Goal: Task Accomplishment & Management: Complete application form

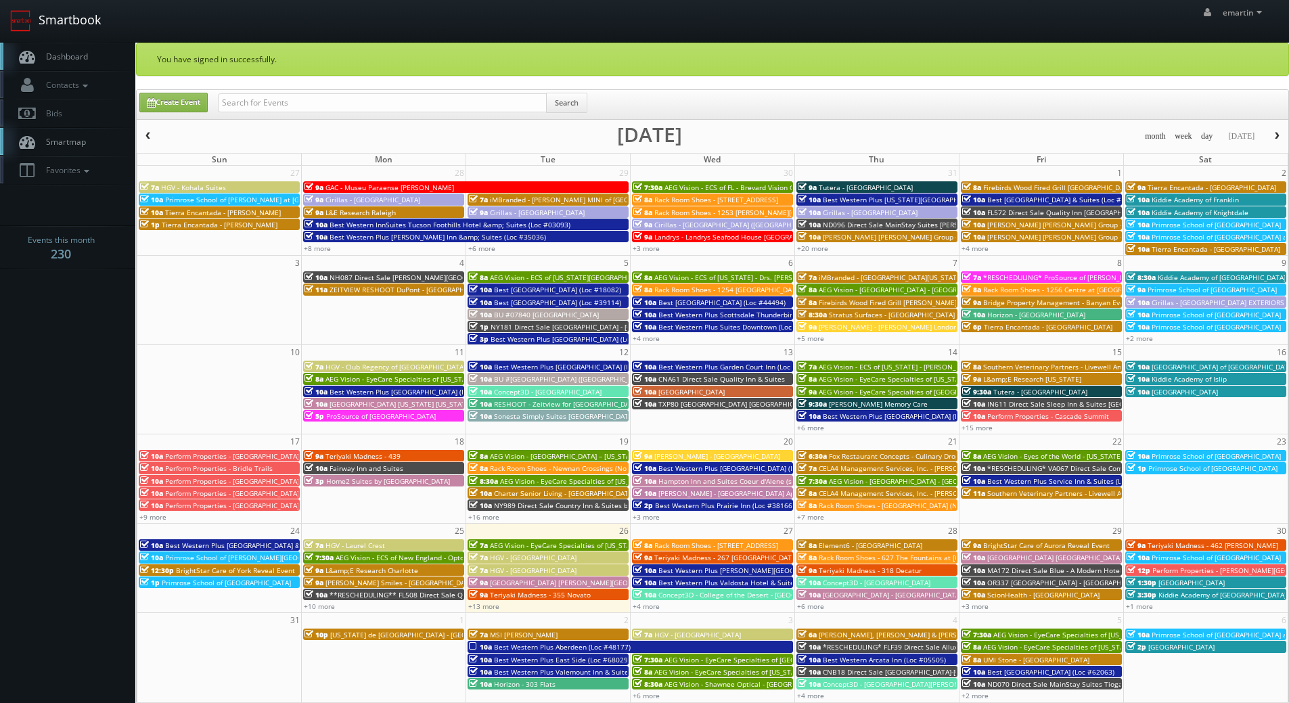
click at [64, 37] on link "Smartbook" at bounding box center [55, 21] width 111 height 42
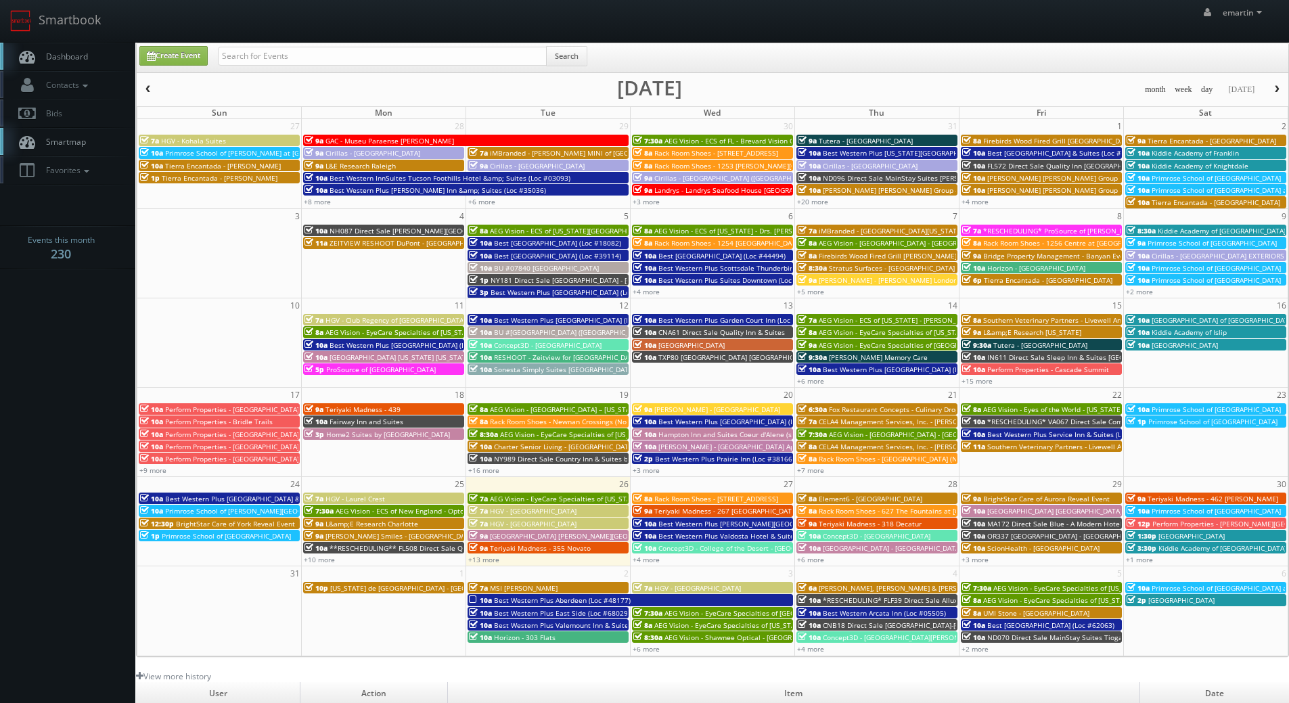
click at [71, 68] on link "Dashboard" at bounding box center [67, 57] width 135 height 28
click at [480, 557] on link "+13 more" at bounding box center [483, 559] width 31 height 9
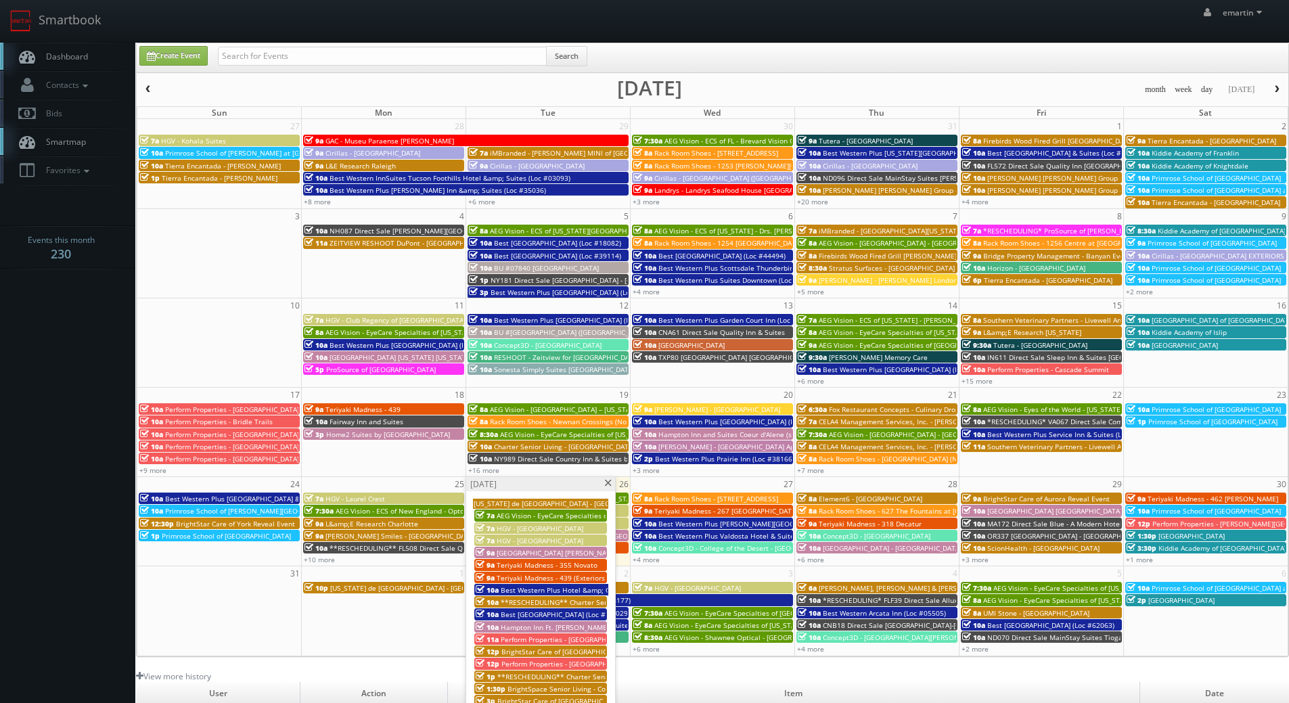
click at [534, 553] on span "[GEOGRAPHIC_DATA] [PERSON_NAME][GEOGRAPHIC_DATA]" at bounding box center [591, 552] width 188 height 9
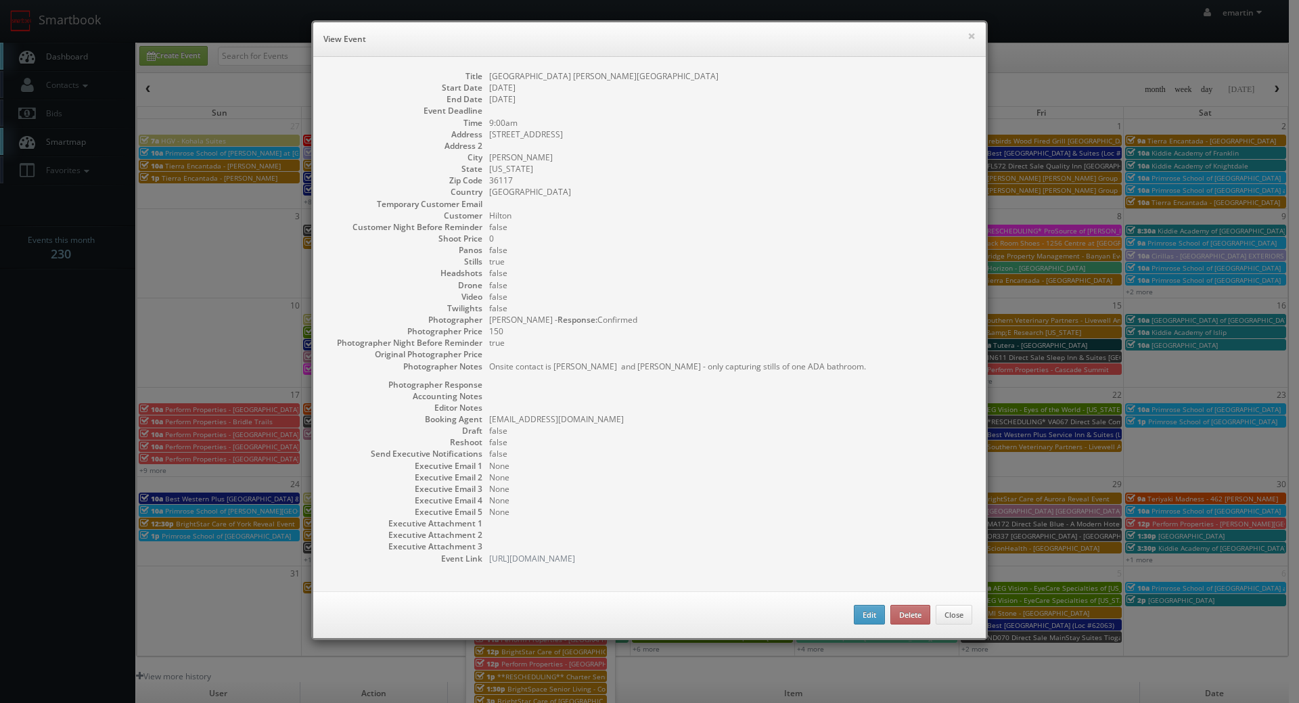
click at [850, 22] on div "× View Event Title Hilton Garden Inn Montgomery - Eastchase Start Date 08/26/20…" at bounding box center [649, 330] width 677 height 620
click at [981, 34] on div "× View Event Title Hilton Garden Inn Montgomery - Eastchase Start Date 08/26/20…" at bounding box center [649, 330] width 677 height 620
click at [970, 37] on button "×" at bounding box center [971, 35] width 8 height 9
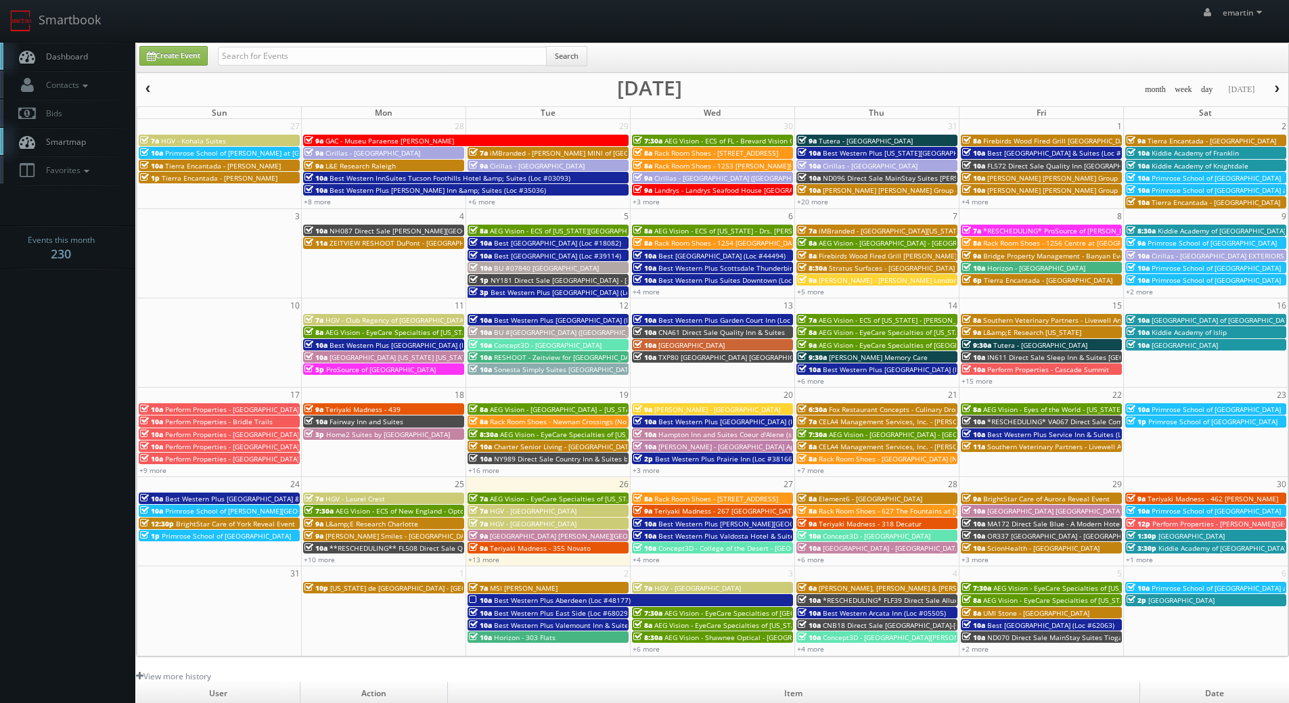
click at [114, 55] on link "Dashboard" at bounding box center [67, 57] width 135 height 28
click at [662, 55] on div "Create Event Search" at bounding box center [713, 59] width 1169 height 26
click at [489, 562] on link "+12 more" at bounding box center [483, 559] width 31 height 9
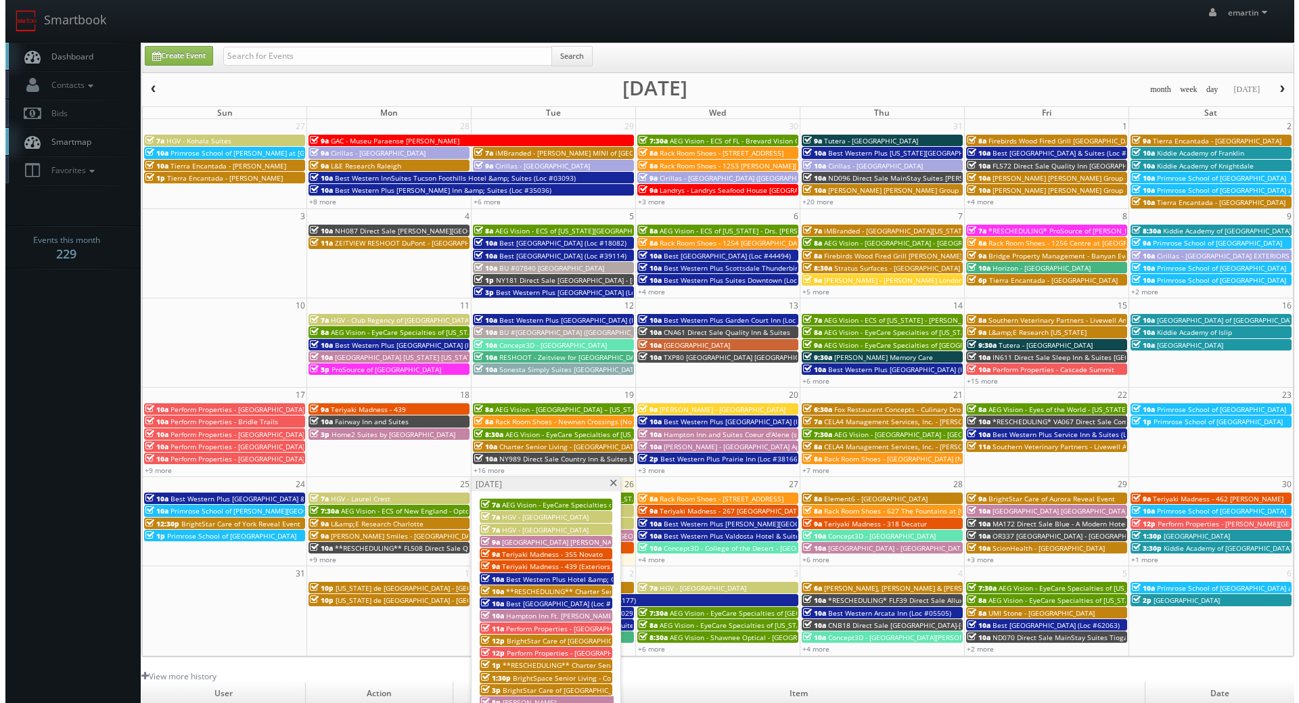
scroll to position [203, 0]
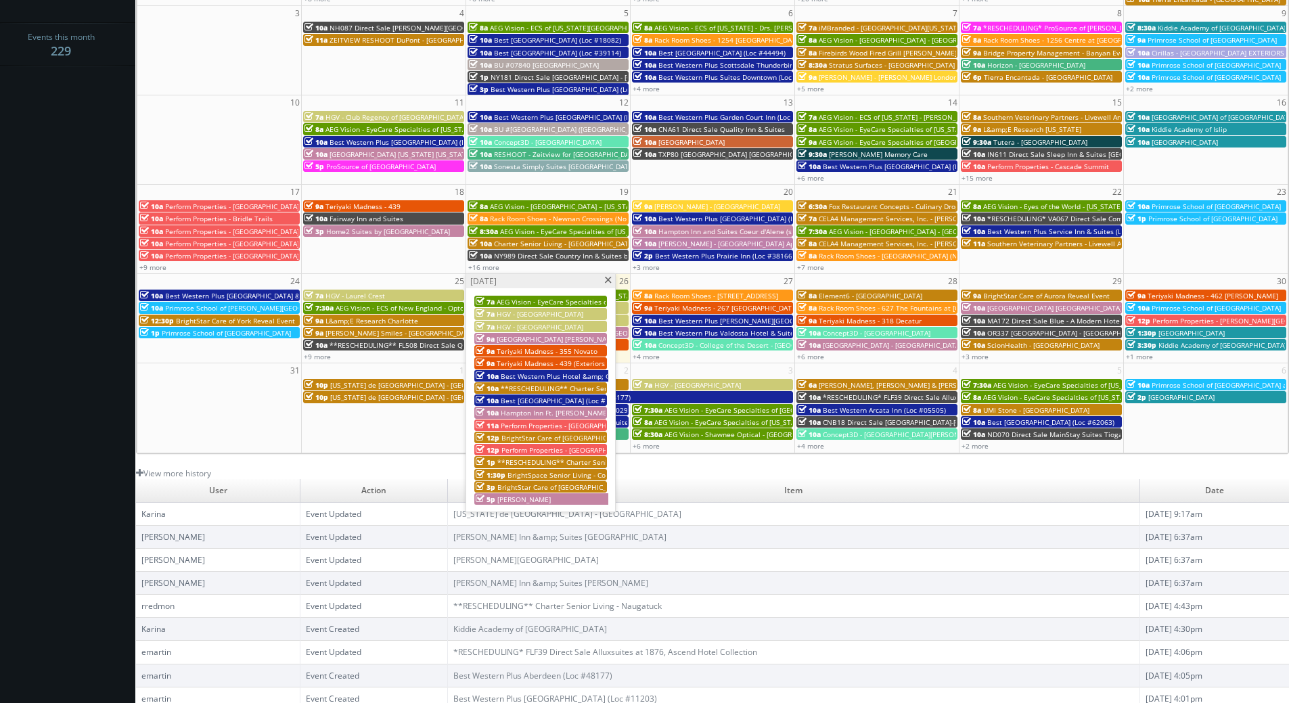
click at [563, 476] on span "BrightSpace Senior Living - Covenant [PERSON_NAME]" at bounding box center [595, 474] width 176 height 9
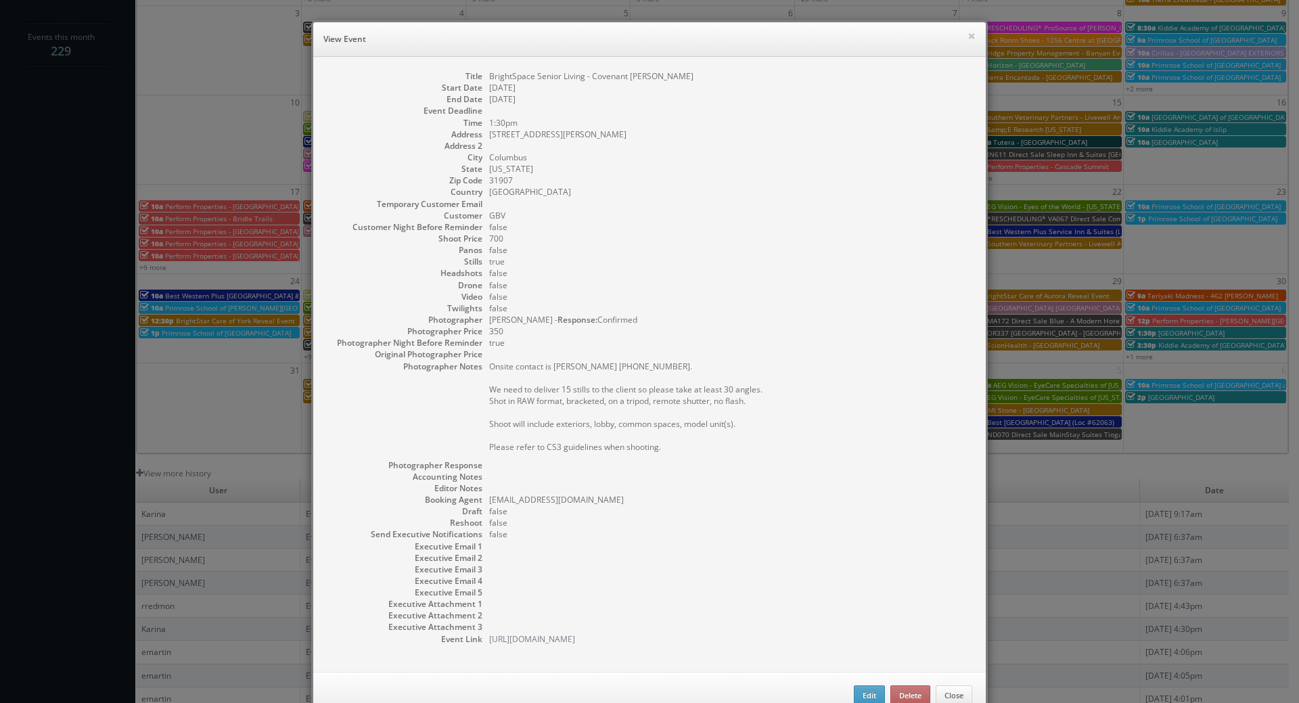
click at [972, 35] on div "× View Event" at bounding box center [649, 39] width 672 height 35
click at [969, 37] on button "×" at bounding box center [971, 35] width 8 height 9
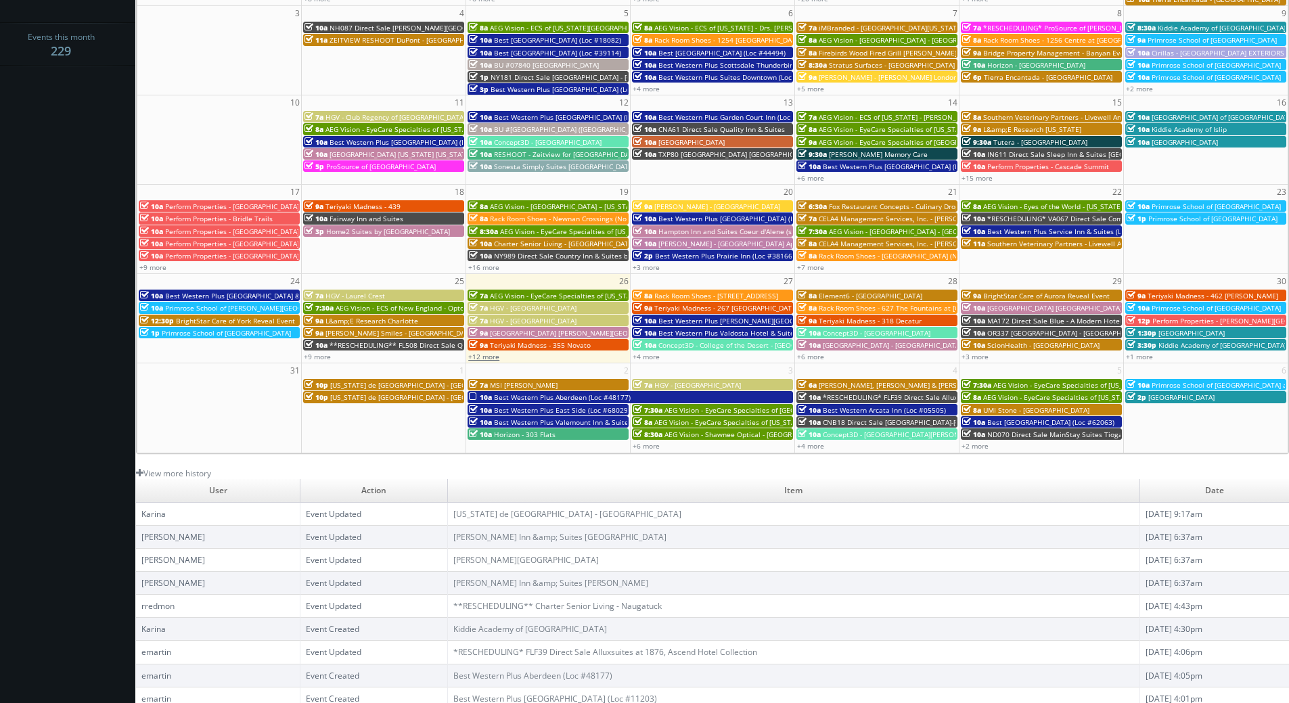
click at [492, 352] on link "+12 more" at bounding box center [483, 356] width 31 height 9
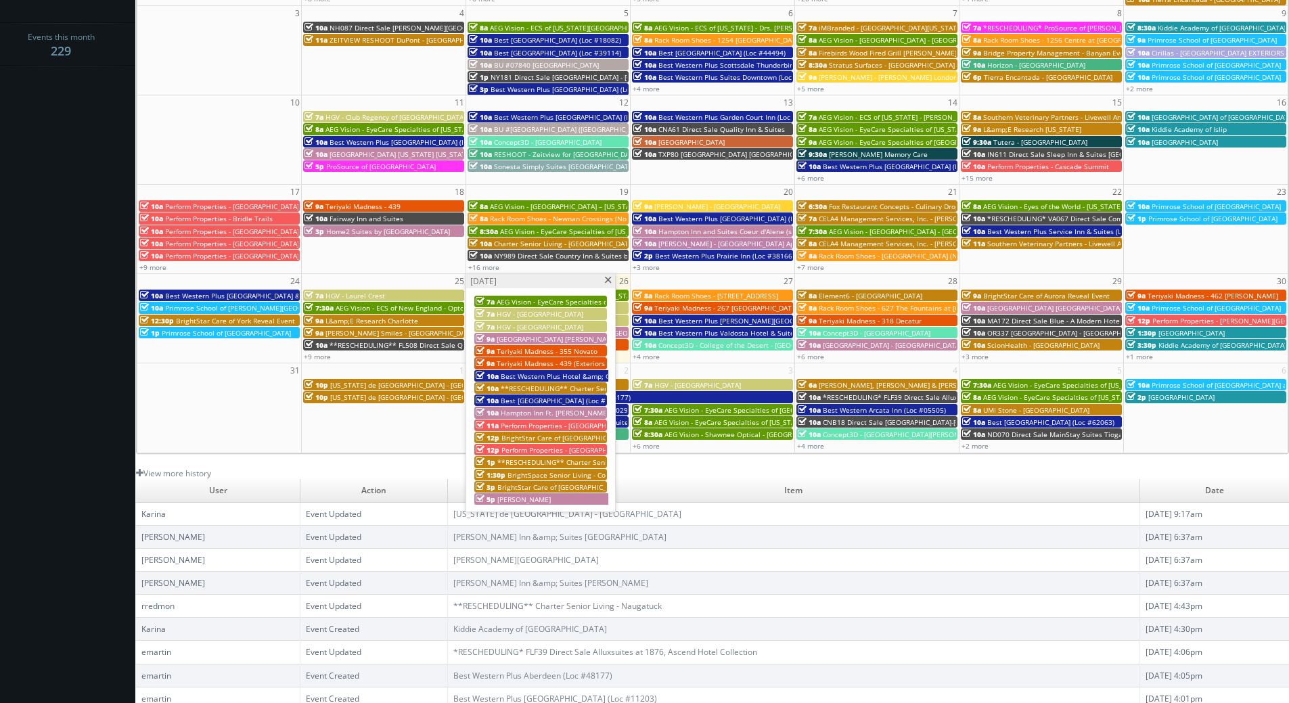
click at [534, 436] on span "BrightStar Care of [GEOGRAPHIC_DATA]/[GEOGRAPHIC_DATA][PERSON_NAME] Reveal Event" at bounding box center [648, 437] width 294 height 9
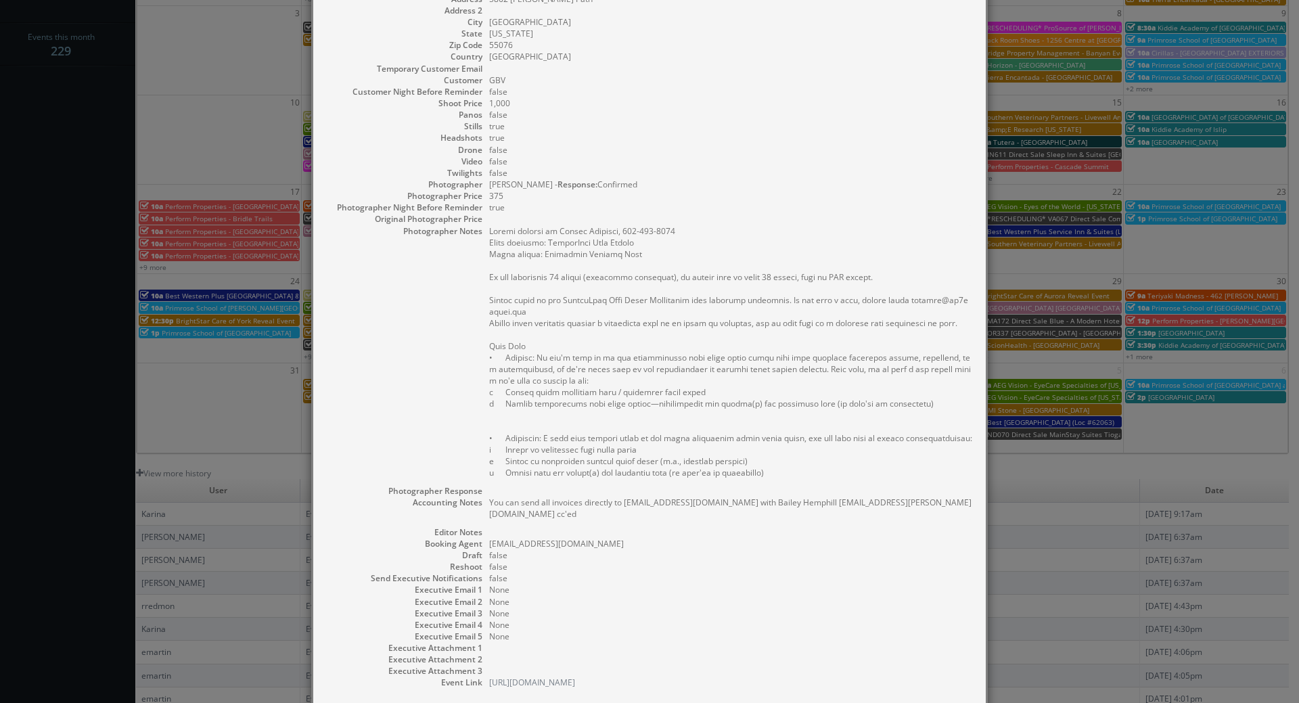
scroll to position [0, 0]
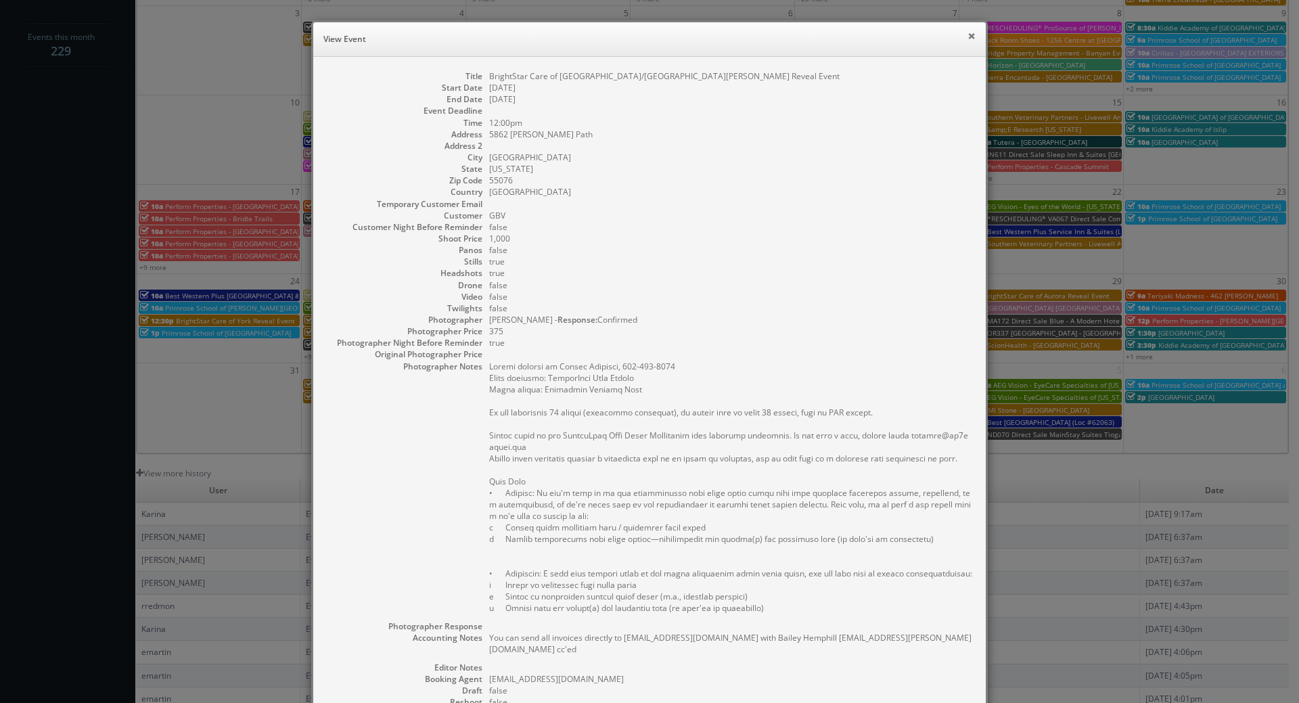
click at [968, 37] on button "×" at bounding box center [971, 35] width 8 height 9
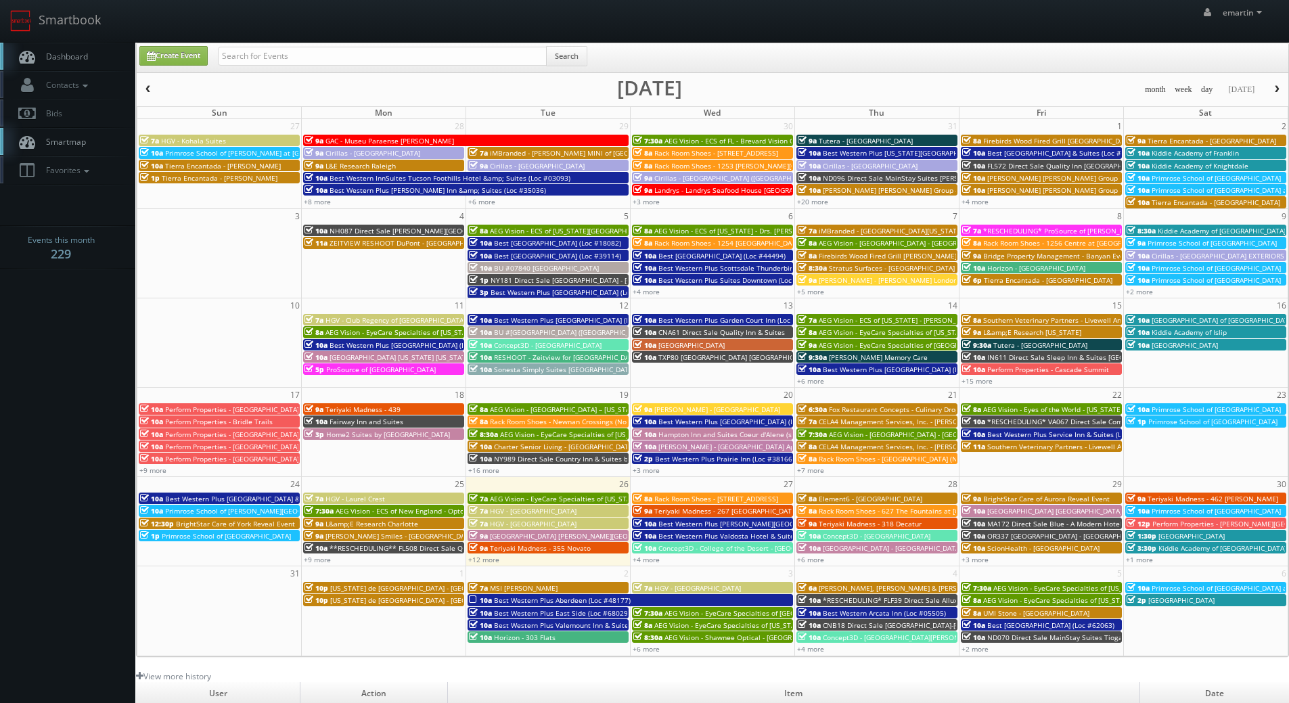
click at [55, 70] on link "Dashboard" at bounding box center [67, 57] width 135 height 28
click at [168, 57] on link "Create Event" at bounding box center [173, 56] width 68 height 20
type input "[DATE]"
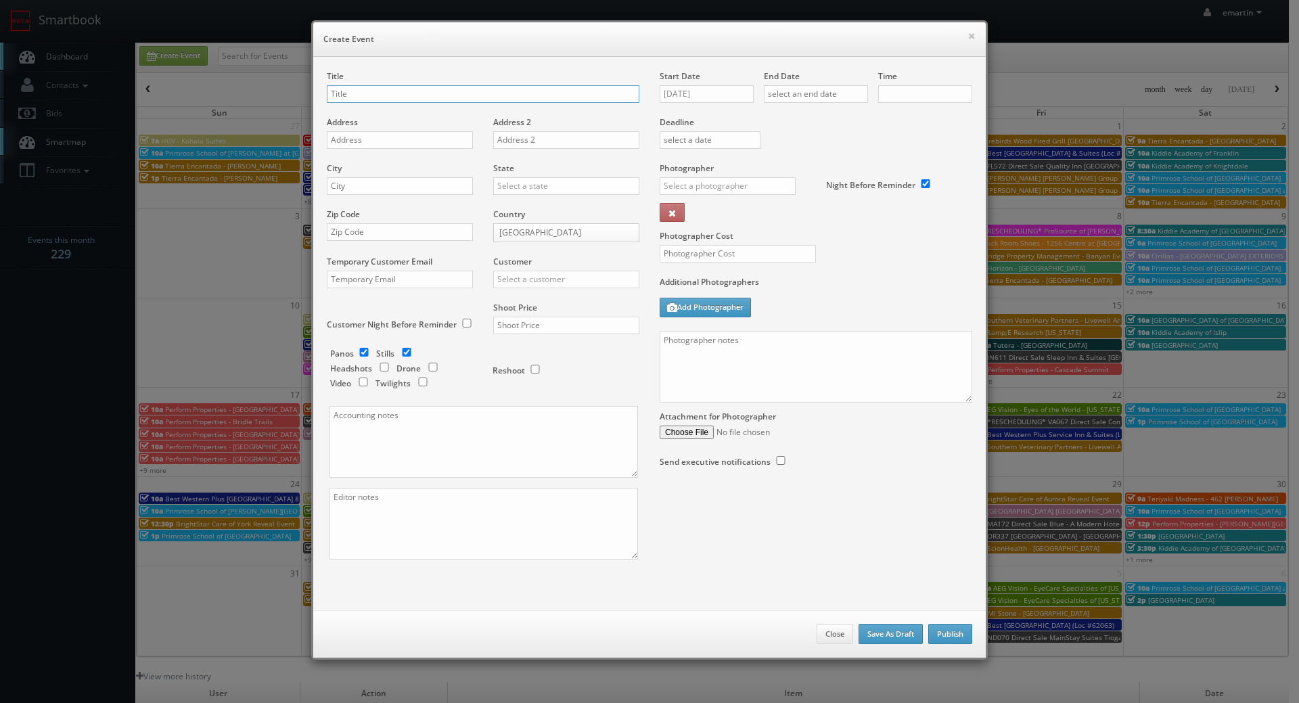
checkbox input "true"
type input "10:00am"
checkbox input "true"
type input "CA559 Direct Sale"
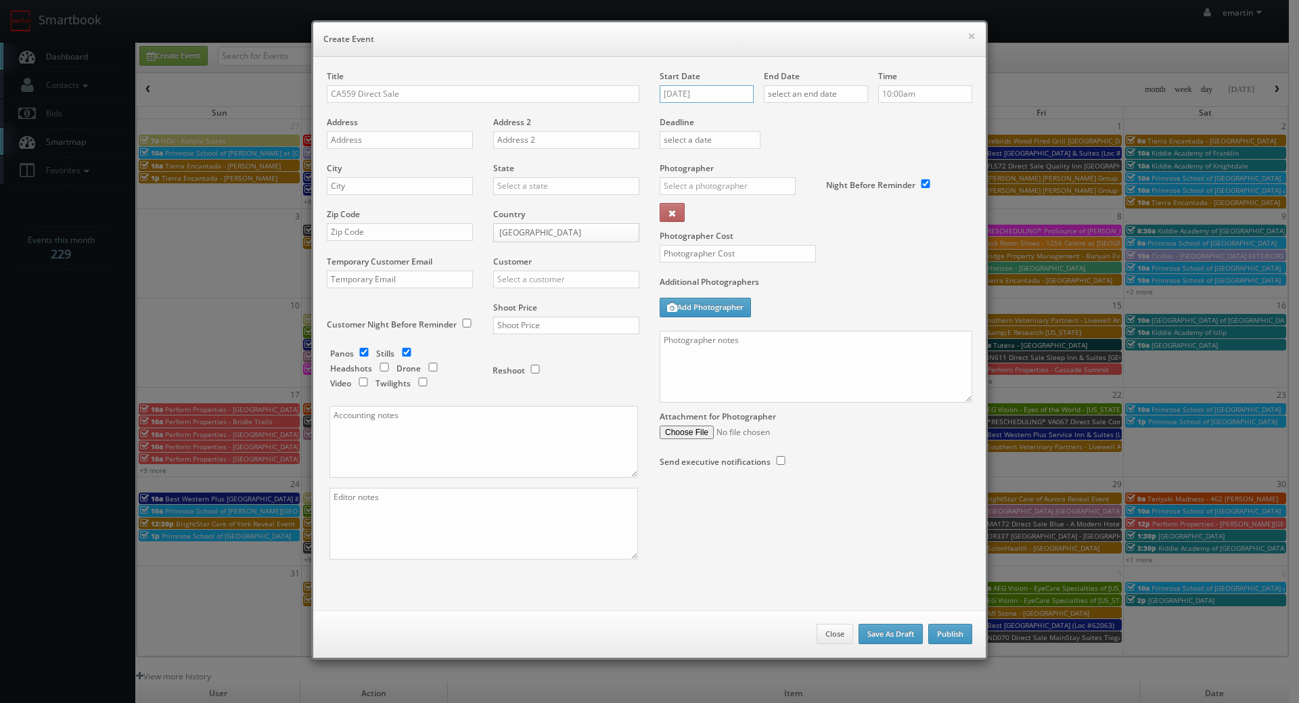
click at [698, 89] on input "08/26/2025" at bounding box center [707, 94] width 94 height 18
click at [710, 254] on td "2" at bounding box center [708, 256] width 18 height 20
type input "09/02/2025"
click at [811, 99] on input "text" at bounding box center [816, 94] width 104 height 18
click at [807, 256] on td "2" at bounding box center [812, 256] width 18 height 20
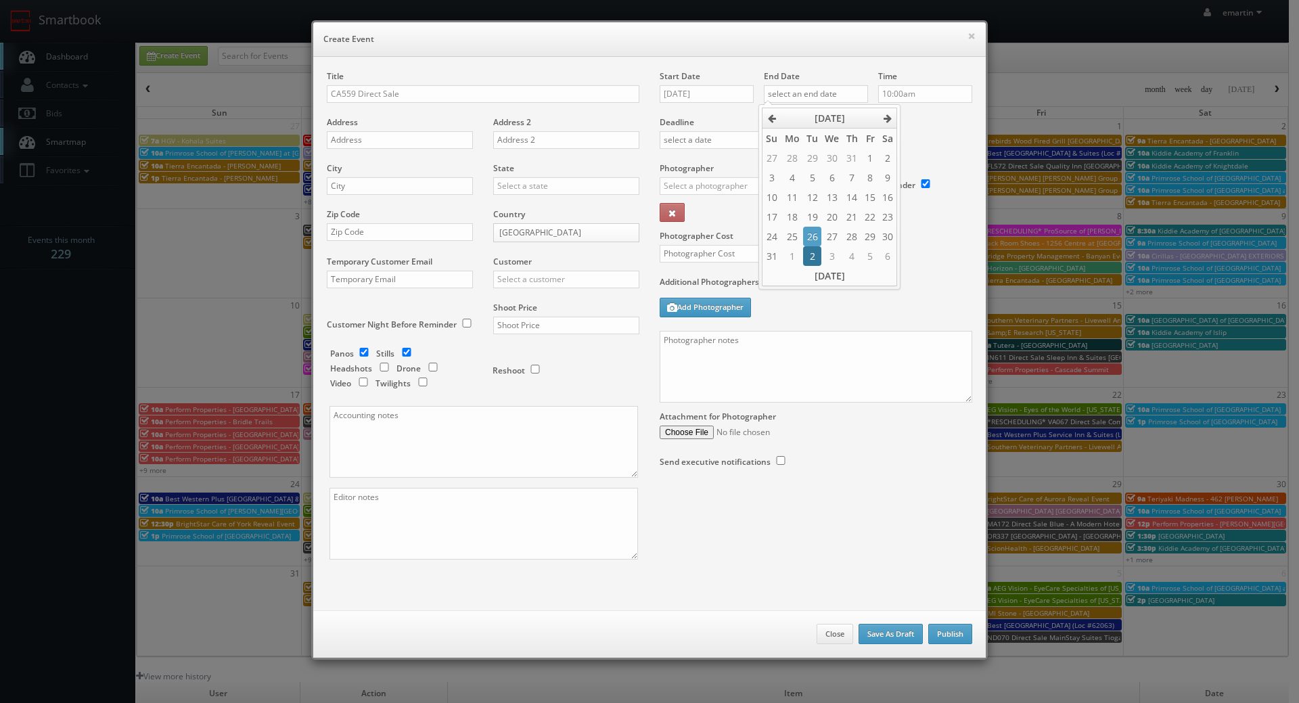
type input "09/02/2025"
drag, startPoint x: 929, startPoint y: 143, endPoint x: 541, endPoint y: 147, distance: 387.7
click at [929, 142] on div "Deadline" at bounding box center [815, 116] width 333 height 92
click at [477, 87] on input "CA559 Direct Sale" at bounding box center [483, 94] width 313 height 18
paste input "Comfort Suites Downtown Sacramento"
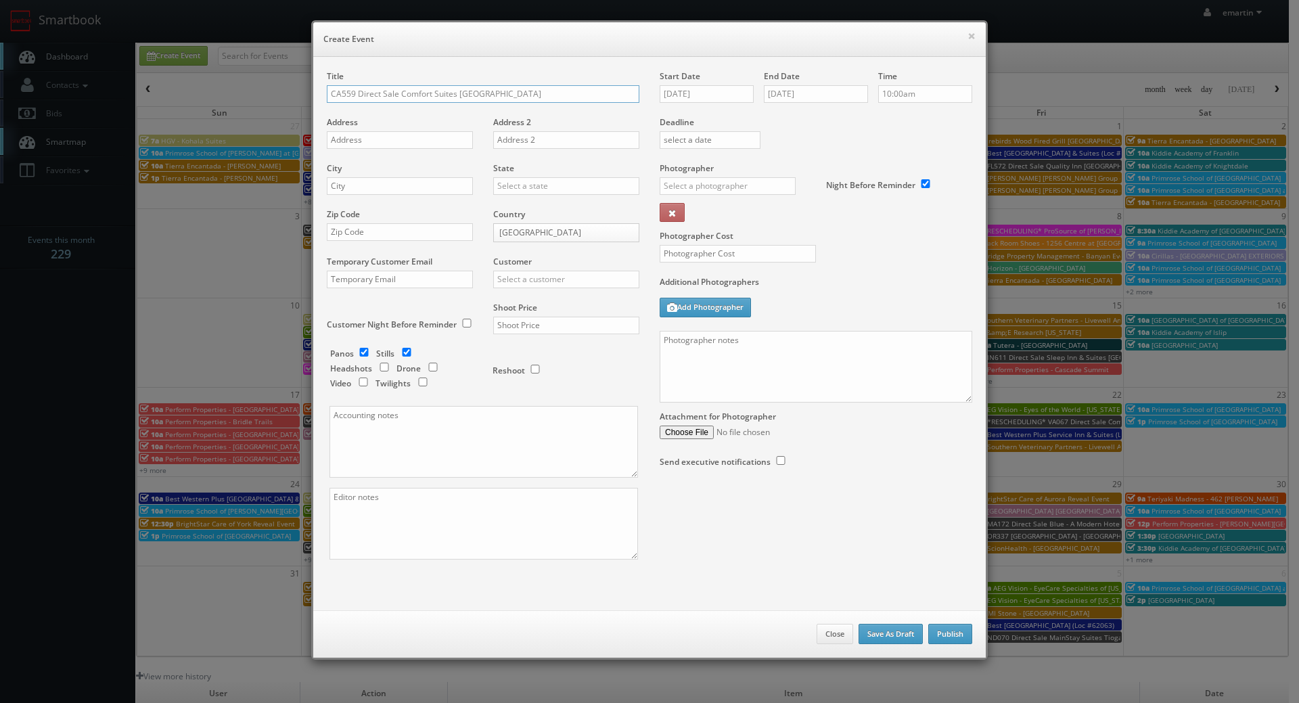
type input "CA559 Direct Sale Comfort Suites [GEOGRAPHIC_DATA]"
drag, startPoint x: 394, startPoint y: 137, endPoint x: 389, endPoint y: 147, distance: 11.5
click at [394, 137] on input "text" at bounding box center [400, 140] width 146 height 18
paste input "226 Jibboom St"
type input "226 Jibboom St"
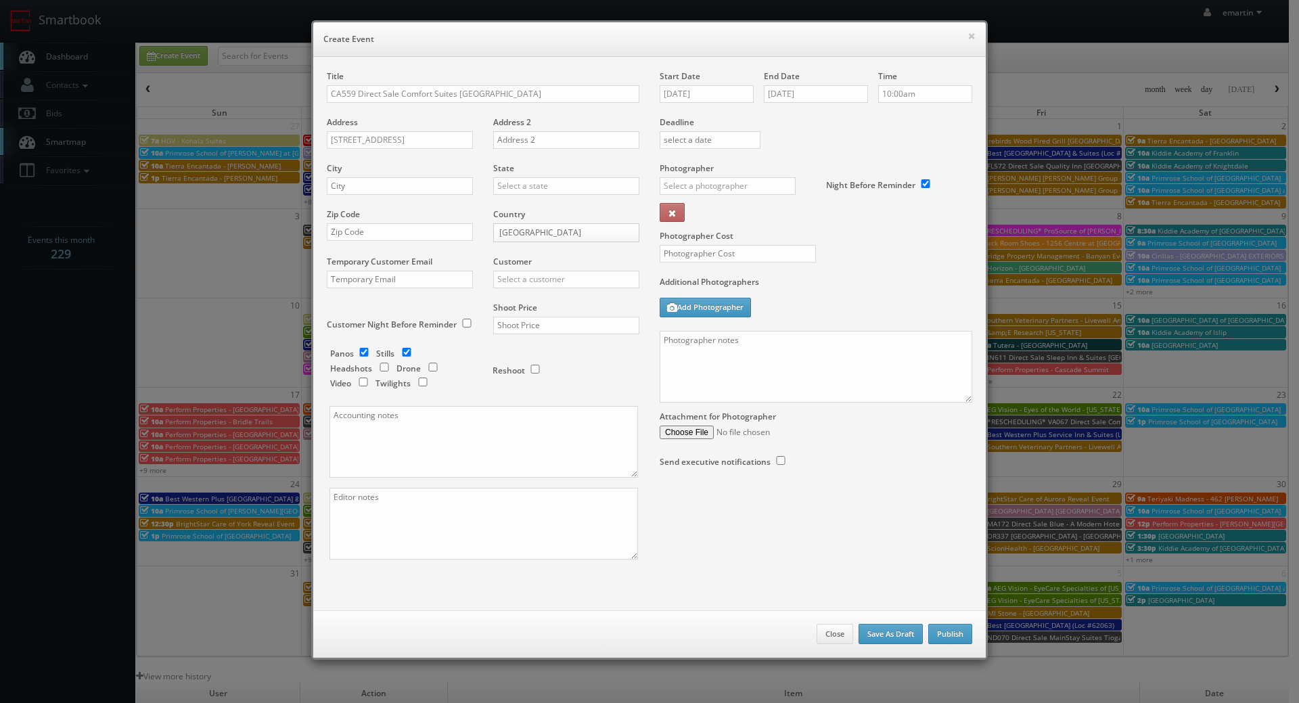
click at [365, 194] on div "City" at bounding box center [405, 185] width 156 height 46
click at [369, 187] on input "text" at bounding box center [400, 186] width 146 height 18
click at [288, 172] on div "× Create Event Title CA559 Direct Sale Comfort Suites Downtown Sacramento Addre…" at bounding box center [649, 351] width 1299 height 703
click at [357, 183] on input "text" at bounding box center [400, 186] width 146 height 18
paste input "Sacramento"
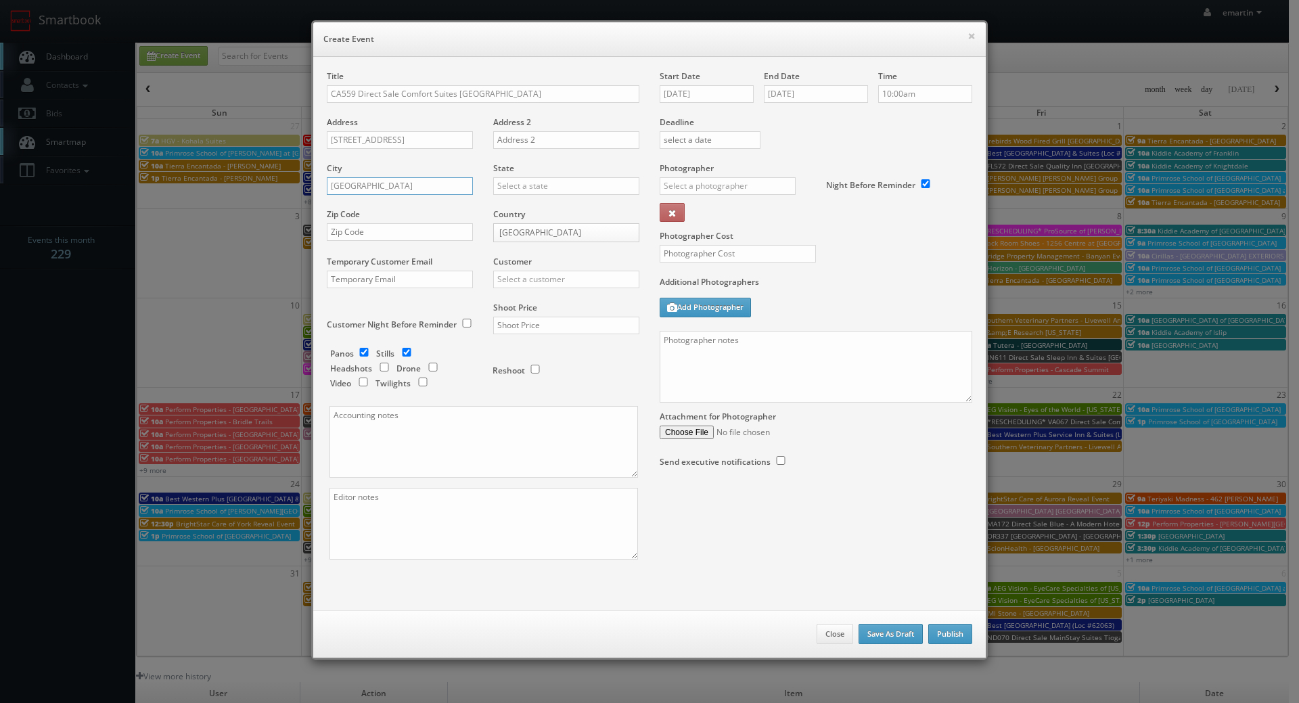
type input "Sacramento"
click at [549, 187] on input "text" at bounding box center [566, 186] width 146 height 18
click at [545, 203] on div "[US_STATE]" at bounding box center [566, 208] width 145 height 22
type input "[US_STATE]"
click at [357, 223] on input "text" at bounding box center [400, 232] width 146 height 18
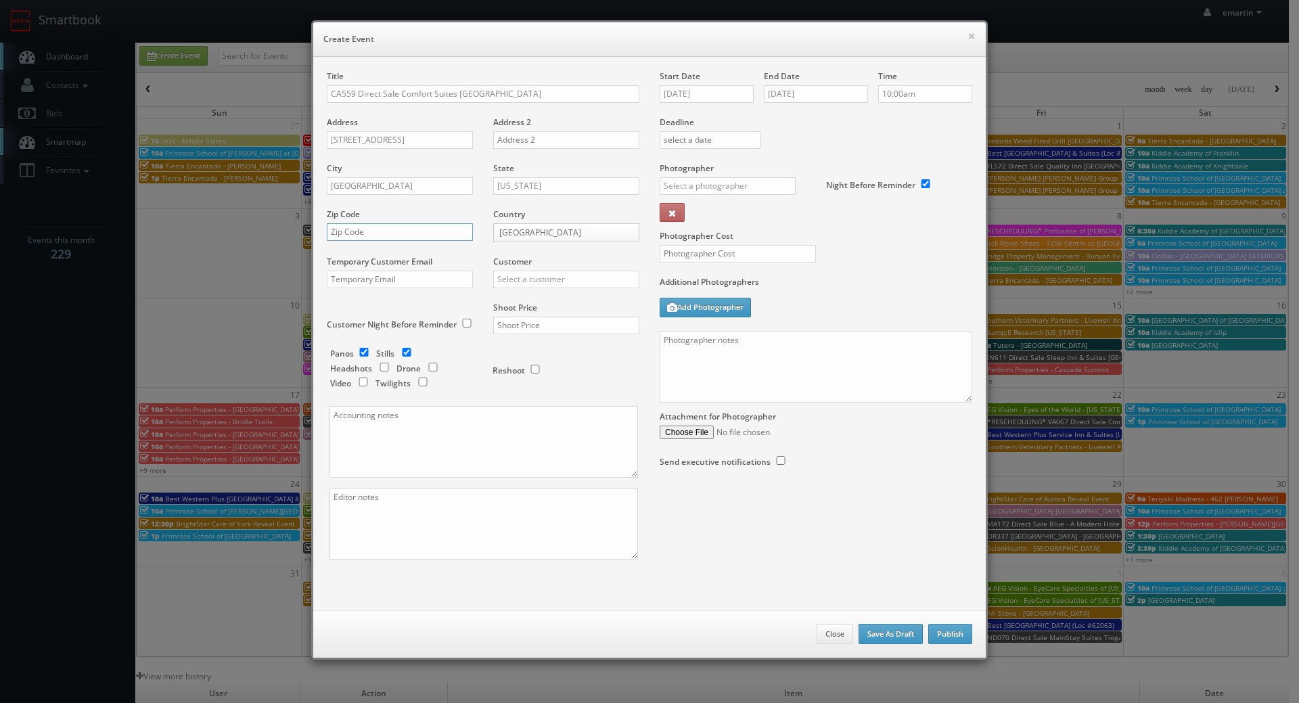
paste input "95814"
type input "95814"
click at [542, 282] on input "text" at bounding box center [566, 280] width 146 height 18
click at [660, 203] on button at bounding box center [672, 212] width 25 height 19
click at [534, 306] on div "Choice Hotels" at bounding box center [566, 301] width 145 height 22
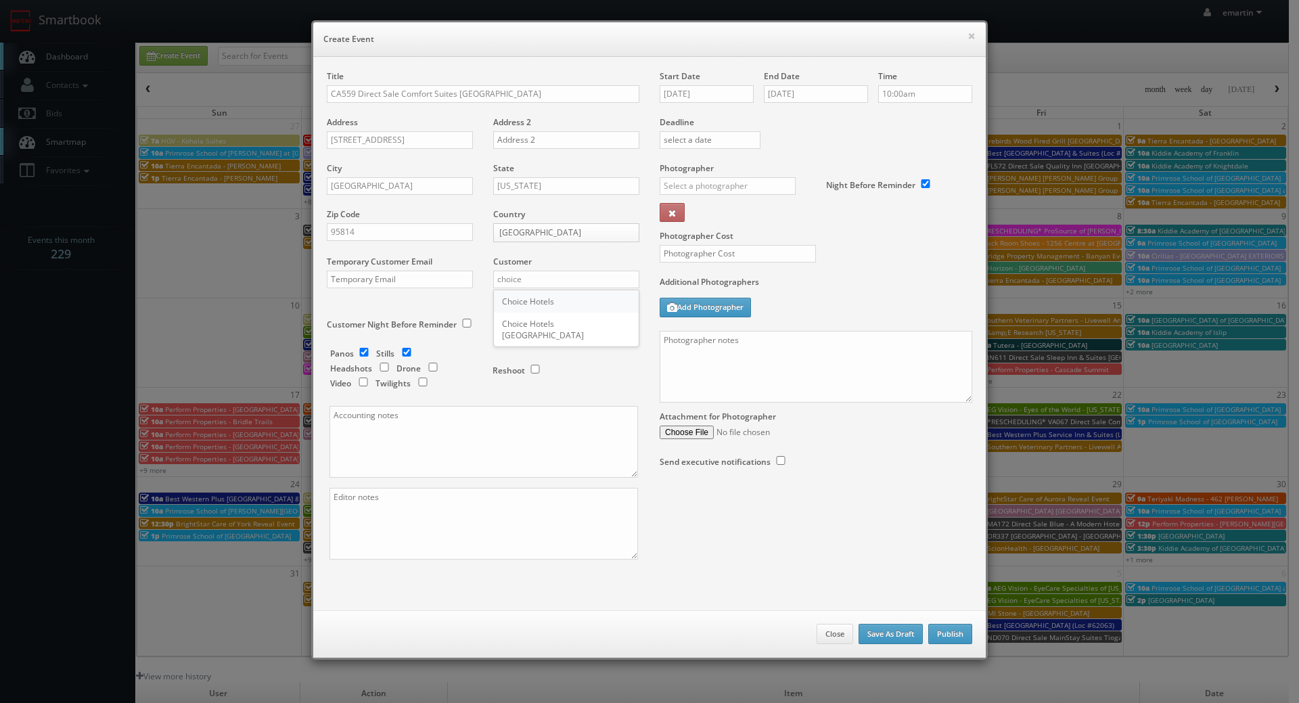
type input "Choice Hotels"
drag, startPoint x: 591, startPoint y: 324, endPoint x: 594, endPoint y: 317, distance: 7.3
click at [593, 321] on input "text" at bounding box center [566, 326] width 146 height 18
type input "1,600"
click at [561, 359] on div "Reshoot" at bounding box center [560, 364] width 135 height 32
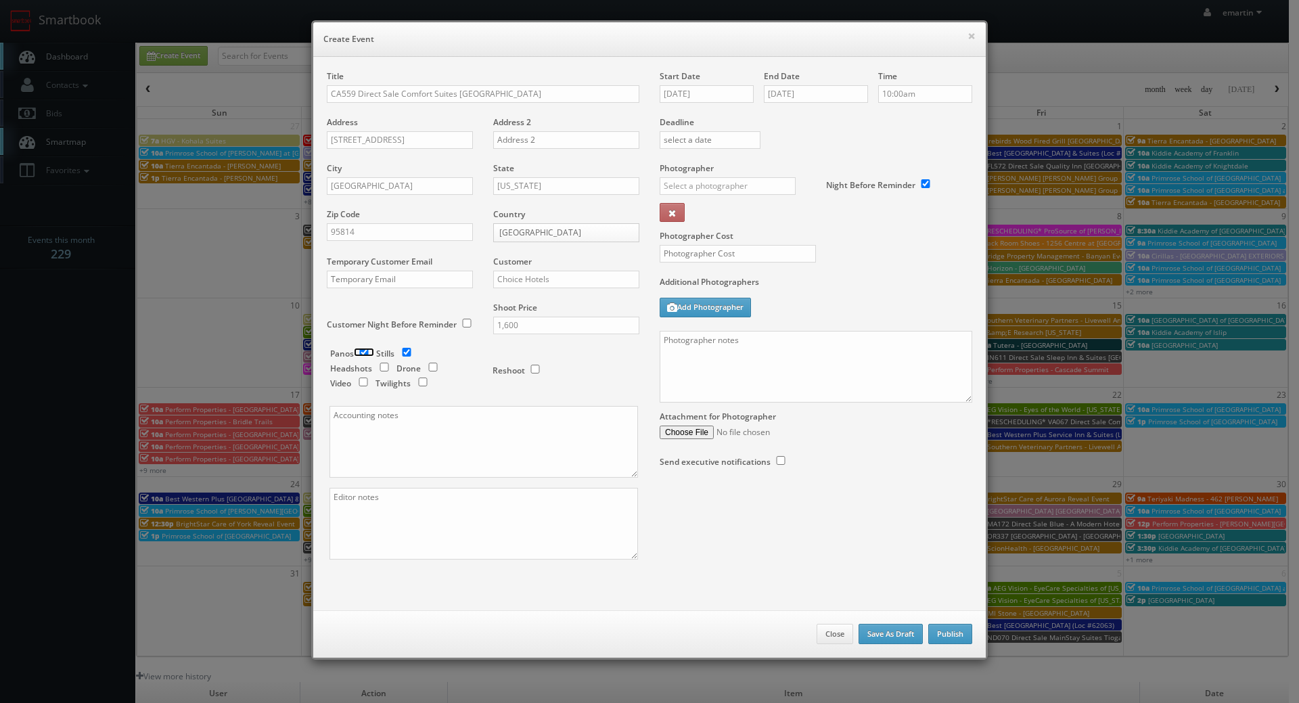
click at [359, 352] on input "checkbox" at bounding box center [364, 352] width 20 height 9
checkbox input "false"
click at [699, 182] on input "text" at bounding box center [728, 186] width 136 height 18
click at [691, 230] on div "Jesus McLean" at bounding box center [732, 244] width 145 height 34
type input "Jesus McLean"
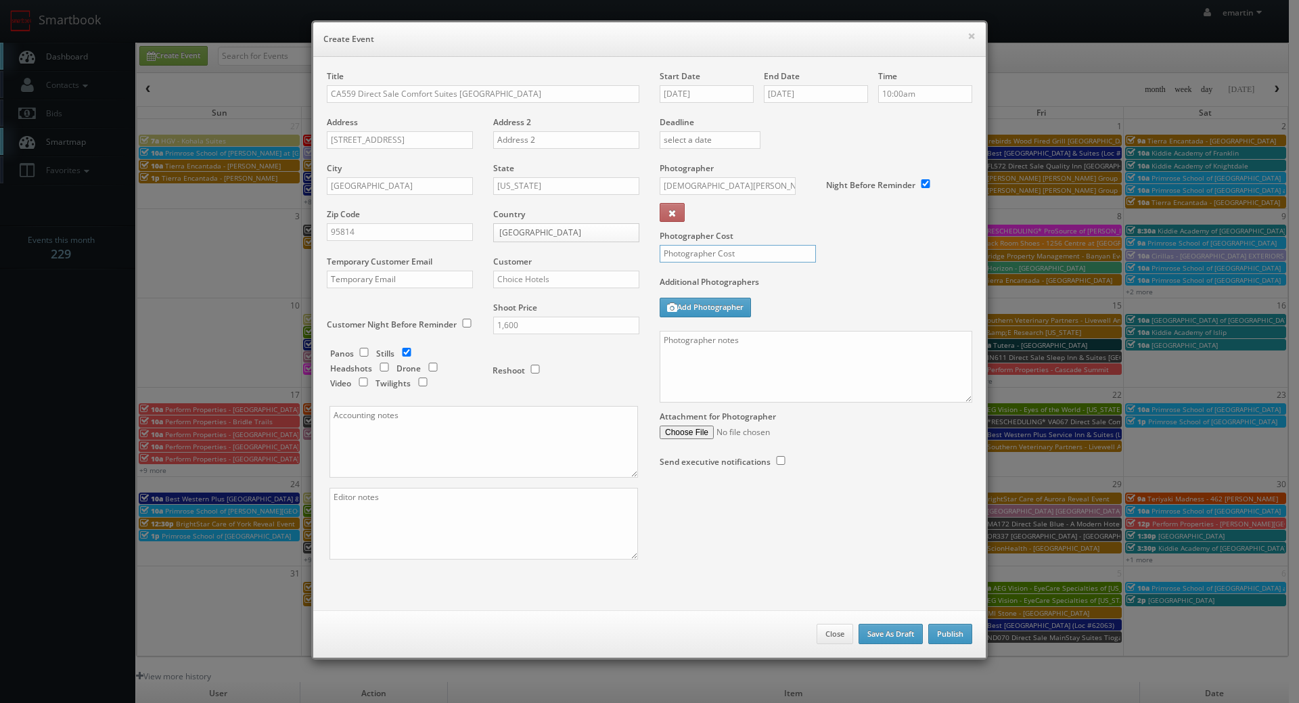
click at [694, 248] on input "text" at bounding box center [738, 254] width 156 height 18
type input "500"
click at [769, 364] on textarea at bounding box center [816, 367] width 313 height 72
paste textarea "Onsite contact is _____. Stills only. Full shoot including _ room types/exterio…"
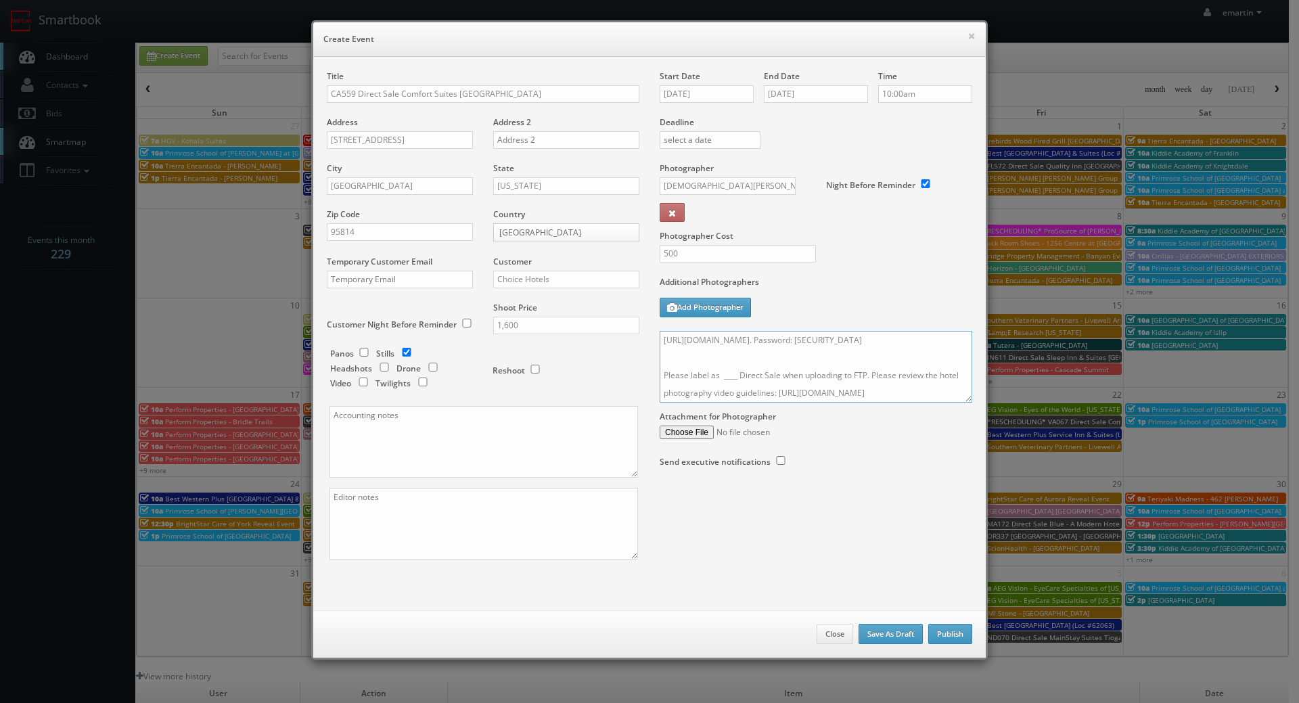
drag, startPoint x: 733, startPoint y: 375, endPoint x: 726, endPoint y: 389, distance: 15.7
click at [733, 375] on textarea "Onsite contact is _____. Stills only. Full shoot including _ room types/exterio…" at bounding box center [816, 367] width 313 height 72
click at [714, 377] on textarea "Onsite contact is _____. Stills only. Full shoot including _ room types/exterio…" at bounding box center [816, 367] width 313 height 72
click at [716, 384] on textarea "Onsite contact is _____. Stills only. Full shoot including _ room types/exterio…" at bounding box center [816, 367] width 313 height 72
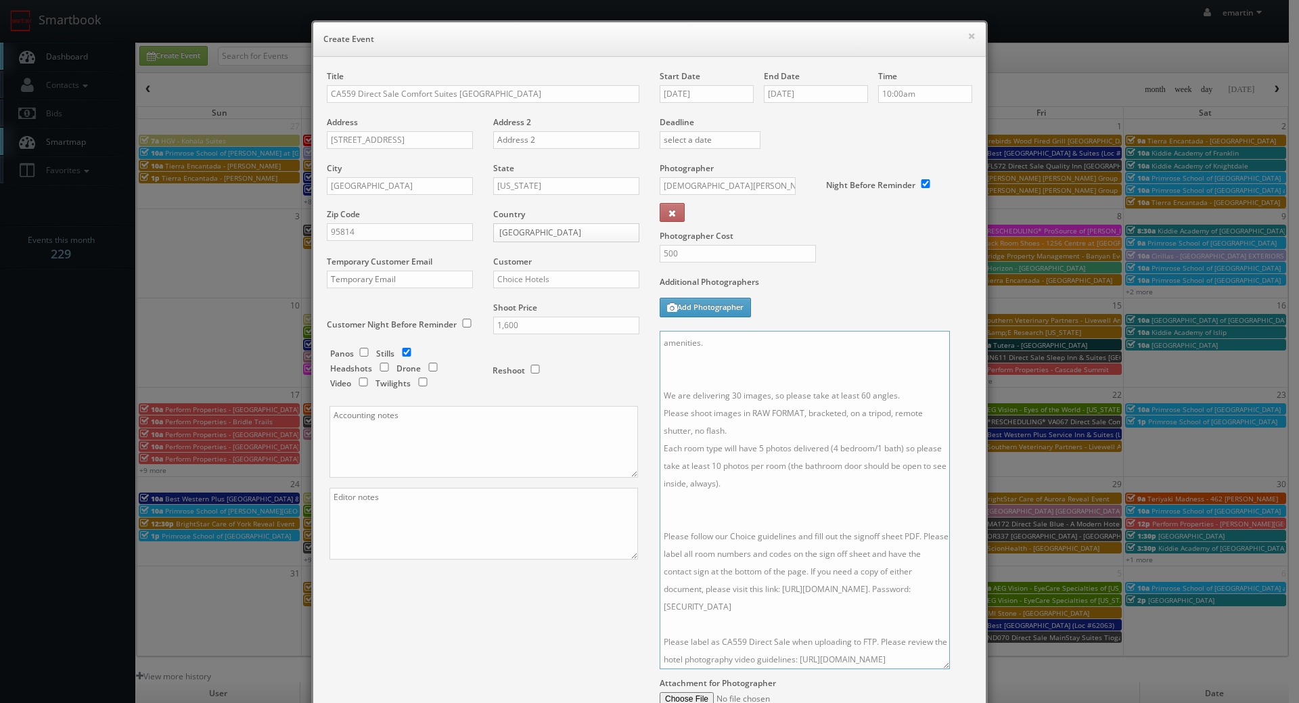
drag, startPoint x: 957, startPoint y: 394, endPoint x: 851, endPoint y: 596, distance: 228.2
click at [934, 669] on textarea "Onsite contact is _____. Stills only. Full shoot including _ room types/exterio…" at bounding box center [805, 500] width 290 height 338
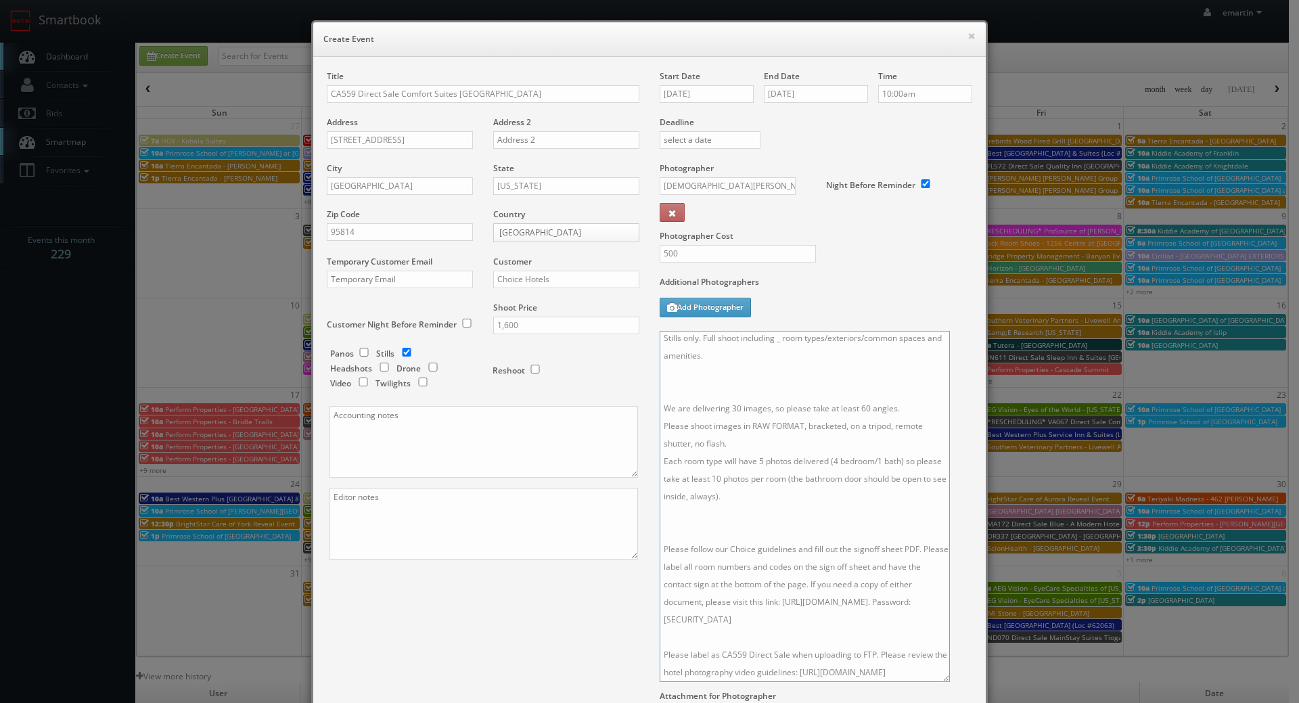
click at [795, 505] on textarea "Onsite contact is _____. Stills only. Full shoot including _ room types/exterio…" at bounding box center [805, 506] width 290 height 351
click at [730, 413] on textarea "Onsite contact is _____. Stills only. Full shoot including _ room types/exterio…" at bounding box center [805, 506] width 290 height 351
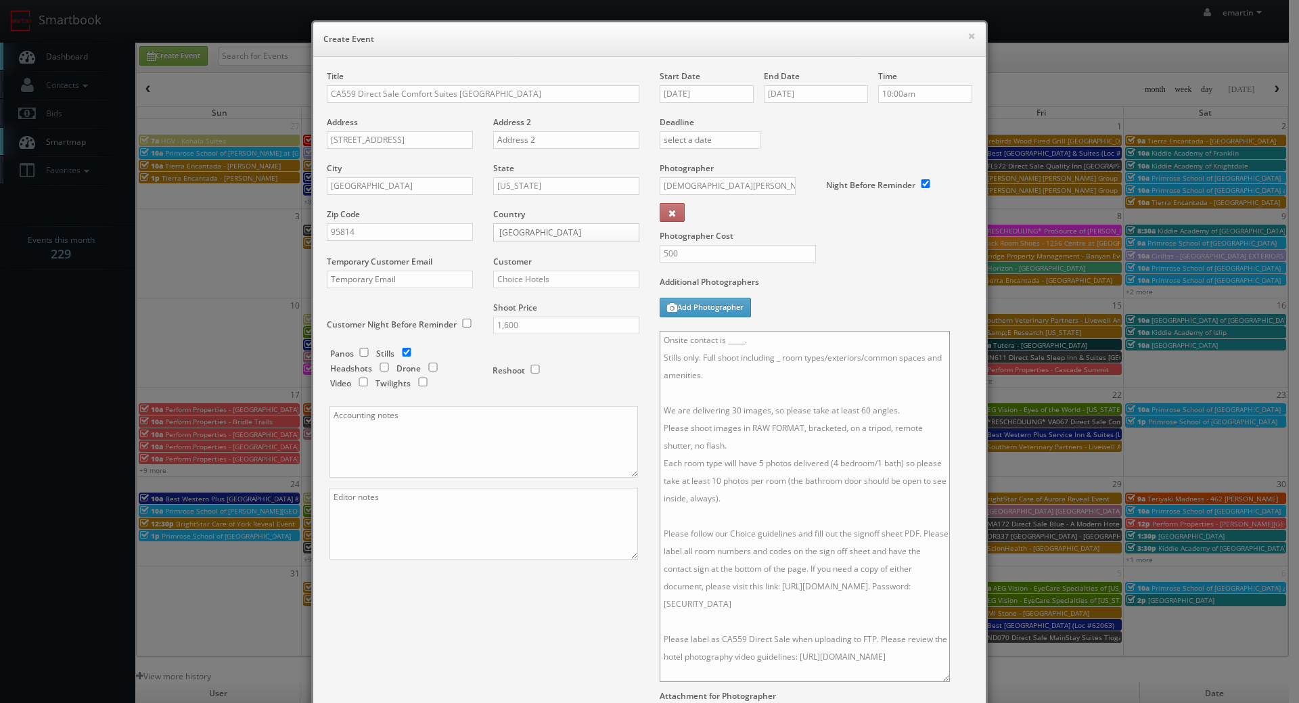
drag, startPoint x: 775, startPoint y: 361, endPoint x: 778, endPoint y: 374, distance: 13.3
click at [775, 365] on textarea "Onsite contact is _____. Stills only. Full shoot including _ room types/exterio…" at bounding box center [805, 506] width 290 height 351
drag, startPoint x: 735, startPoint y: 405, endPoint x: 742, endPoint y: 427, distance: 22.7
click at [736, 405] on textarea "Onsite contact is _____. Stills only. Full shoot including 8 room types/exterio…" at bounding box center [805, 506] width 290 height 351
click at [859, 415] on textarea "Onsite contact is _____. Stills only. Full shoot including 8 room types/exterio…" at bounding box center [805, 506] width 290 height 351
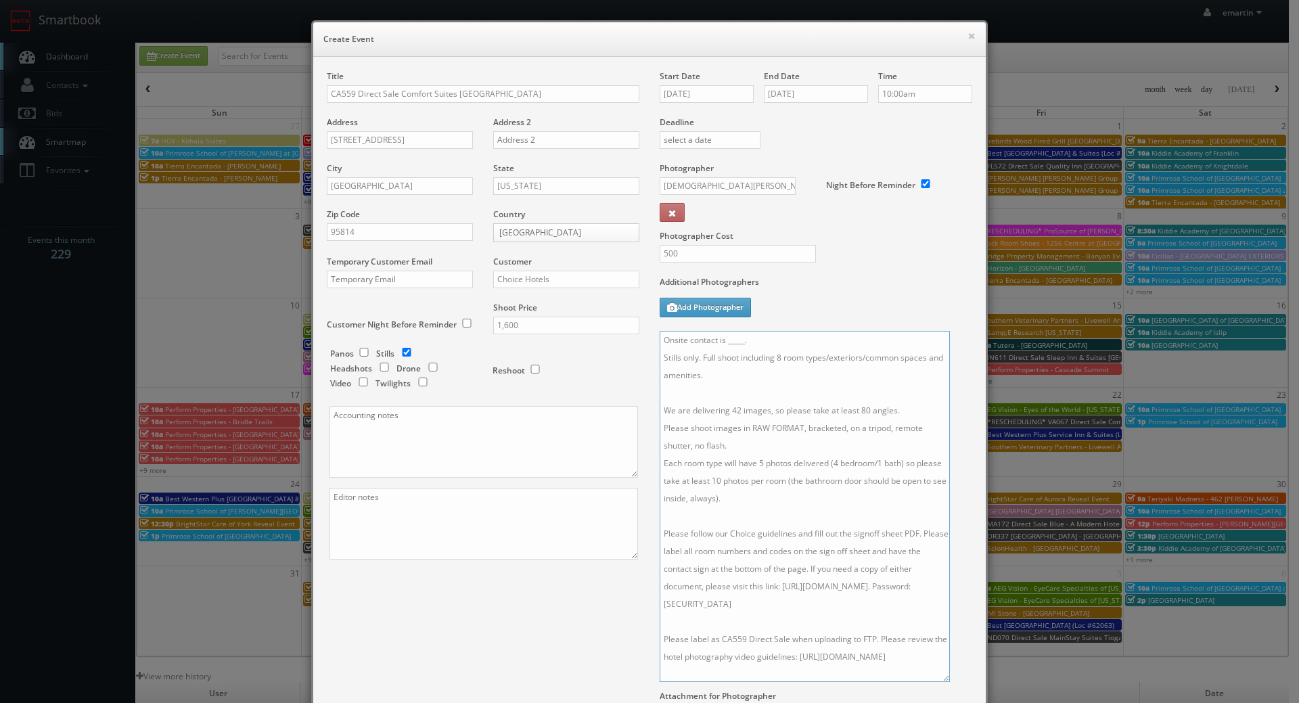
drag, startPoint x: 806, startPoint y: 344, endPoint x: 725, endPoint y: 342, distance: 80.5
click at [725, 342] on textarea "Onsite contact is _____. Stills only. Full shoot including 8 room types/exterio…" at bounding box center [805, 506] width 290 height 351
click at [762, 345] on textarea "Onsite contact is _ Stills only. Full shoot including 8 room types/exteriors/co…" at bounding box center [805, 506] width 290 height 351
type textarea "Onsite contact is Danny Patel. Stills only. Full shoot including 8 room types/e…"
click at [917, 327] on div "Additional Photographers Add Photographer" at bounding box center [816, 303] width 313 height 55
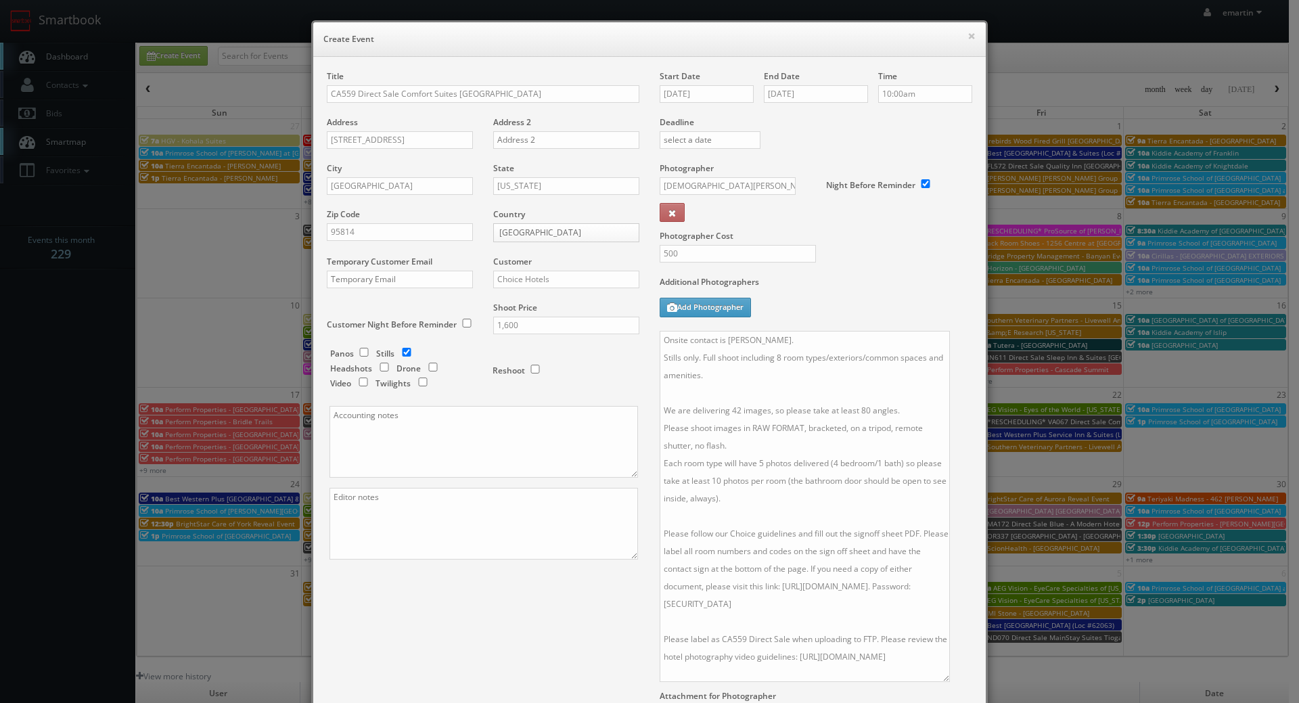
click at [870, 256] on div "Photographer Cost 500" at bounding box center [815, 219] width 333 height 114
click at [398, 511] on textarea at bounding box center [483, 524] width 309 height 72
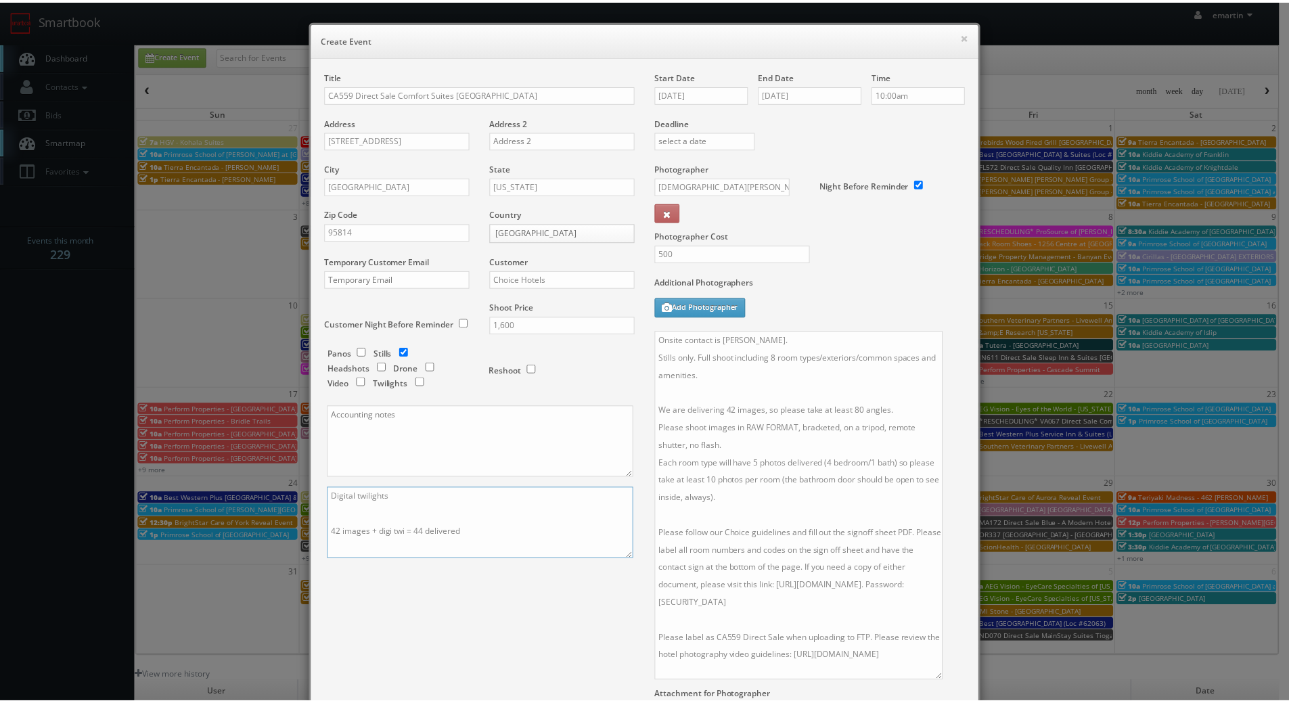
scroll to position [167, 0]
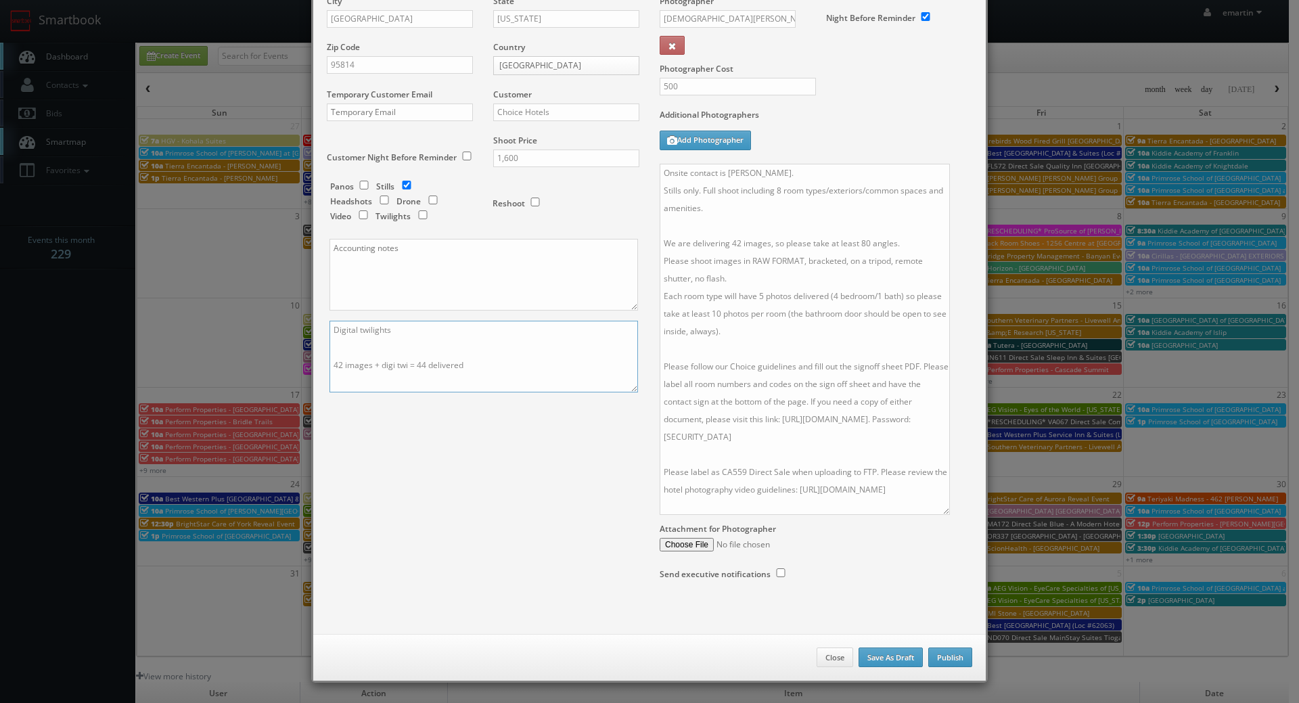
type textarea "Digital twilights 42 images + digi twi = 44 delivered"
click at [959, 658] on button "Publish" at bounding box center [950, 657] width 44 height 20
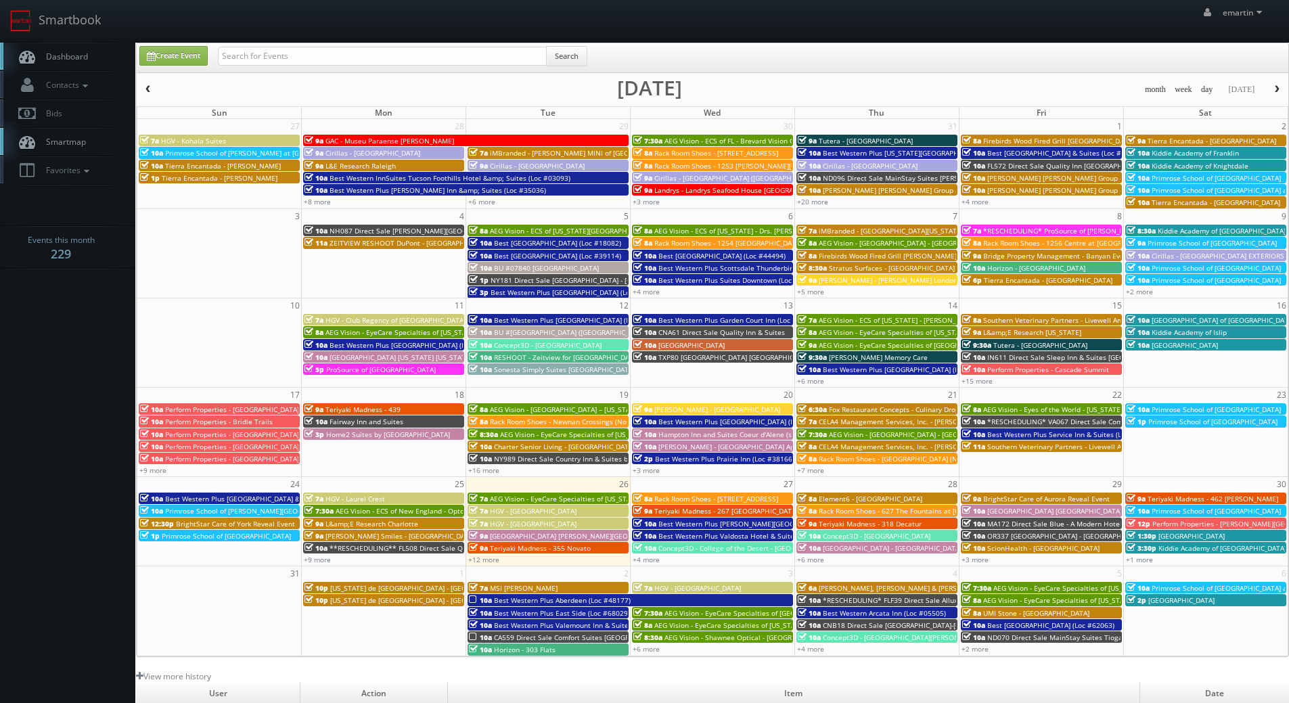
click at [64, 54] on span "Dashboard" at bounding box center [63, 57] width 49 height 12
click at [171, 47] on link "Create Event" at bounding box center [173, 56] width 68 height 20
type input "[DATE]"
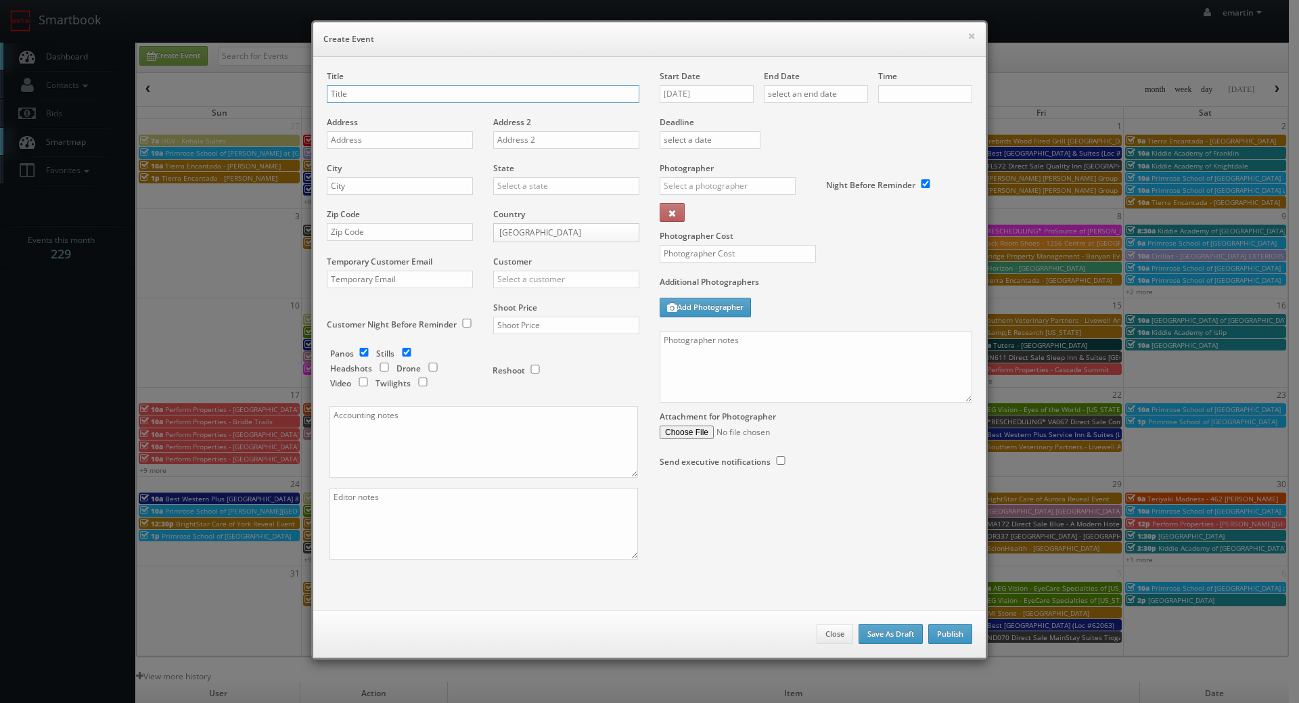
checkbox input "true"
type input "10:00am"
checkbox input "true"
type input "TX447 Direct Sale"
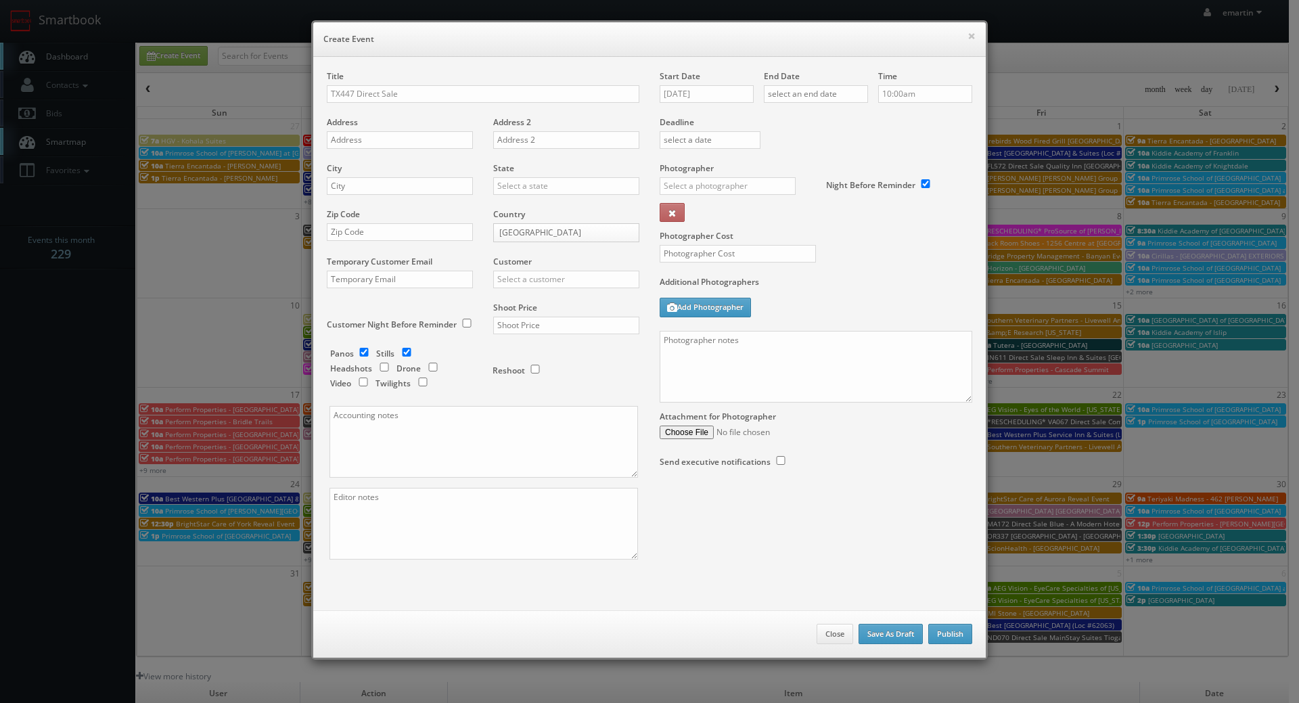
click at [708, 81] on div "Start Date 08/26/2025" at bounding box center [712, 93] width 104 height 46
click at [719, 85] on input "08/26/2025" at bounding box center [707, 94] width 94 height 18
click at [710, 255] on td "2" at bounding box center [708, 256] width 18 height 20
type input "09/02/2025"
click at [842, 86] on input "text" at bounding box center [816, 94] width 104 height 18
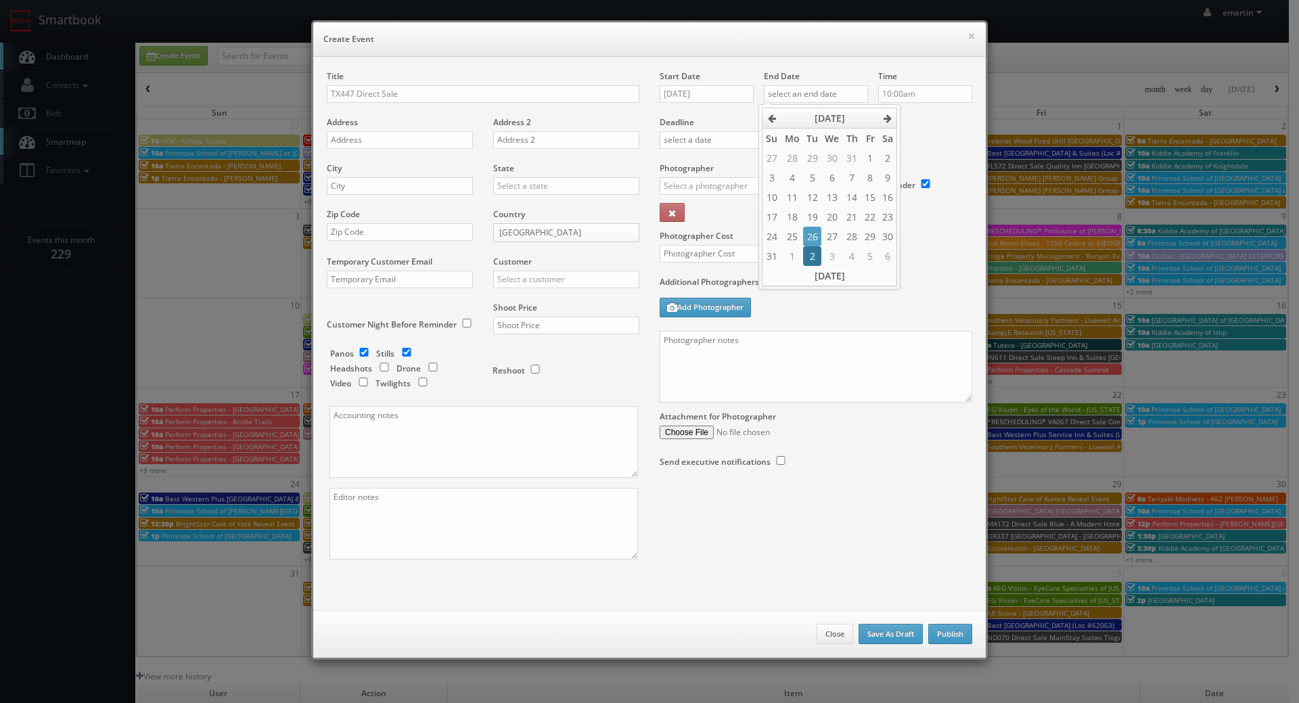
click at [813, 254] on td "2" at bounding box center [812, 256] width 18 height 20
type input "09/02/2025"
click at [917, 122] on label "Deadline" at bounding box center [815, 122] width 333 height 12
drag, startPoint x: 493, startPoint y: 61, endPoint x: 115, endPoint y: 164, distance: 391.9
click at [495, 59] on div "Title TX447 Direct Sale Address Address 2 City State Alabama Alaska Arizona Ark…" at bounding box center [649, 333] width 672 height 553
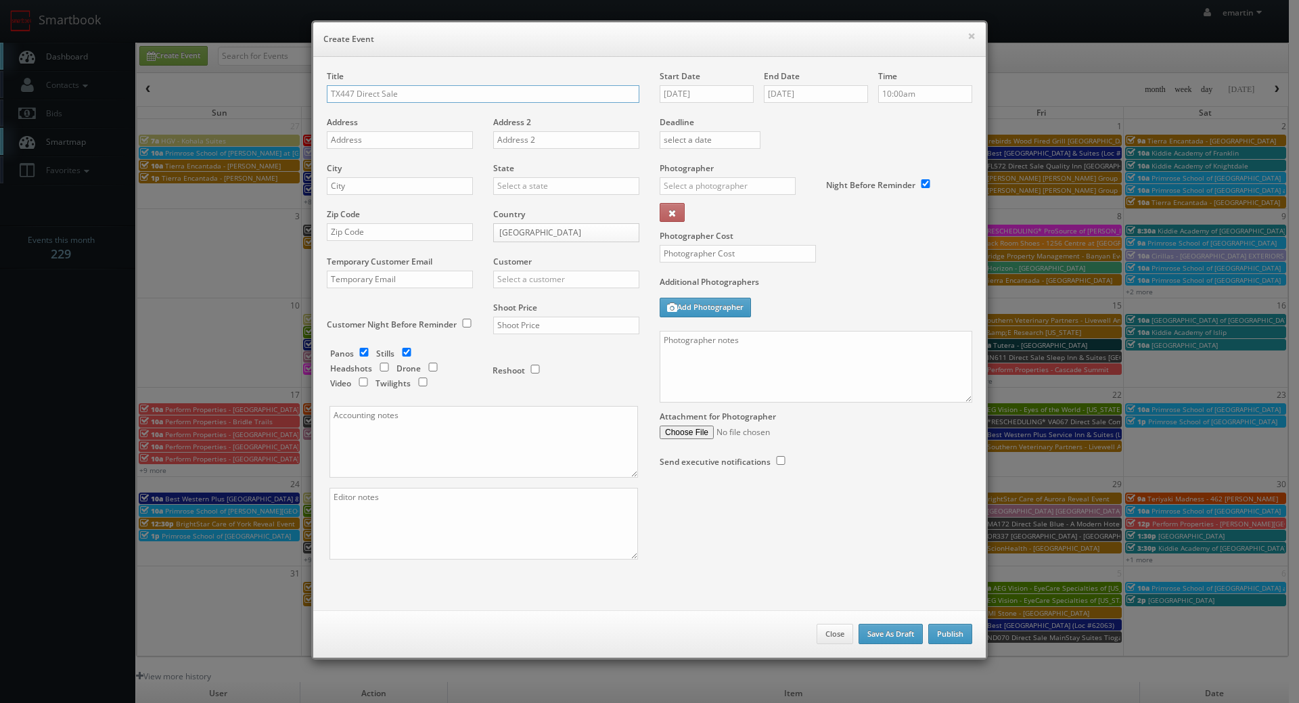
click at [409, 101] on input "TX447 Direct Sale" at bounding box center [483, 94] width 313 height 18
paste input "Quality Inn Near Lake Marble Falls"
type input "TX447 Direct Sale [GEOGRAPHIC_DATA] Near [GEOGRAPHIC_DATA]"
click at [359, 135] on input "text" at bounding box center [400, 140] width 146 height 18
paste input "1206 Highway 281 North"
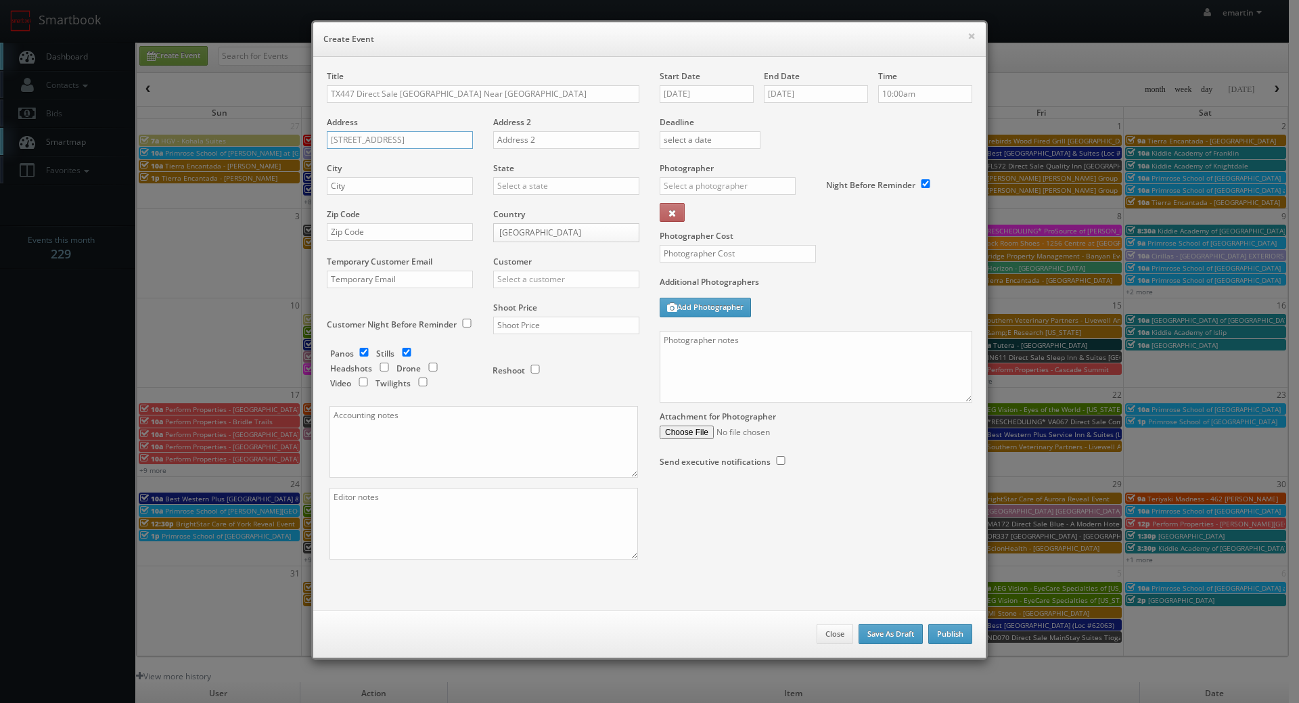
type input "1206 Highway 281 North"
drag, startPoint x: 390, startPoint y: 184, endPoint x: 516, endPoint y: 184, distance: 125.8
click at [390, 184] on input "text" at bounding box center [400, 186] width 146 height 18
paste input "Marble Falls"
type input "Marble Falls"
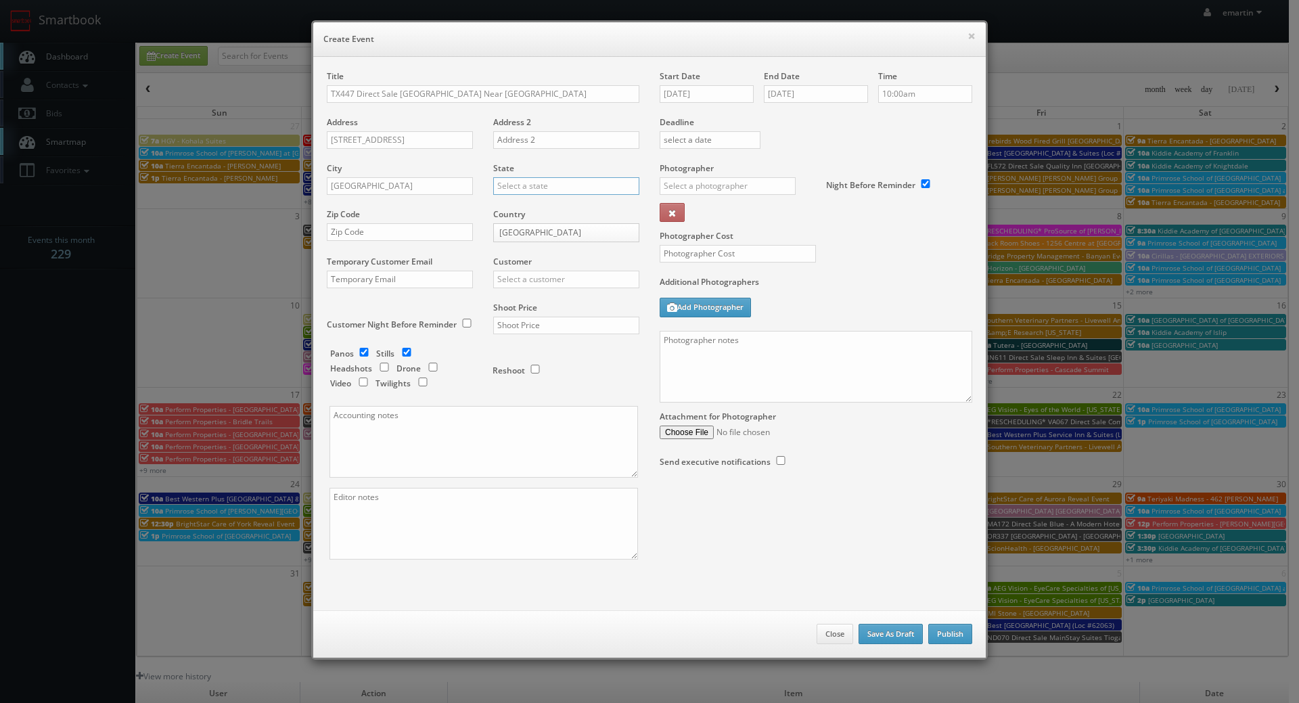
click at [541, 184] on input "text" at bounding box center [566, 186] width 146 height 18
drag, startPoint x: 548, startPoint y: 214, endPoint x: 520, endPoint y: 212, distance: 28.4
click at [546, 210] on div "[US_STATE]" at bounding box center [566, 208] width 145 height 22
type input "[US_STATE]"
drag, startPoint x: 338, startPoint y: 225, endPoint x: 364, endPoint y: 229, distance: 26.0
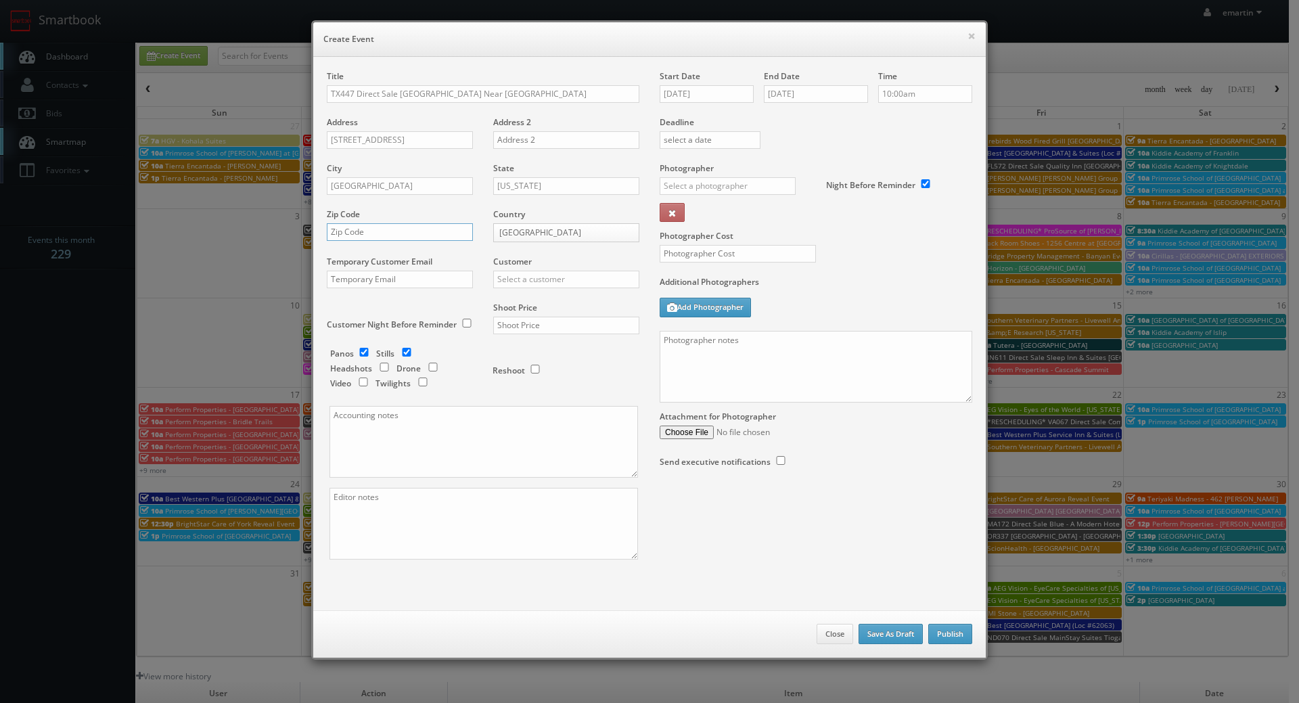
click at [340, 227] on input "text" at bounding box center [400, 232] width 146 height 18
paste input "78654"
type input "78654"
click at [576, 288] on div "Customer Choice Hotels ACC Concept3D Firebirds GBV Choice Hotels Canada Heartla…" at bounding box center [561, 279] width 156 height 46
click at [575, 288] on input "text" at bounding box center [566, 280] width 146 height 18
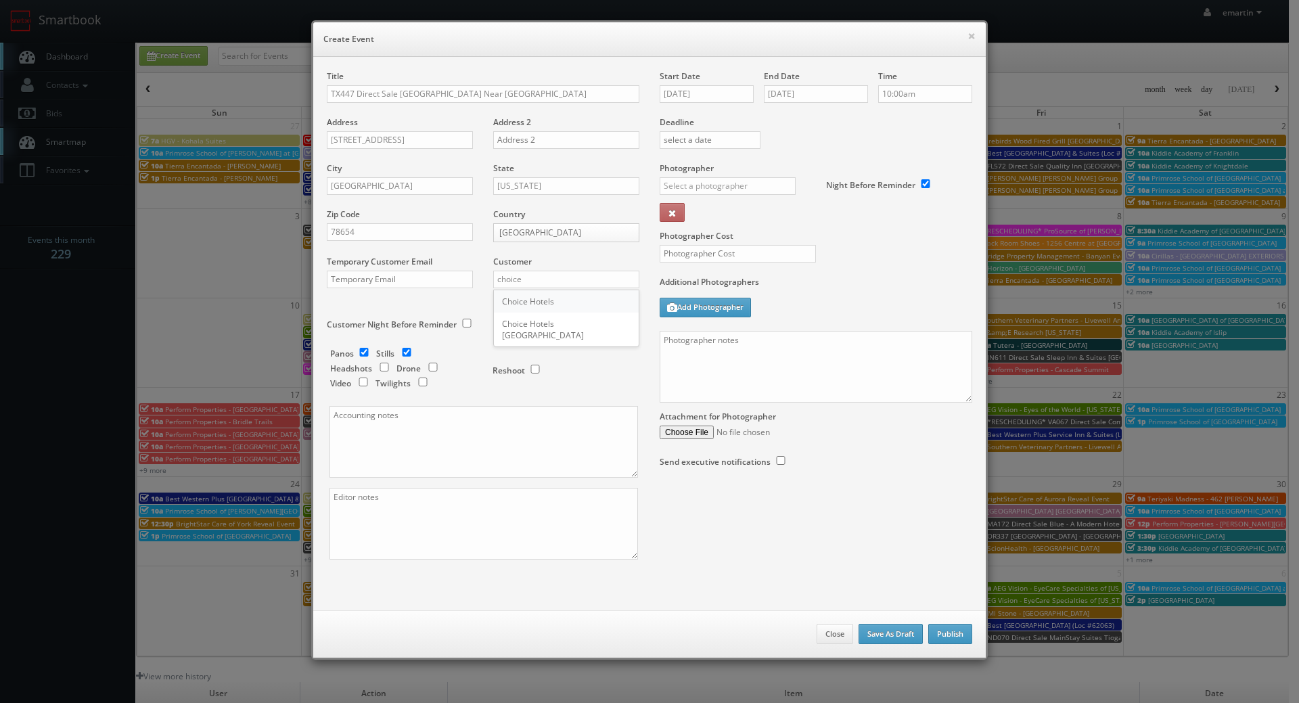
click at [553, 301] on div "Choice Hotels" at bounding box center [566, 301] width 145 height 22
type input "Choice Hotels"
click at [545, 318] on input "text" at bounding box center [566, 326] width 146 height 18
type input "1,550"
click at [704, 191] on input "text" at bounding box center [728, 186] width 136 height 18
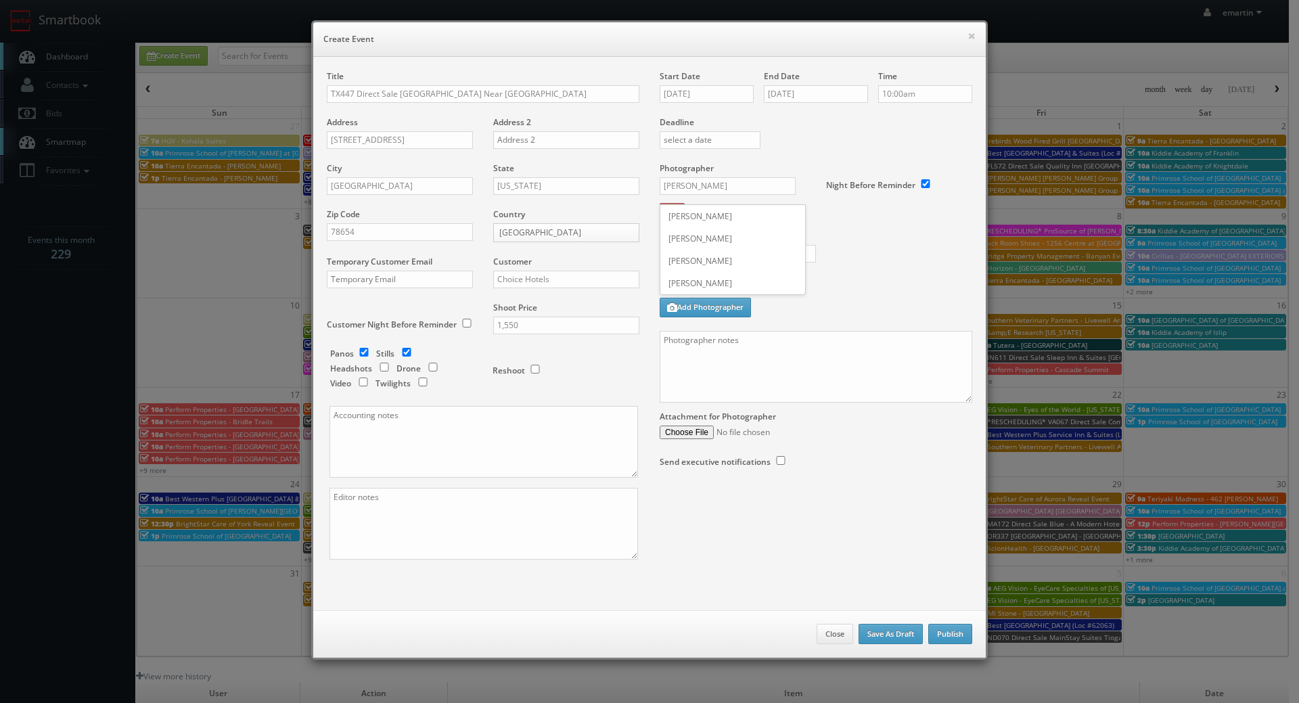
drag, startPoint x: 682, startPoint y: 256, endPoint x: 698, endPoint y: 256, distance: 15.6
click at [683, 256] on div "[PERSON_NAME]" at bounding box center [732, 261] width 145 height 22
type input "[PERSON_NAME]"
click at [705, 240] on label "Photographer Cost" at bounding box center [815, 236] width 333 height 12
click at [705, 246] on input "text" at bounding box center [738, 254] width 156 height 18
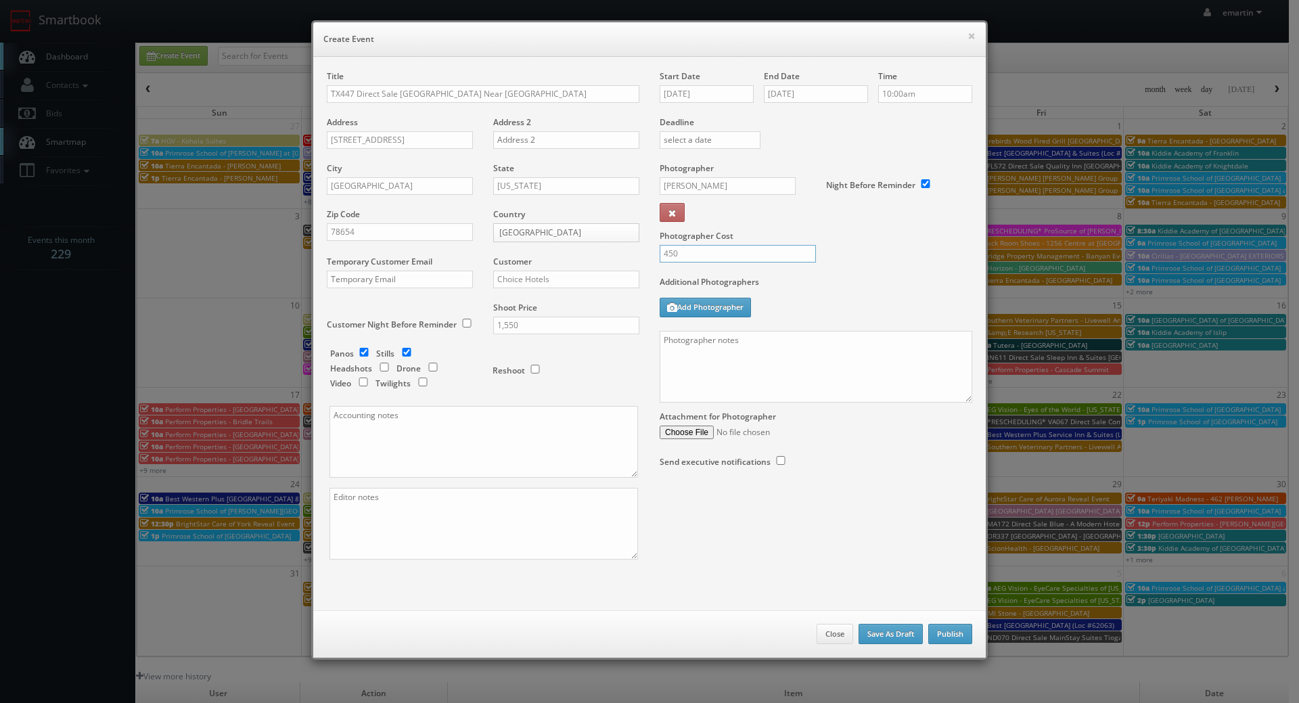
type input "450"
click at [944, 247] on div "Photographer Cost 450" at bounding box center [815, 219] width 333 height 114
drag, startPoint x: 607, startPoint y: 33, endPoint x: 28, endPoint y: 133, distance: 587.1
click at [607, 33] on h6 "Create Event" at bounding box center [649, 39] width 652 height 14
click at [775, 375] on textarea at bounding box center [816, 367] width 313 height 72
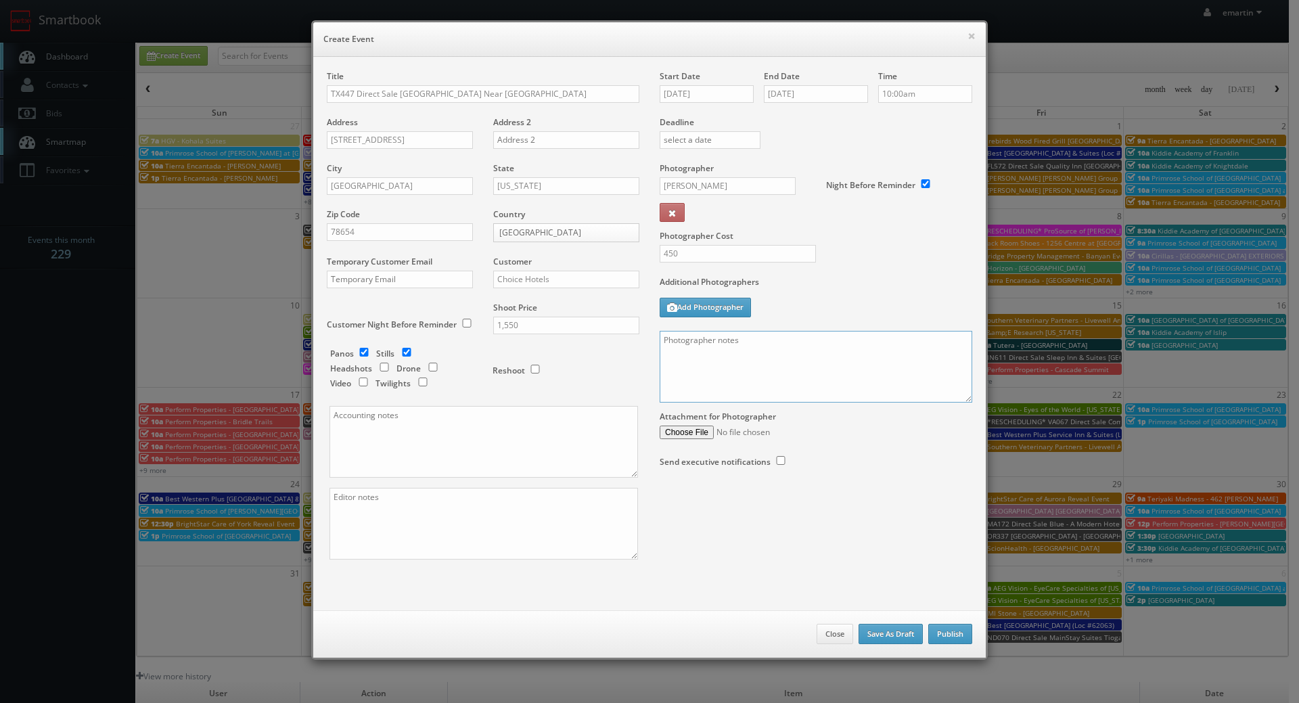
paste textarea "Onsite contact is _____. Full shoot including _ room types/exteriors/common spa…"
click at [728, 366] on textarea at bounding box center [816, 367] width 313 height 72
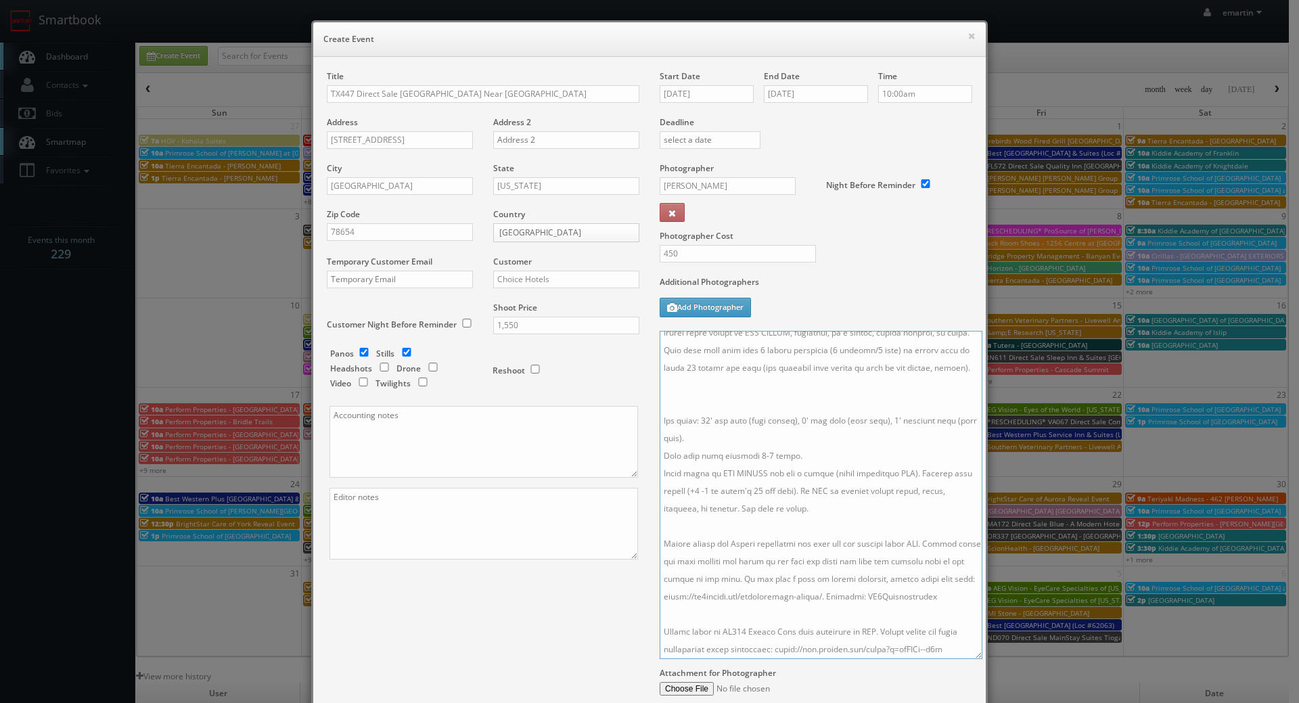
scroll to position [135, 0]
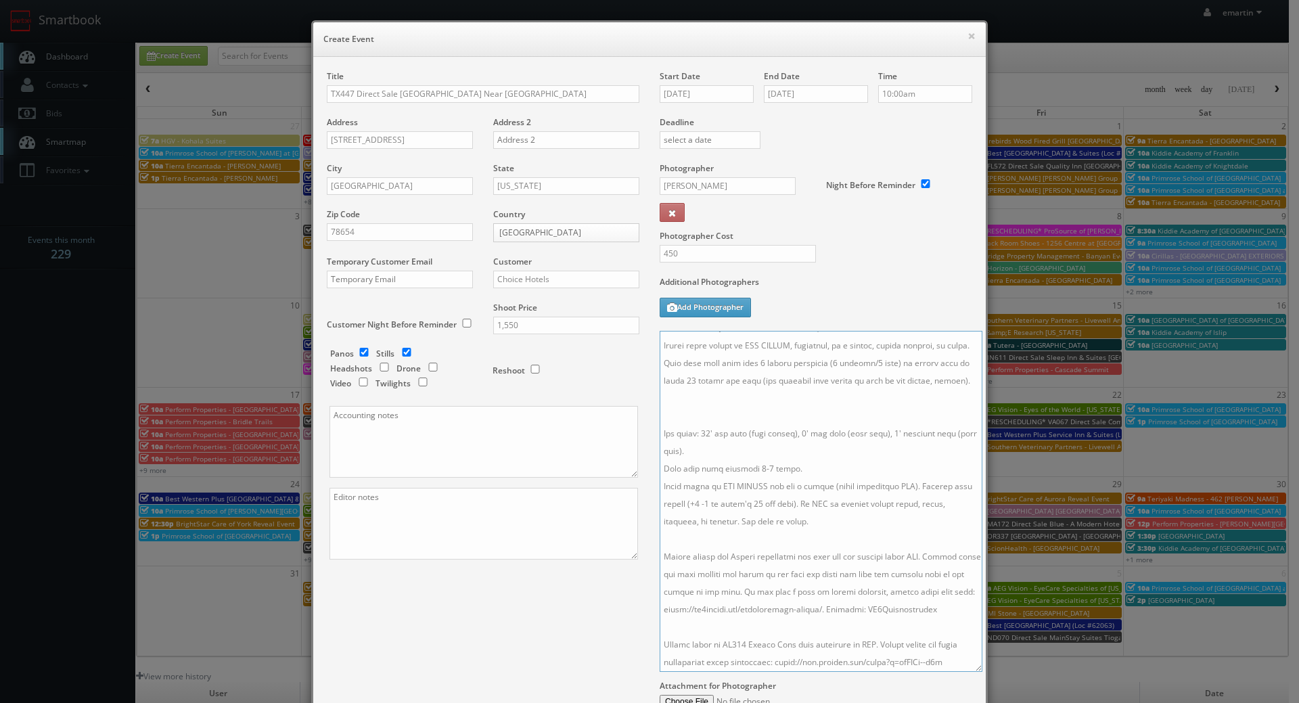
drag, startPoint x: 964, startPoint y: 398, endPoint x: 974, endPoint y: 668, distance: 269.4
click at [974, 668] on textarea at bounding box center [821, 501] width 323 height 341
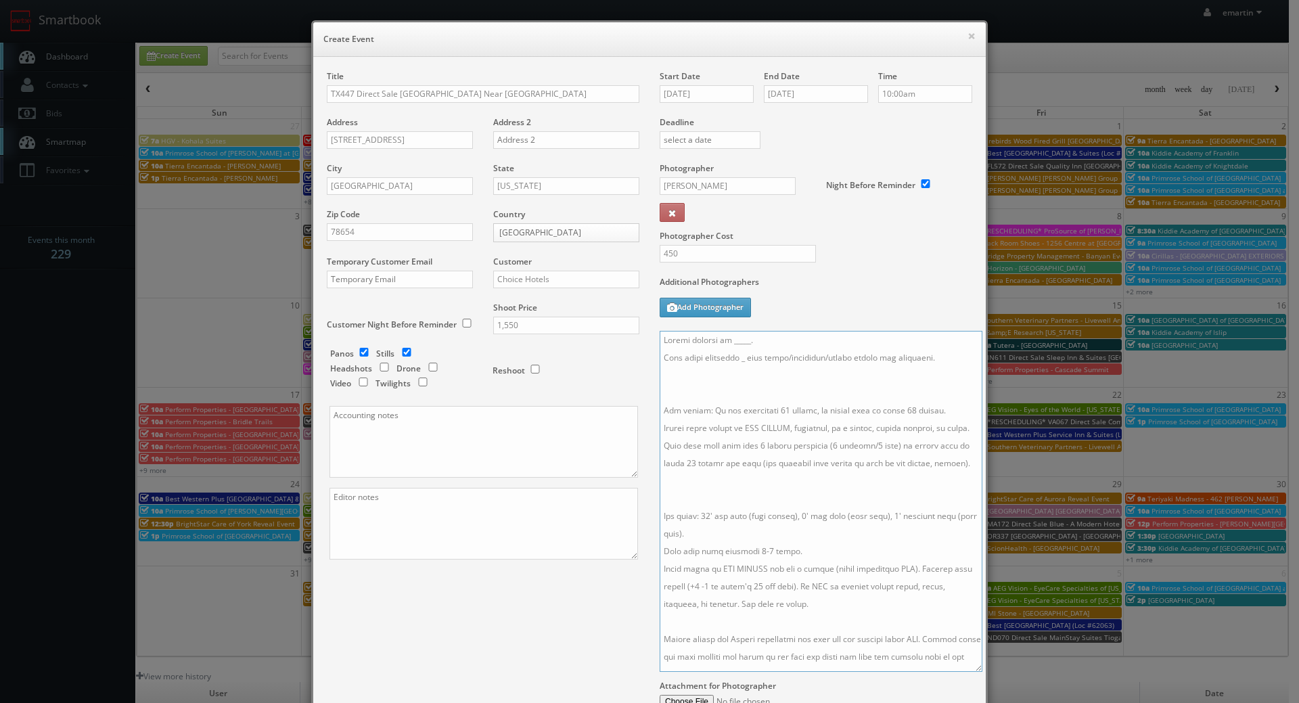
click at [752, 524] on textarea at bounding box center [821, 501] width 323 height 341
click at [687, 377] on textarea at bounding box center [821, 501] width 323 height 341
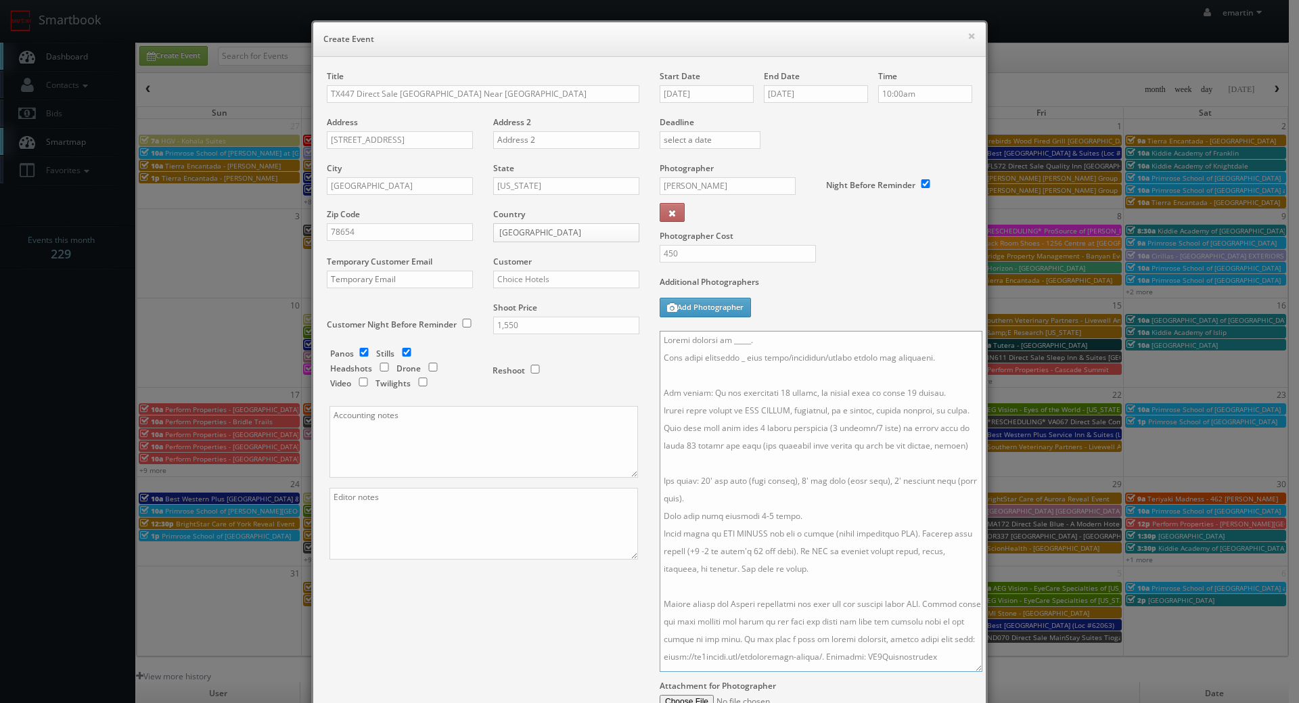
drag, startPoint x: 738, startPoint y: 355, endPoint x: 742, endPoint y: 367, distance: 12.8
click at [738, 355] on textarea at bounding box center [821, 501] width 323 height 341
click at [771, 393] on textarea at bounding box center [821, 501] width 323 height 341
click at [896, 392] on textarea at bounding box center [821, 501] width 323 height 341
drag, startPoint x: 762, startPoint y: 349, endPoint x: 725, endPoint y: 345, distance: 36.8
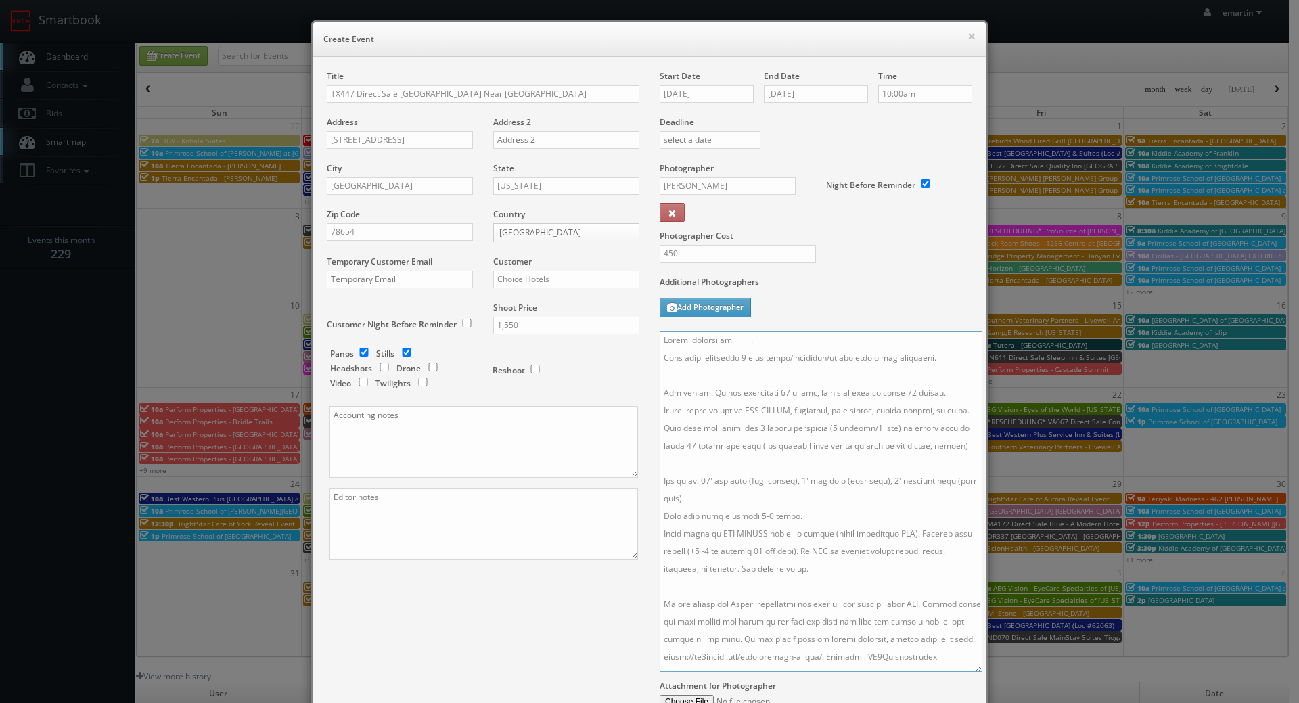
click at [725, 346] on textarea at bounding box center [821, 501] width 323 height 341
click at [758, 332] on textarea at bounding box center [821, 501] width 323 height 341
drag, startPoint x: 759, startPoint y: 342, endPoint x: 724, endPoint y: 344, distance: 35.3
click at [724, 344] on textarea at bounding box center [821, 501] width 323 height 341
type textarea "Onsite contact is Jeff Young. Full shoot including 7 room types/exteriors/commo…"
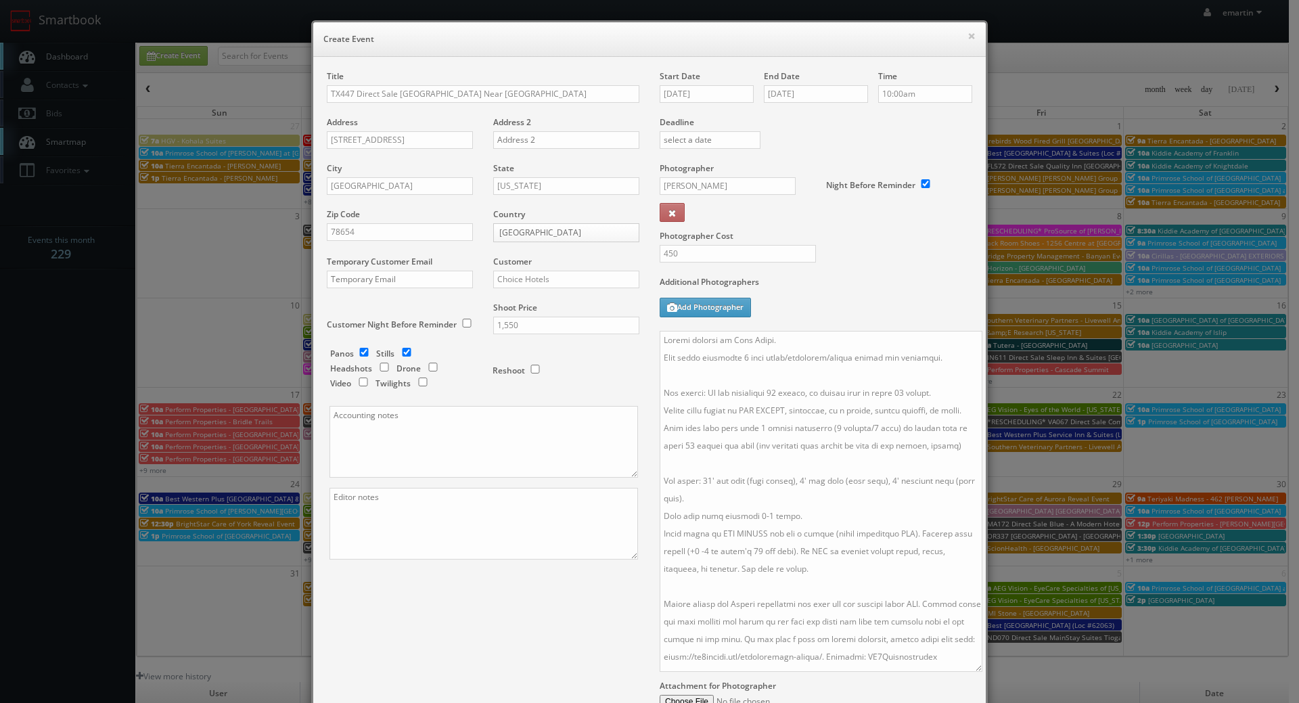
click at [932, 302] on div "Additional Photographers Add Photographer" at bounding box center [816, 303] width 313 height 55
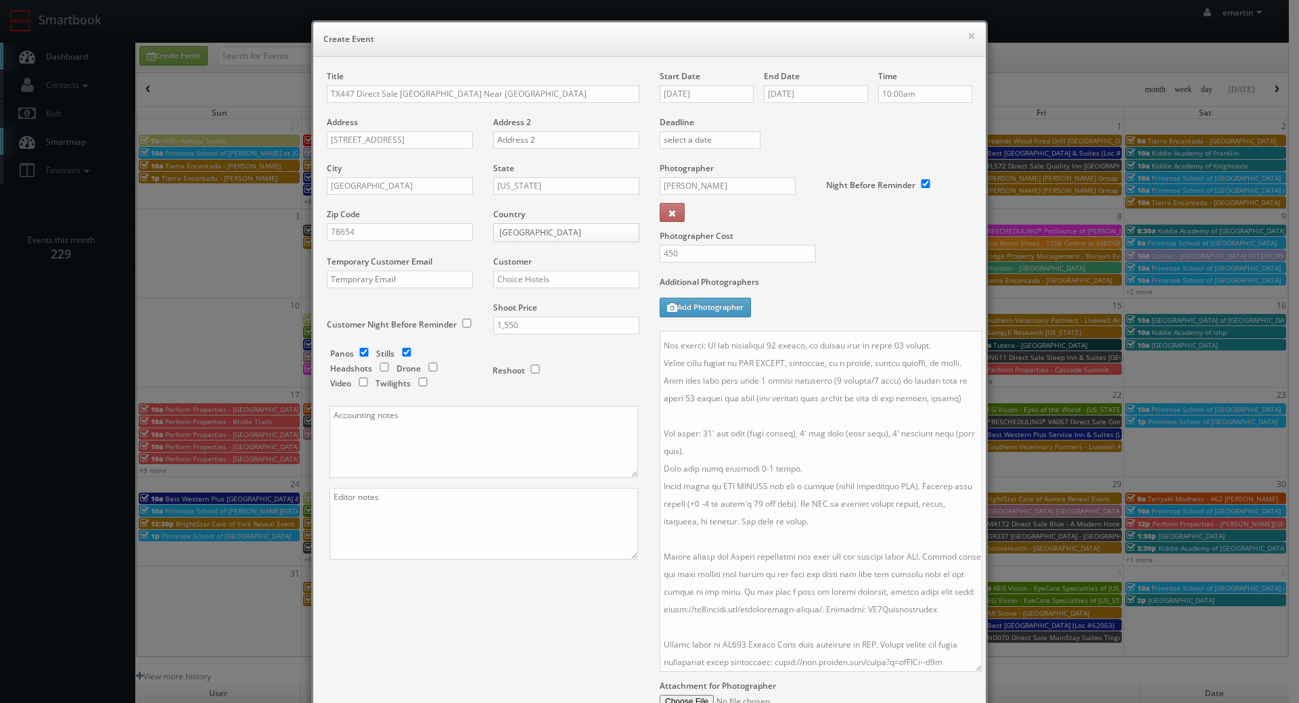
click at [575, 623] on div "Title TX447 Direct Sale Quality Inn Near Lake Marble Falls Address 1206 Highway…" at bounding box center [650, 416] width 666 height 693
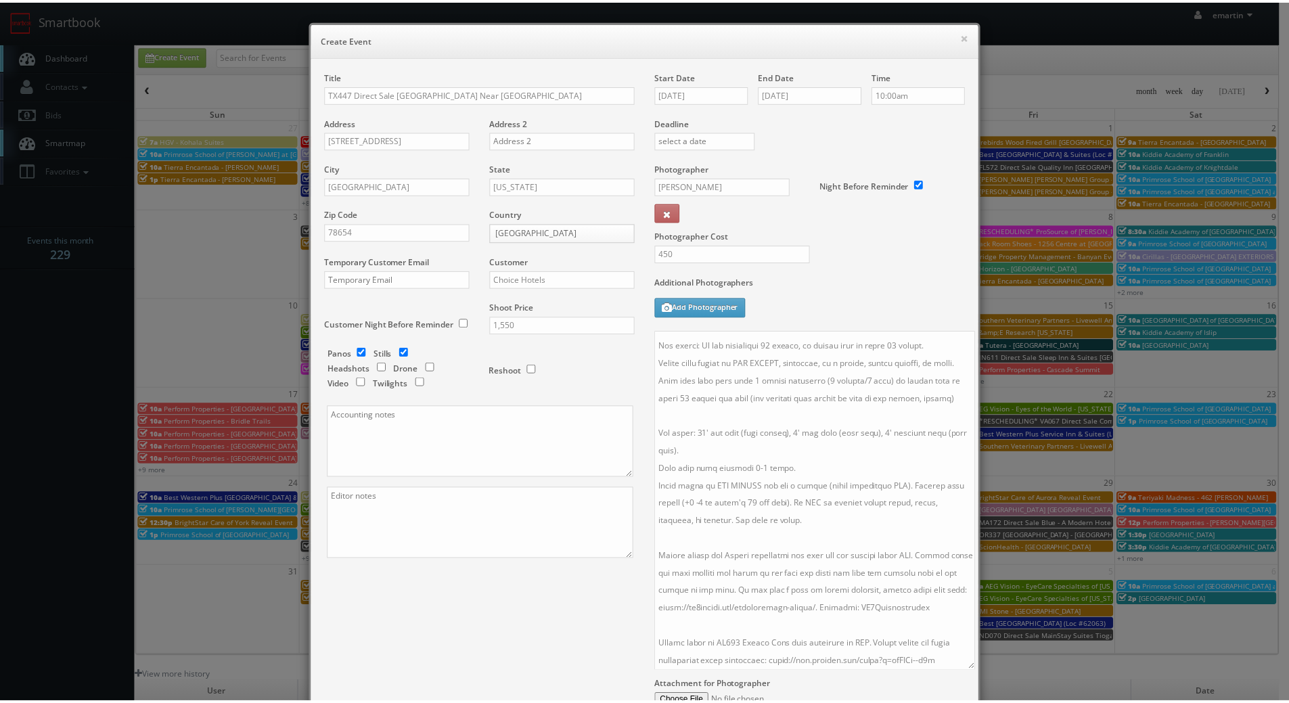
scroll to position [157, 0]
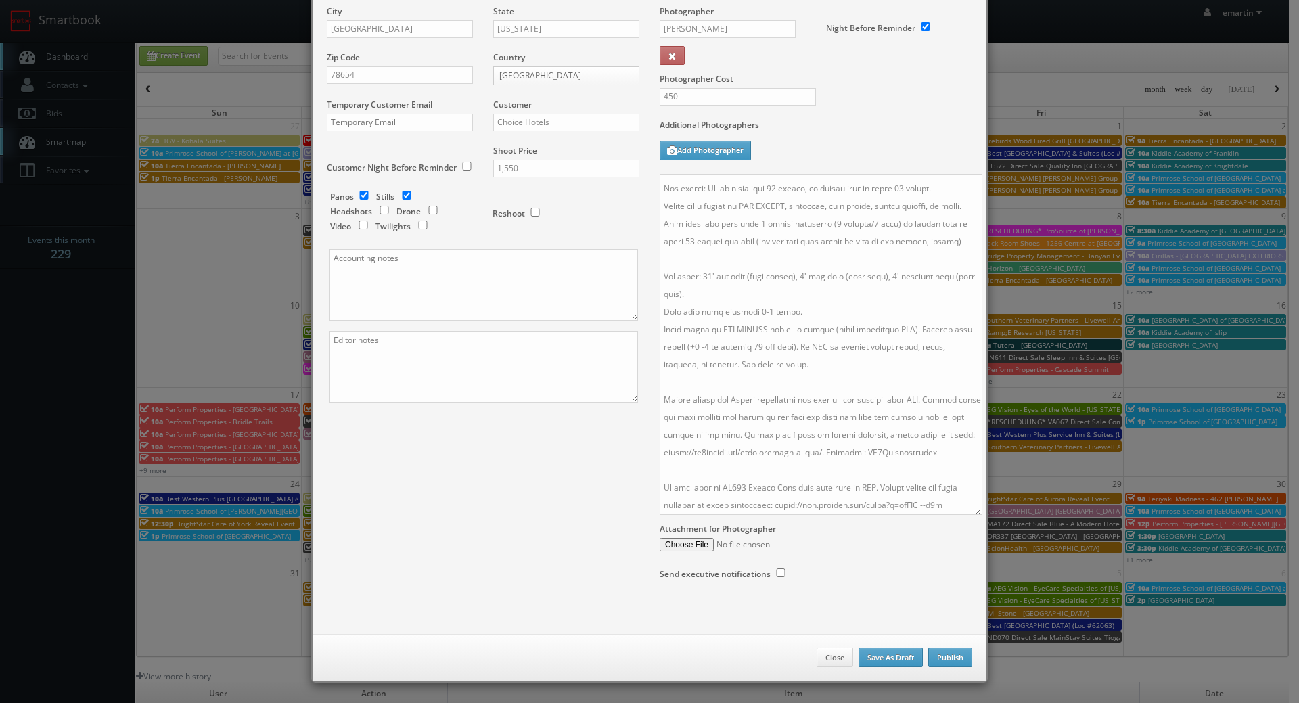
click at [923, 667] on div "Close Save As Draft Publish" at bounding box center [649, 657] width 672 height 47
click at [949, 660] on button "Publish" at bounding box center [950, 657] width 44 height 20
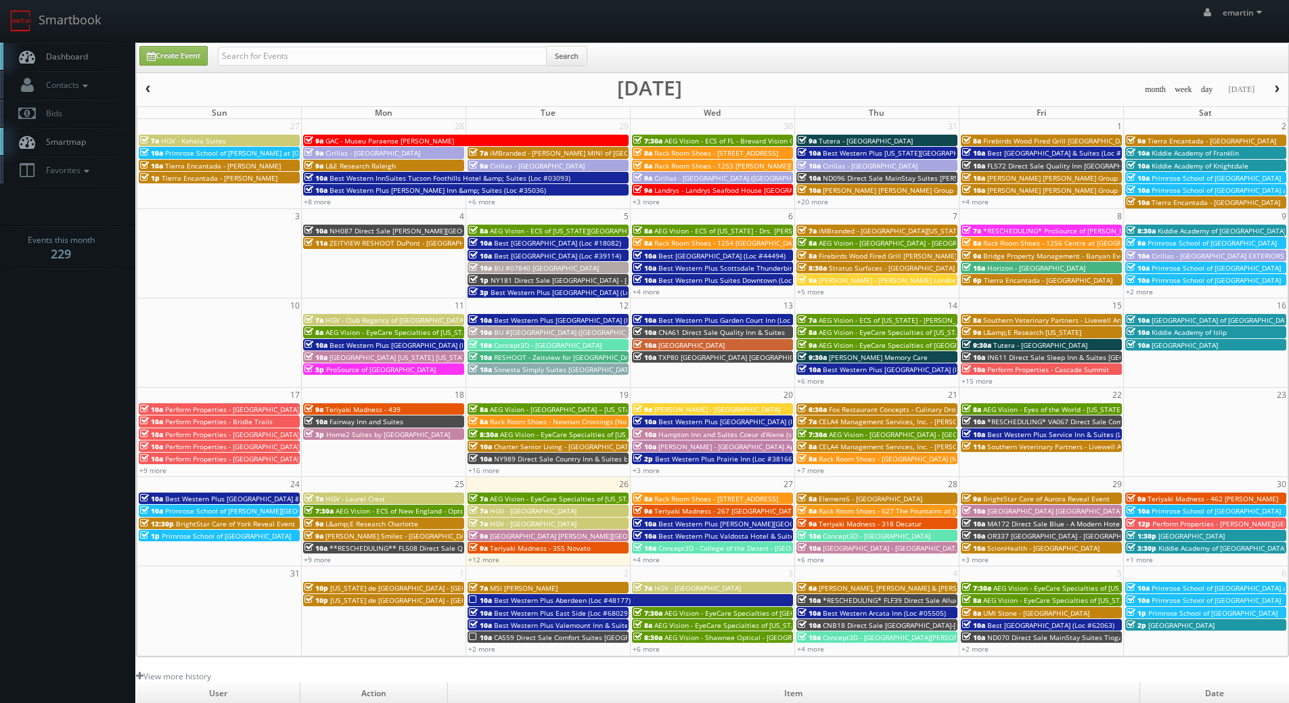
click at [72, 60] on span "Dashboard" at bounding box center [63, 57] width 49 height 12
click at [90, 51] on link "Dashboard" at bounding box center [67, 57] width 135 height 28
click at [94, 67] on link "Dashboard" at bounding box center [67, 57] width 135 height 28
click at [94, 55] on link "Dashboard" at bounding box center [67, 57] width 135 height 28
click at [172, 52] on link "Create Event" at bounding box center [173, 56] width 68 height 20
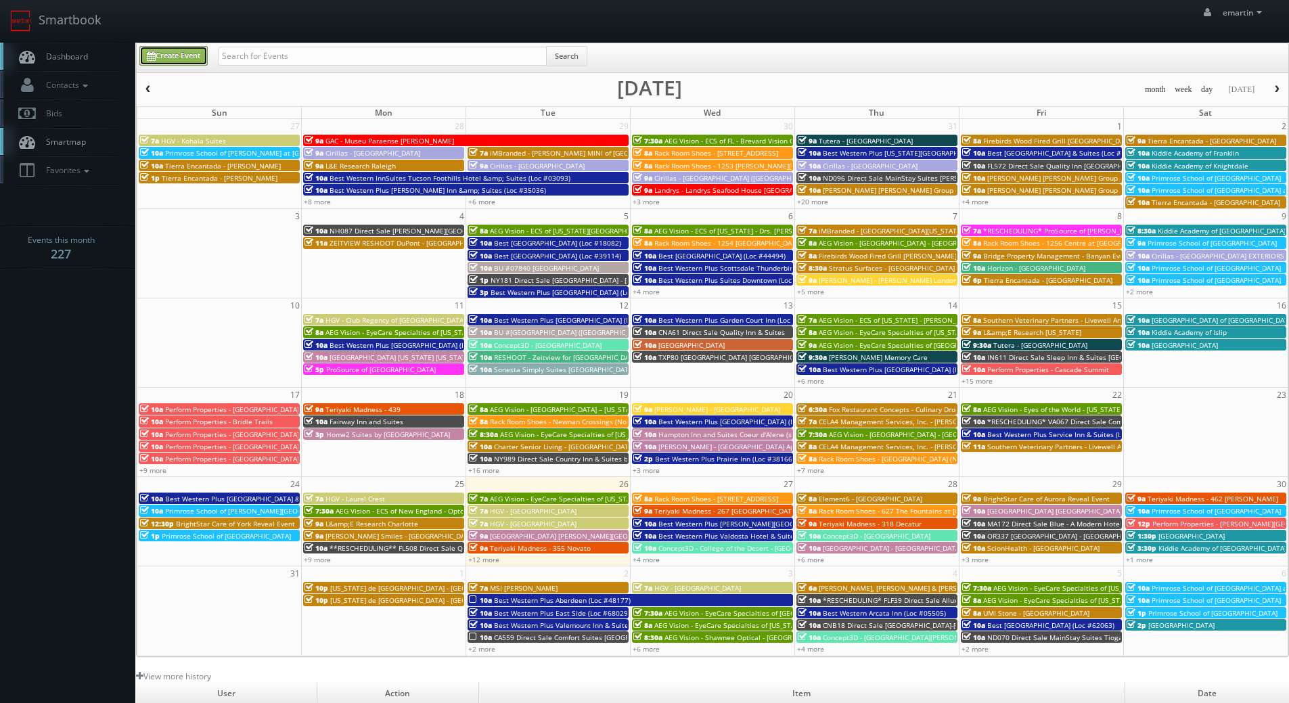
type input "08/26/2025"
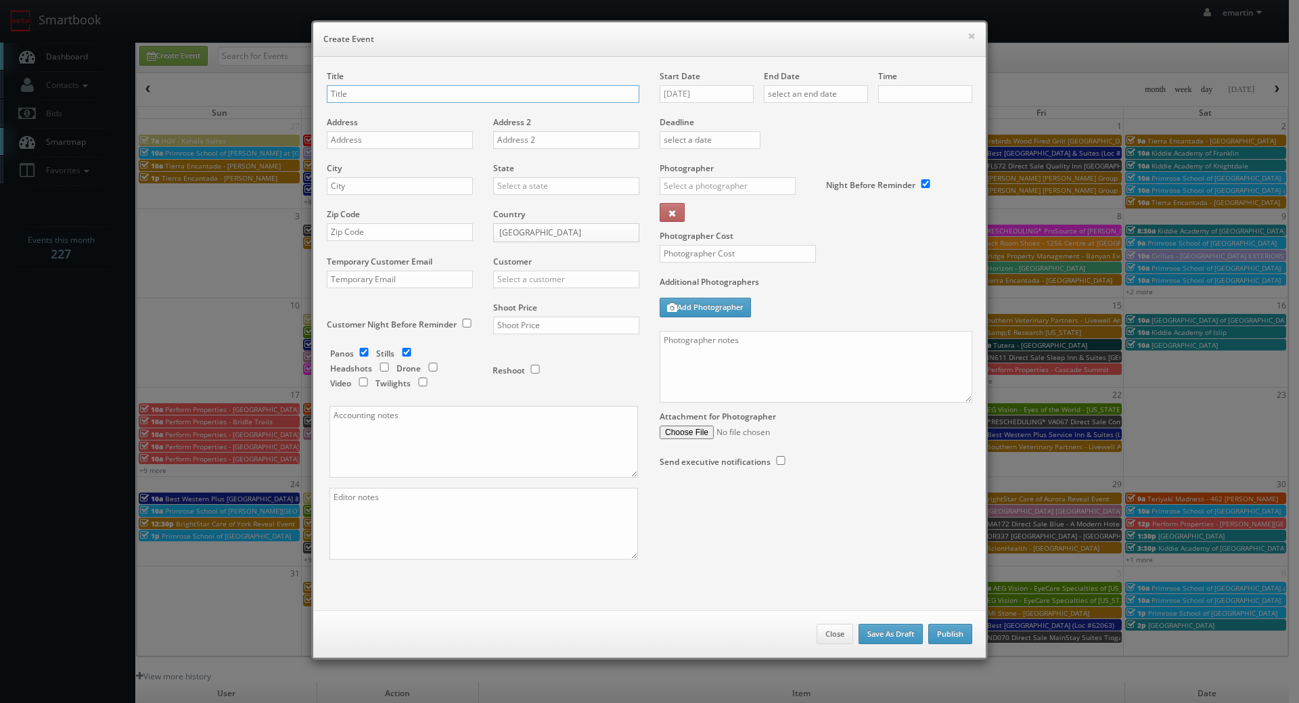
checkbox input "true"
type input "10:00am"
checkbox input "true"
click at [686, 94] on input "08/26/2025" at bounding box center [707, 94] width 94 height 18
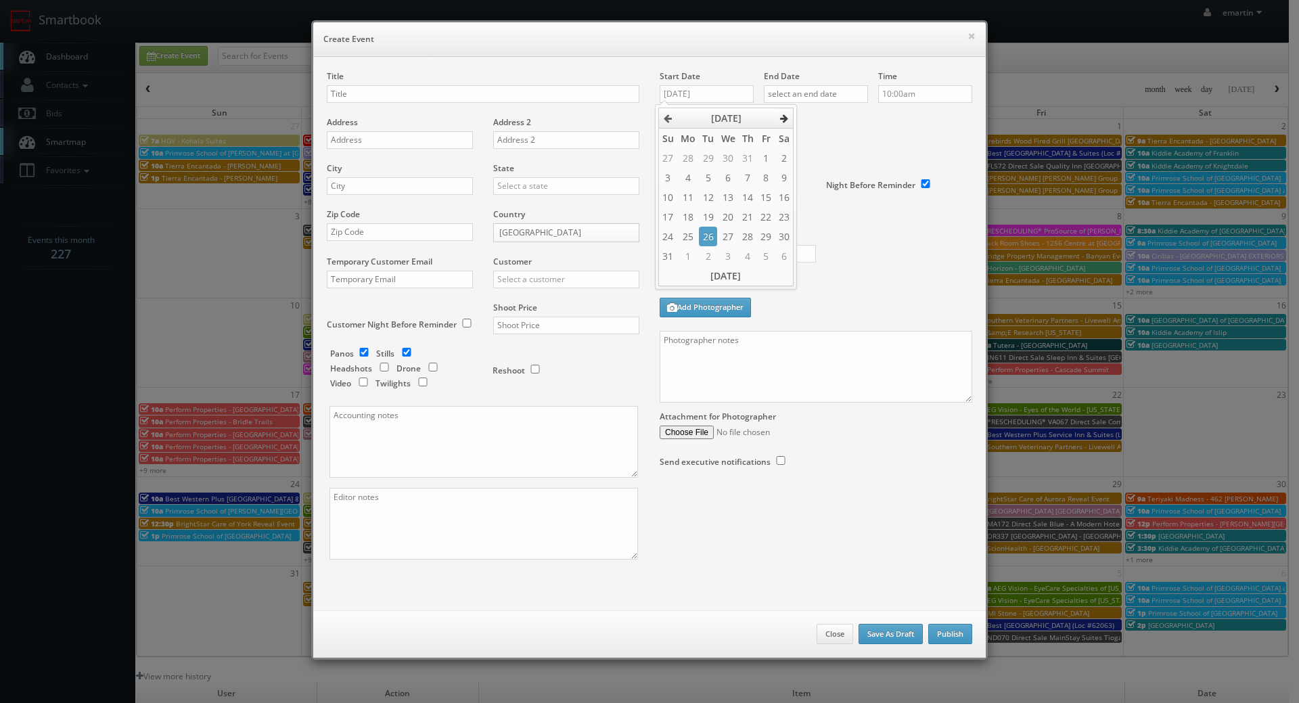
click at [789, 112] on th at bounding box center [784, 118] width 18 height 20
click at [710, 218] on td "23" at bounding box center [708, 217] width 18 height 20
type input "09/23/2025"
click at [827, 98] on input "text" at bounding box center [816, 94] width 104 height 18
click at [890, 121] on icon at bounding box center [888, 118] width 8 height 9
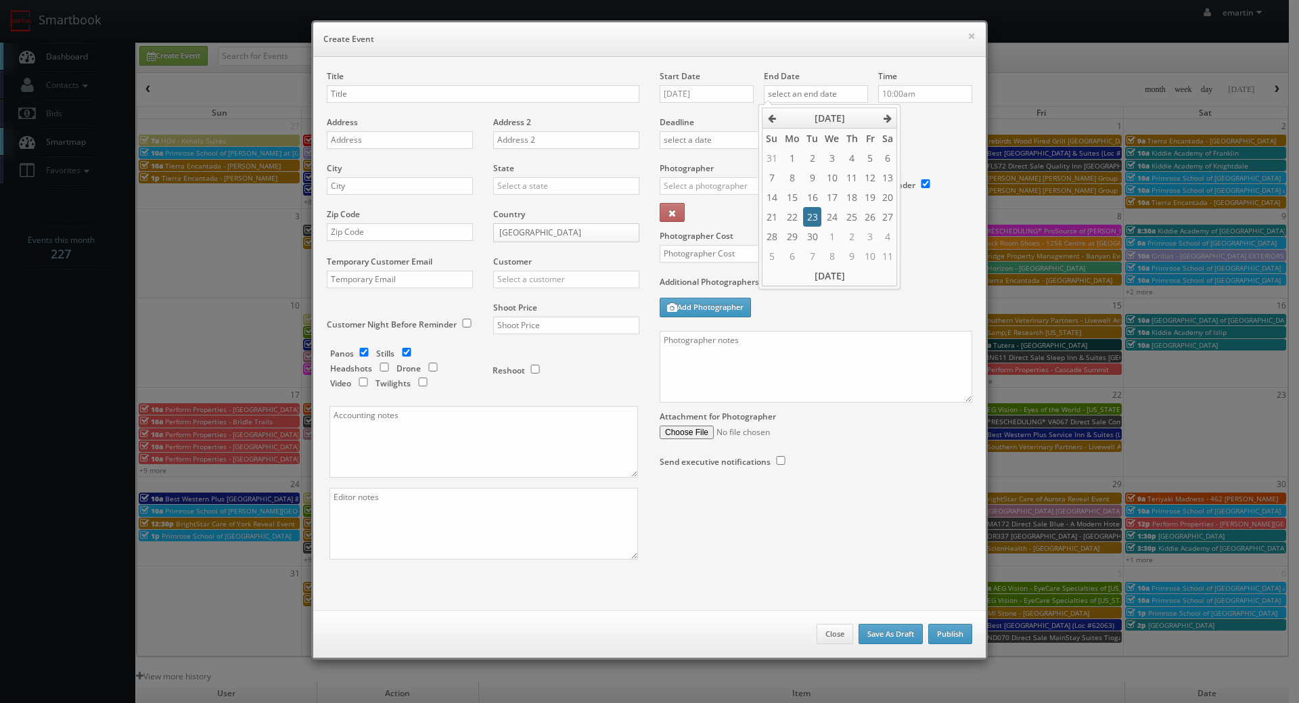
click at [818, 221] on td "23" at bounding box center [812, 217] width 18 height 20
type input "09/23/2025"
click at [949, 135] on div "Deadline" at bounding box center [815, 116] width 333 height 92
click at [469, 63] on div "Title Address Address 2 City State Alabama Alaska Arizona Arkansas California C…" at bounding box center [649, 333] width 672 height 553
click at [363, 81] on div "Title" at bounding box center [483, 93] width 313 height 46
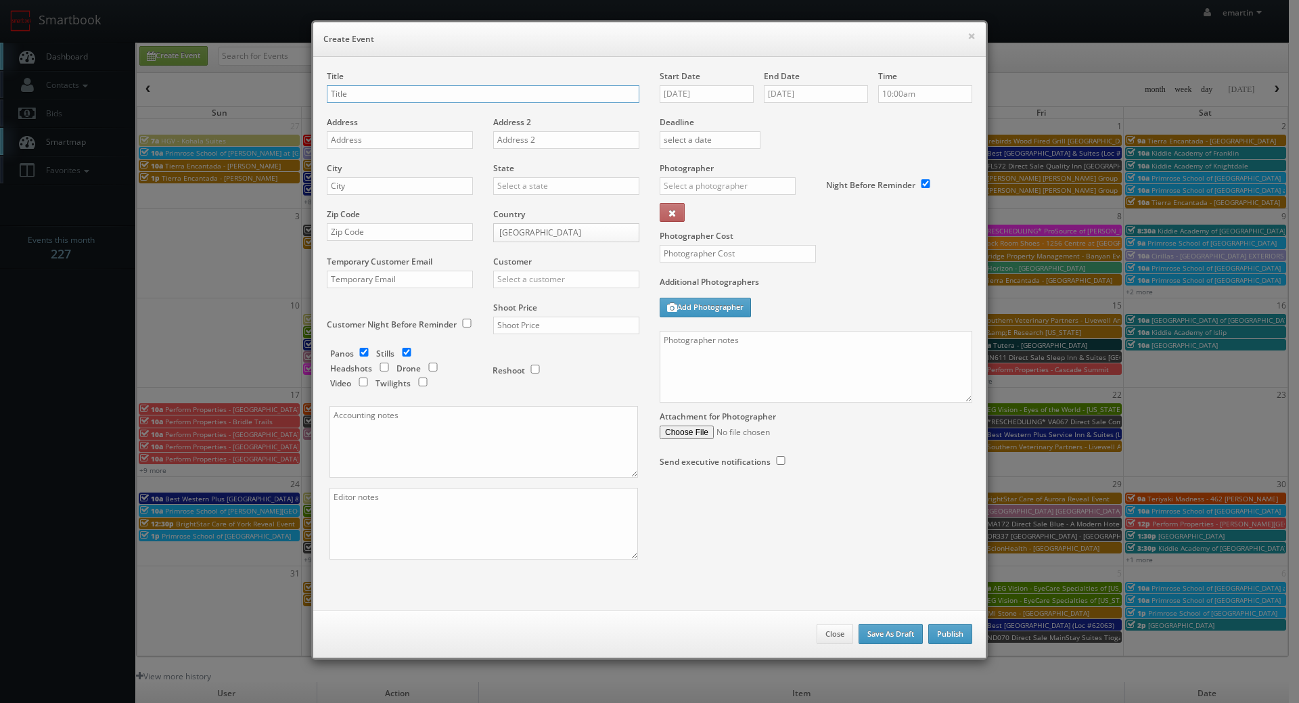
click at [366, 92] on input "text" at bounding box center [483, 94] width 313 height 18
paste input "Best Western Tradewinds"
click at [472, 97] on input "Best Western Tradewinds (Loc #" at bounding box center [483, 94] width 313 height 18
paste input "05429"
type input "Best Western Tradewinds (Loc #05429)"
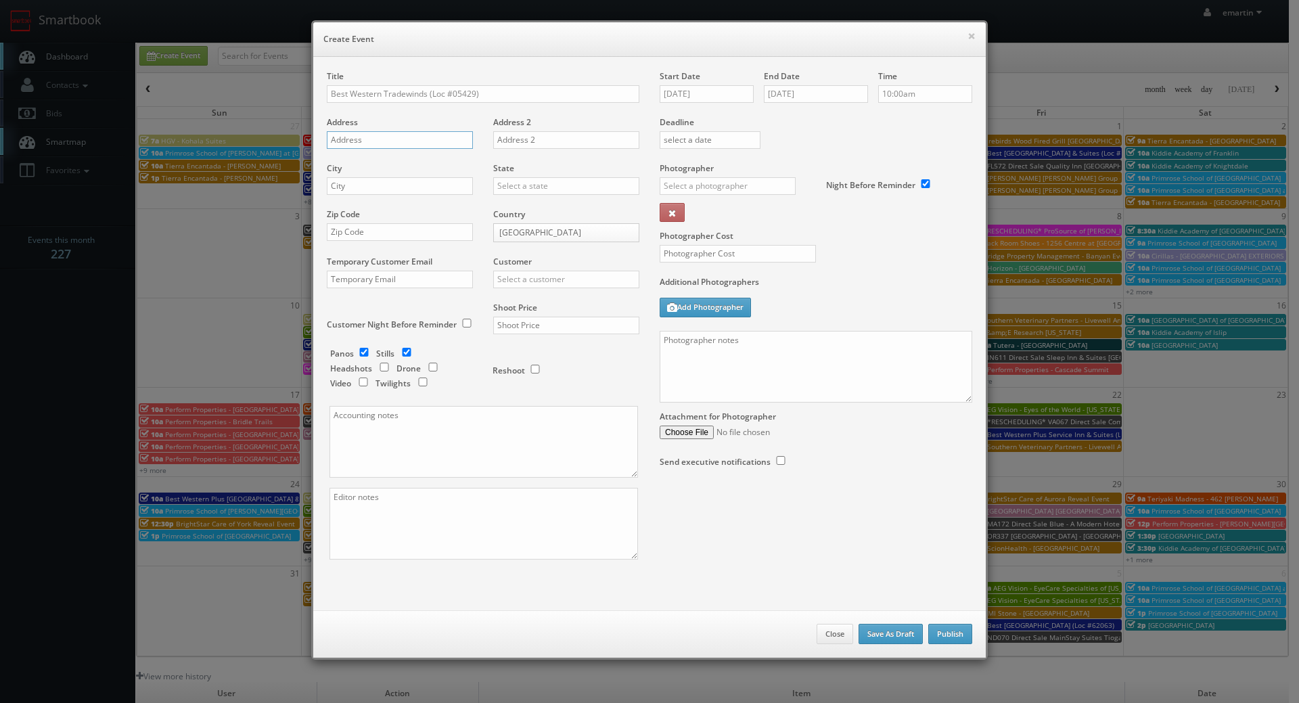
drag, startPoint x: 437, startPoint y: 146, endPoint x: 345, endPoint y: 148, distance: 92.0
click at [437, 146] on input "text" at bounding box center [400, 140] width 146 height 18
paste input "225 Beach St"
type input "225 Beach St"
click at [446, 188] on input "text" at bounding box center [400, 186] width 146 height 18
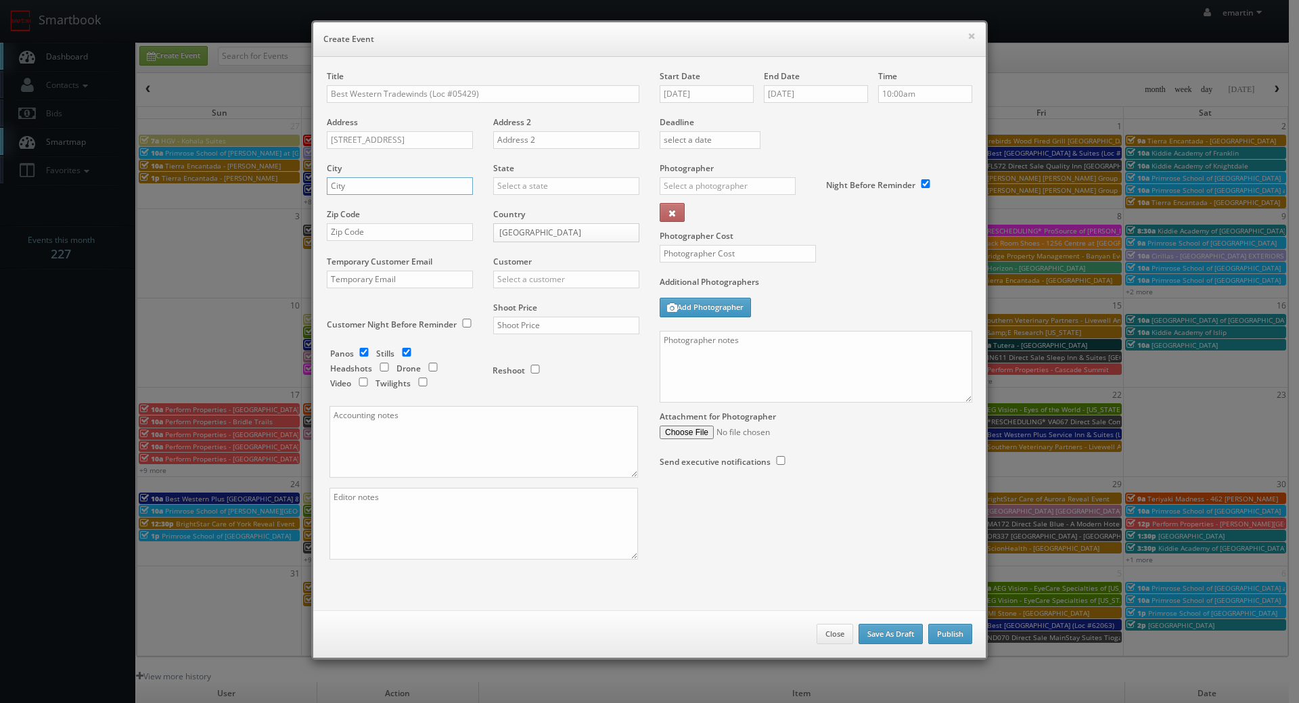
paste input "Morro Bay"
type input "Morro Bay"
click at [530, 192] on input "text" at bounding box center [566, 186] width 146 height 18
click at [533, 206] on div "[US_STATE]" at bounding box center [566, 208] width 145 height 22
type input "[US_STATE]"
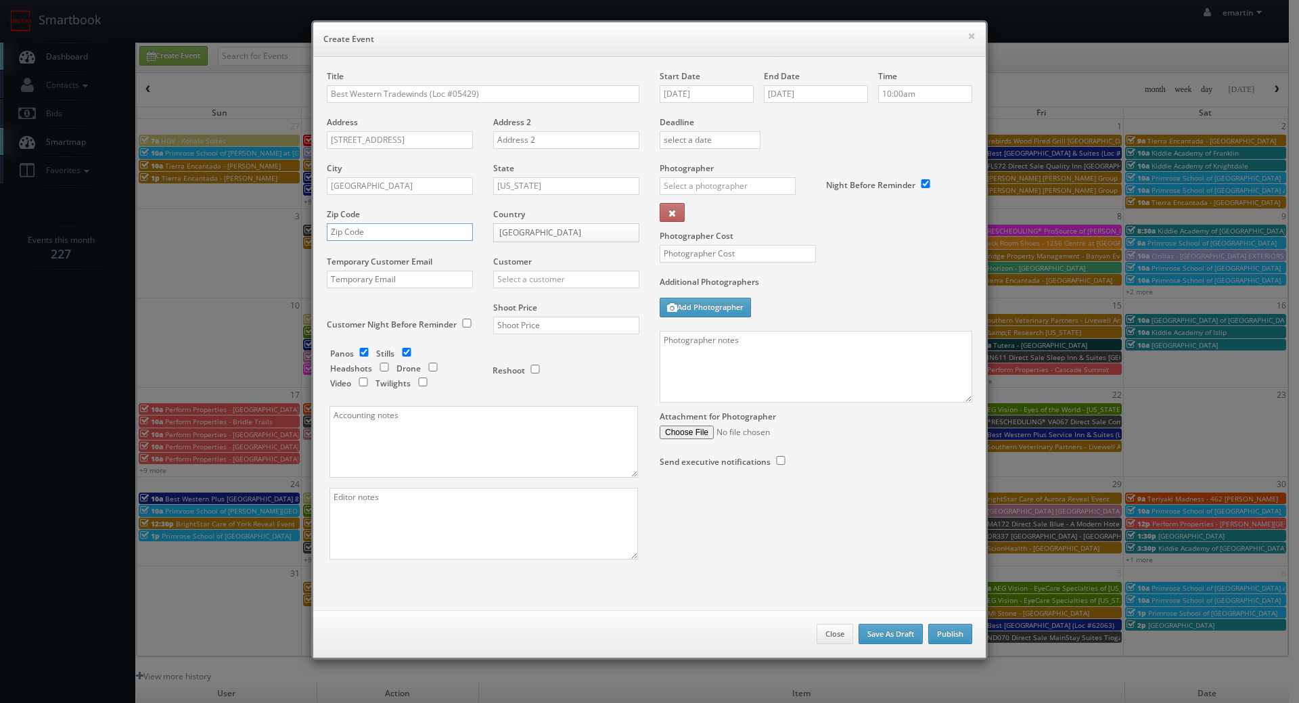
click at [376, 234] on input "text" at bounding box center [400, 232] width 146 height 18
paste input "93442"
type input "93442"
click at [568, 294] on div "Customer Choice Hotels ACC Concept3D Firebirds GBV Choice Hotels Canada Heartla…" at bounding box center [561, 279] width 156 height 46
click at [568, 282] on input "text" at bounding box center [566, 280] width 146 height 18
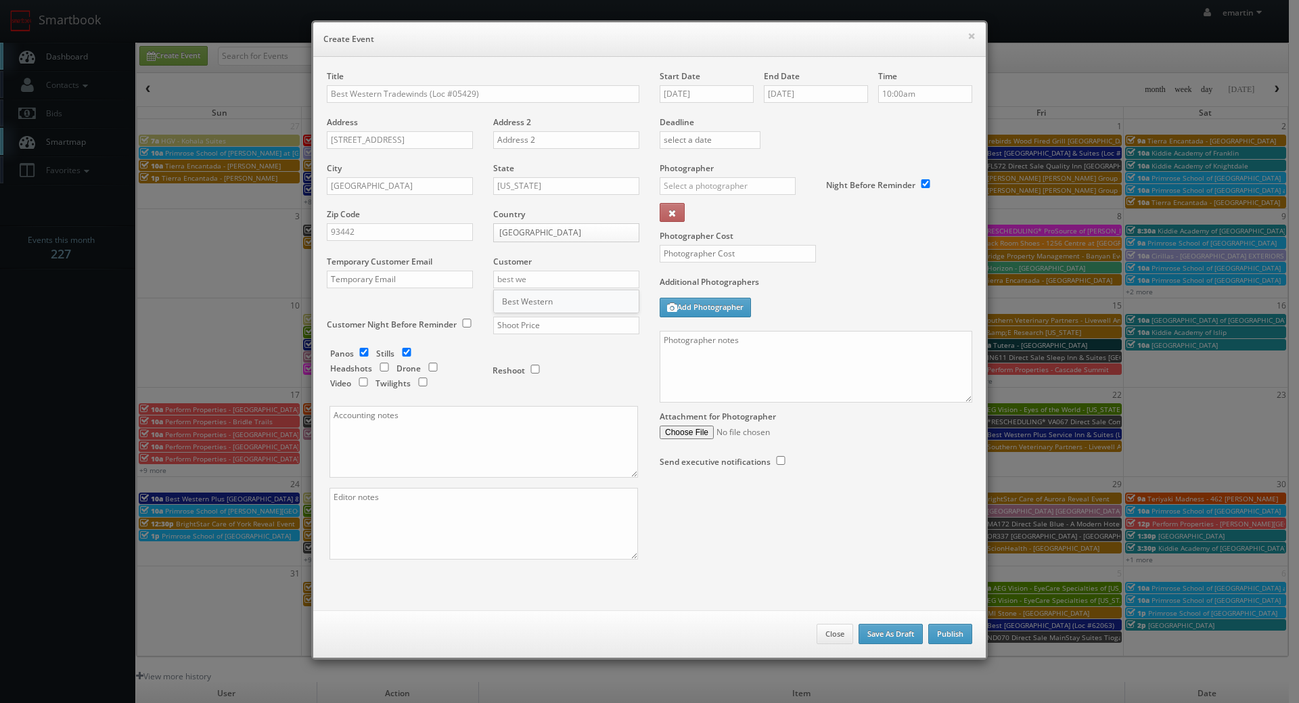
click at [530, 309] on div "Best Western" at bounding box center [566, 301] width 145 height 22
type input "Best Western"
click at [530, 317] on input "text" at bounding box center [566, 326] width 146 height 18
type input "1,650"
click at [563, 350] on div "Reshoot" at bounding box center [560, 364] width 135 height 32
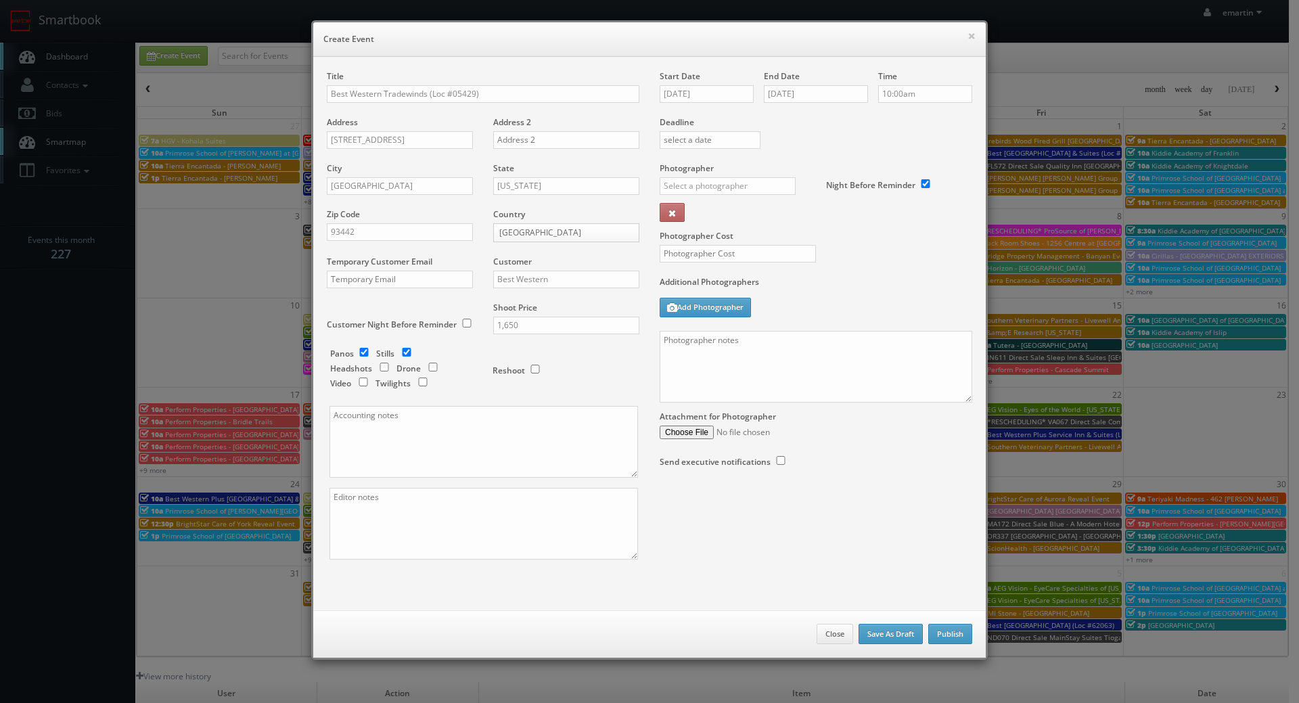
click at [363, 346] on div "Panos Stills Headshots Drone Video Twilights Reshoot" at bounding box center [489, 261] width 298 height 290
click at [362, 358] on div "Panos Stills Headshots Drone Video Twilights" at bounding box center [404, 370] width 149 height 45
click at [361, 355] on input "checkbox" at bounding box center [364, 352] width 20 height 9
checkbox input "false"
click at [415, 380] on input "checkbox" at bounding box center [423, 382] width 20 height 9
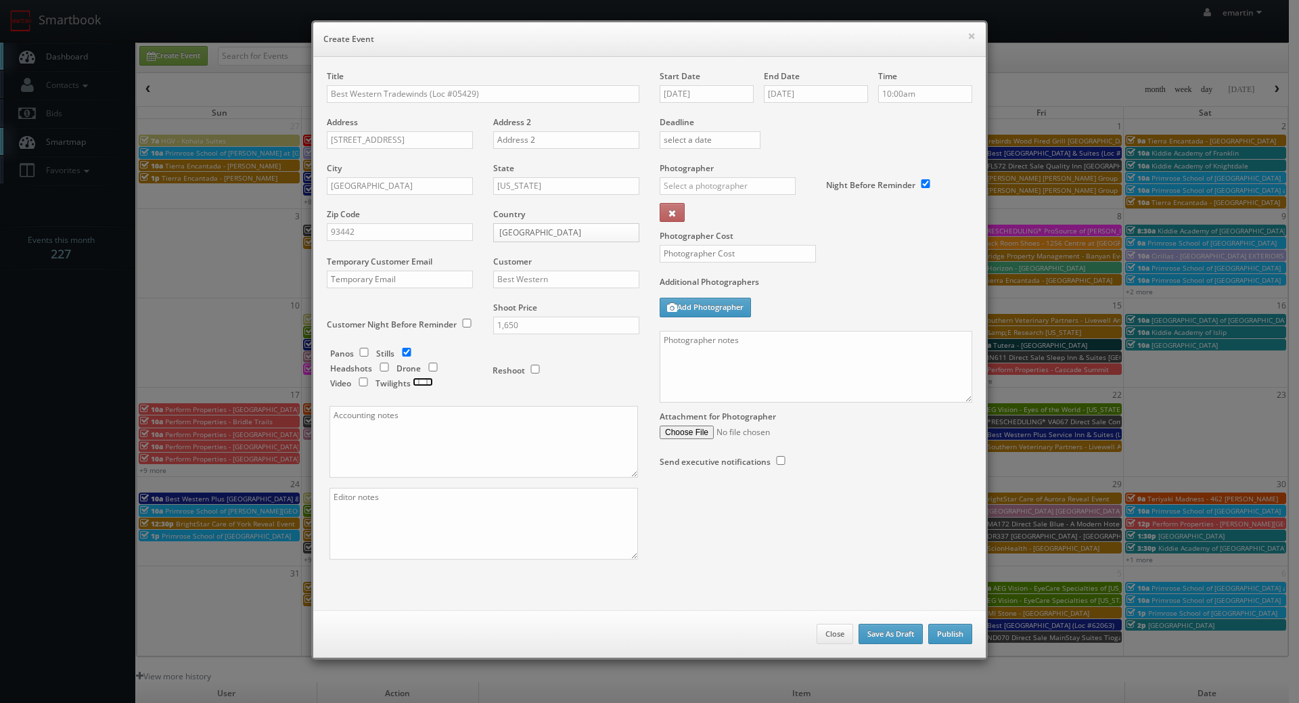
checkbox input "true"
click at [692, 184] on input "text" at bounding box center [728, 186] width 136 height 18
click at [706, 220] on div "[PERSON_NAME]" at bounding box center [732, 216] width 145 height 22
type input "[PERSON_NAME]"
click at [693, 245] on input "text" at bounding box center [738, 254] width 156 height 18
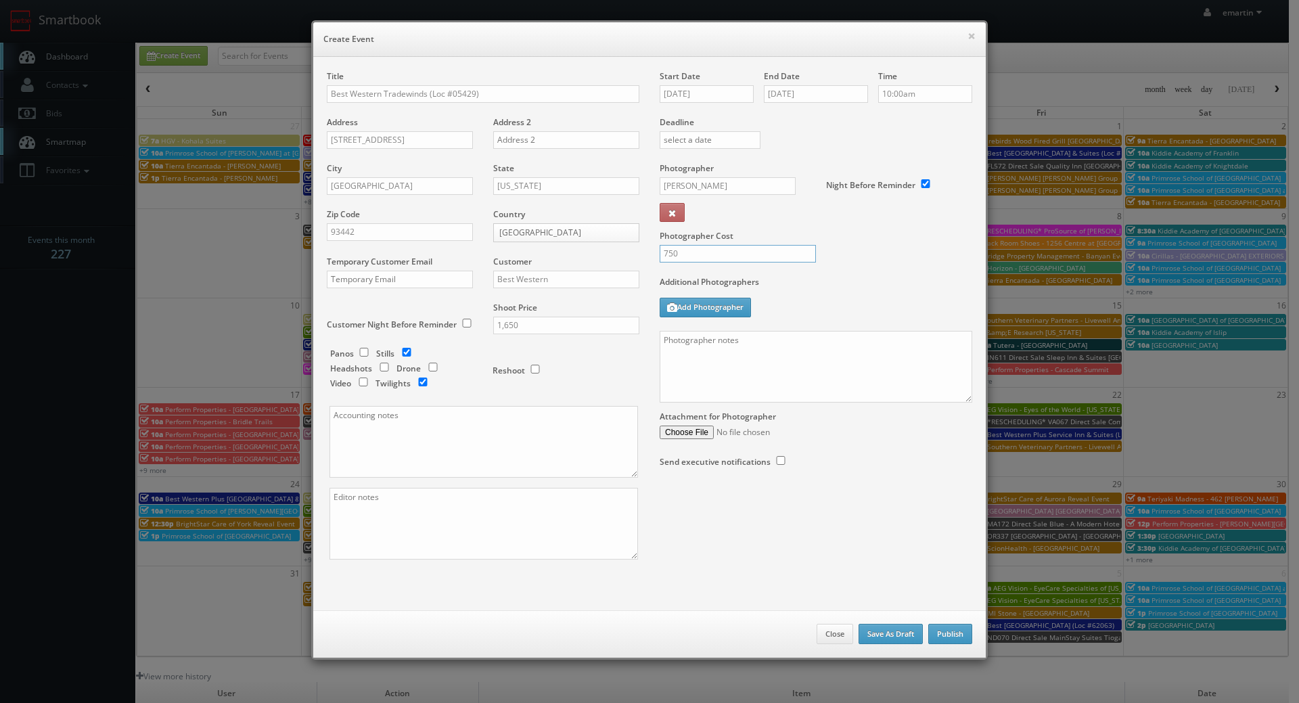
type input "750"
click at [887, 282] on label "Additional Photographers" at bounding box center [816, 285] width 313 height 18
drag, startPoint x: 810, startPoint y: 346, endPoint x: 825, endPoint y: 354, distance: 17.0
click at [811, 346] on textarea at bounding box center [816, 367] width 313 height 72
paste textarea "Onsite contact is ______. Overnight stay ___. Stills, and exterior twilights. F…"
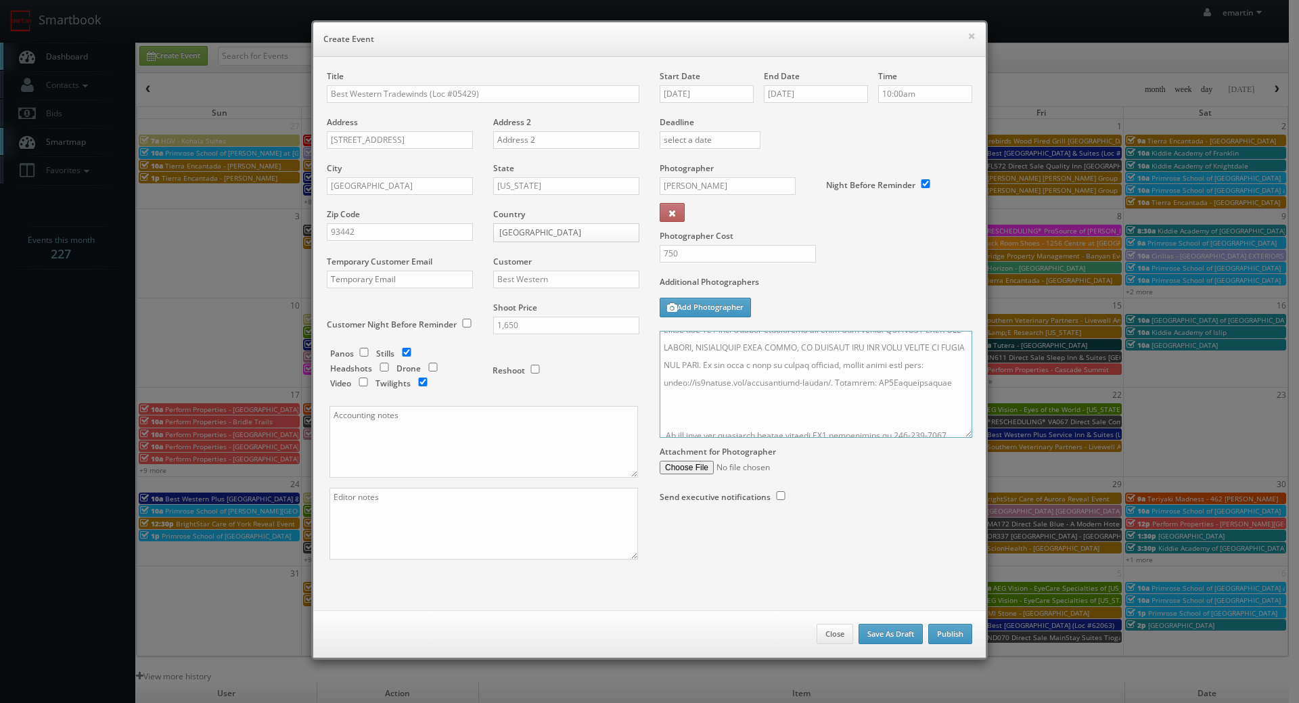
scroll to position [179, 0]
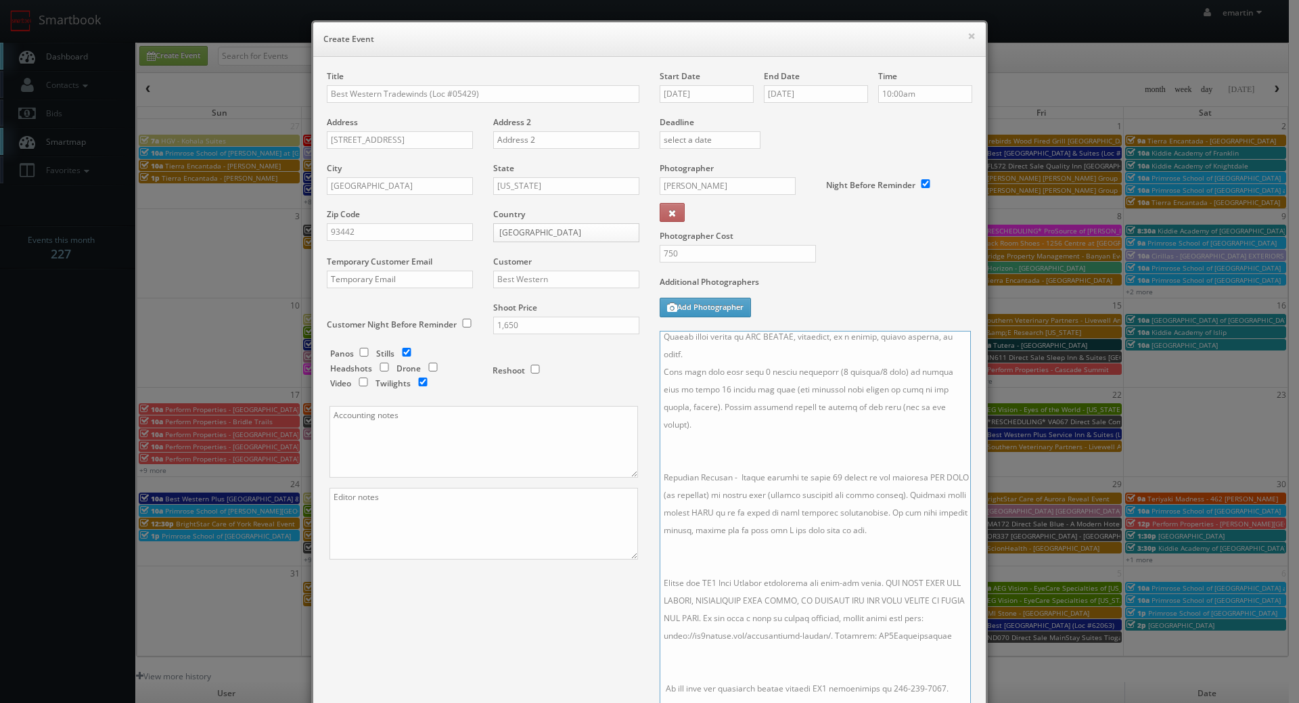
drag, startPoint x: 961, startPoint y: 434, endPoint x: 921, endPoint y: 696, distance: 265.5
click at [960, 702] on html "Smartbook Toggle Side Navigation Toggle Top Navigation emartin emartin Profile …" at bounding box center [649, 468] width 1299 height 936
click at [861, 667] on textarea at bounding box center [815, 531] width 311 height 401
click at [821, 635] on textarea at bounding box center [815, 531] width 311 height 401
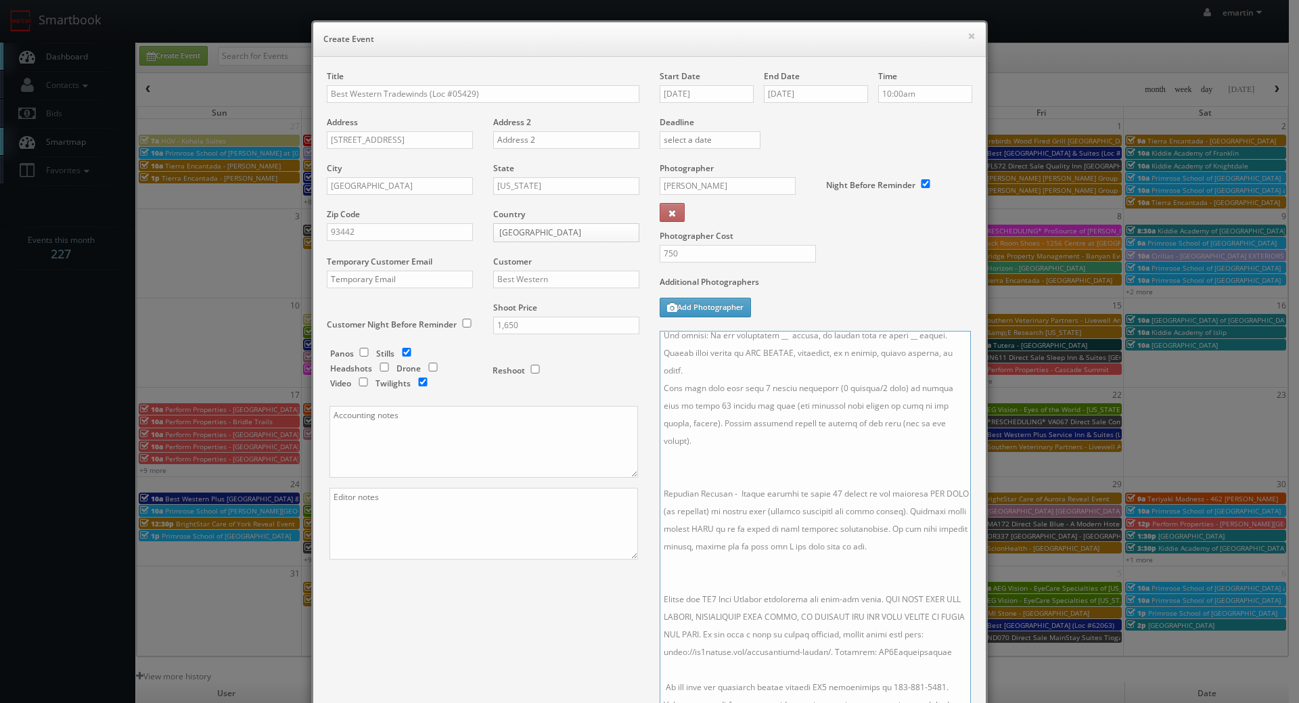
click at [752, 535] on textarea at bounding box center [815, 531] width 311 height 401
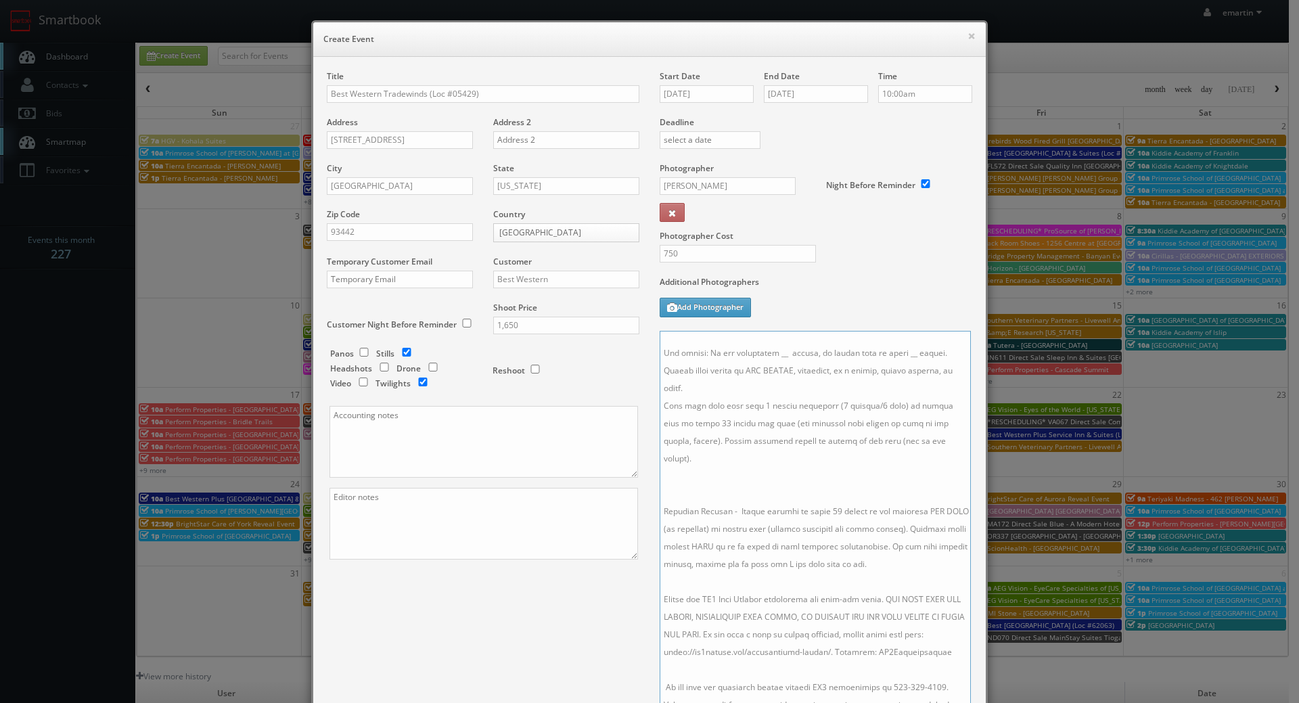
click at [691, 463] on textarea at bounding box center [815, 531] width 311 height 401
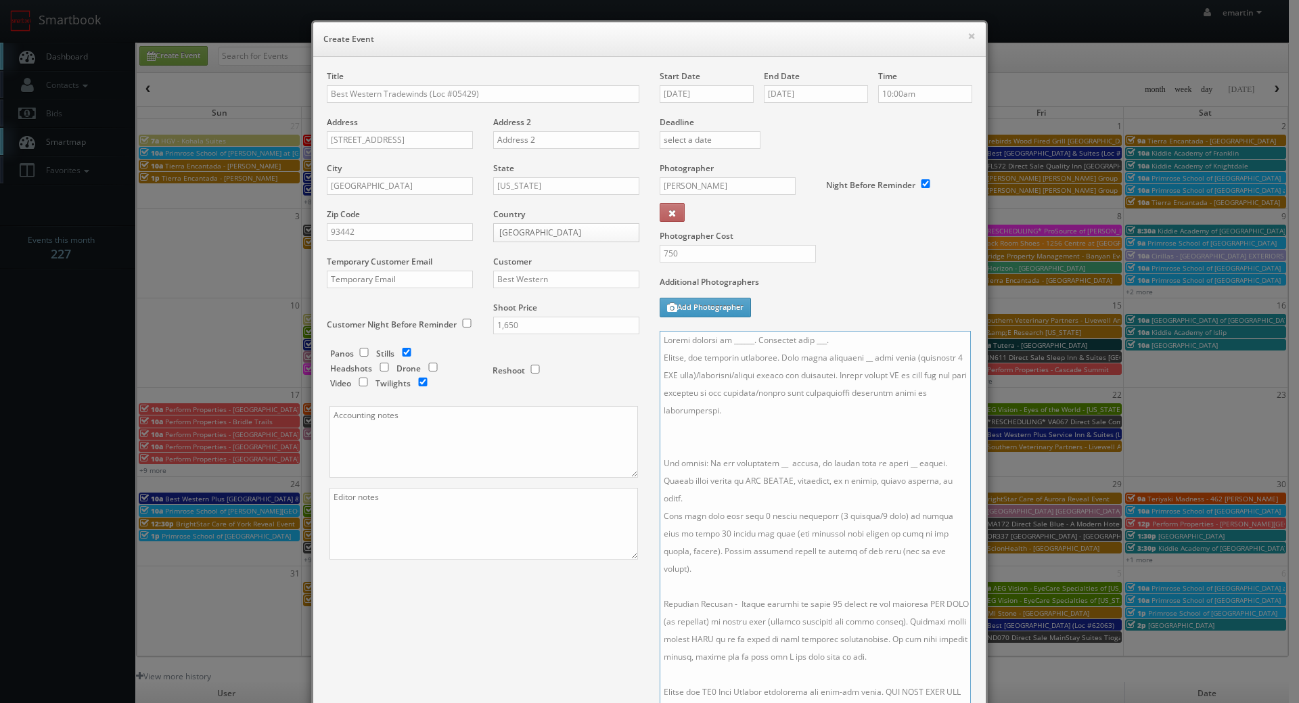
click at [723, 440] on textarea at bounding box center [815, 531] width 311 height 401
click at [846, 361] on textarea at bounding box center [815, 531] width 311 height 401
click at [770, 445] on textarea at bounding box center [815, 531] width 311 height 401
click at [896, 449] on textarea at bounding box center [815, 531] width 311 height 401
drag, startPoint x: 848, startPoint y: 340, endPoint x: 808, endPoint y: 340, distance: 39.2
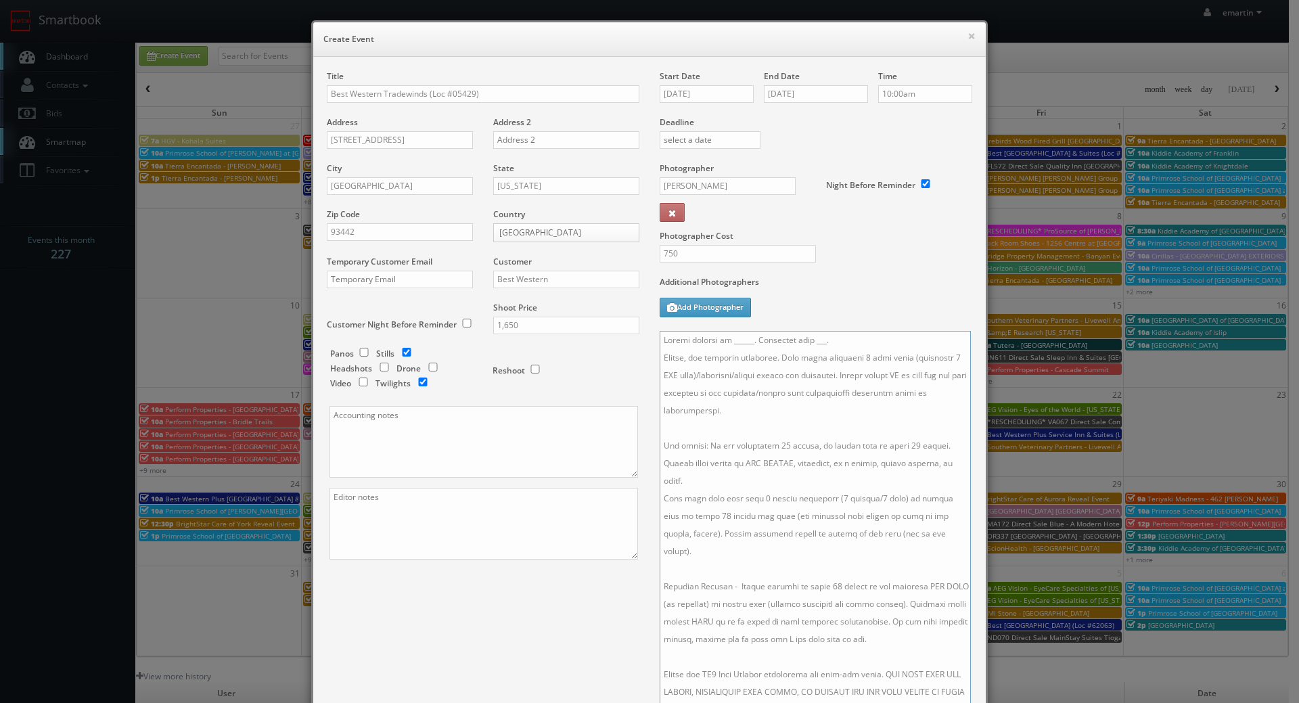
click at [808, 340] on textarea at bounding box center [815, 531] width 311 height 401
click at [758, 333] on textarea at bounding box center [815, 531] width 311 height 401
click at [746, 336] on textarea at bounding box center [815, 531] width 311 height 401
paste textarea "lori lascola, llascola28@gmail.com, 619-992-9904"
drag, startPoint x: 855, startPoint y: 343, endPoint x: 773, endPoint y: 343, distance: 81.9
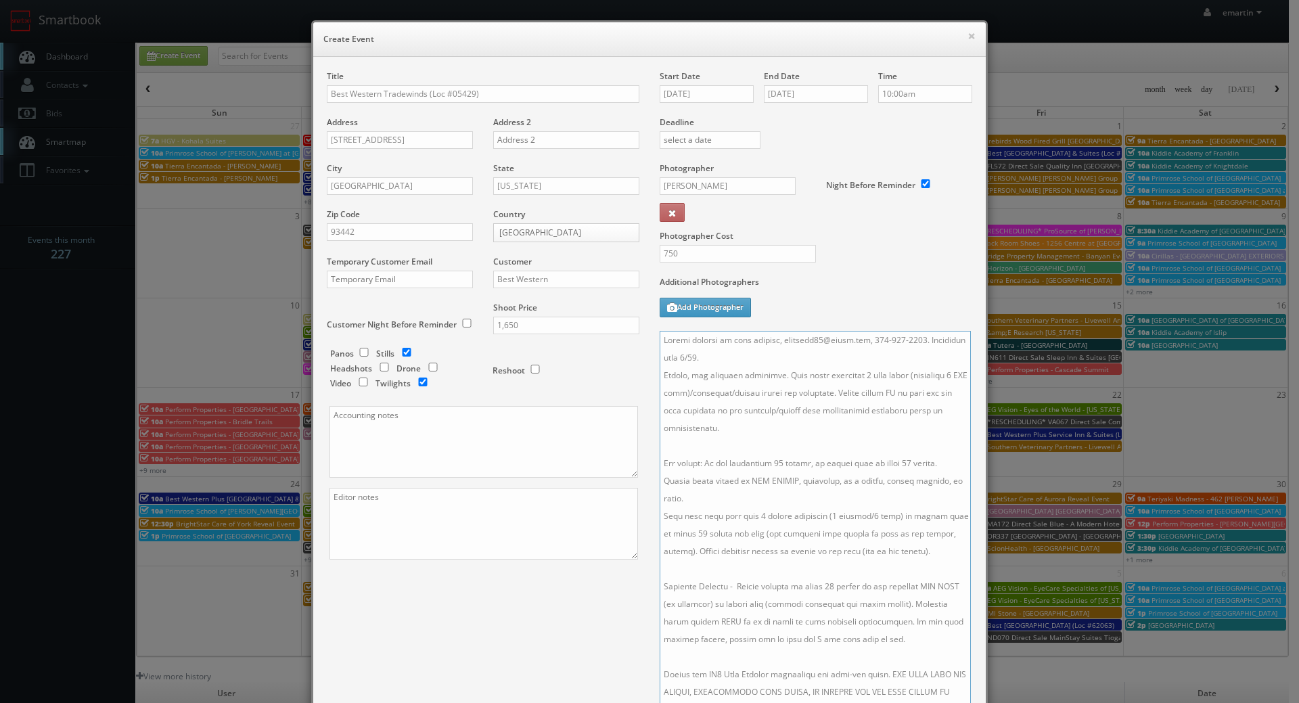
click at [773, 343] on textarea at bounding box center [815, 531] width 311 height 401
click at [728, 341] on textarea at bounding box center [815, 531] width 311 height 401
click at [791, 384] on textarea at bounding box center [815, 531] width 311 height 401
type textarea "Onsite contact is Lori Lascola, 619-992-9904. Overnight stay 9/22. Stills, and …"
click at [702, 89] on input "09/23/2025" at bounding box center [707, 94] width 94 height 18
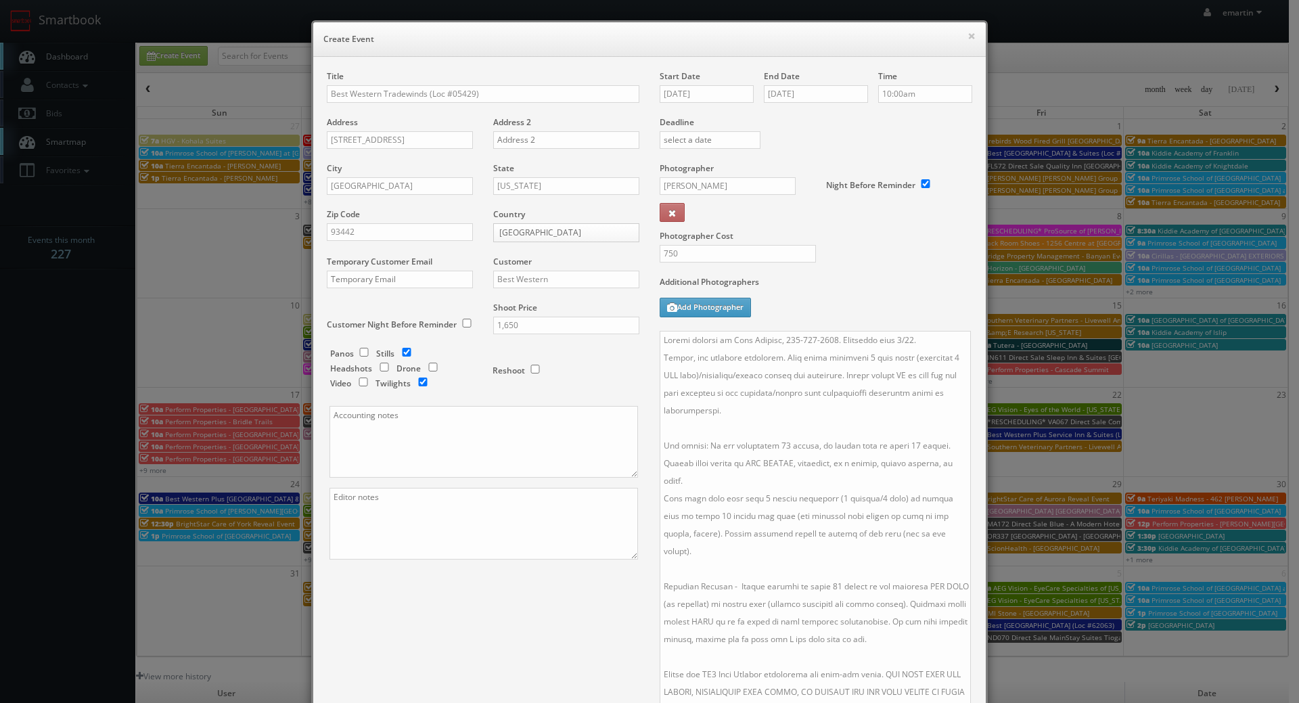
click at [941, 277] on label "Additional Photographers" at bounding box center [816, 285] width 313 height 18
click at [843, 304] on div "Additional Photographers Add Photographer" at bounding box center [816, 303] width 313 height 55
click at [840, 371] on textarea at bounding box center [815, 531] width 311 height 401
click at [828, 294] on label "Additional Photographers" at bounding box center [816, 285] width 313 height 18
click at [856, 259] on div "Photographer Cost 750" at bounding box center [815, 219] width 333 height 114
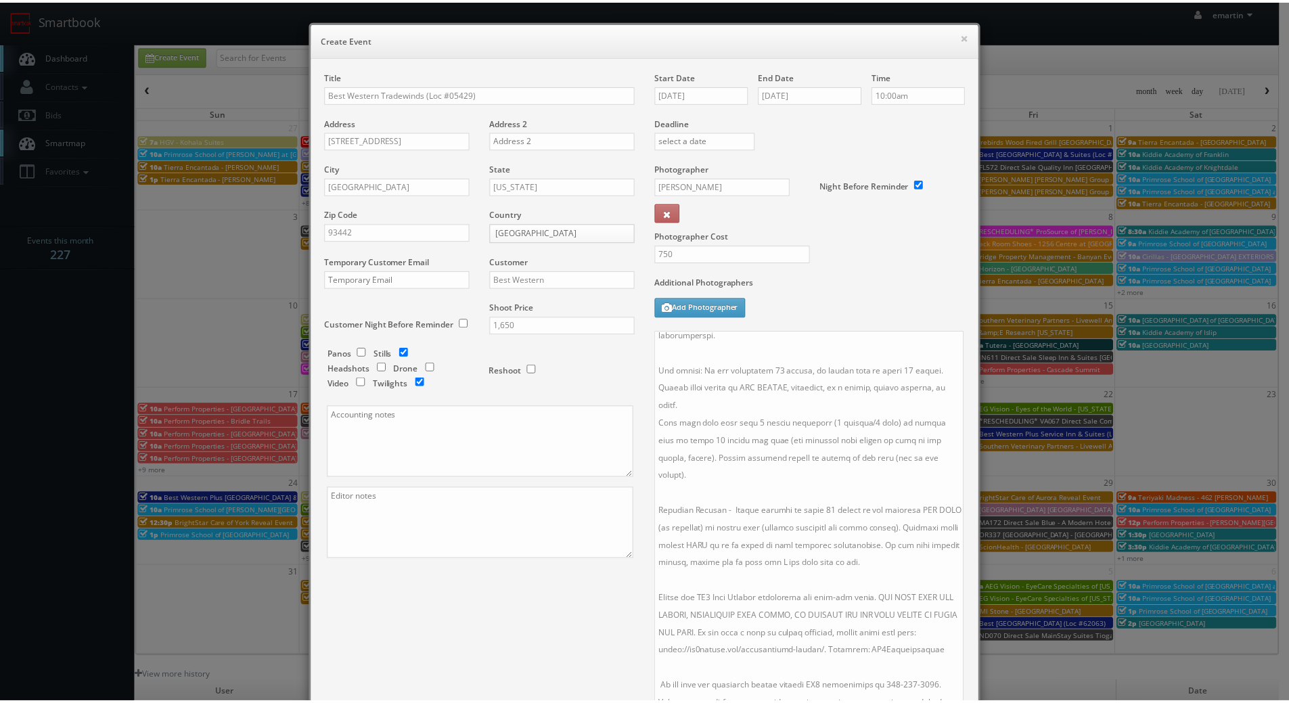
scroll to position [217, 0]
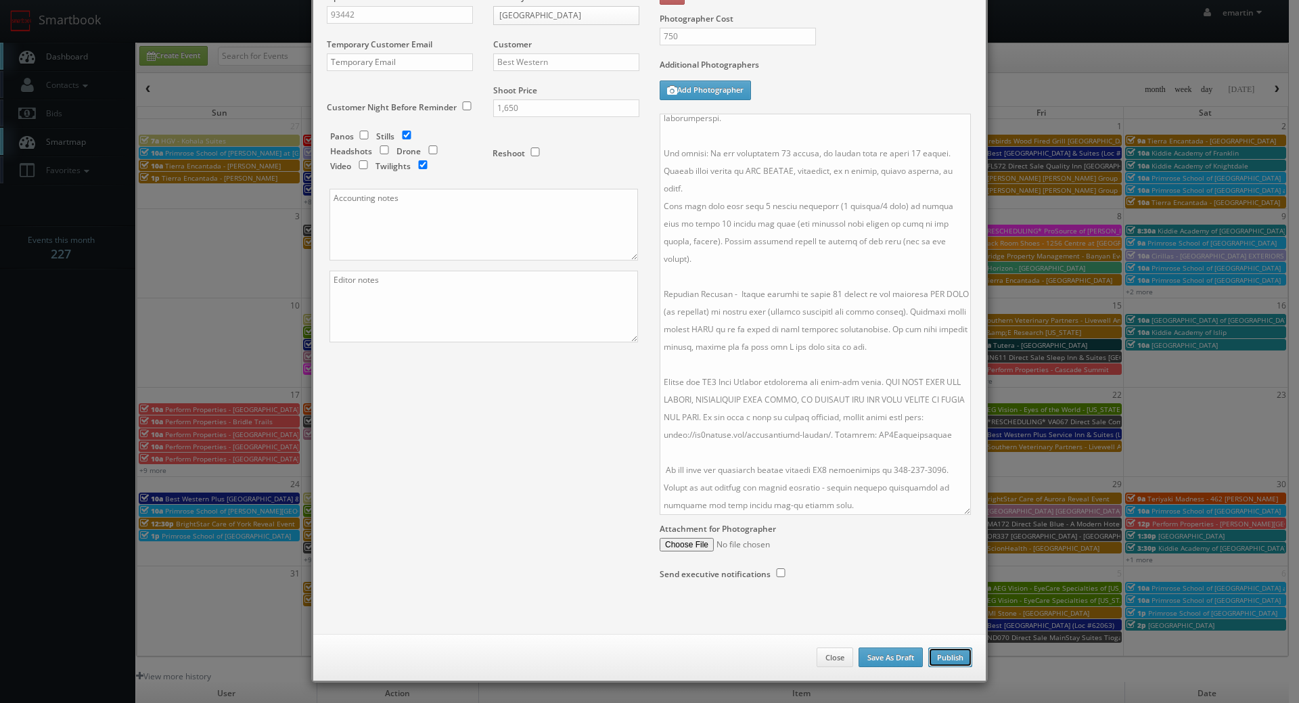
click at [951, 656] on button "Publish" at bounding box center [950, 657] width 44 height 20
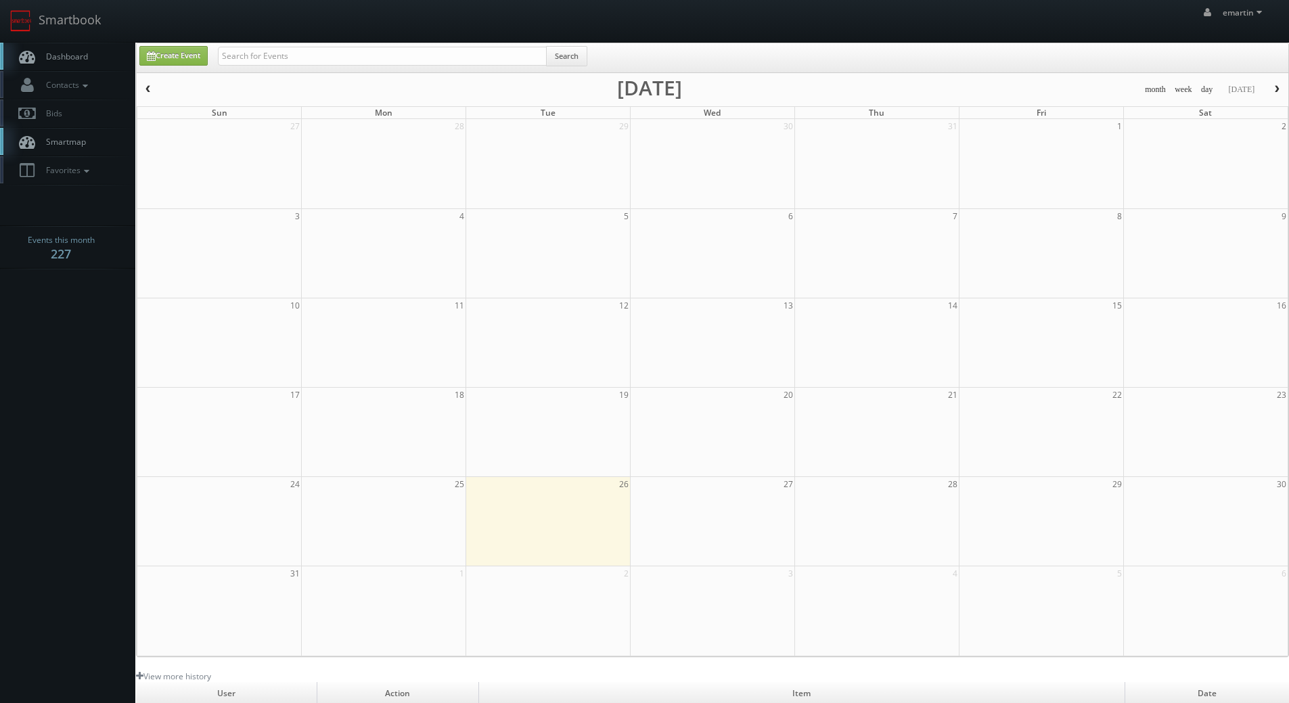
click at [66, 51] on span "Dashboard" at bounding box center [63, 57] width 49 height 12
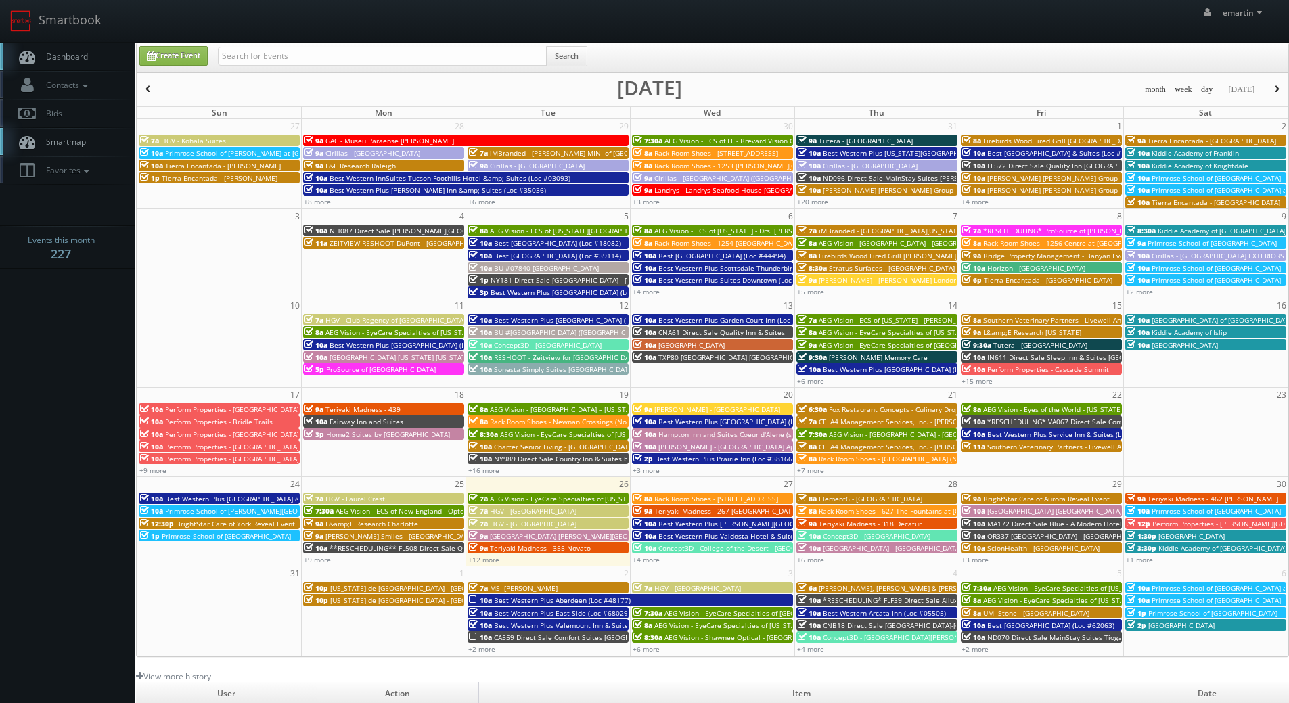
click at [64, 47] on link "Dashboard" at bounding box center [67, 57] width 135 height 28
drag, startPoint x: 82, startPoint y: 47, endPoint x: 99, endPoint y: 47, distance: 17.6
click at [82, 47] on link "Dashboard" at bounding box center [67, 57] width 135 height 28
click at [279, 50] on input "text" at bounding box center [382, 56] width 329 height 19
type input "burnaby"
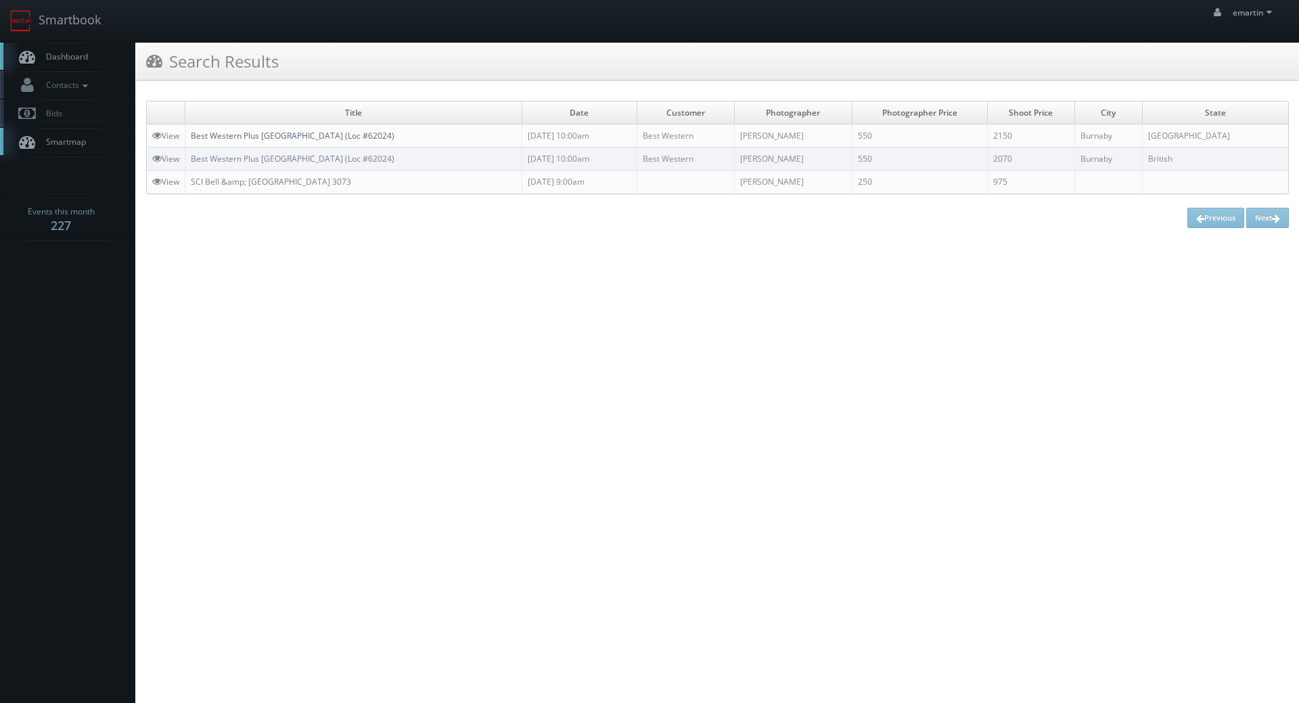
click at [271, 134] on link "Best Western Plus [GEOGRAPHIC_DATA] (Loc #62024)" at bounding box center [293, 136] width 204 height 12
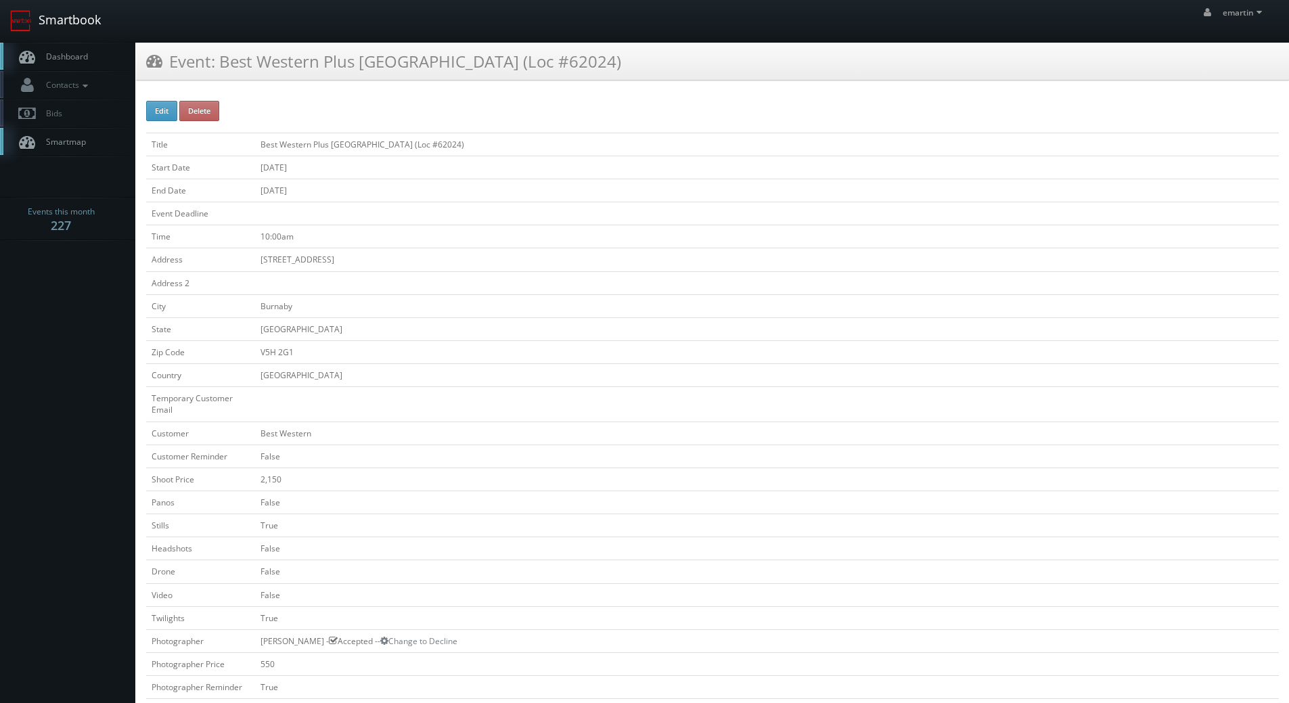
click at [98, 35] on link "Smartbook" at bounding box center [55, 21] width 111 height 42
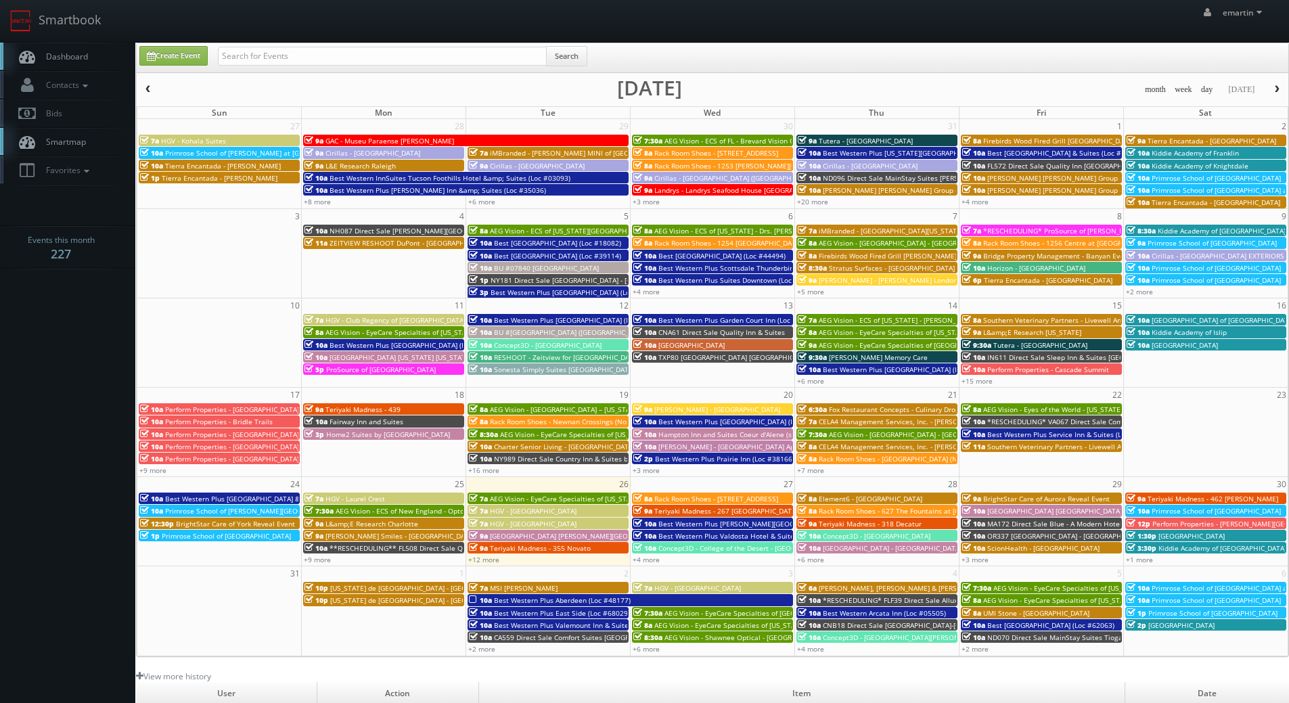
click at [56, 52] on span "Dashboard" at bounding box center [63, 57] width 49 height 12
click at [494, 561] on link "+12 more" at bounding box center [483, 559] width 31 height 9
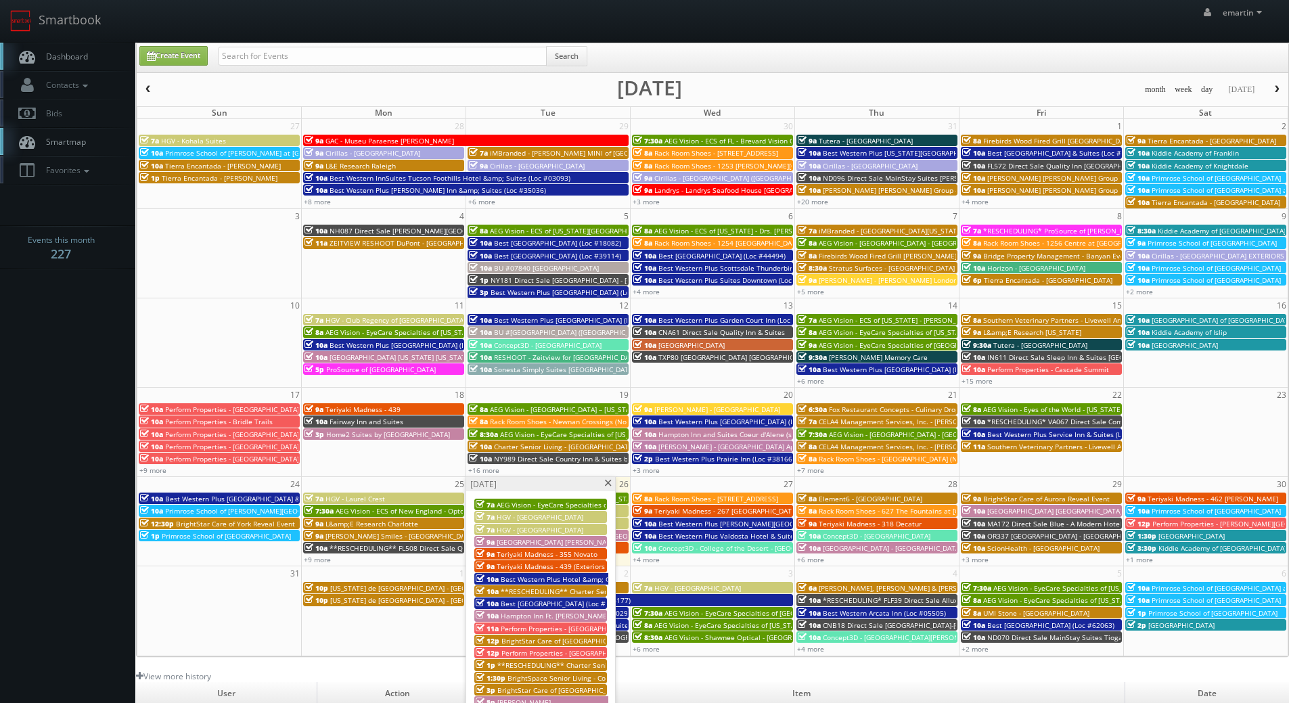
scroll to position [68, 0]
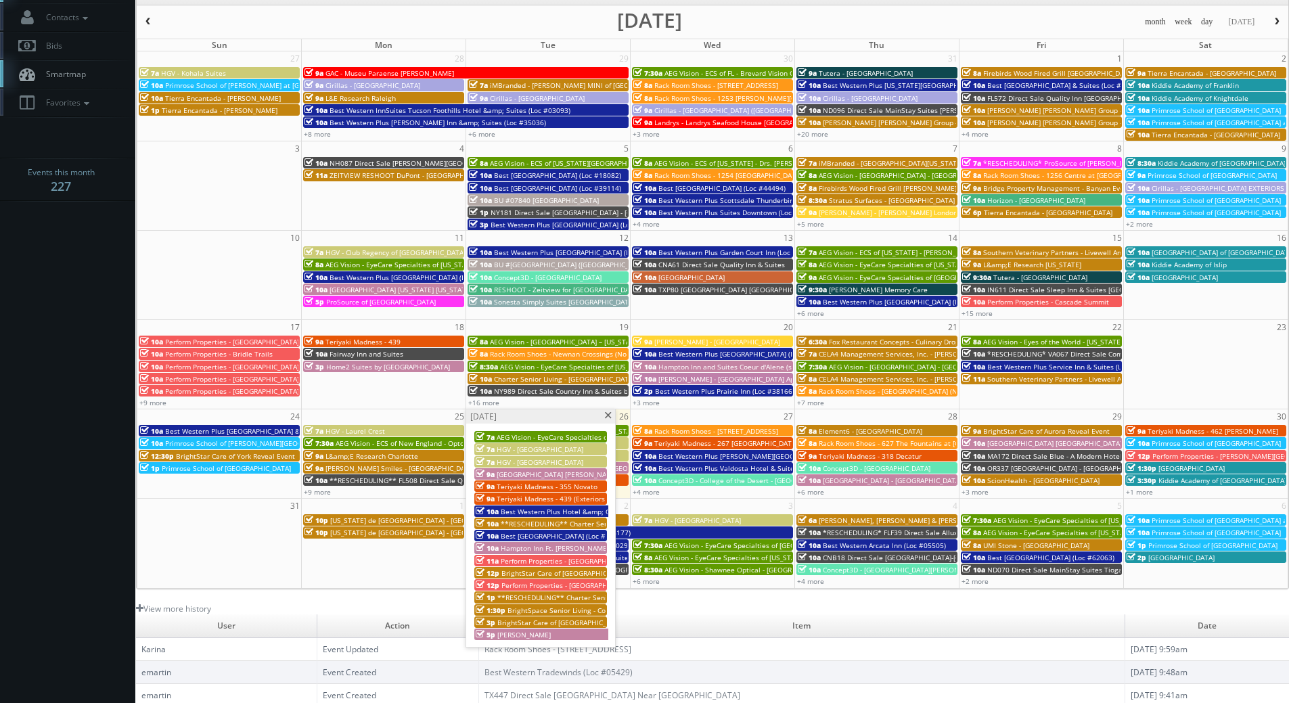
click at [514, 549] on span "Hampton Inn Ft. [PERSON_NAME][GEOGRAPHIC_DATA] I-75" at bounding box center [595, 547] width 189 height 9
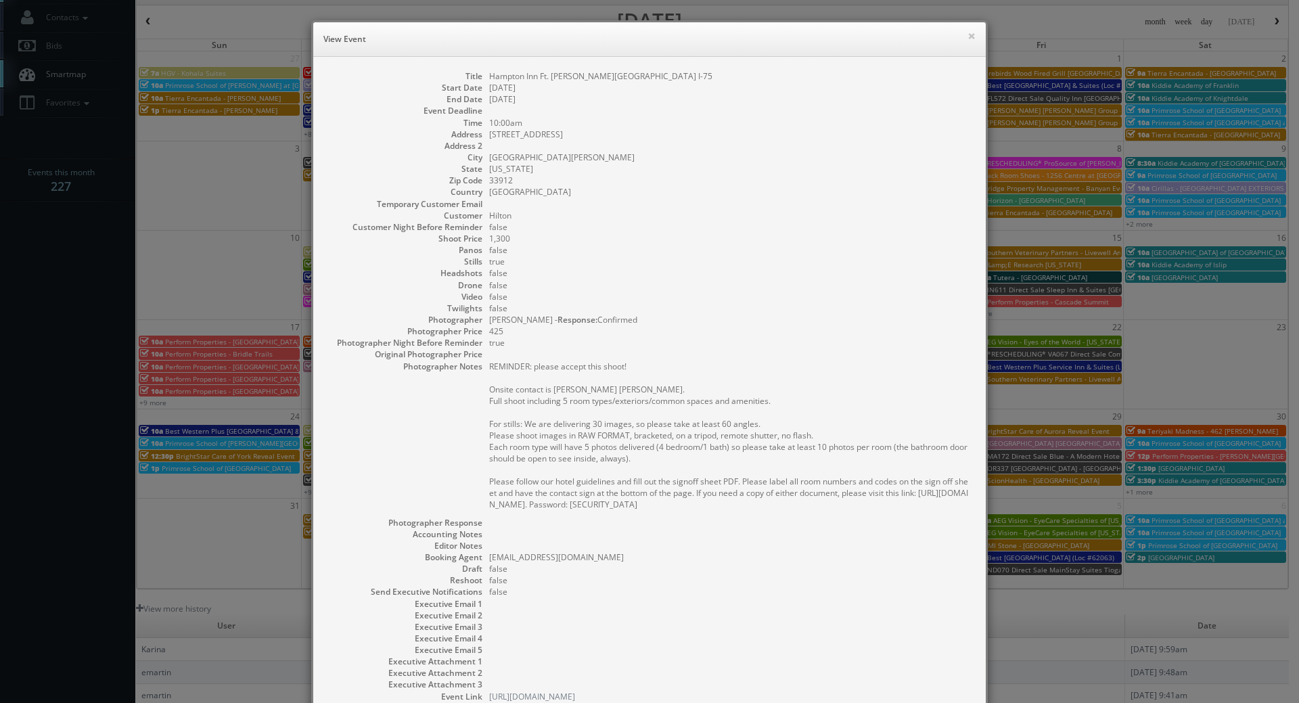
click at [643, 336] on dd "425" at bounding box center [730, 331] width 483 height 12
click at [743, 254] on dd "false" at bounding box center [730, 250] width 483 height 12
click at [817, 150] on dd at bounding box center [730, 146] width 483 height 12
click at [967, 31] on button "×" at bounding box center [971, 35] width 8 height 9
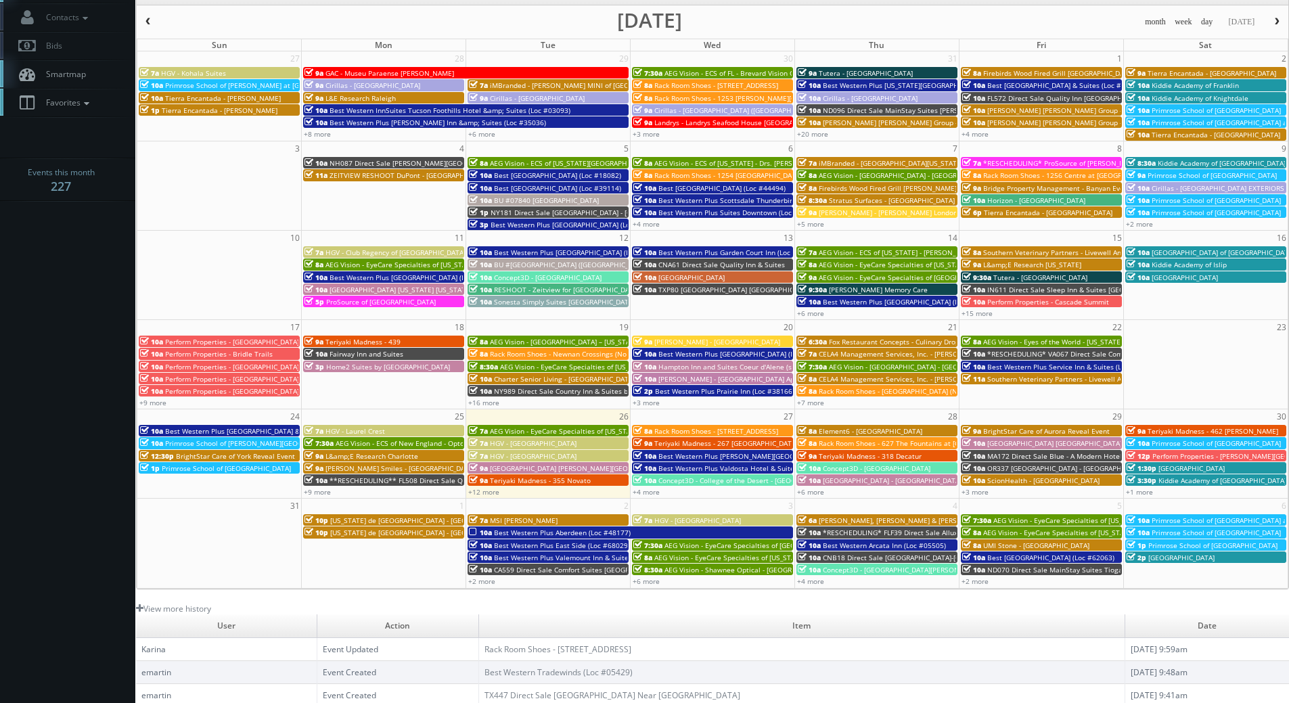
scroll to position [0, 0]
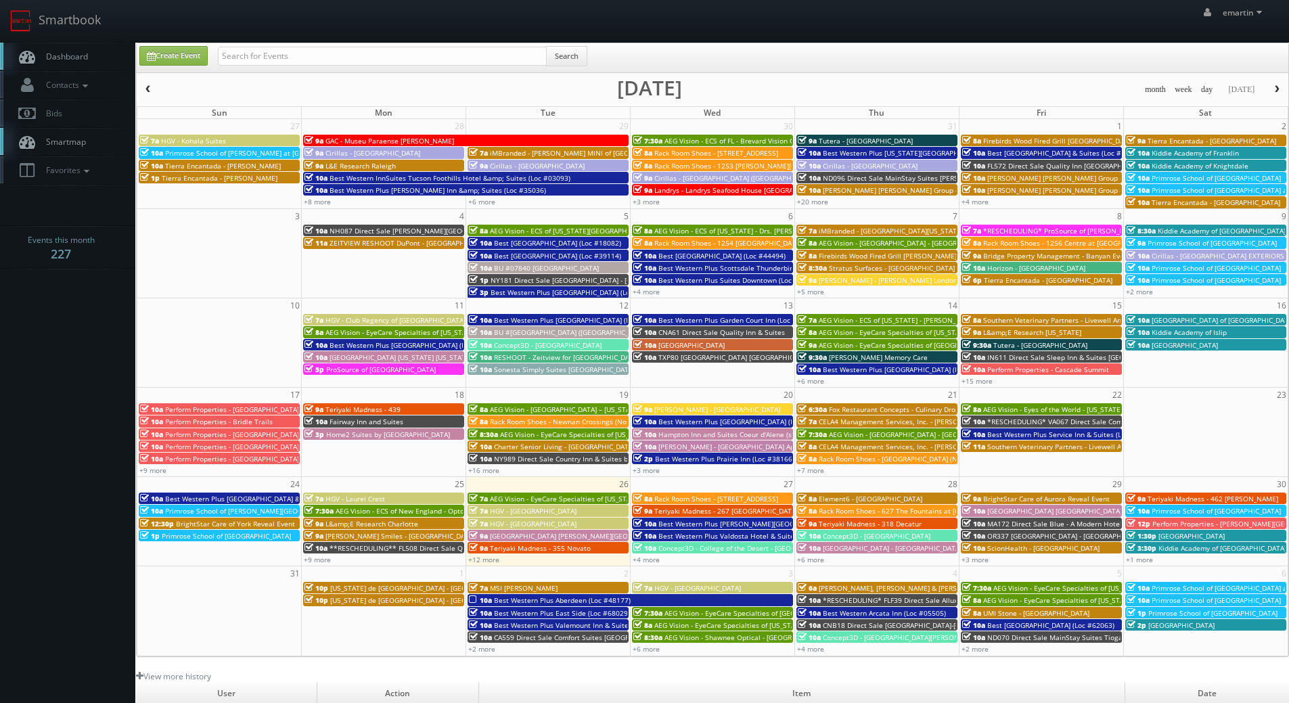
click at [68, 64] on link "Dashboard" at bounding box center [67, 57] width 135 height 28
click at [195, 53] on link "Create Event" at bounding box center [173, 56] width 68 height 20
type input "[DATE]"
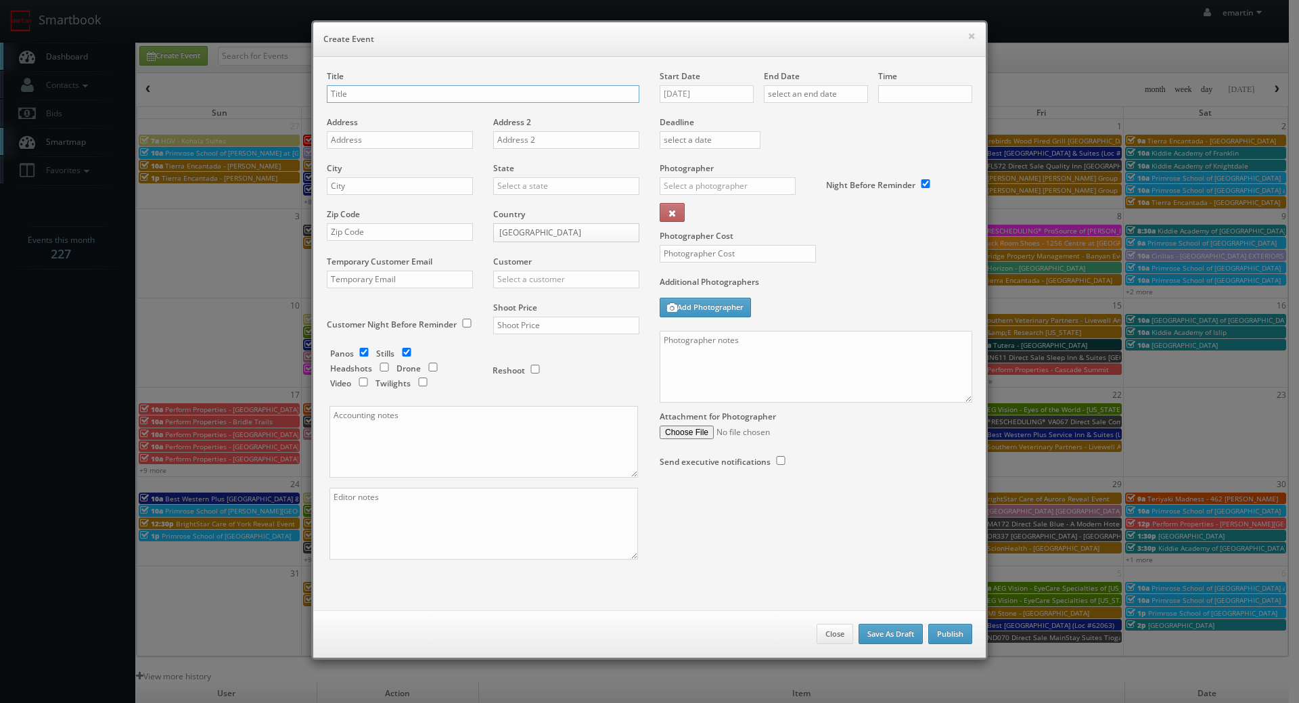
checkbox input "true"
type input "10:00am"
checkbox input "true"
type input "PA672 Direct Sale"
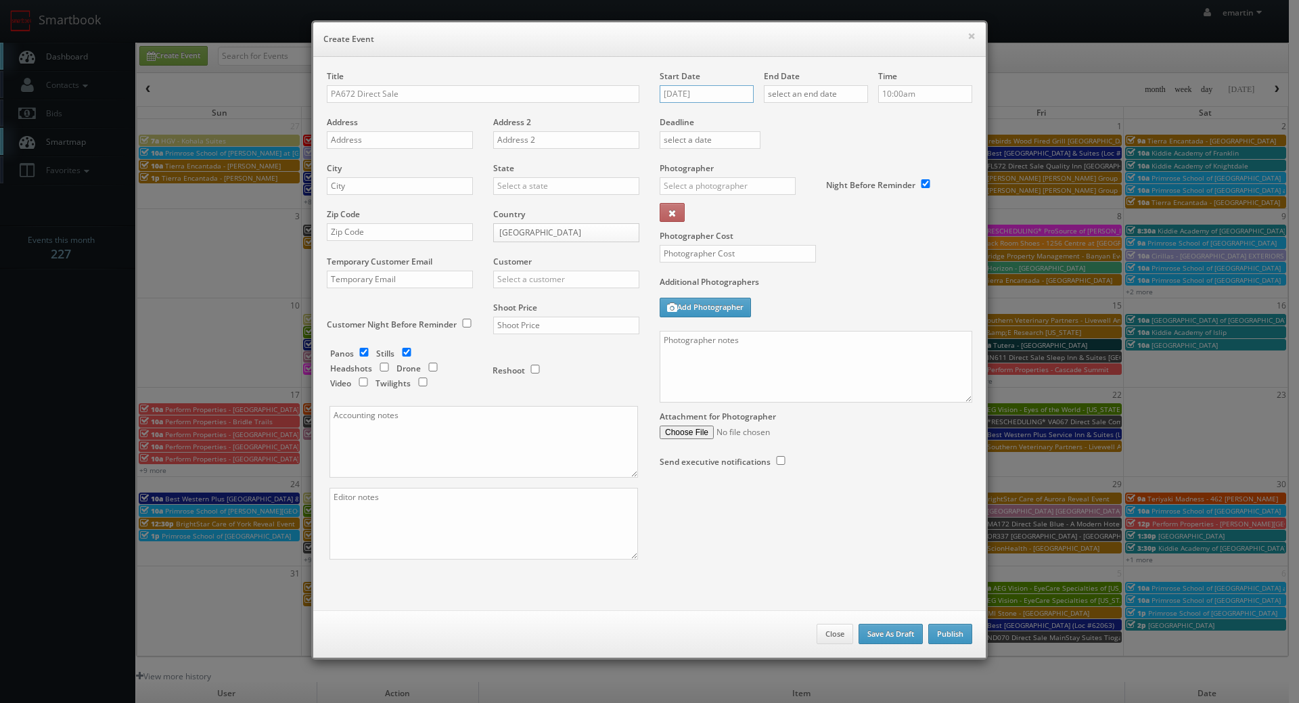
click at [672, 98] on input "[DATE]" at bounding box center [707, 94] width 94 height 18
click at [725, 247] on td "3" at bounding box center [727, 256] width 21 height 20
type input "[DATE]"
click at [817, 90] on input "text" at bounding box center [816, 94] width 104 height 18
click at [831, 249] on td "3" at bounding box center [831, 256] width 21 height 20
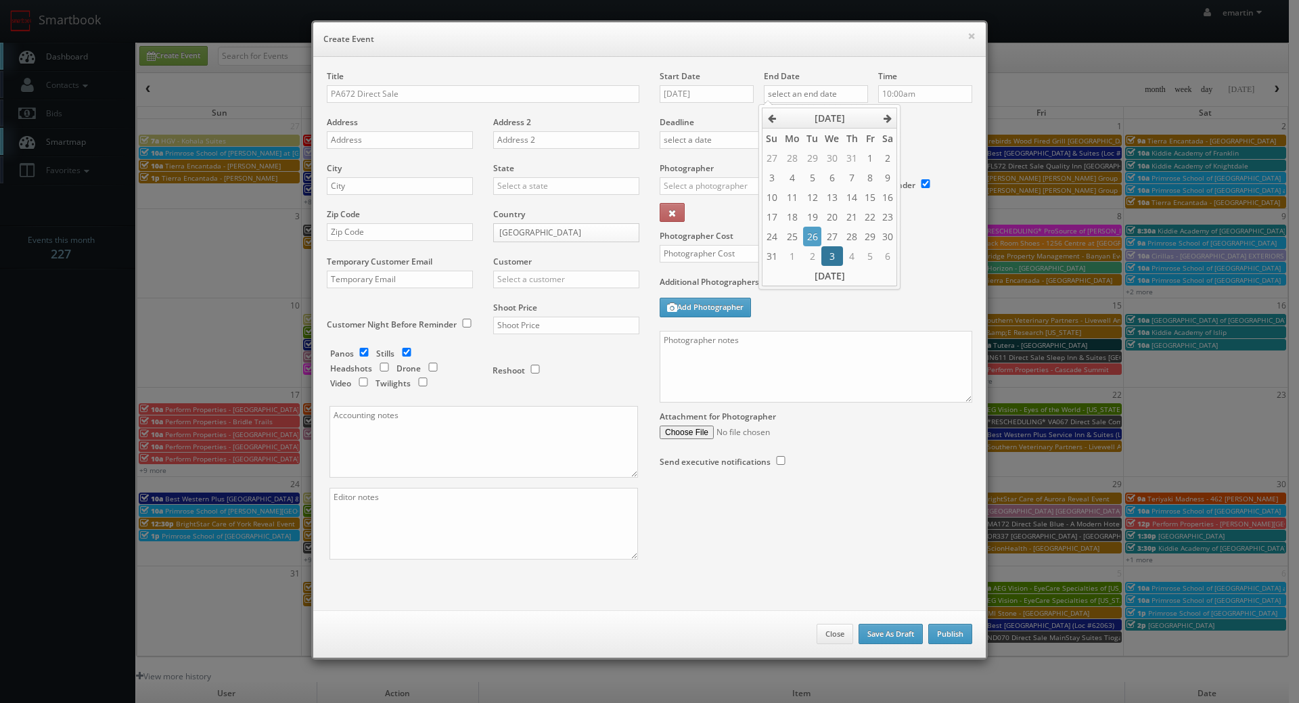
type input "[DATE]"
click at [921, 133] on div "Deadline" at bounding box center [815, 116] width 333 height 92
click at [478, 45] on div "× Create Event" at bounding box center [649, 39] width 672 height 35
drag, startPoint x: 431, startPoint y: 93, endPoint x: 405, endPoint y: 112, distance: 32.5
click at [431, 93] on input "PA672 Direct Sale" at bounding box center [483, 94] width 313 height 18
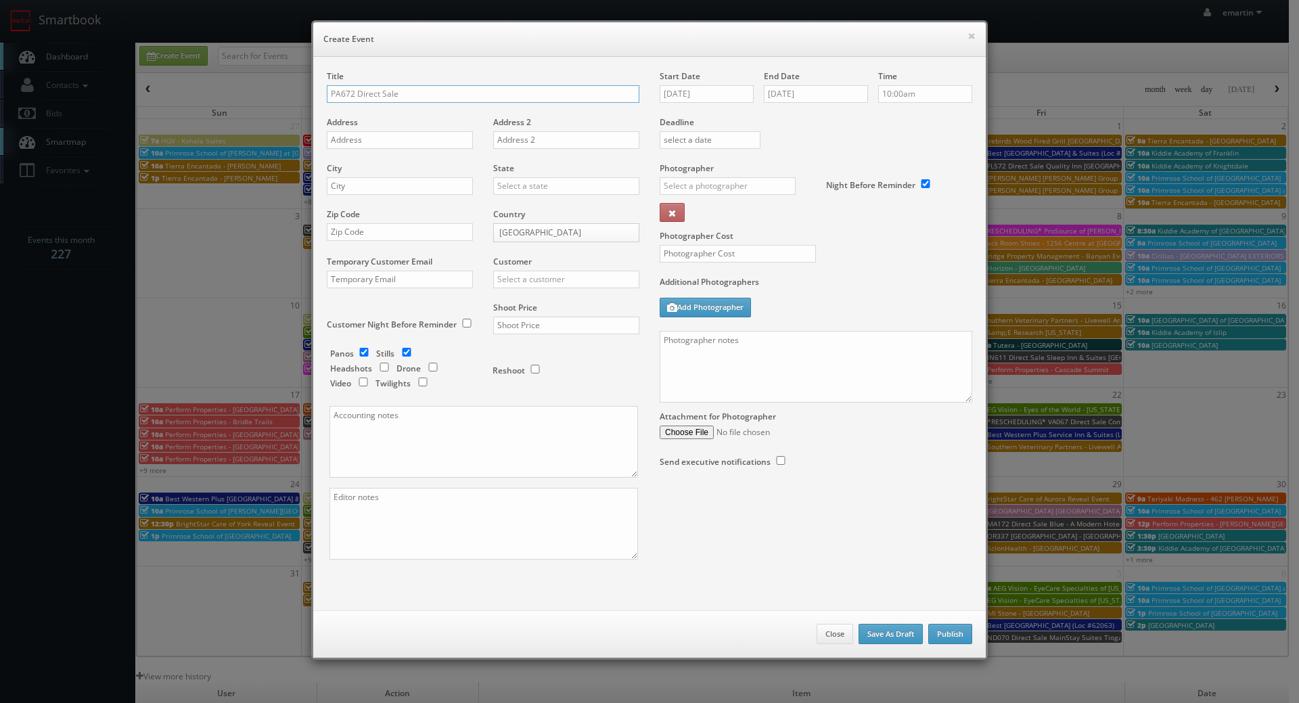
paste input "Comfort Inn & Suites Pottstown Eastern"
type input "PA672 Direct Sale Comfort Inn & Suites Pottstown Eastern"
click at [382, 145] on input "text" at bounding box center [400, 140] width 146 height 18
paste input "[STREET_ADDRESS]"
type input "[STREET_ADDRESS]"
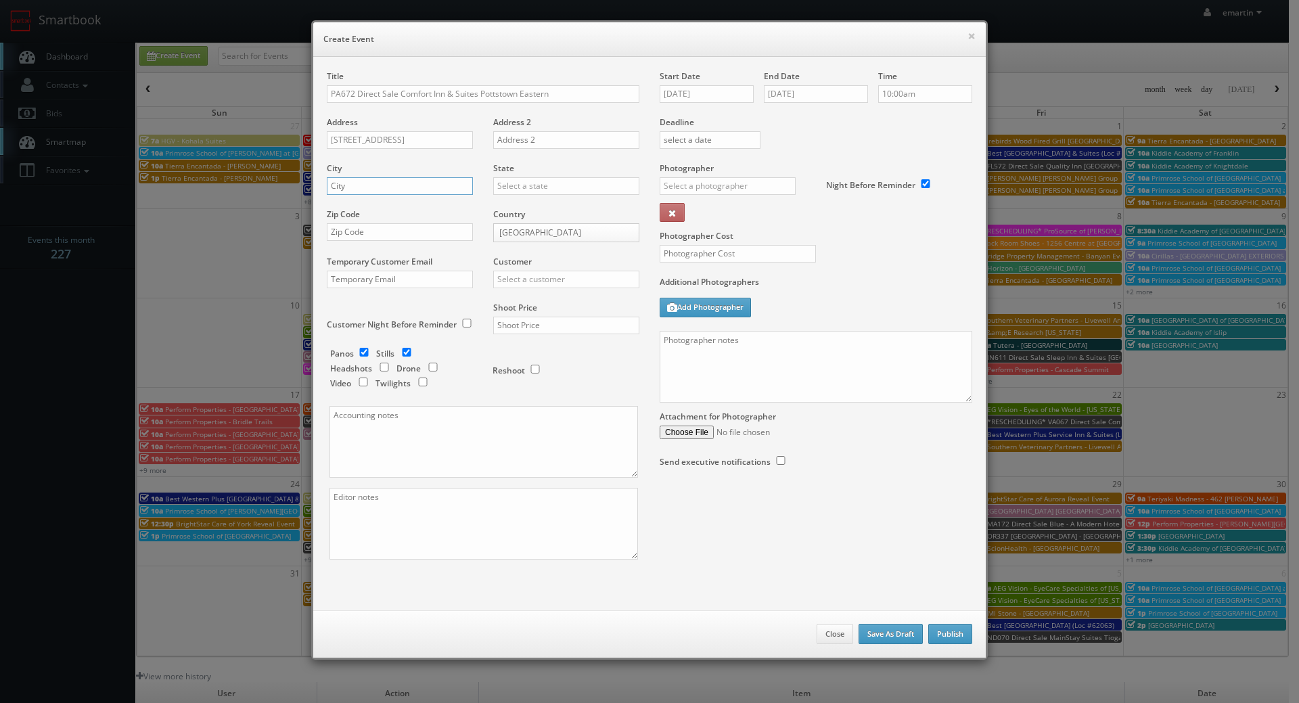
drag, startPoint x: 382, startPoint y: 183, endPoint x: 392, endPoint y: 184, distance: 10.9
click at [382, 183] on input "text" at bounding box center [400, 186] width 146 height 18
paste input "Pottstown"
type input "Pottstown"
click at [497, 193] on input "text" at bounding box center [566, 186] width 146 height 18
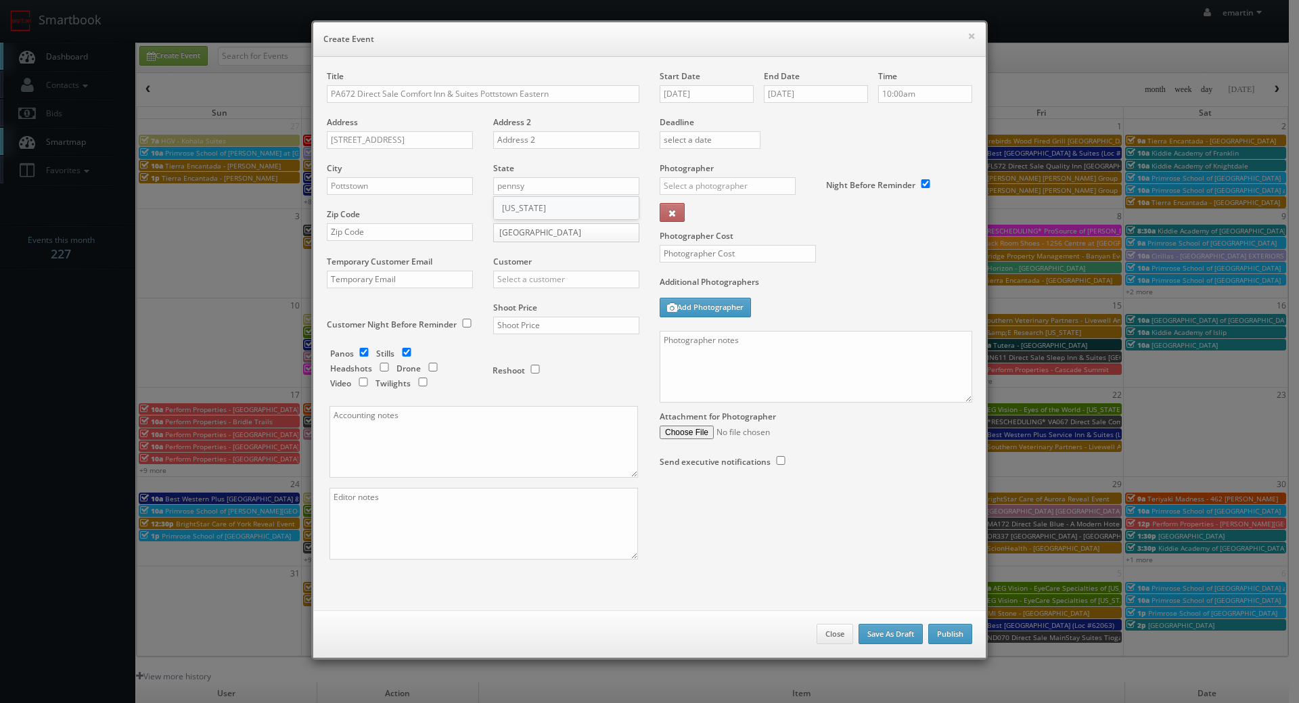
click at [510, 204] on div "[US_STATE]" at bounding box center [566, 208] width 145 height 22
type input "[US_STATE]"
drag, startPoint x: 401, startPoint y: 246, endPoint x: 402, endPoint y: 234, distance: 12.2
click at [401, 246] on div "Zip Code" at bounding box center [405, 231] width 156 height 46
drag, startPoint x: 402, startPoint y: 234, endPoint x: 423, endPoint y: 240, distance: 21.8
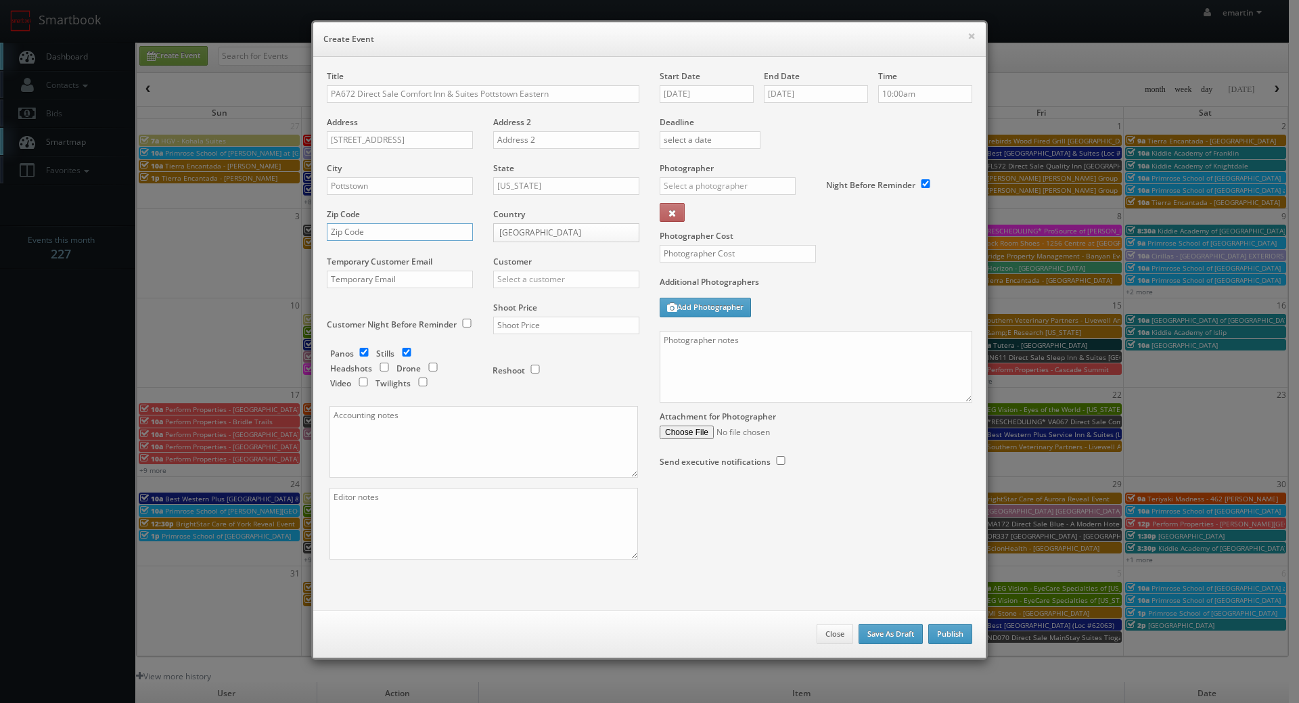
click at [402, 234] on input "text" at bounding box center [400, 232] width 146 height 18
paste input "19464"
type input "19464"
click at [549, 290] on div "Customer Choice Hotels ACC Concept3D Firebirds GBV Choice Hotels Canada Heartla…" at bounding box center [561, 279] width 156 height 46
click at [540, 280] on input "text" at bounding box center [566, 280] width 146 height 18
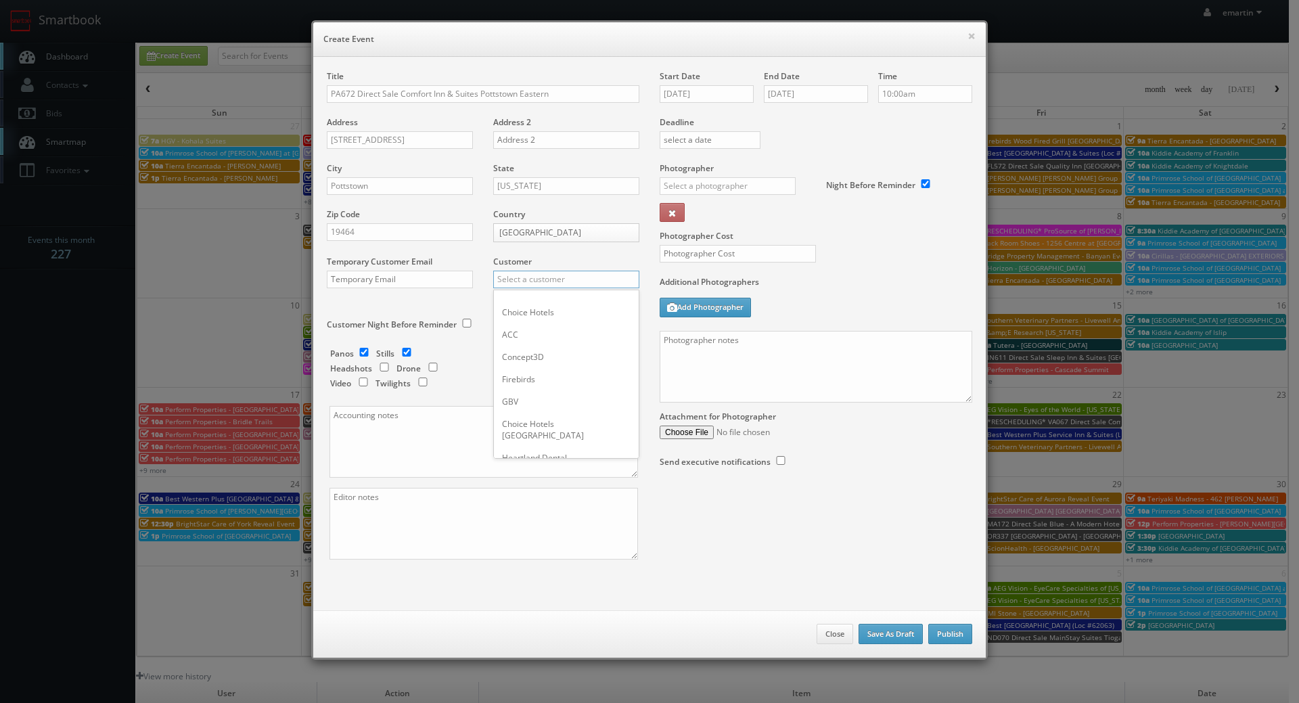
type input "h"
click at [534, 296] on div "Choice Hotels" at bounding box center [566, 301] width 145 height 22
type input "Choice Hotels"
click at [535, 321] on input "text" at bounding box center [566, 326] width 146 height 18
type input "1,350"
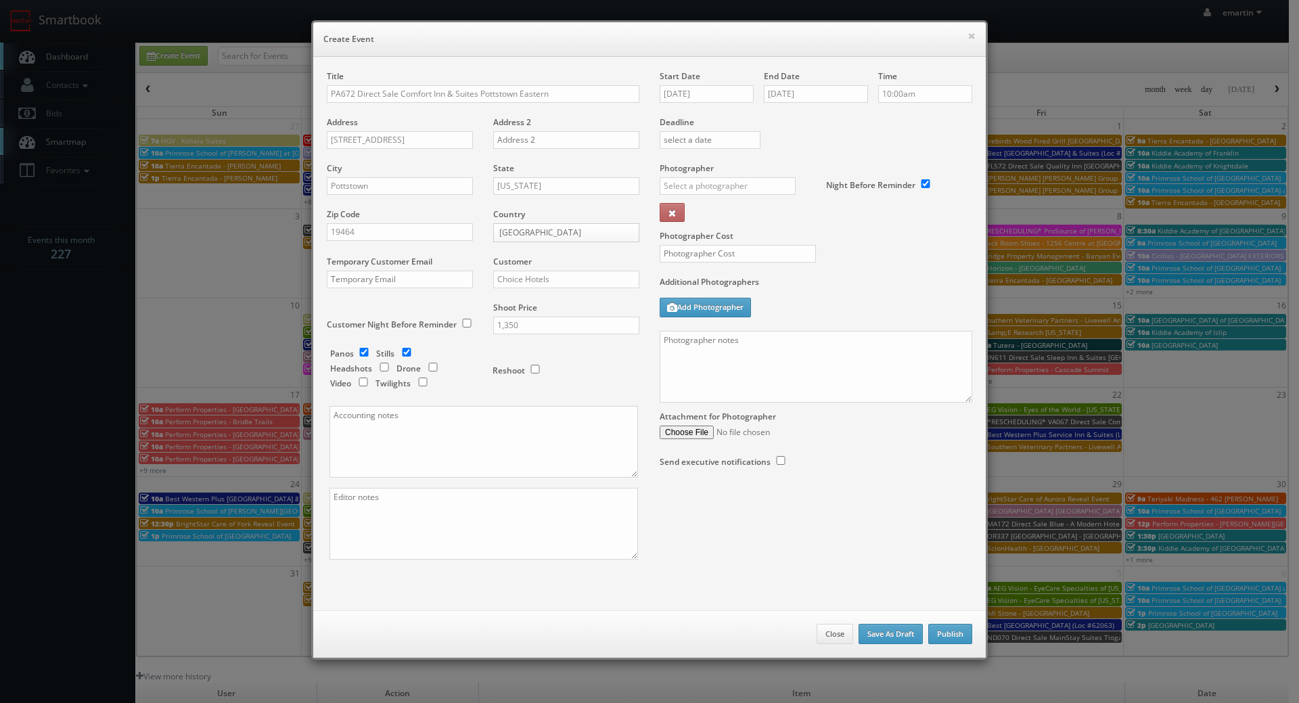
click at [567, 360] on div "Reshoot" at bounding box center [560, 364] width 135 height 32
click at [360, 343] on div "Customer Night Before Reminder" at bounding box center [405, 323] width 156 height 42
click at [355, 348] on input "checkbox" at bounding box center [364, 352] width 20 height 9
checkbox input "false"
click at [700, 190] on input "text" at bounding box center [728, 186] width 136 height 18
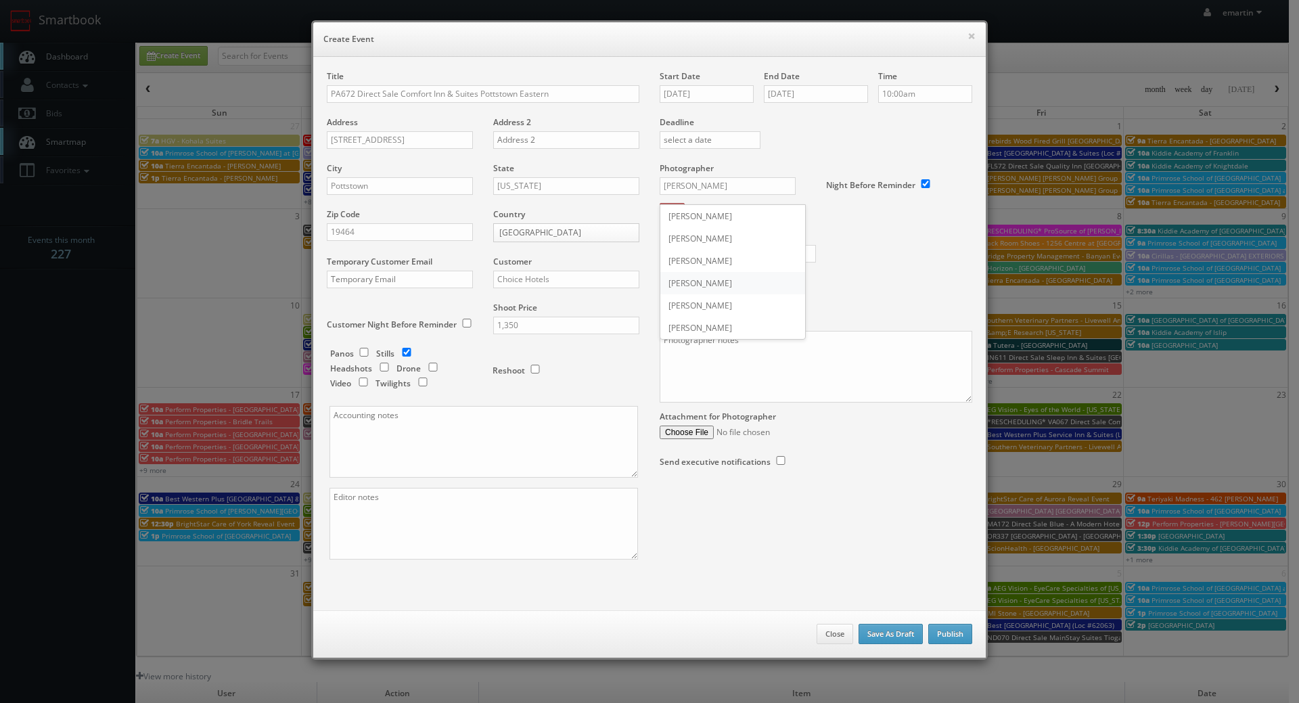
click at [709, 275] on div "Brian Phillips" at bounding box center [732, 283] width 145 height 22
type input "Brian Phillips"
click at [721, 248] on input "text" at bounding box center [738, 254] width 156 height 18
click at [721, 249] on input "text" at bounding box center [738, 254] width 156 height 18
type input "325"
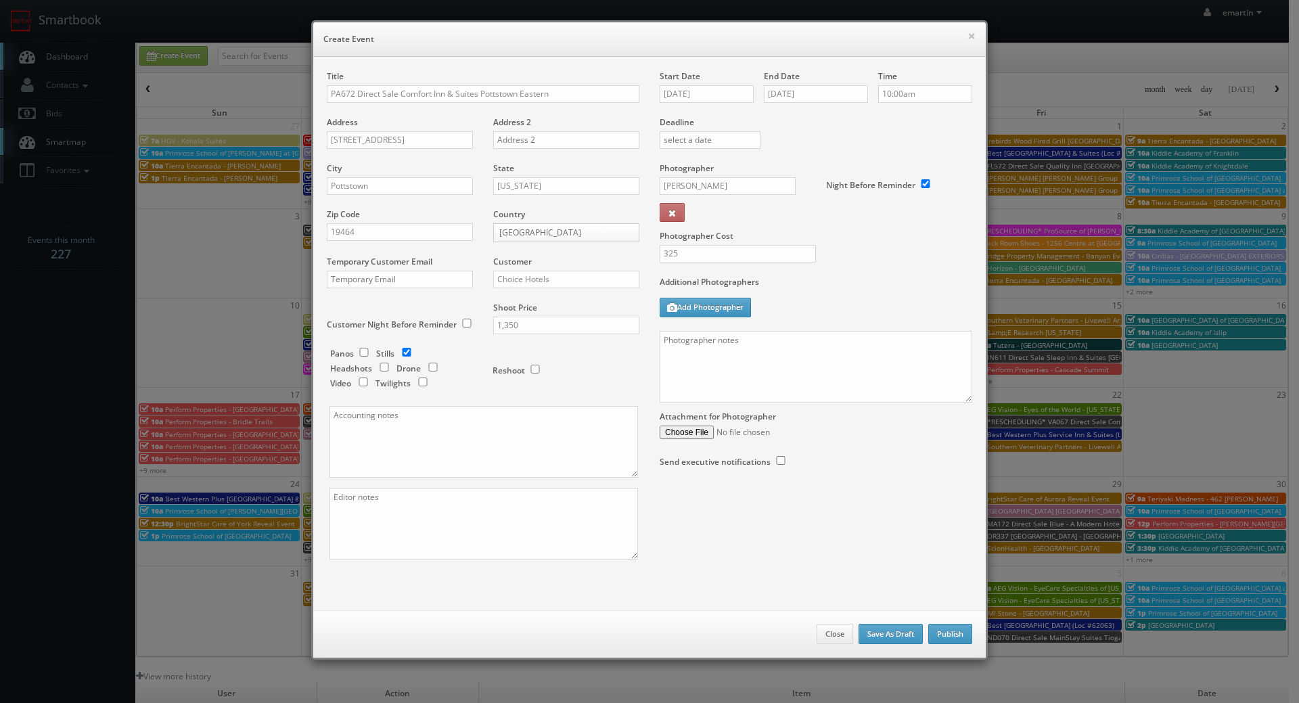
click at [823, 276] on label "Additional Photographers" at bounding box center [816, 285] width 313 height 18
click at [827, 263] on div "Photographer Cost 325" at bounding box center [815, 219] width 333 height 114
click at [361, 497] on textarea at bounding box center [483, 524] width 309 height 72
click at [362, 498] on textarea at bounding box center [483, 524] width 309 height 72
type textarea "digital twilights"
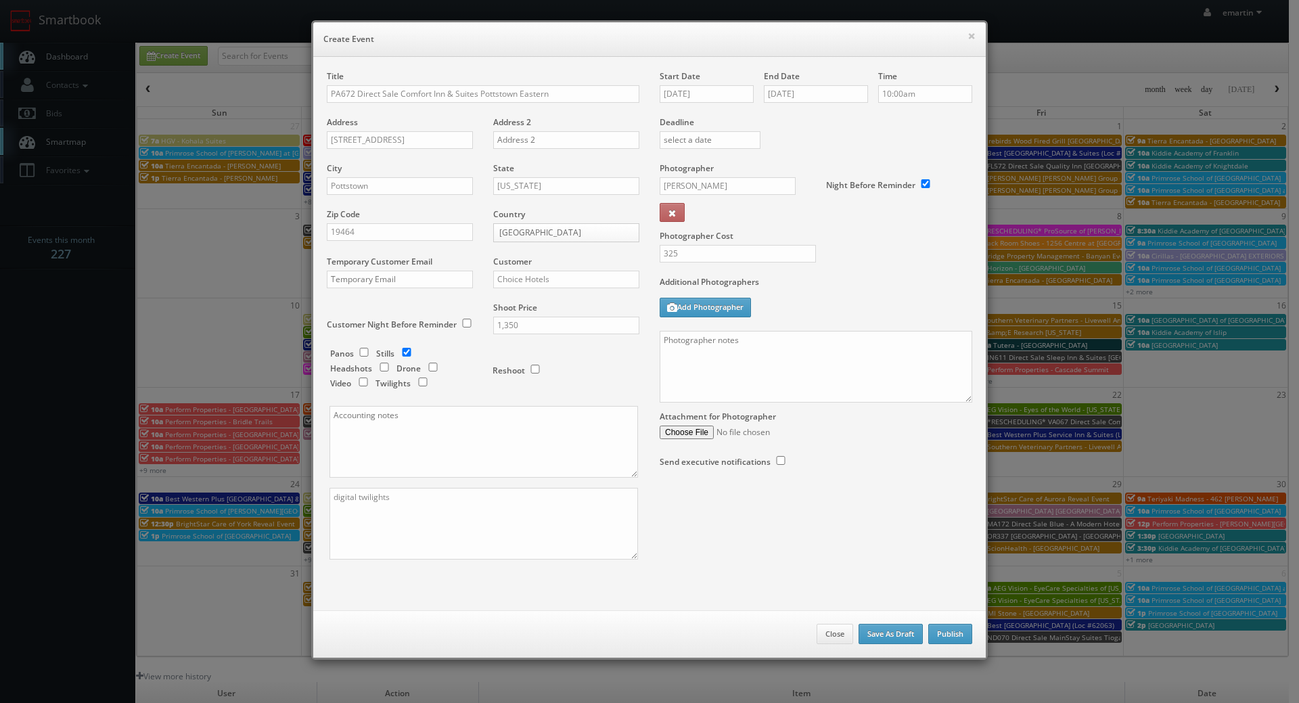
click at [808, 325] on div "Additional Photographers Add Photographer" at bounding box center [816, 303] width 313 height 55
click at [867, 370] on textarea at bounding box center [816, 367] width 313 height 72
paste textarea "Onsite contact is _____. Stills only. Full shoot including _ room types/exterio…"
click at [734, 382] on textarea "Onsite contact is _____. Stills only. Full shoot including _ room types/exterio…" at bounding box center [816, 367] width 313 height 72
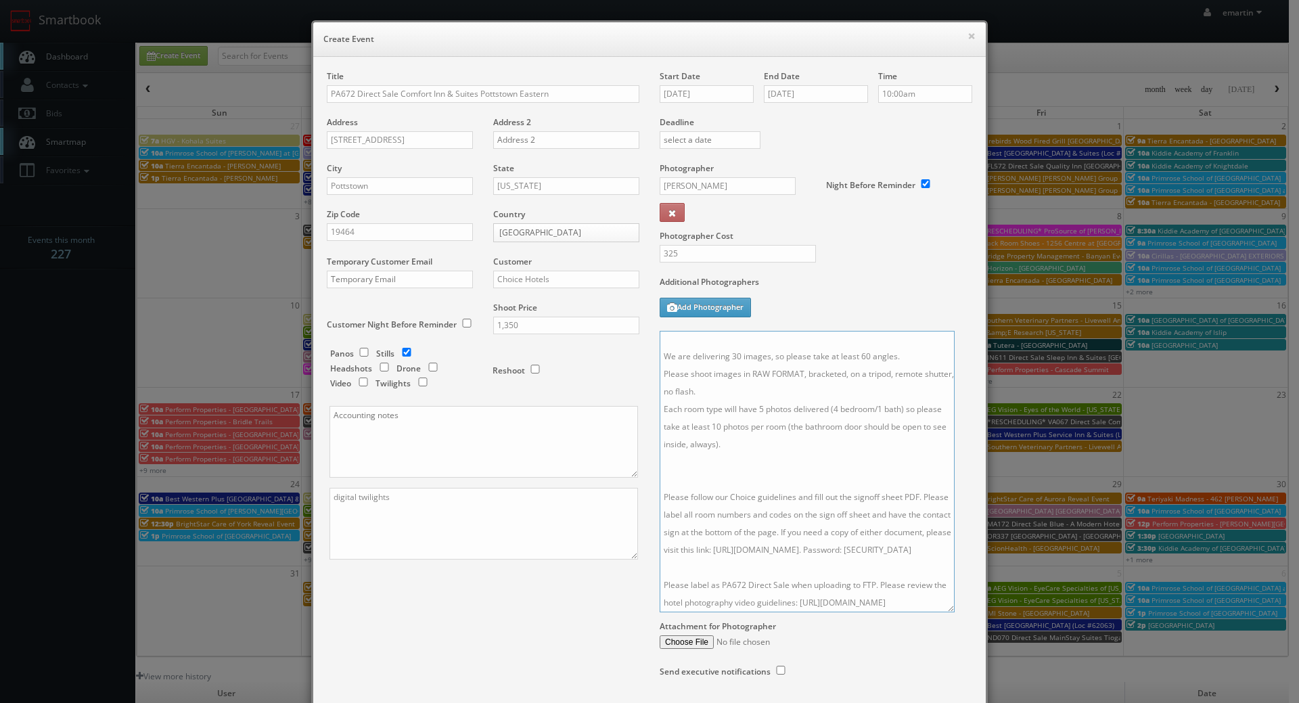
scroll to position [105, 0]
drag, startPoint x: 959, startPoint y: 405, endPoint x: 944, endPoint y: 610, distance: 204.9
click at [944, 610] on textarea "Onsite contact is _____. Stills only. Full shoot including _ room types/exterio…" at bounding box center [807, 471] width 295 height 281
click at [731, 426] on textarea "Onsite contact is _____. Stills only. Full shoot including _ room types/exterio…" at bounding box center [807, 472] width 294 height 283
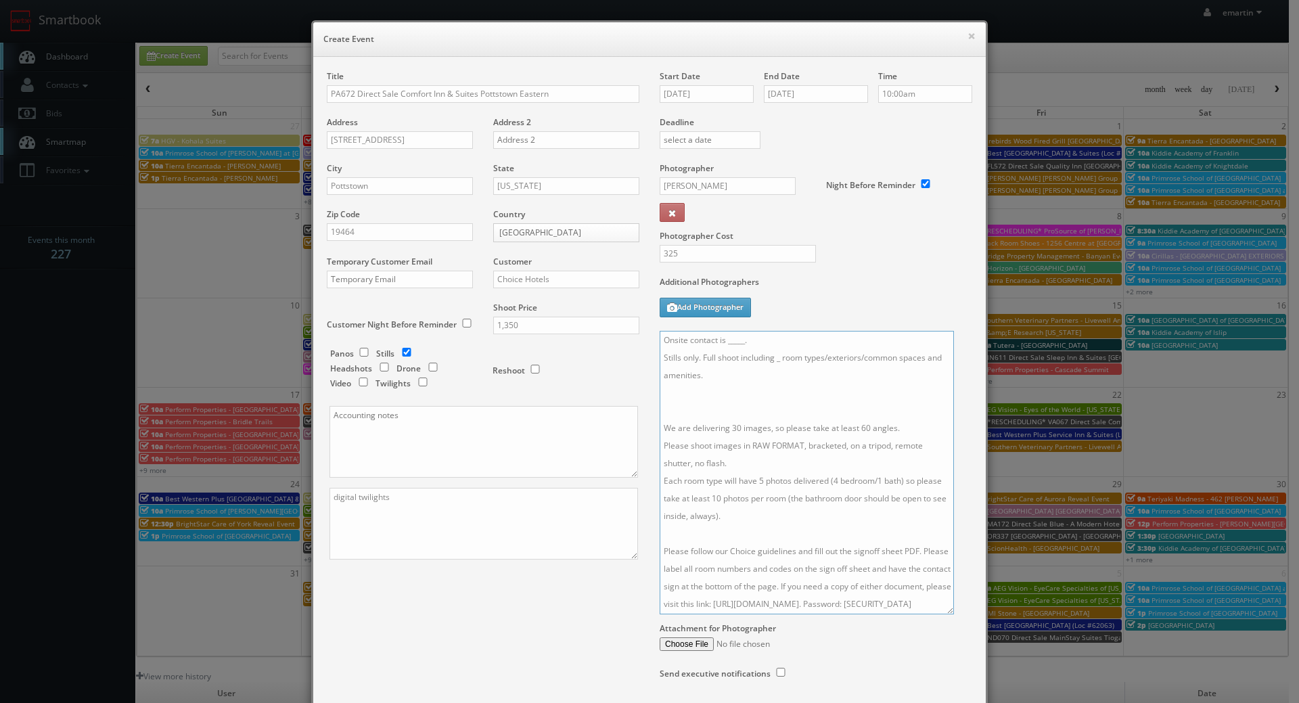
click at [732, 402] on textarea "Onsite contact is _____. Stills only. Full shoot including _ room types/exterio…" at bounding box center [807, 472] width 294 height 283
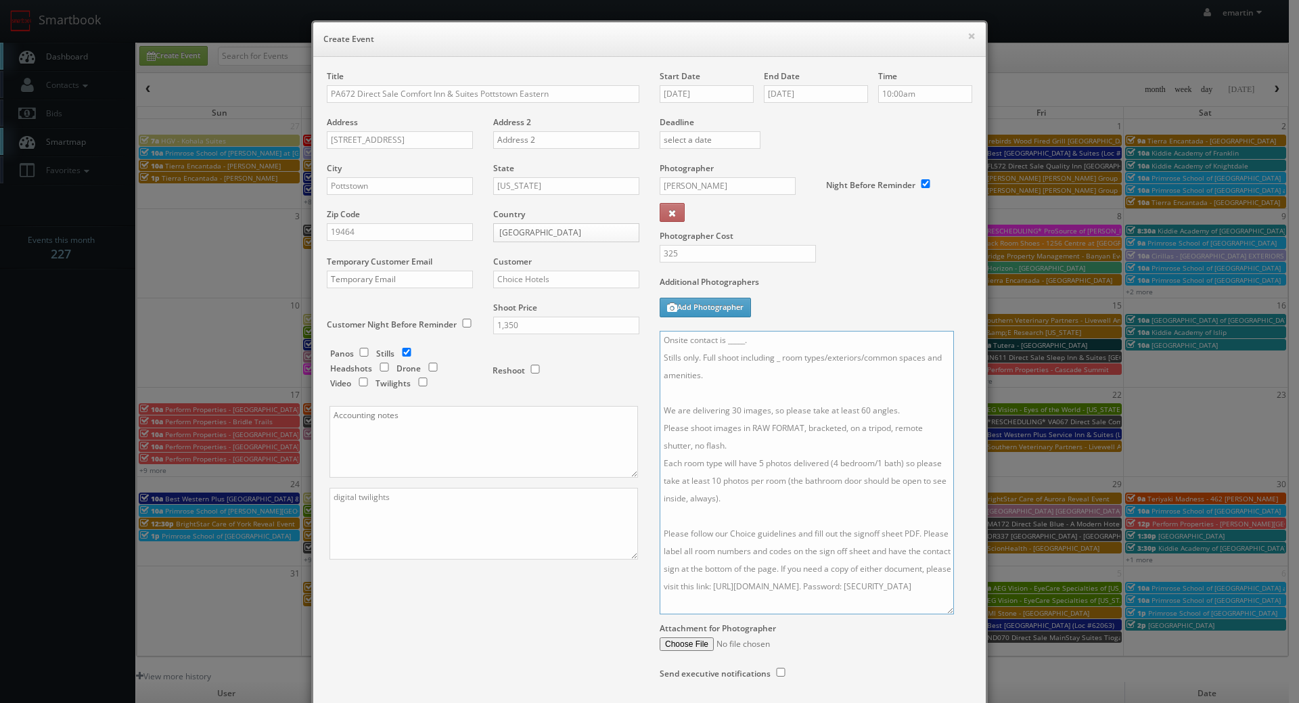
click at [780, 359] on textarea "Onsite contact is _____. Stills only. Full shoot including _ room types/exterio…" at bounding box center [807, 472] width 294 height 283
click at [752, 345] on textarea "Onsite contact is _____. Stills only. Full shoot including 5 room types/exterio…" at bounding box center [807, 472] width 294 height 283
click at [758, 342] on textarea "Onsite contact is Stills only. Full shoot including 5 room types/exteriors/comm…" at bounding box center [807, 472] width 294 height 283
type textarea "Onsite contact is Shan Rathod. Stills only. Full shoot including 5 room types/e…"
click at [684, 108] on div "Start Date 09/03/2025" at bounding box center [712, 93] width 104 height 46
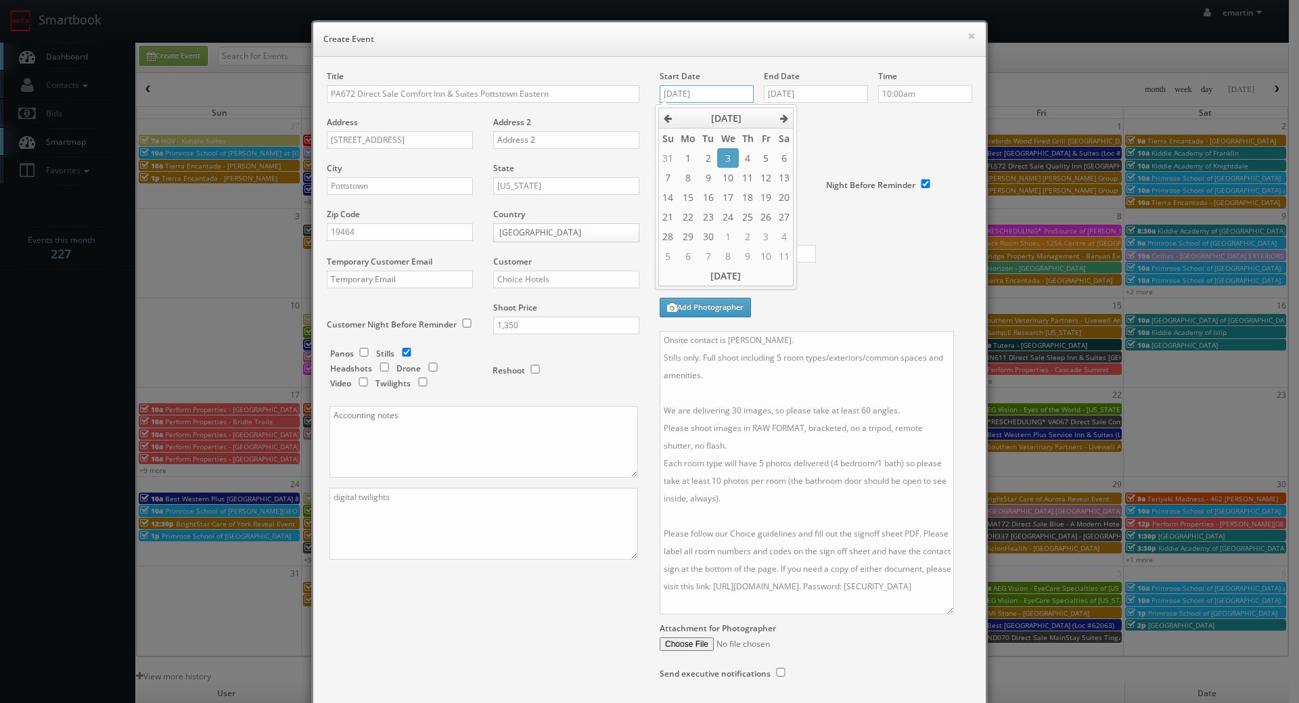
click at [689, 94] on input "09/03/2025" at bounding box center [707, 94] width 94 height 18
drag, startPoint x: 815, startPoint y: 293, endPoint x: 823, endPoint y: 274, distance: 20.6
click at [817, 290] on label "Additional Photographers" at bounding box center [816, 285] width 313 height 18
click at [783, 400] on textarea "Onsite contact is Shan Rathod. Stills only. Full shoot including 5 room types/e…" at bounding box center [807, 472] width 294 height 283
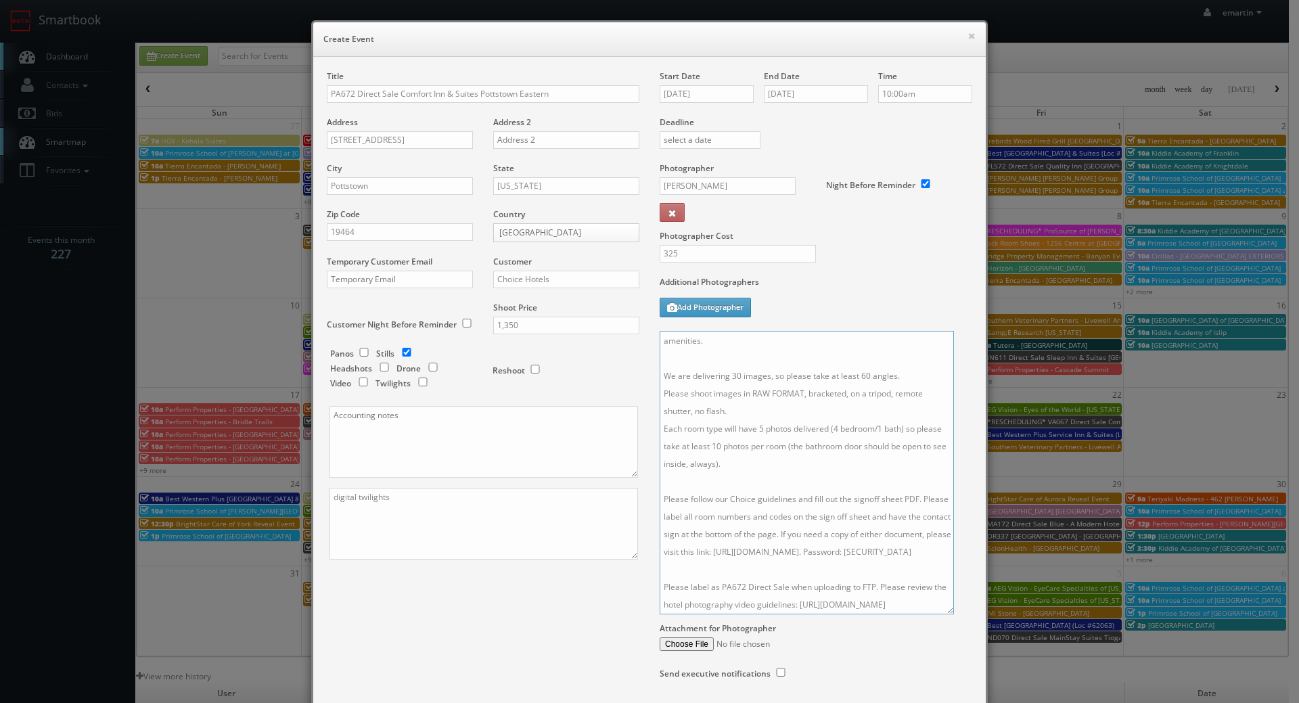
click at [802, 412] on textarea "Onsite contact is Shan Rathod. Stills only. Full shoot including 5 room types/e…" at bounding box center [807, 472] width 294 height 283
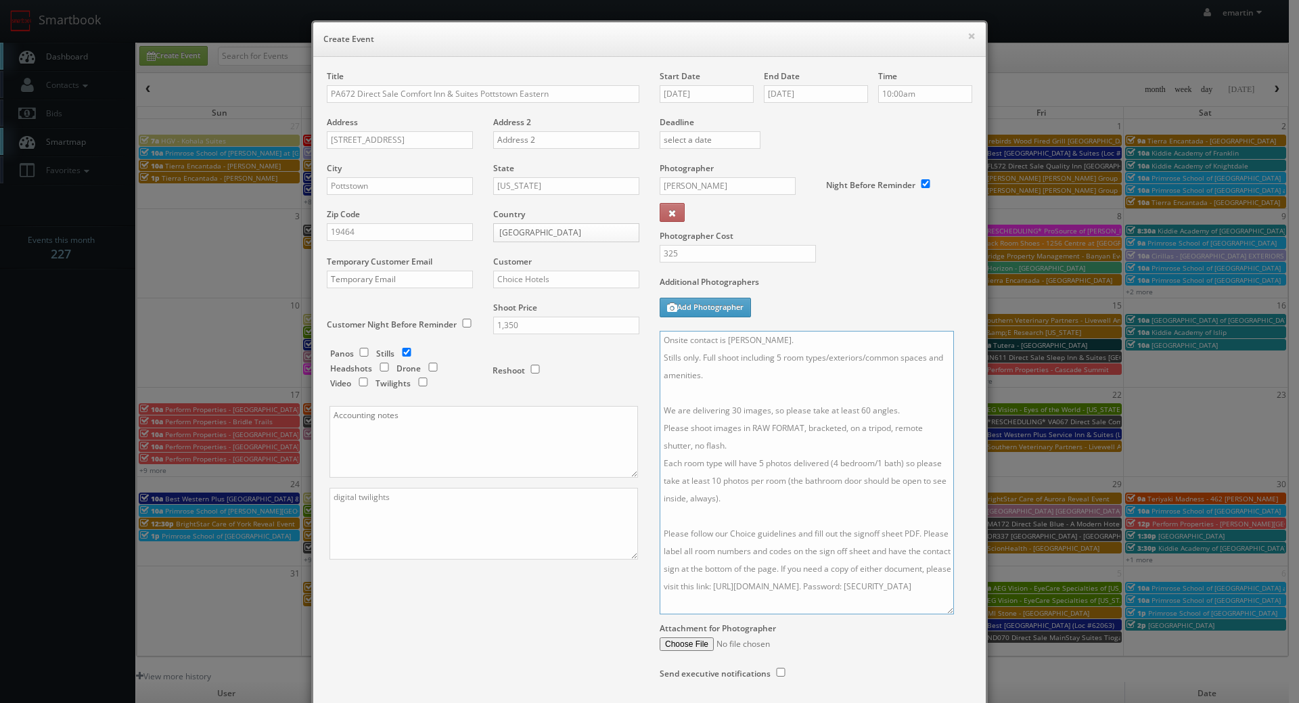
click at [852, 493] on textarea "Onsite contact is Shan Rathod. Stills only. Full shoot including 5 room types/e…" at bounding box center [807, 472] width 294 height 283
click at [365, 489] on textarea "digital twilights" at bounding box center [483, 524] width 309 height 72
click at [385, 509] on textarea "digital twilights" at bounding box center [483, 524] width 309 height 72
type textarea "digital twilights (2) 30 images + digi twi = 32 delivered"
click at [846, 251] on div "Photographer Cost 325" at bounding box center [815, 219] width 333 height 114
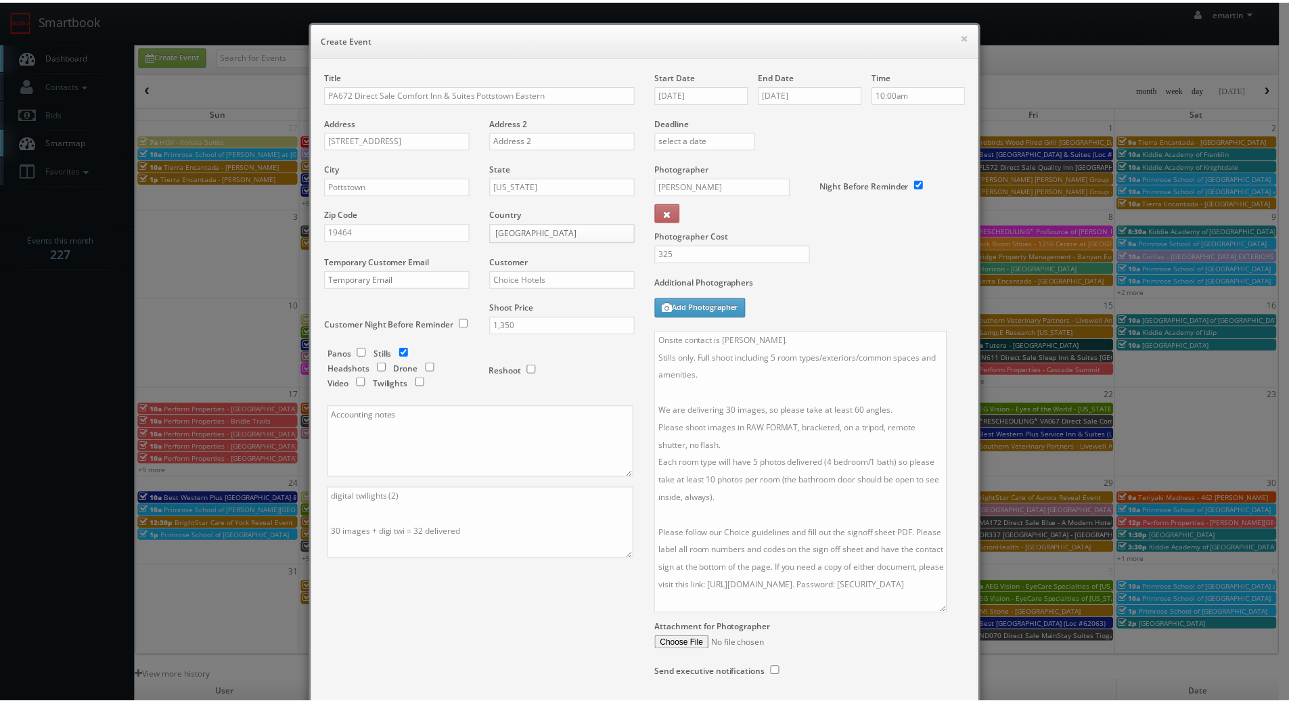
scroll to position [99, 0]
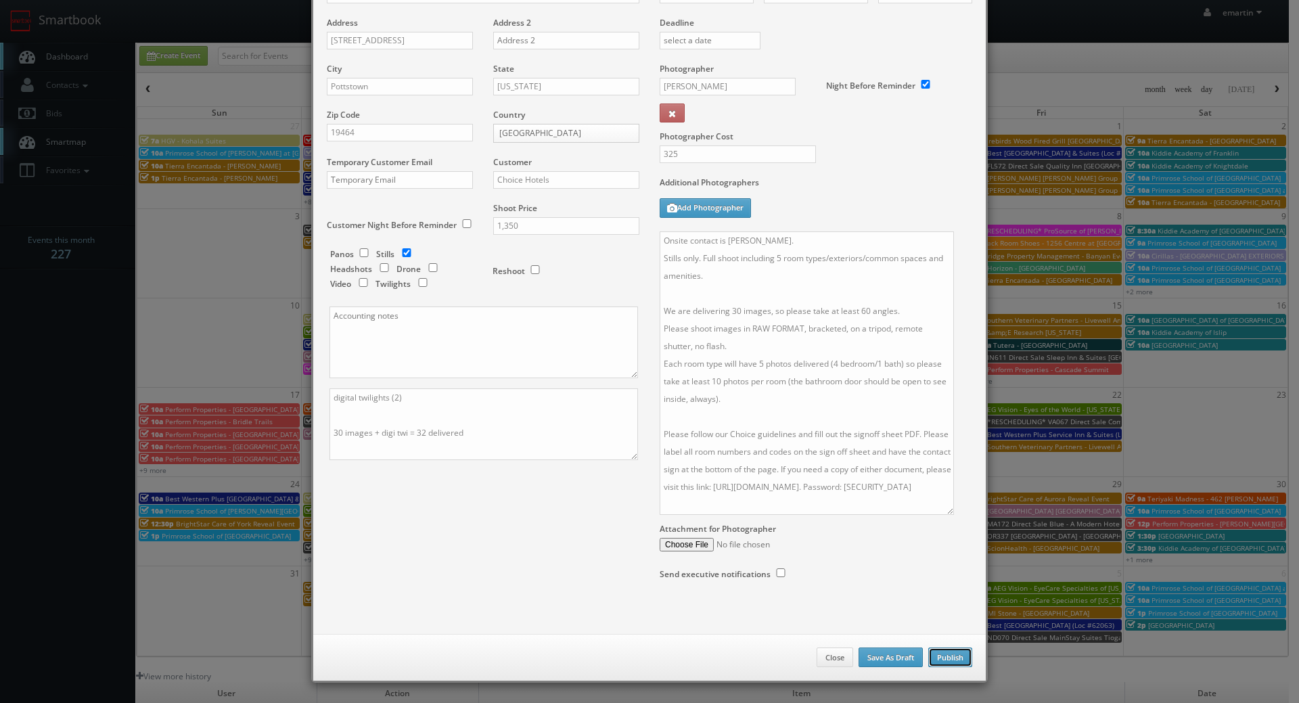
click at [957, 660] on button "Publish" at bounding box center [950, 657] width 44 height 20
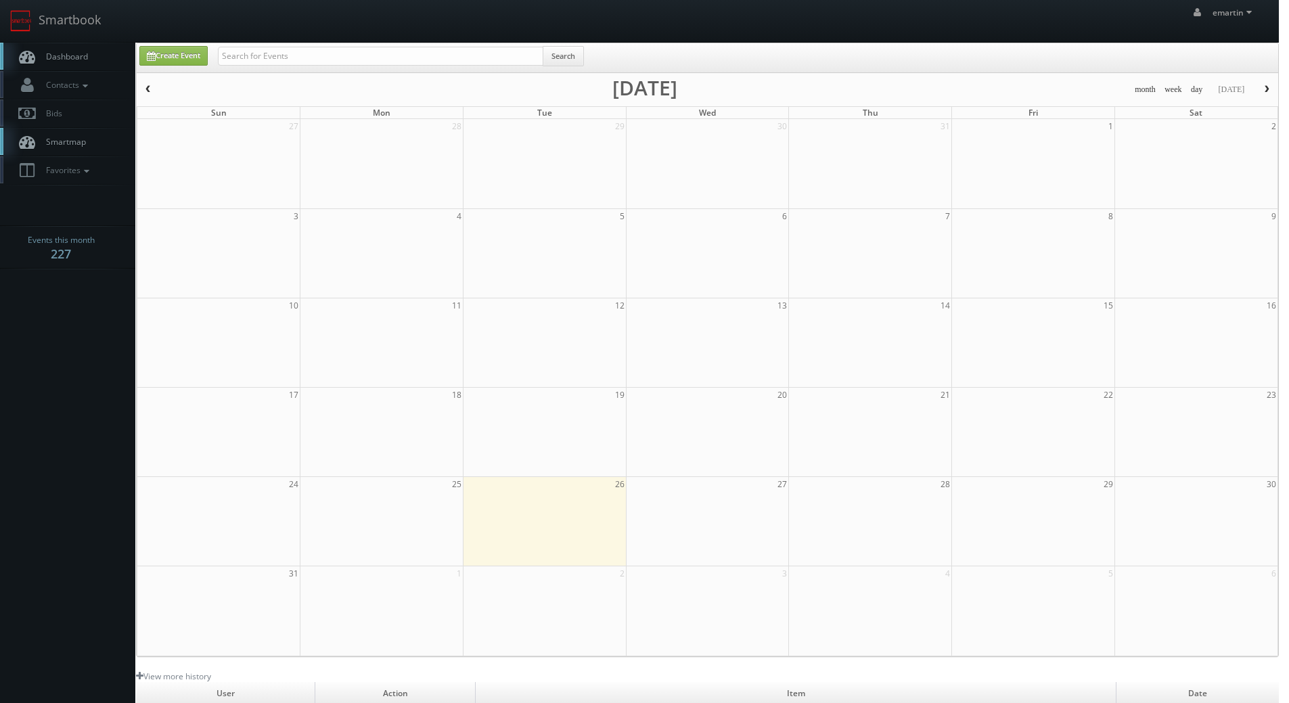
click at [81, 53] on span "Dashboard" at bounding box center [63, 57] width 49 height 12
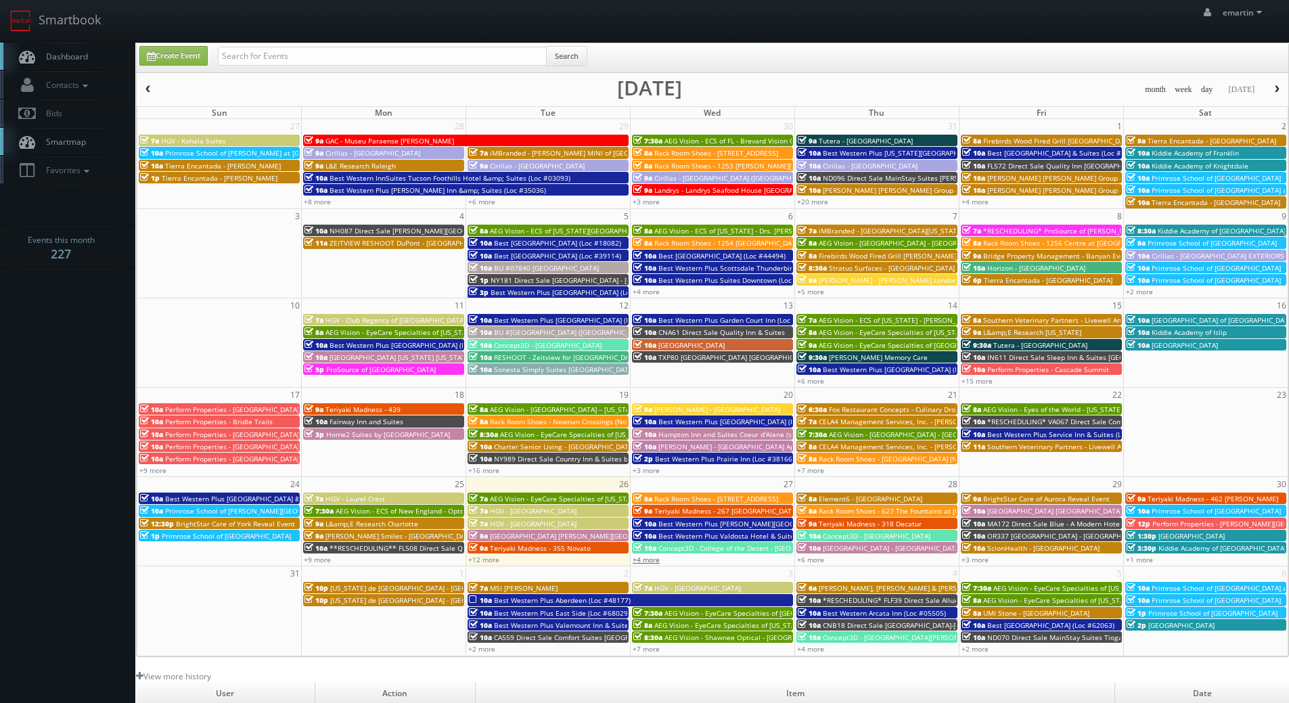
click at [653, 564] on link "+4 more" at bounding box center [646, 559] width 27 height 9
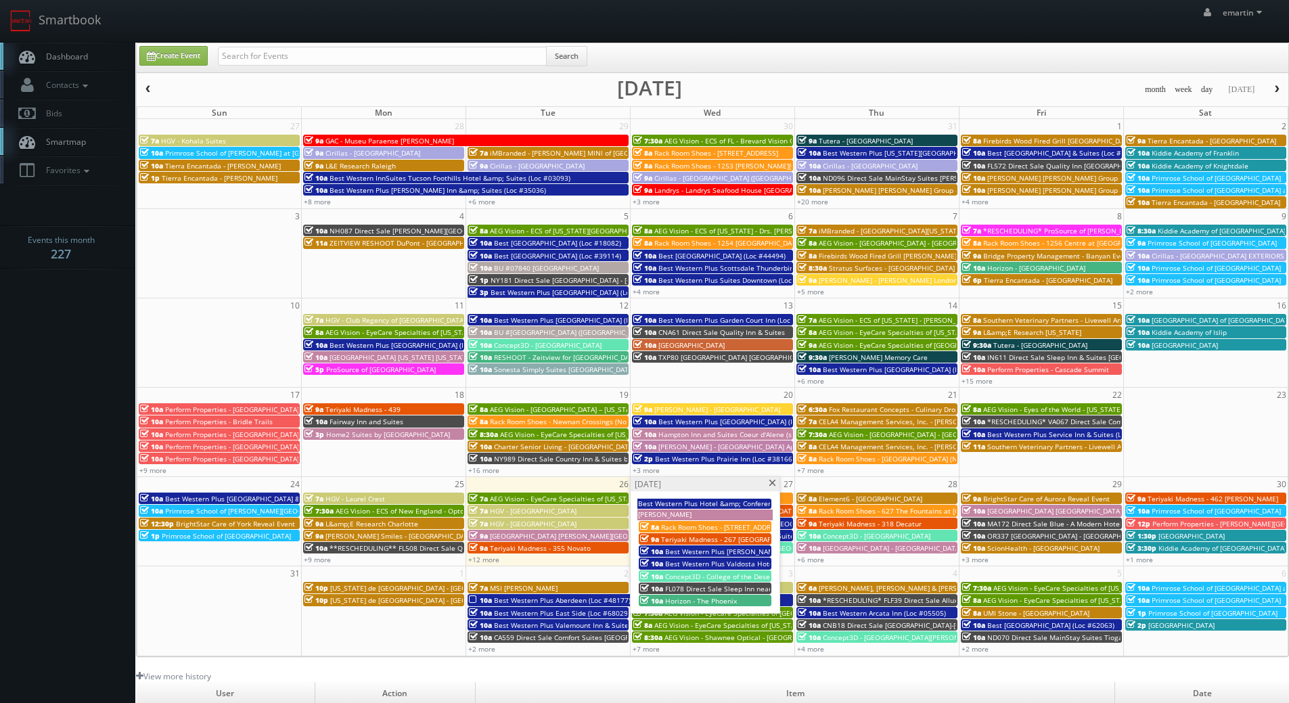
click at [691, 551] on span "Best Western Plus [PERSON_NAME][GEOGRAPHIC_DATA]/[PERSON_NAME][GEOGRAPHIC_DATA]…" at bounding box center [839, 551] width 348 height 9
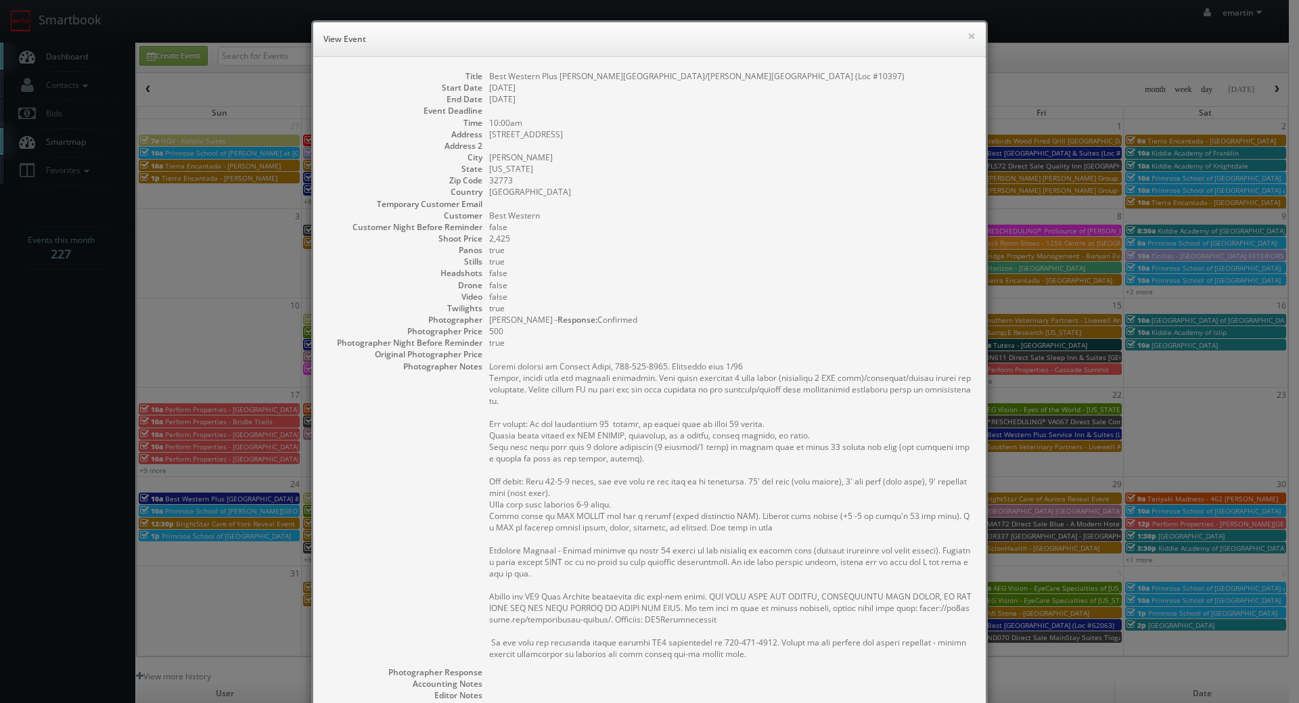
click at [932, 123] on dd "10:00am" at bounding box center [730, 123] width 483 height 12
click at [967, 33] on button "×" at bounding box center [971, 35] width 8 height 9
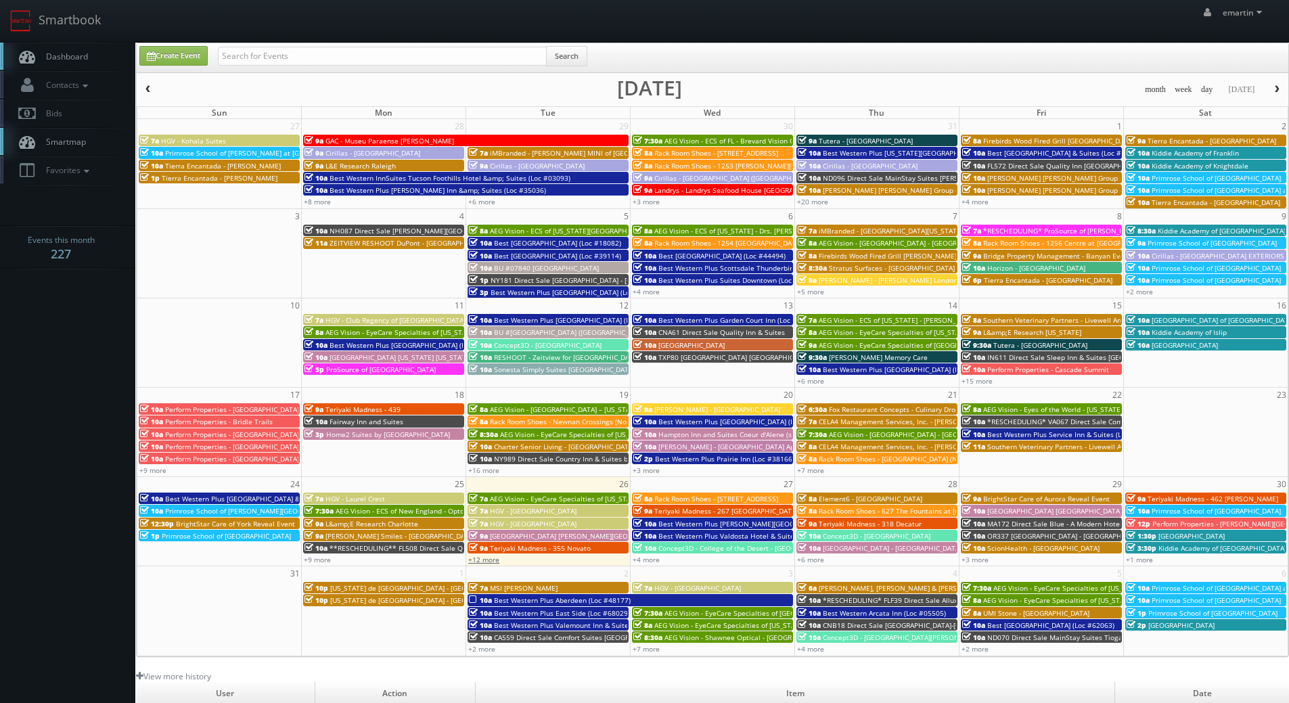
click at [489, 560] on link "+12 more" at bounding box center [483, 559] width 31 height 9
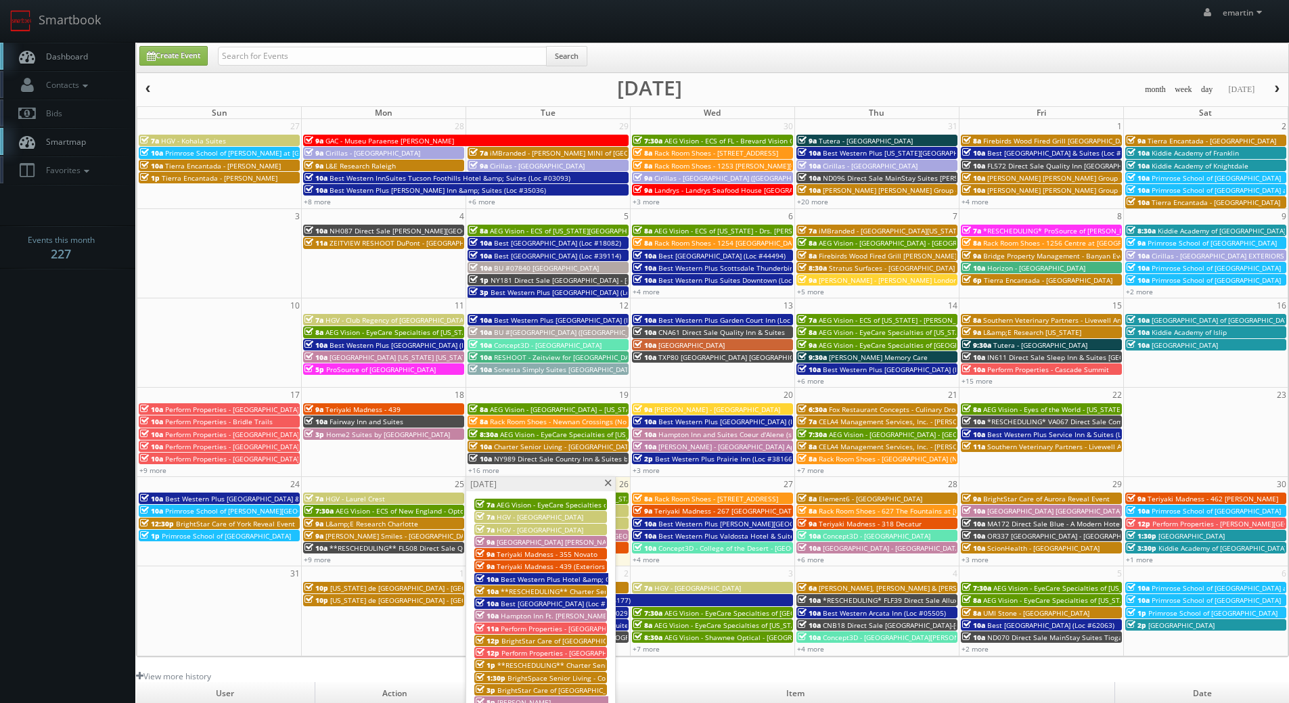
click at [528, 541] on span "[GEOGRAPHIC_DATA] [PERSON_NAME][GEOGRAPHIC_DATA]" at bounding box center [591, 541] width 188 height 9
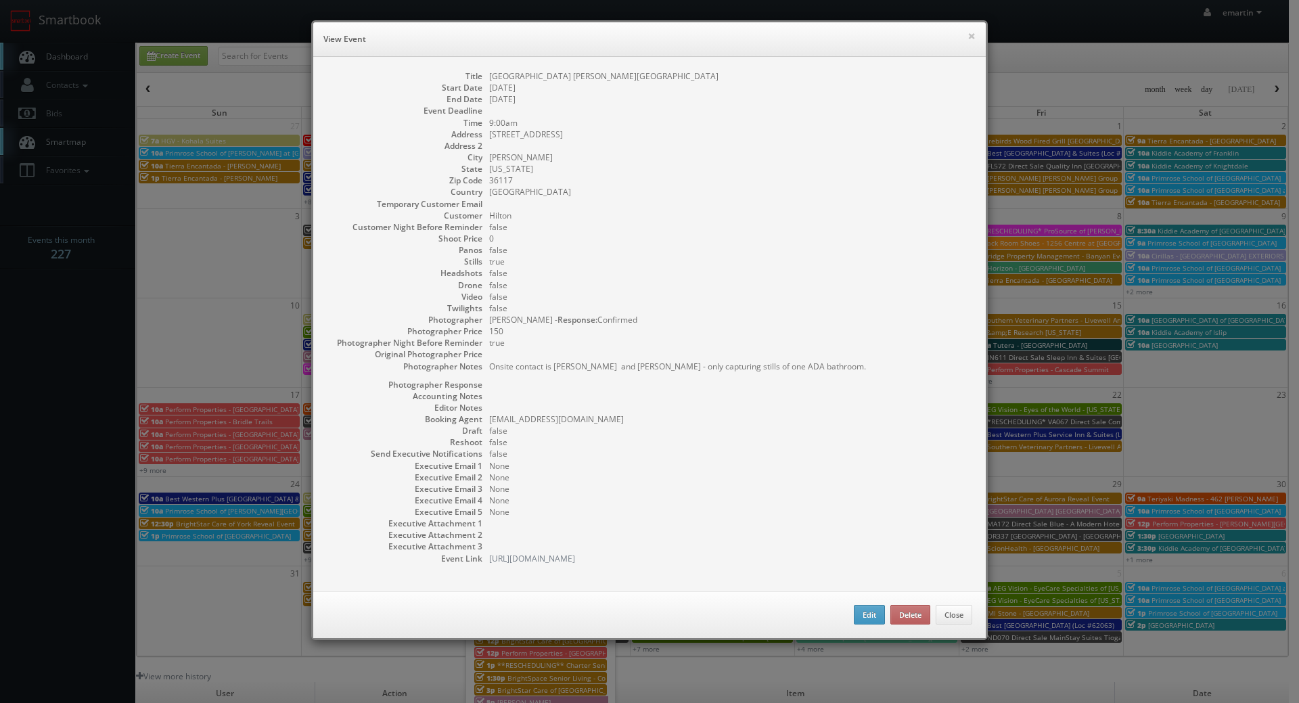
drag, startPoint x: 571, startPoint y: 78, endPoint x: 656, endPoint y: 81, distance: 84.6
click at [571, 79] on dd "[GEOGRAPHIC_DATA] [PERSON_NAME][GEOGRAPHIC_DATA]" at bounding box center [730, 76] width 483 height 12
drag, startPoint x: 647, startPoint y: 76, endPoint x: 610, endPoint y: 82, distance: 38.3
click at [610, 82] on dd "[GEOGRAPHIC_DATA] [PERSON_NAME][GEOGRAPHIC_DATA]" at bounding box center [730, 76] width 483 height 12
copy dd "Eastchase"
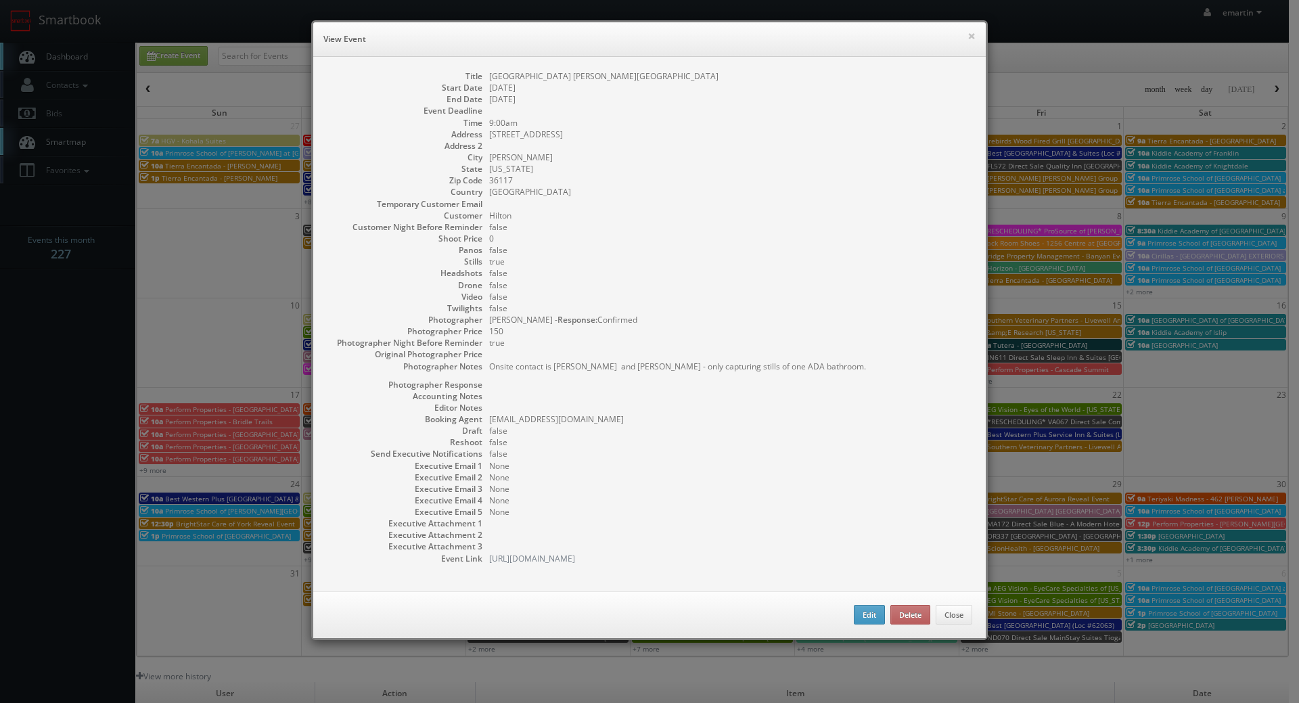
click at [49, 371] on div "× View Event Title [GEOGRAPHIC_DATA] [GEOGRAPHIC_DATA] - [GEOGRAPHIC_DATA] Star…" at bounding box center [649, 351] width 1299 height 703
click at [685, 312] on dd "false" at bounding box center [730, 308] width 483 height 12
click at [675, 74] on dd "[GEOGRAPHIC_DATA] [PERSON_NAME][GEOGRAPHIC_DATA]" at bounding box center [730, 76] width 483 height 12
drag, startPoint x: 661, startPoint y: 74, endPoint x: 486, endPoint y: 76, distance: 175.2
click at [489, 76] on dd "[GEOGRAPHIC_DATA] [PERSON_NAME][GEOGRAPHIC_DATA]" at bounding box center [730, 76] width 483 height 12
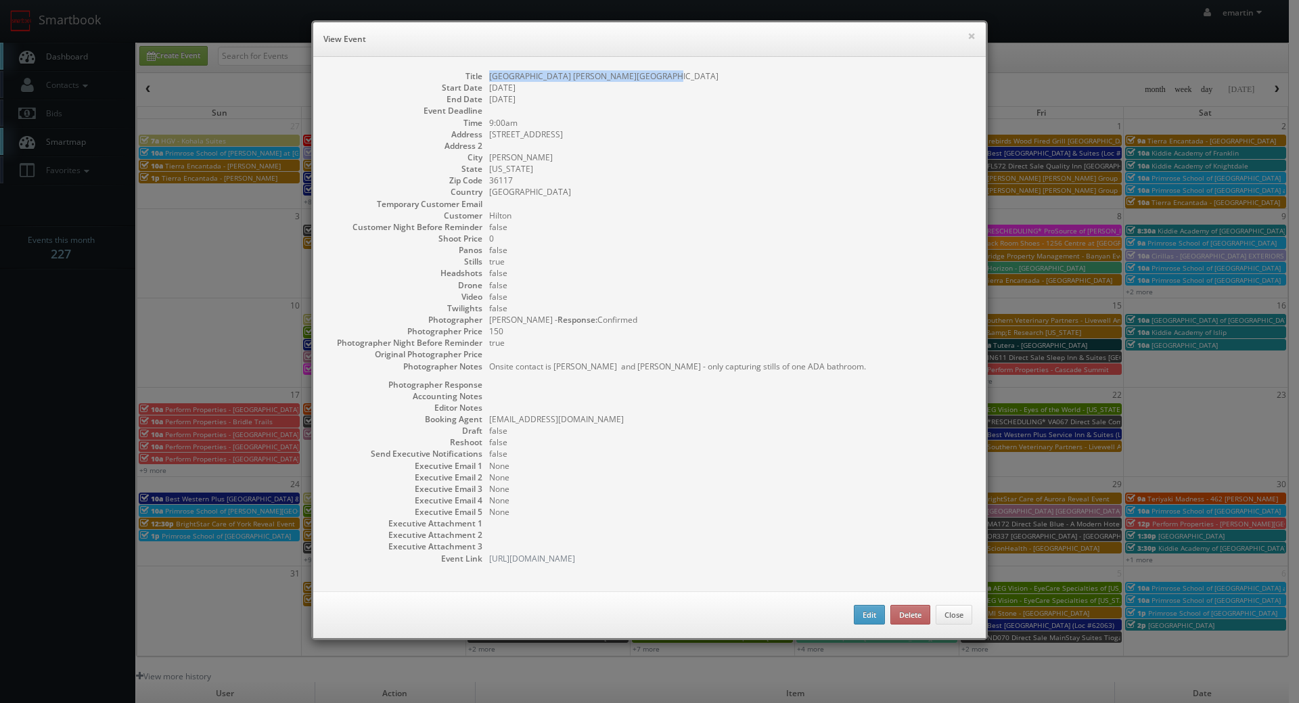
copy dd "[GEOGRAPHIC_DATA] [PERSON_NAME][GEOGRAPHIC_DATA]"
click at [693, 129] on dd "[STREET_ADDRESS]" at bounding box center [730, 135] width 483 height 12
click at [716, 202] on dd at bounding box center [730, 204] width 483 height 12
click at [549, 66] on div "Title Hilton Garden Inn Montgomery - Eastchase Start Date 08/26/2025 End Date 0…" at bounding box center [649, 324] width 672 height 534
click at [967, 36] on button "×" at bounding box center [971, 35] width 8 height 9
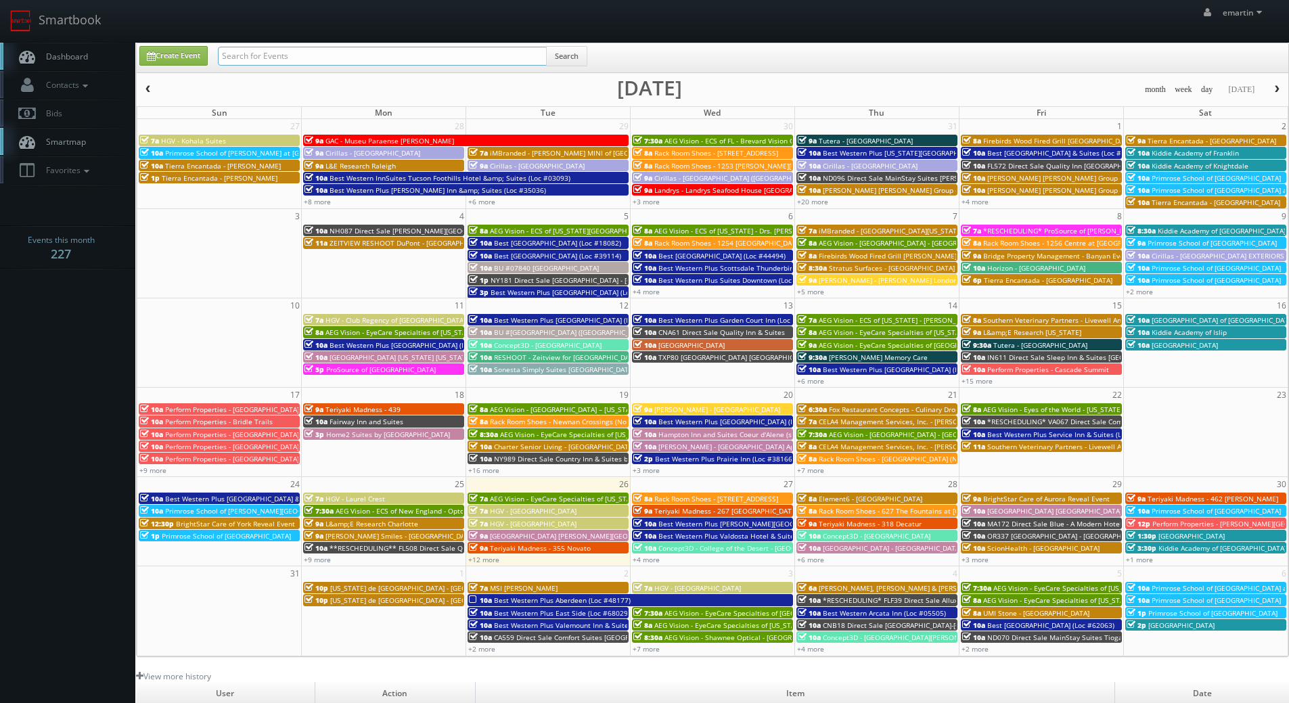
click at [396, 62] on input "text" at bounding box center [382, 56] width 329 height 19
type input "nd070"
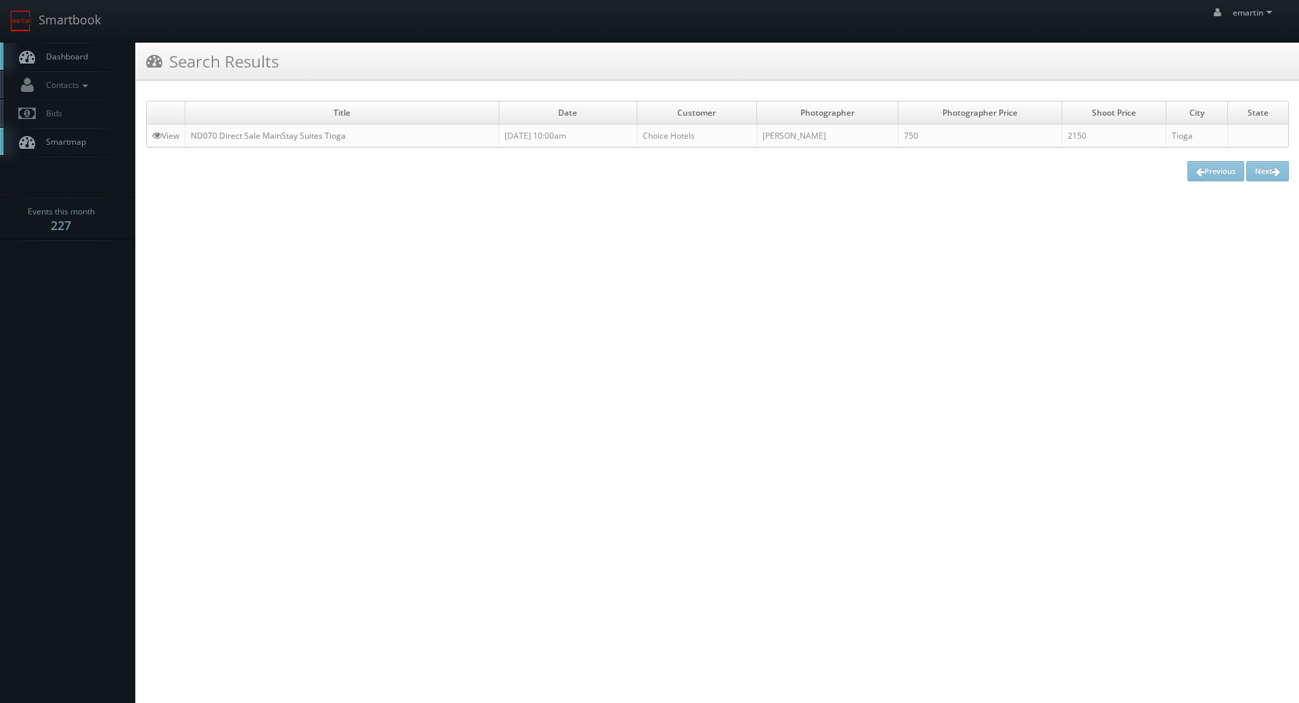
click at [350, 311] on html "Smartbook Toggle Side Navigation Toggle Top Navigation emartin emartin Profile …" at bounding box center [649, 351] width 1299 height 703
click at [45, 43] on link "Dashboard" at bounding box center [67, 57] width 135 height 28
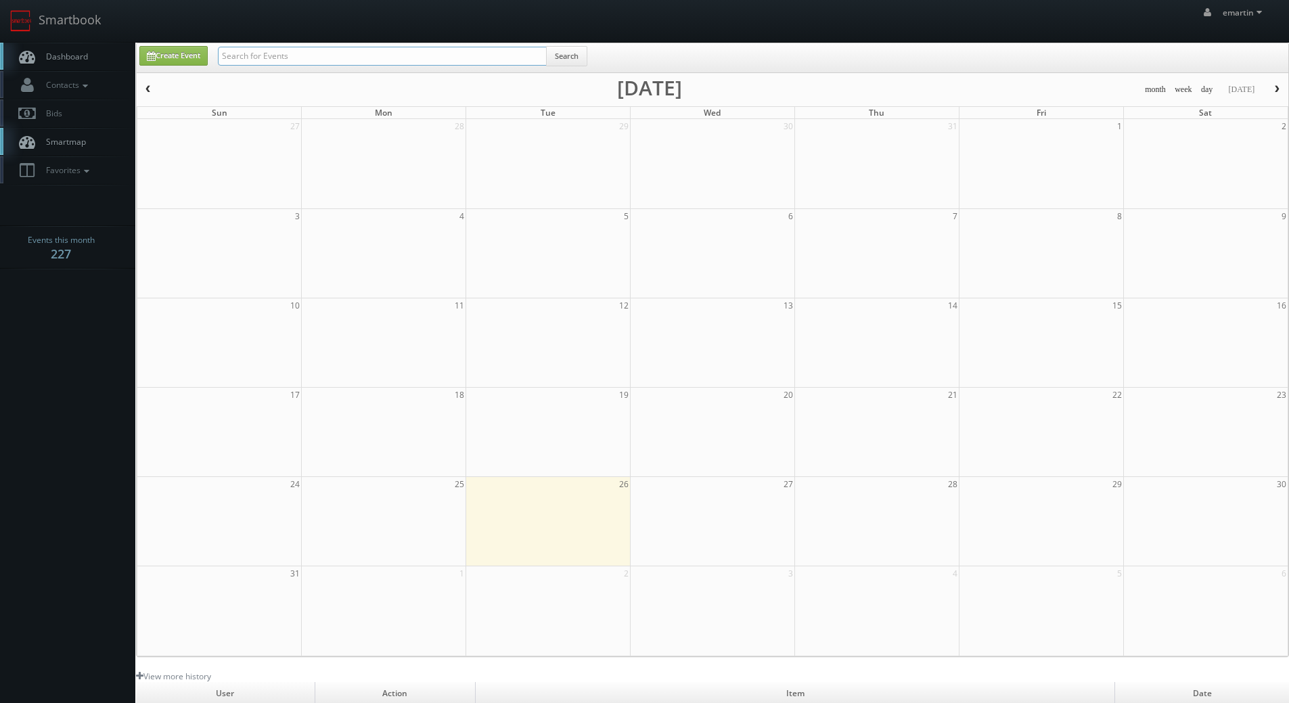
drag, startPoint x: 0, startPoint y: 0, endPoint x: 315, endPoint y: 56, distance: 320.2
click at [313, 62] on input "text" at bounding box center [382, 56] width 329 height 19
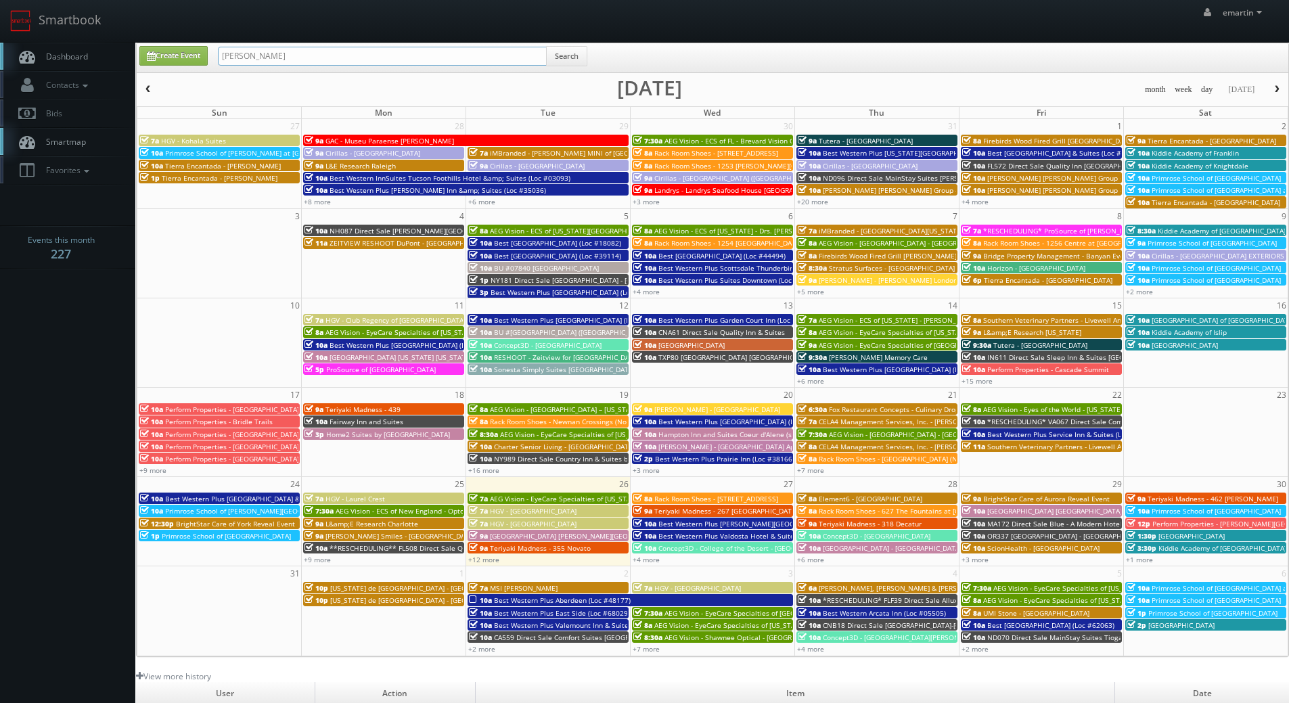
type input "emily remmick"
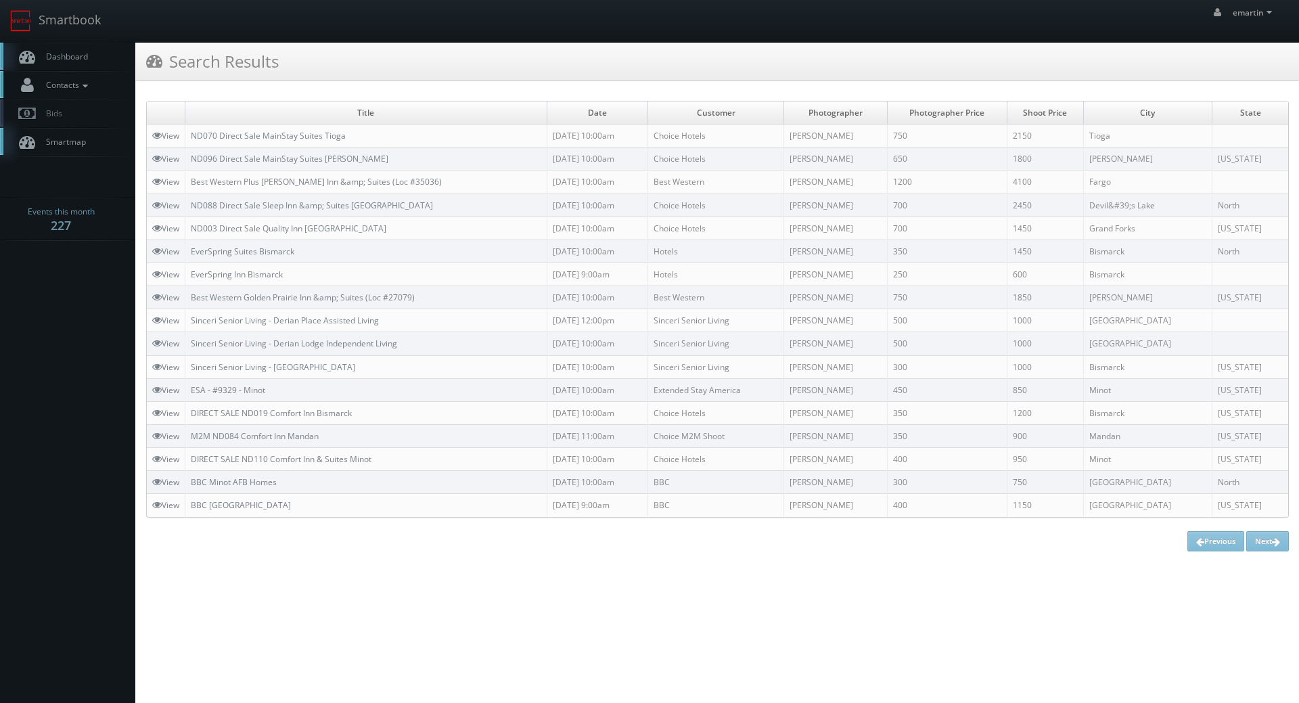
click at [114, 76] on link "Contacts" at bounding box center [67, 85] width 135 height 28
click at [96, 53] on link "Dashboard" at bounding box center [67, 57] width 135 height 28
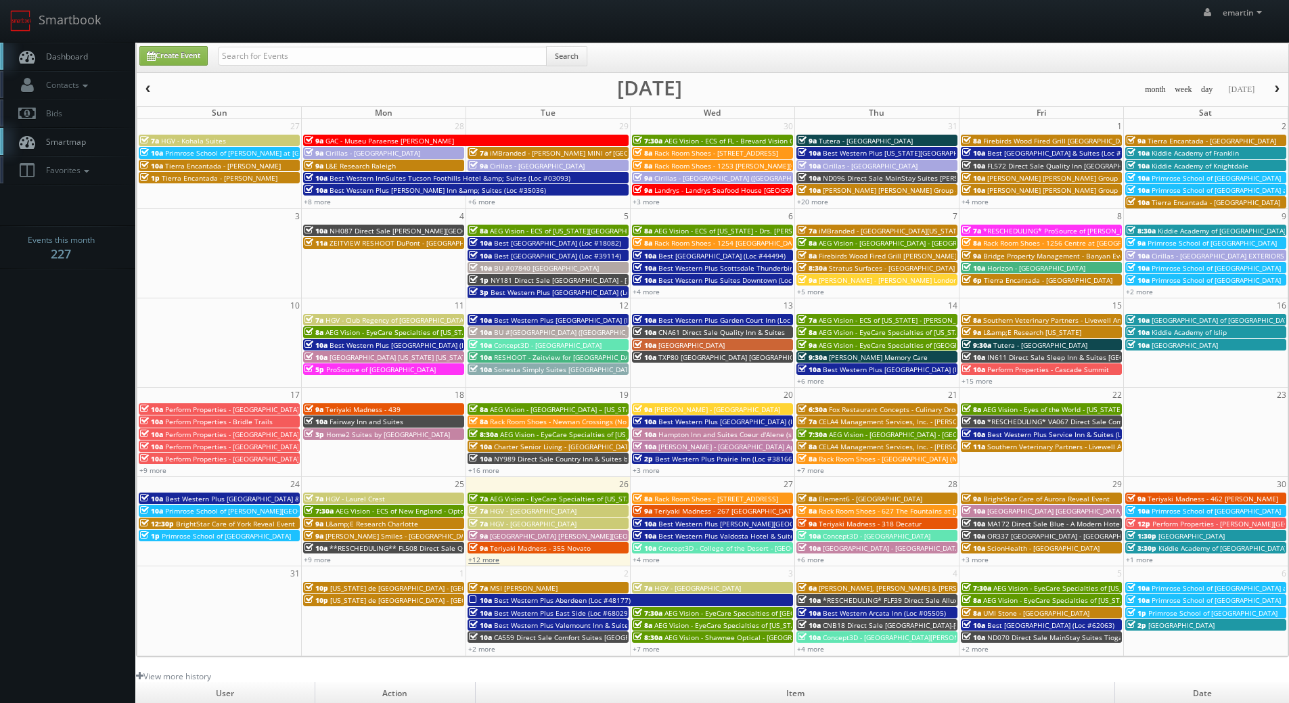
click at [485, 562] on link "+12 more" at bounding box center [483, 559] width 31 height 9
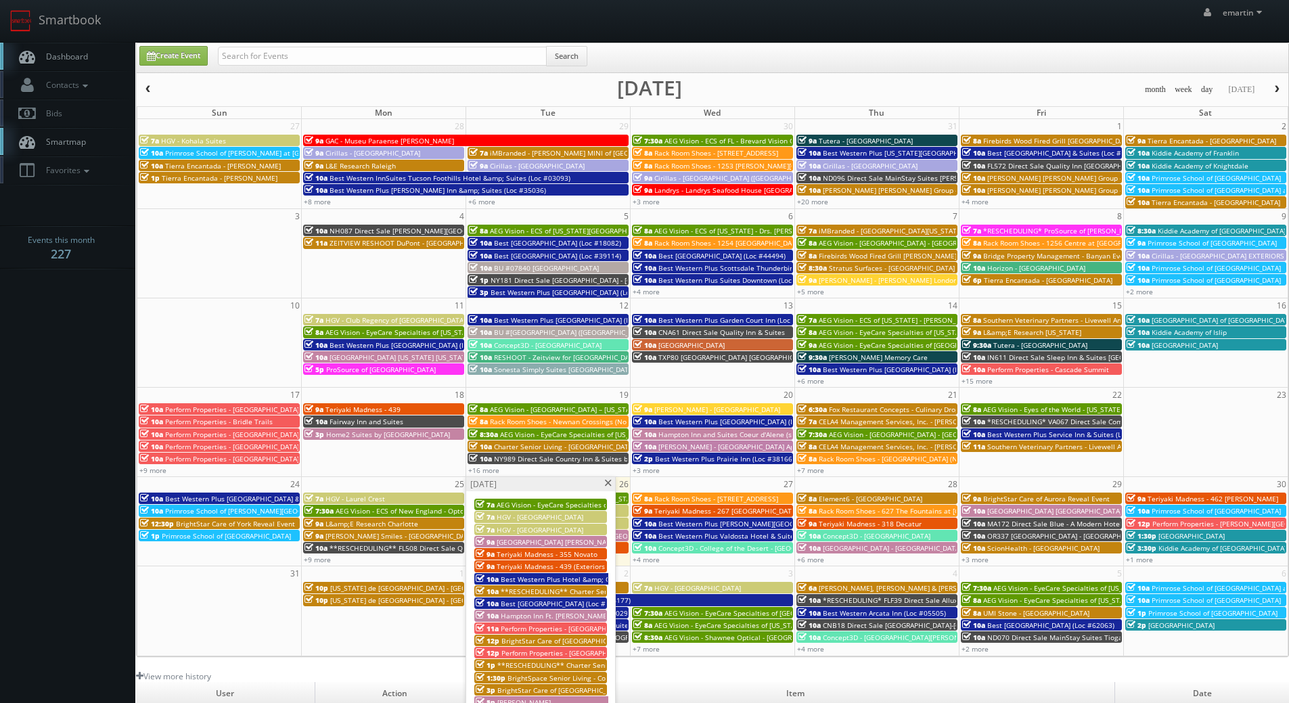
scroll to position [203, 0]
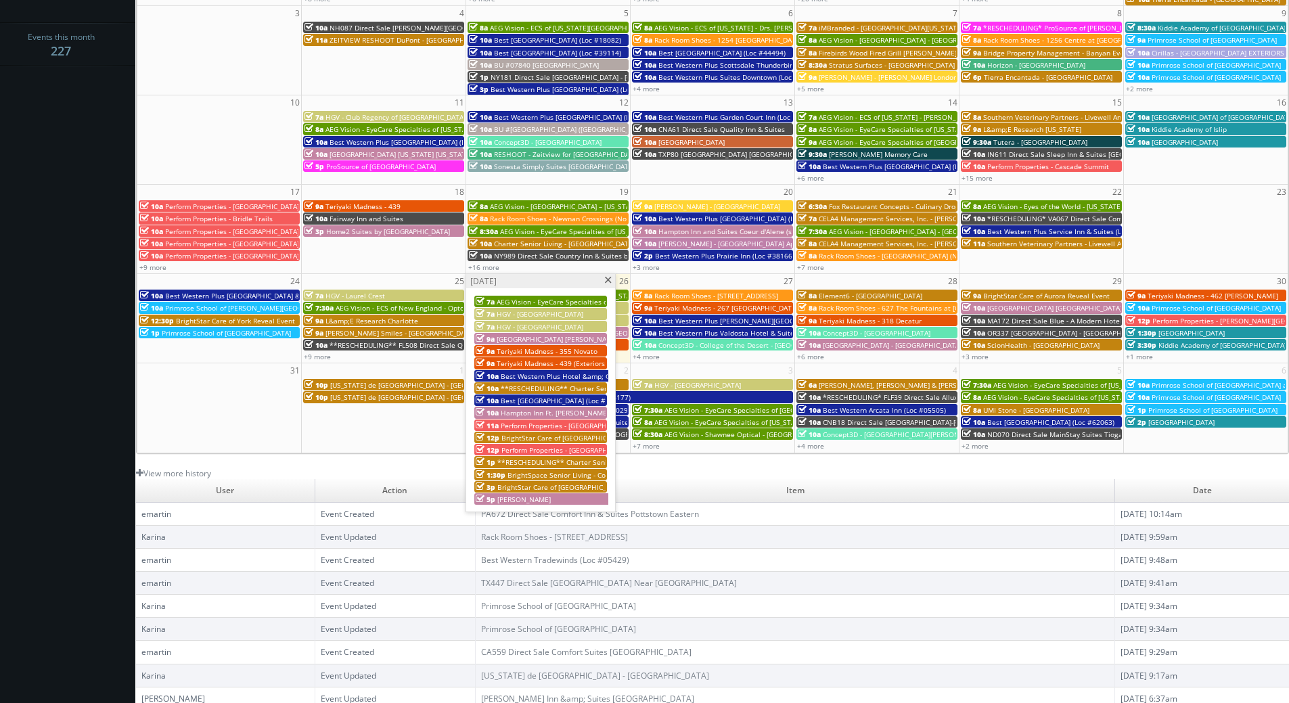
click at [549, 426] on span "Perform Properties - [GEOGRAPHIC_DATA]" at bounding box center [568, 425] width 134 height 9
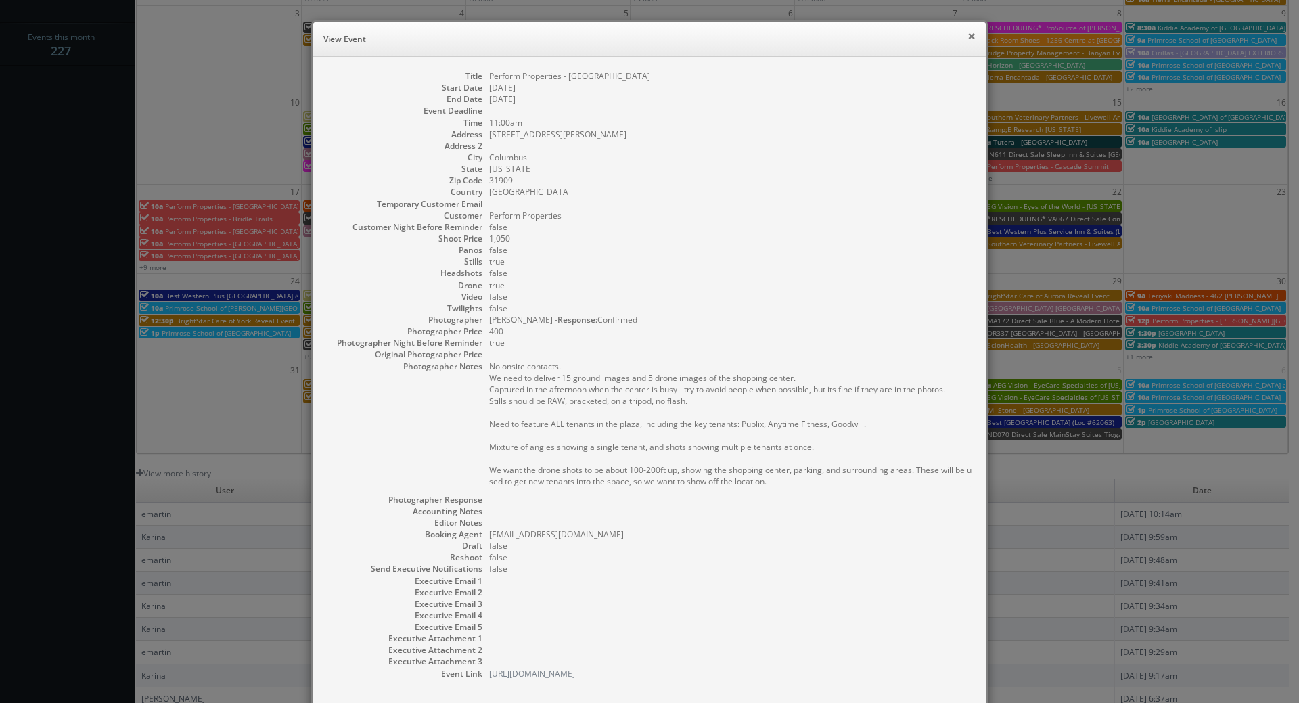
click at [968, 35] on button "×" at bounding box center [971, 35] width 8 height 9
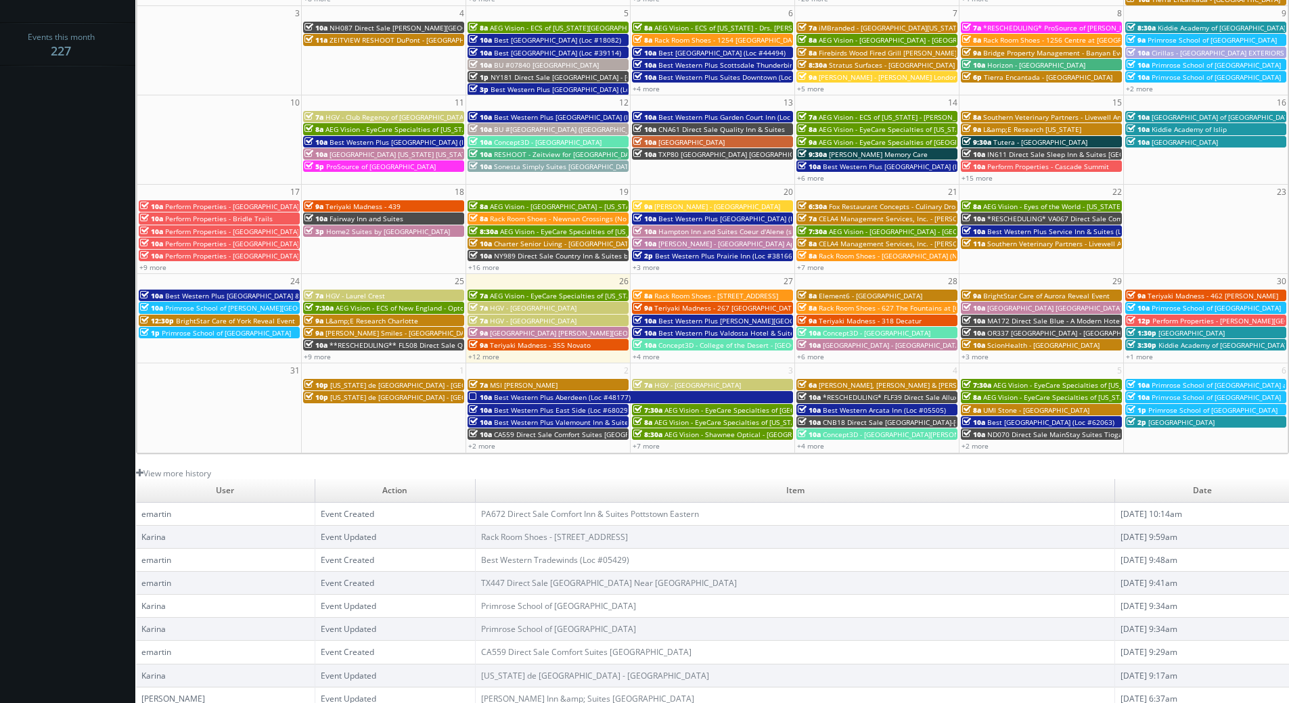
click at [43, 112] on body "Smartbook Toggle Side Navigation Toggle Top Navigation emartin emartin Profile …" at bounding box center [644, 265] width 1289 height 936
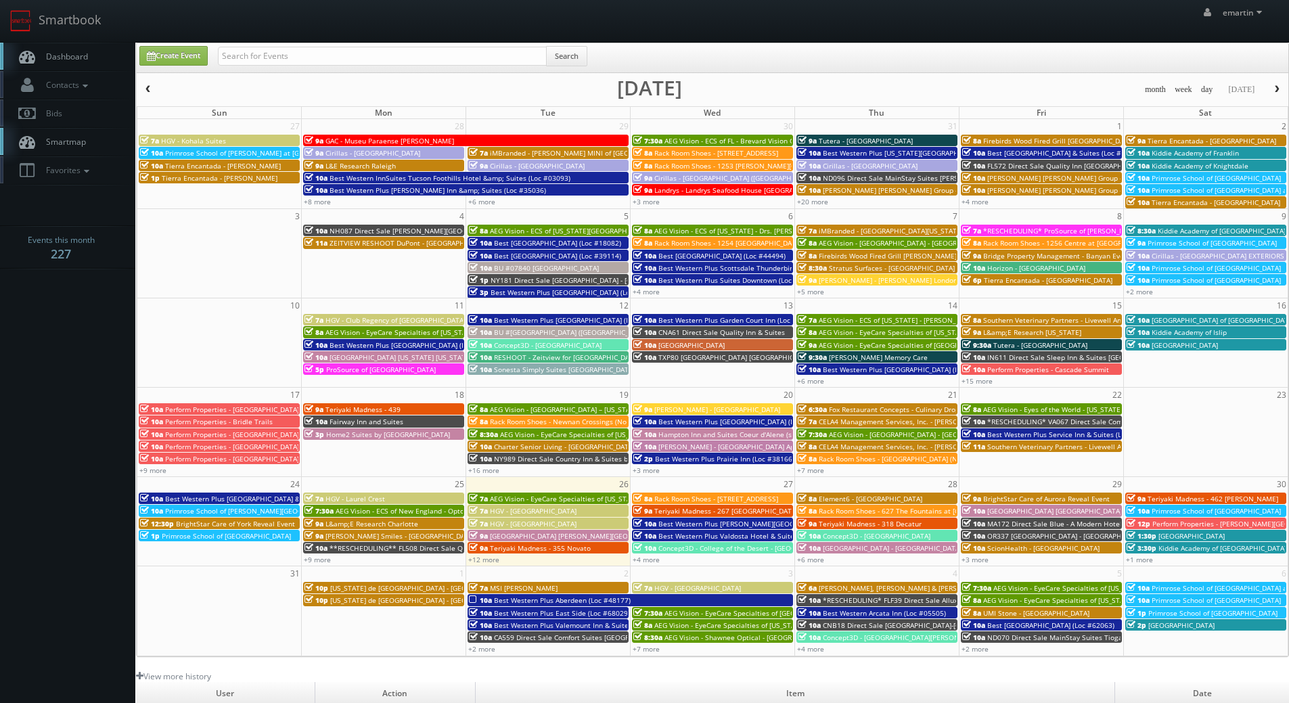
click at [74, 392] on body "Smartbook Toggle Side Navigation Toggle Top Navigation emartin emartin Profile …" at bounding box center [644, 468] width 1289 height 936
click at [650, 561] on link "+4 more" at bounding box center [646, 559] width 27 height 9
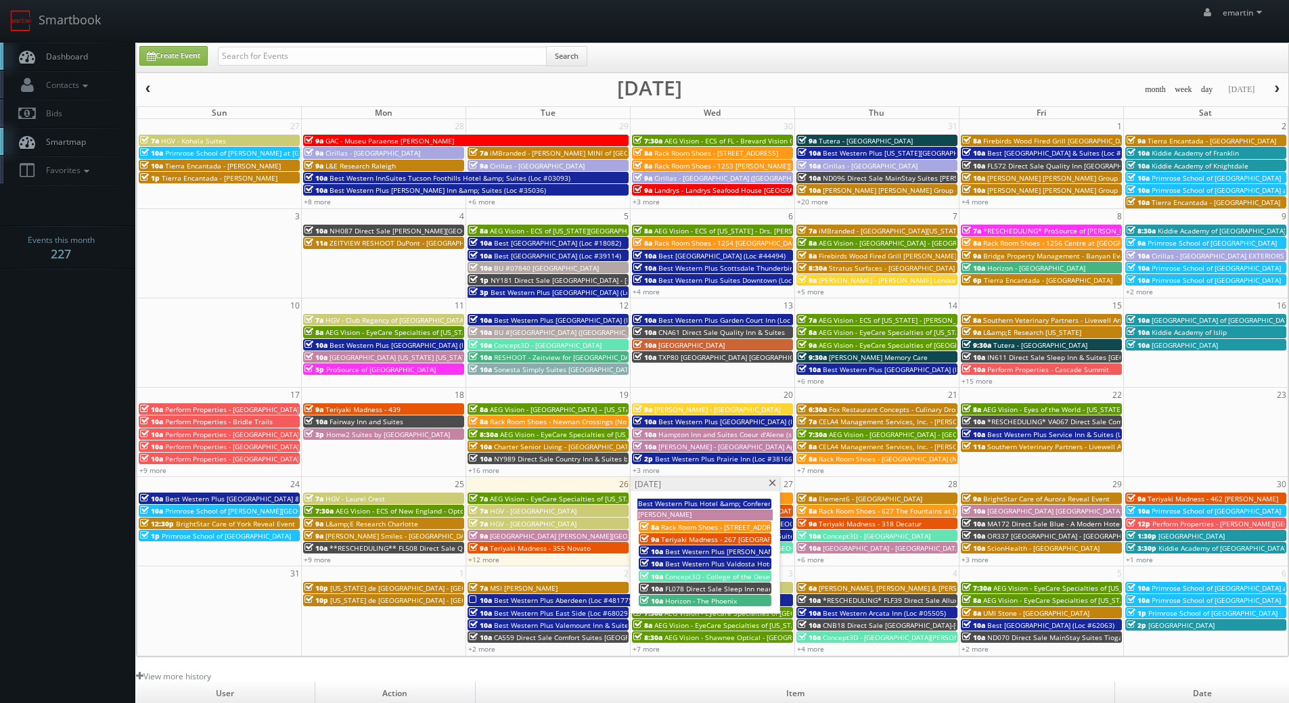
click at [684, 516] on span "[PERSON_NAME]" at bounding box center [664, 513] width 53 height 9
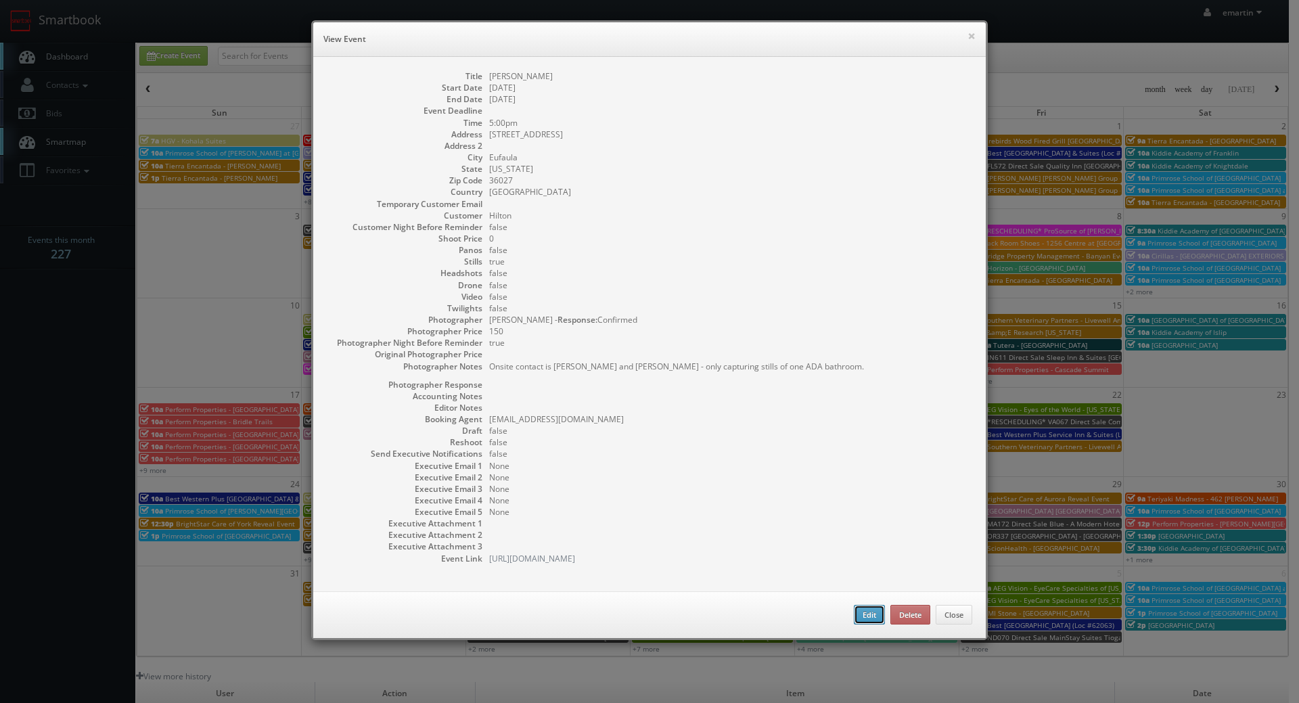
click at [865, 614] on button "Edit" at bounding box center [869, 615] width 31 height 20
select select "[US_STATE]"
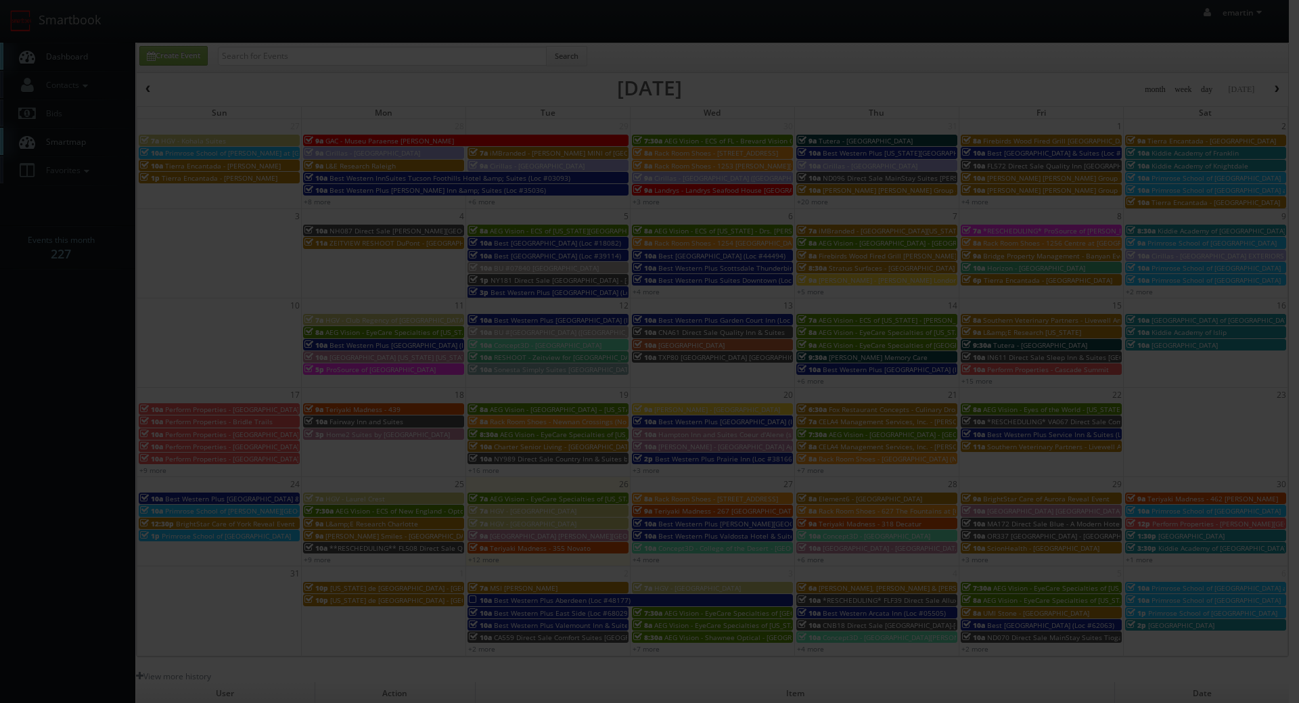
type input "0"
type input "150"
select select "cs3design360+school3specialty@gmail.com"
select select "chrisdailey251@gmail.com"
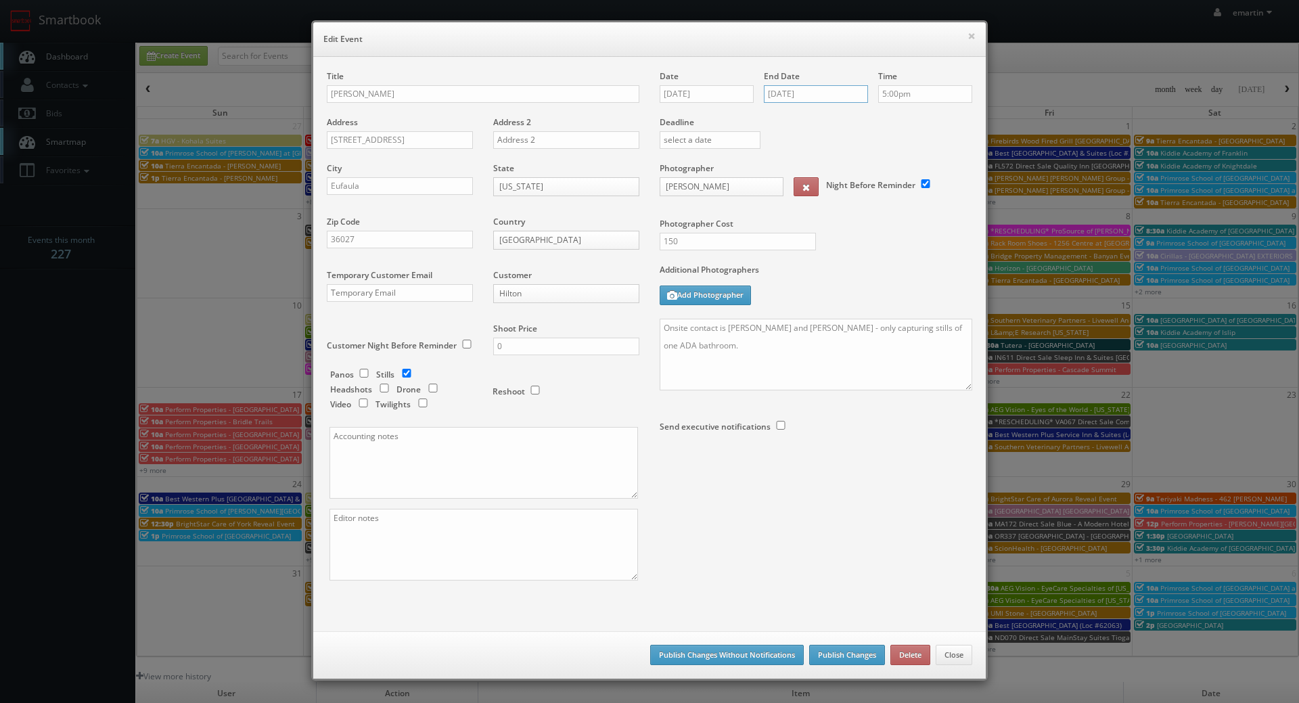
click at [795, 93] on input "08/28/2025" at bounding box center [816, 94] width 104 height 18
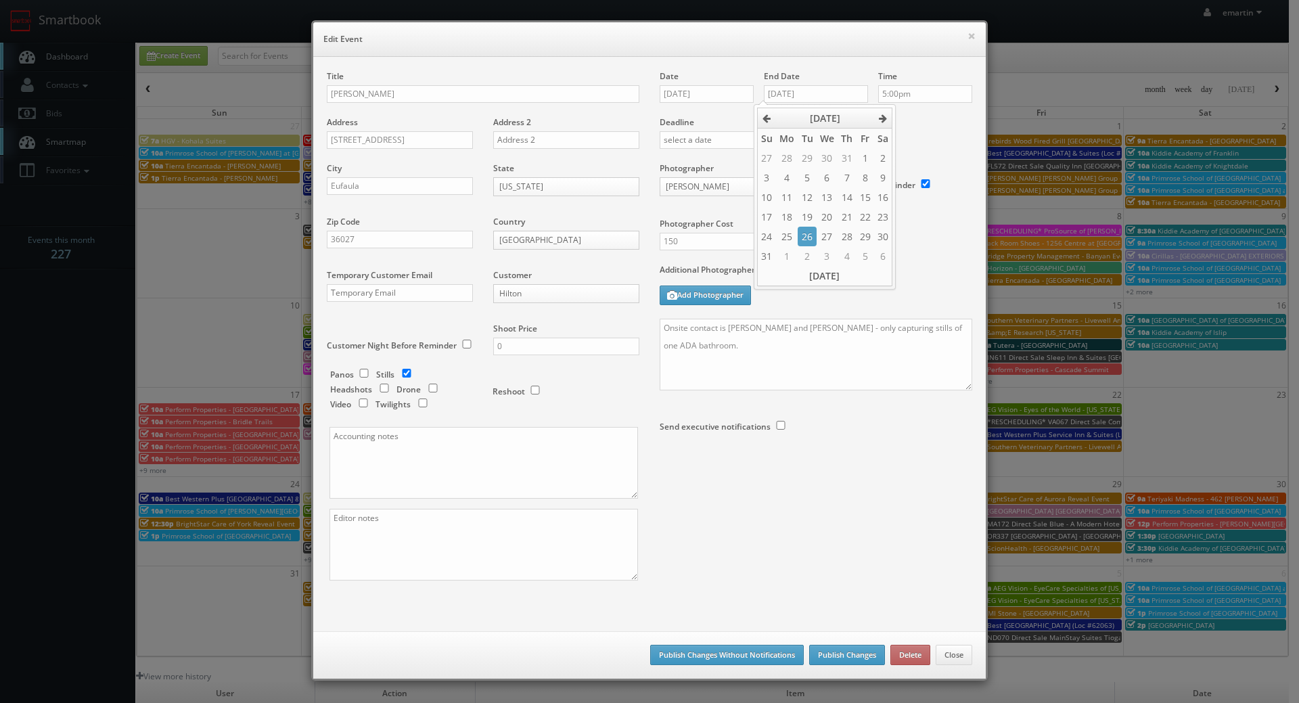
drag, startPoint x: 804, startPoint y: 240, endPoint x: 820, endPoint y: 380, distance: 141.6
click at [805, 239] on td "26" at bounding box center [807, 237] width 18 height 20
type input "[DATE]"
click at [828, 525] on div "Title Hampton Eufaula Address 29 Veterans Blvd Address 2 City Eufaula State Ala…" at bounding box center [650, 337] width 666 height 534
click at [762, 661] on button "Publish Changes Without Notifications" at bounding box center [727, 655] width 154 height 20
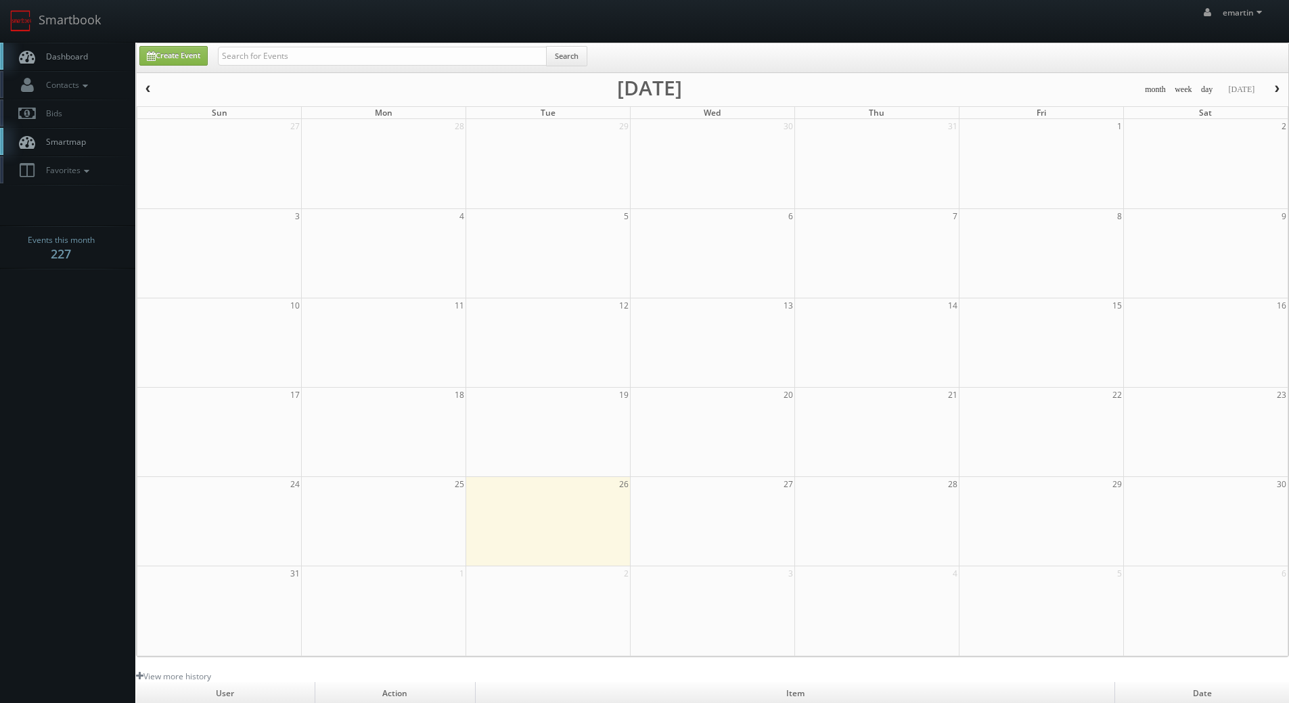
click at [89, 55] on link "Dashboard" at bounding box center [67, 57] width 135 height 28
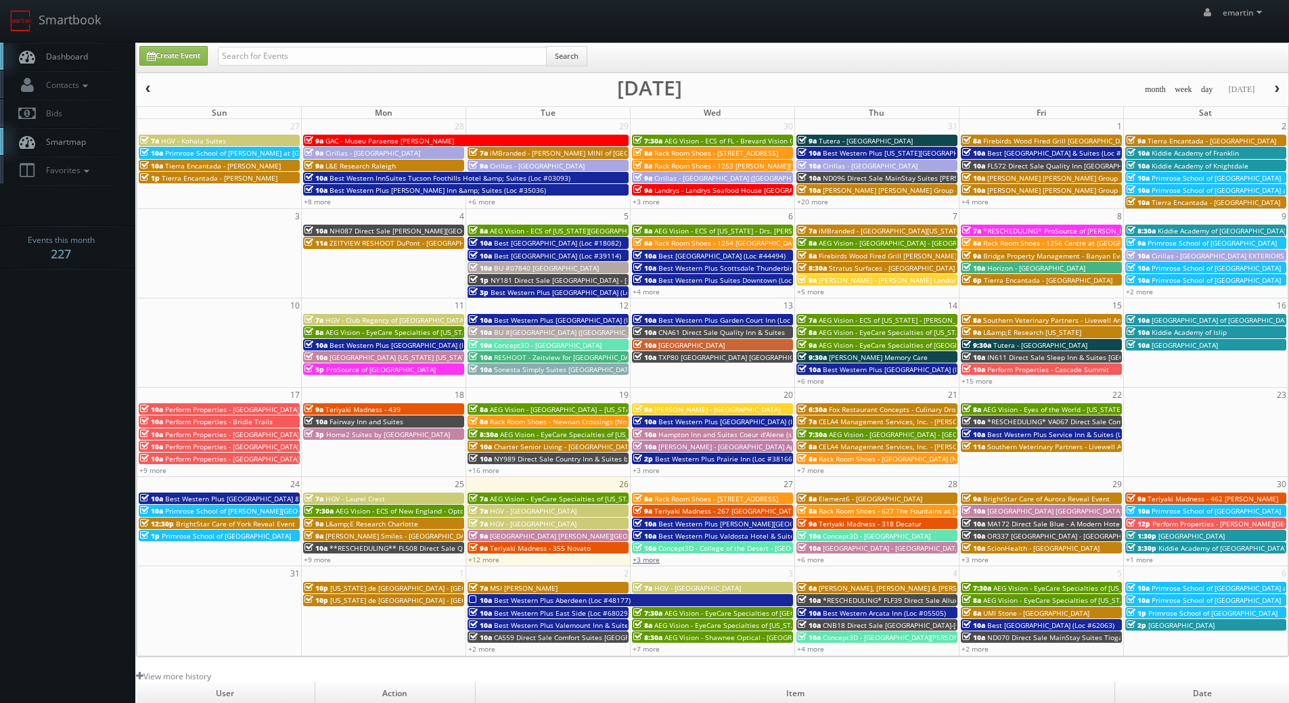
click at [650, 557] on link "+3 more" at bounding box center [646, 559] width 27 height 9
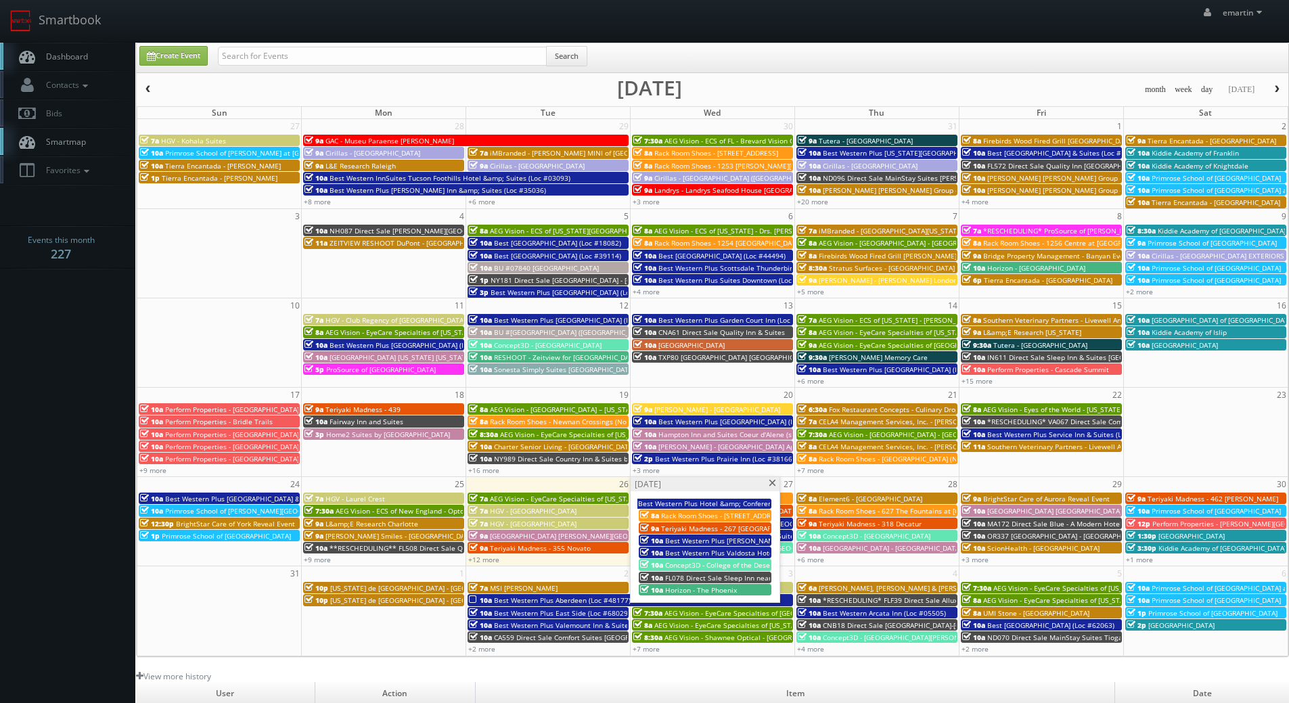
click at [706, 544] on span "Best Western Plus [PERSON_NAME][GEOGRAPHIC_DATA]/[PERSON_NAME][GEOGRAPHIC_DATA]…" at bounding box center [839, 540] width 348 height 9
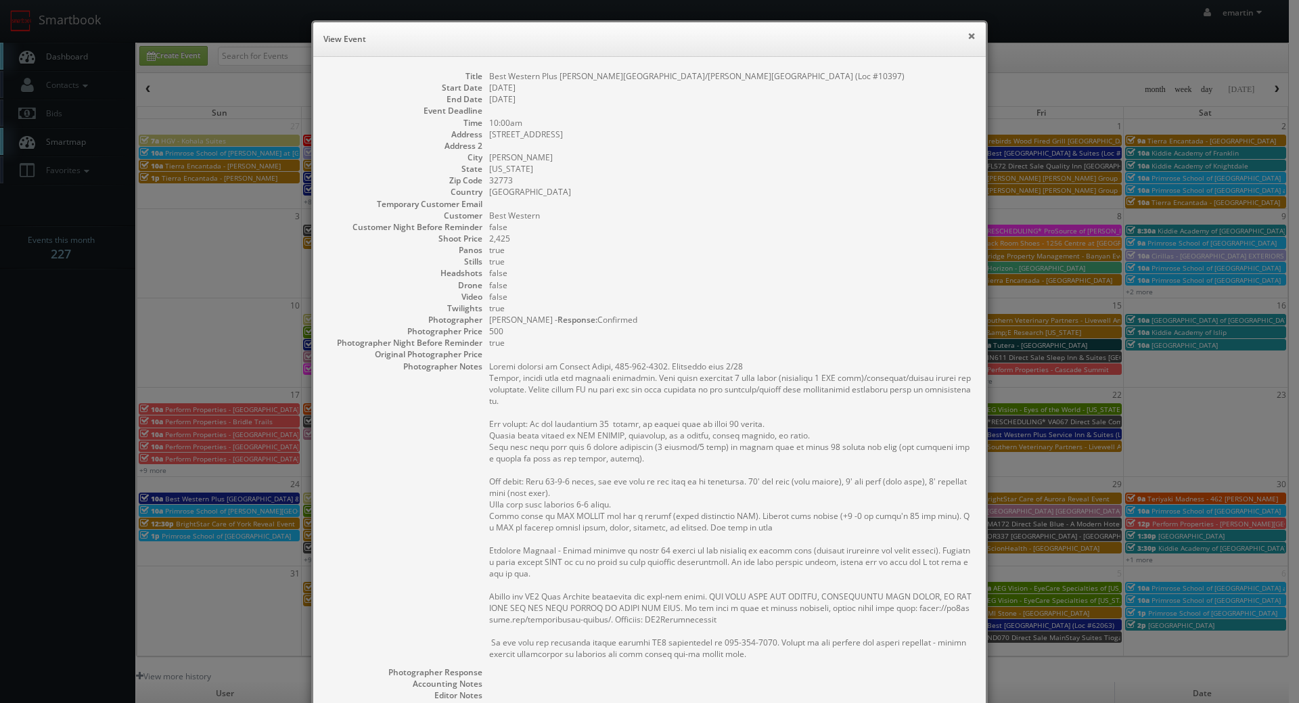
click at [967, 37] on button "×" at bounding box center [971, 35] width 8 height 9
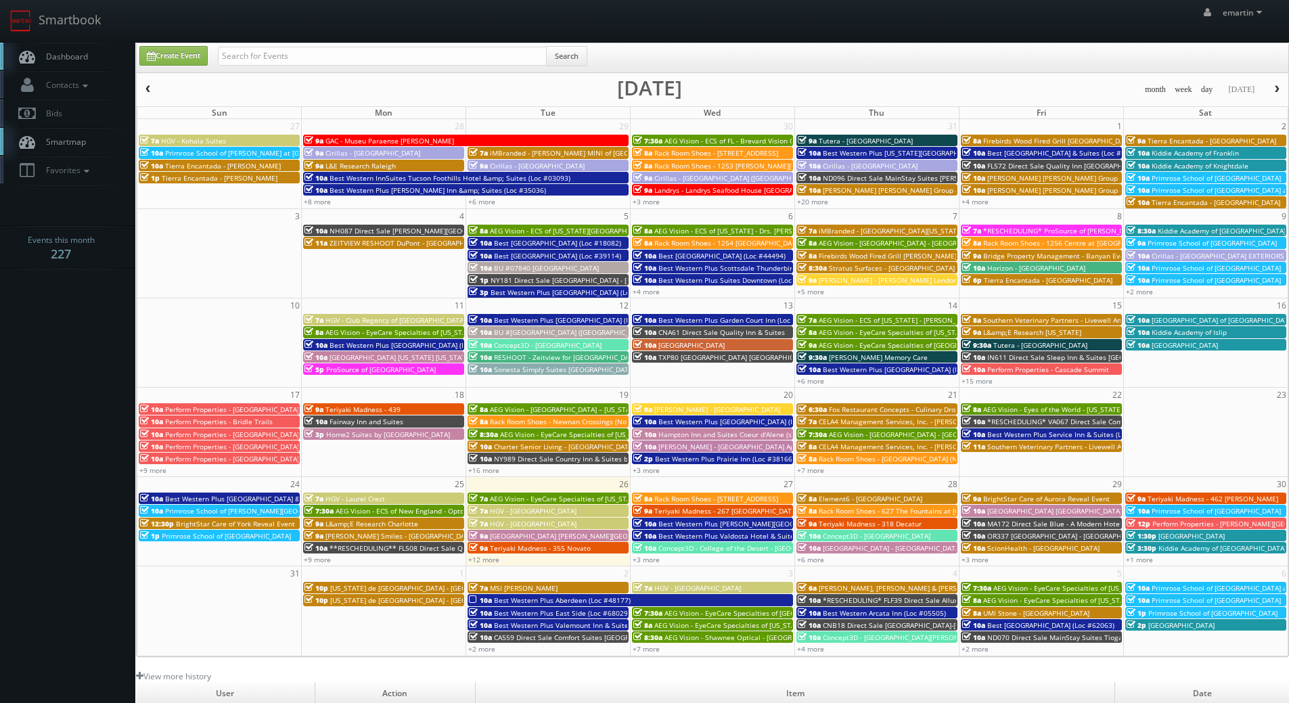
click at [656, 554] on div "+3 more" at bounding box center [713, 559] width 164 height 12
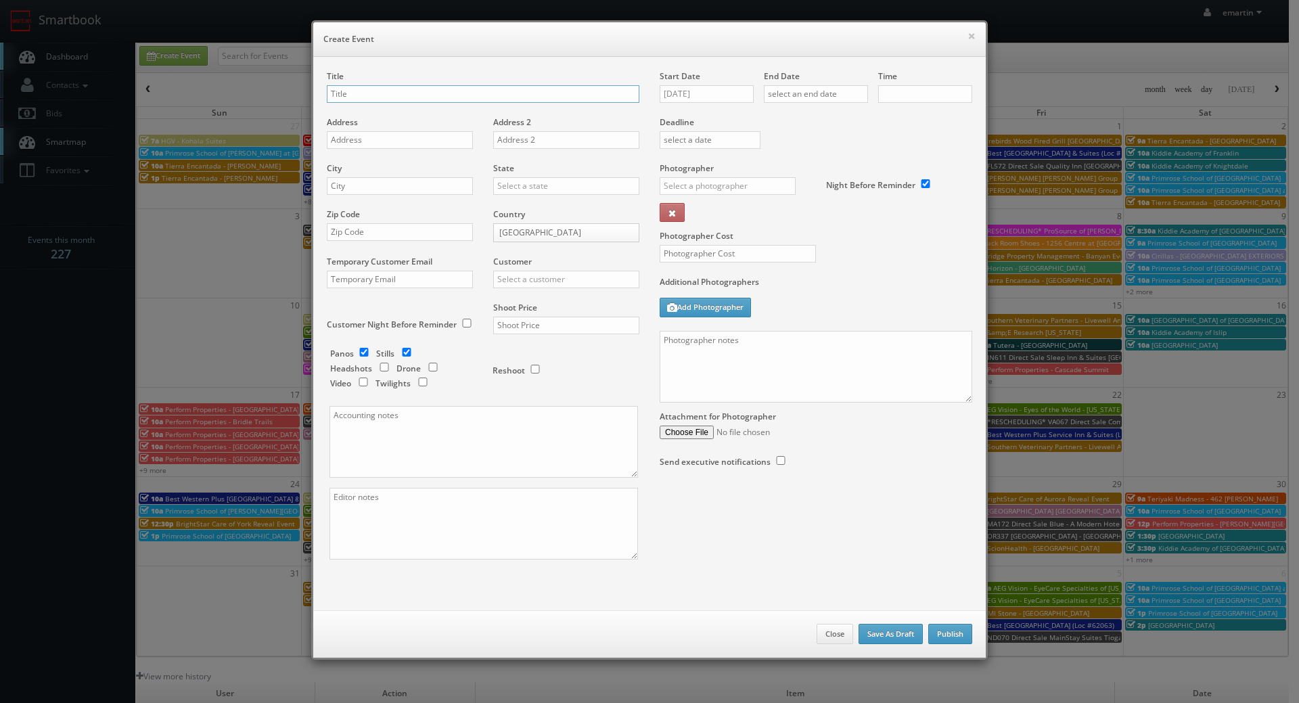
checkbox input "true"
type input "10:00am"
checkbox input "true"
click at [829, 632] on button "Close" at bounding box center [835, 634] width 37 height 20
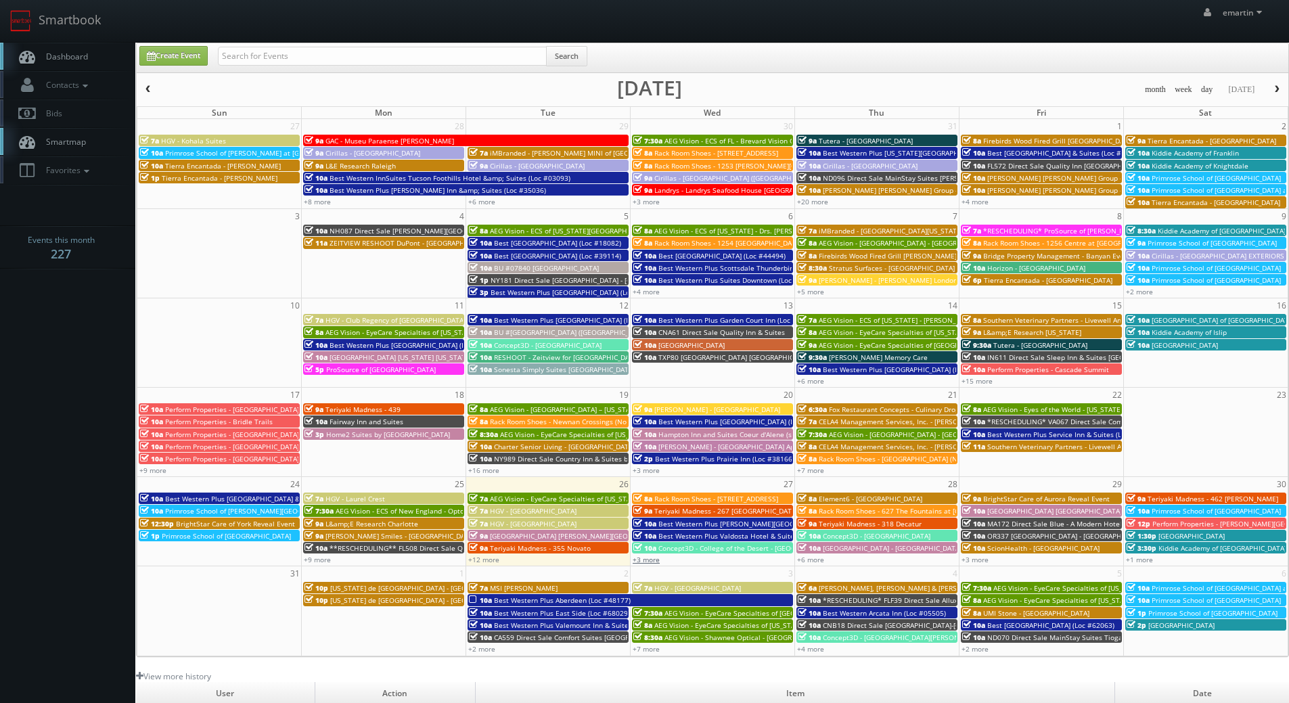
click at [653, 560] on link "+3 more" at bounding box center [646, 559] width 27 height 9
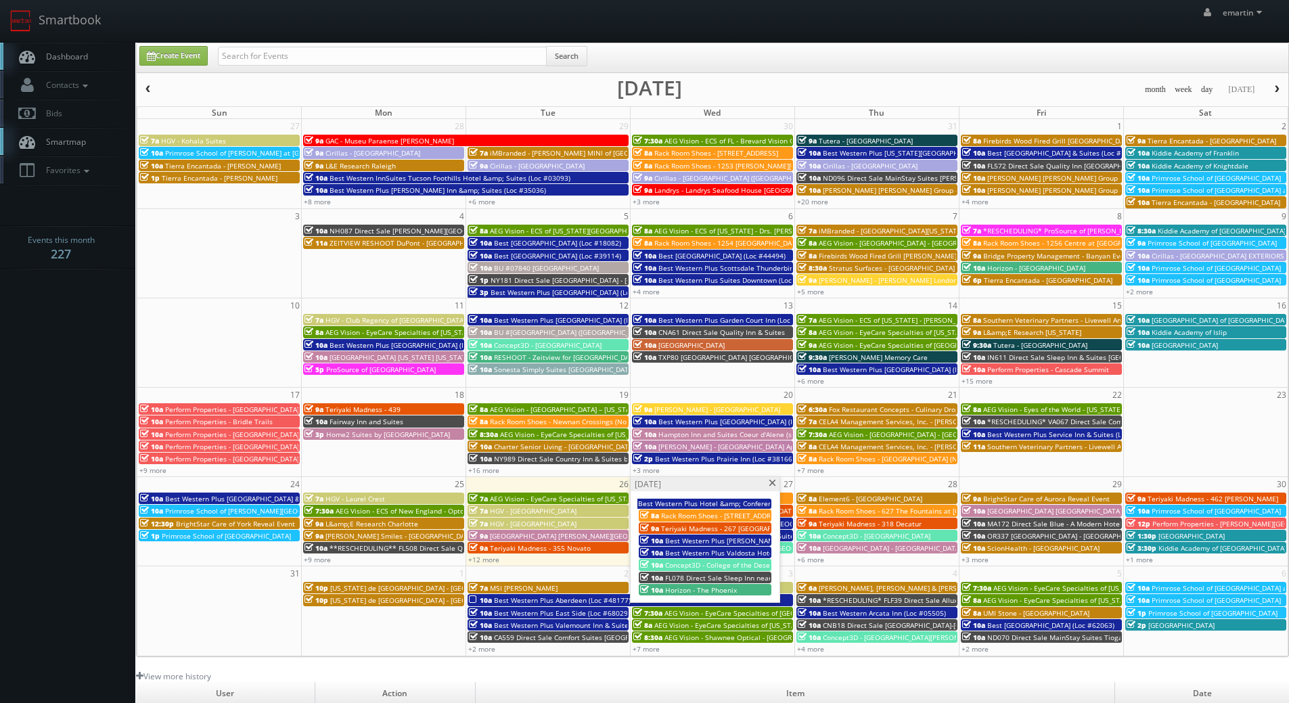
click at [677, 550] on span "Best Western Plus Valdosta Hotel & Suites (Loc #11213)" at bounding box center [756, 552] width 183 height 9
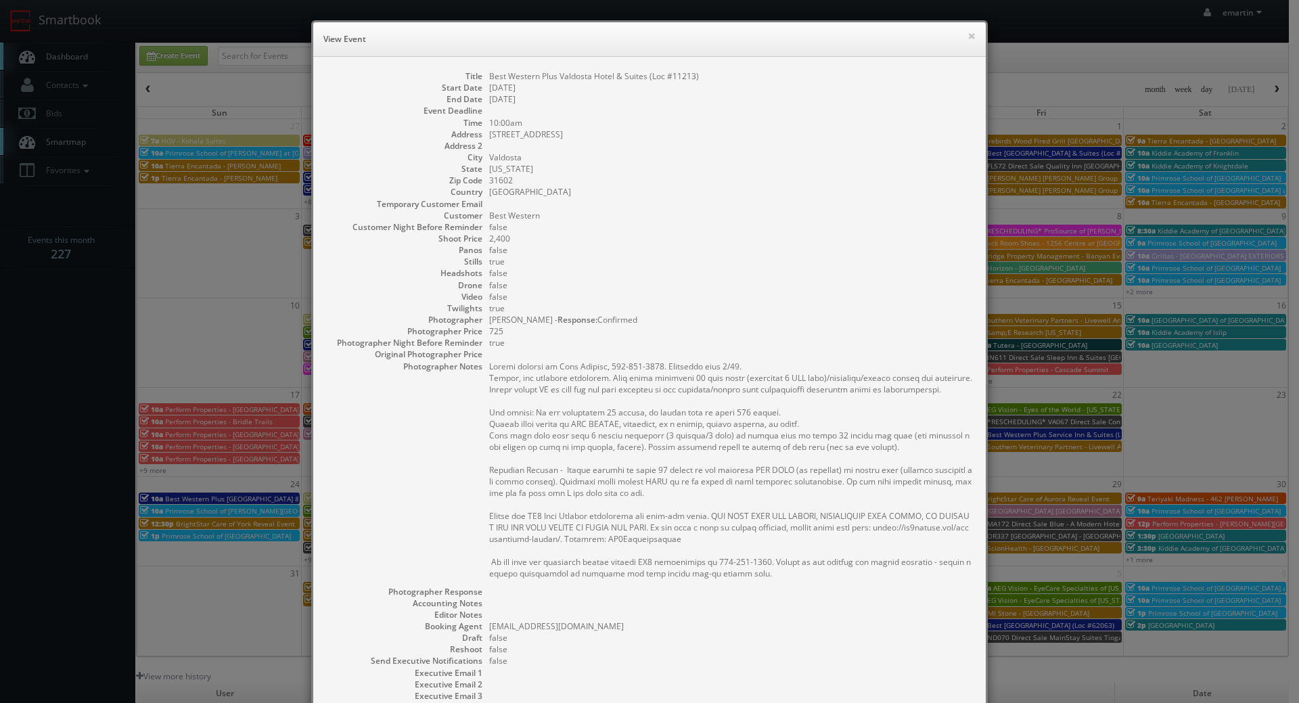
click at [971, 33] on div "× View Event" at bounding box center [649, 39] width 672 height 35
click at [967, 36] on button "×" at bounding box center [971, 35] width 8 height 9
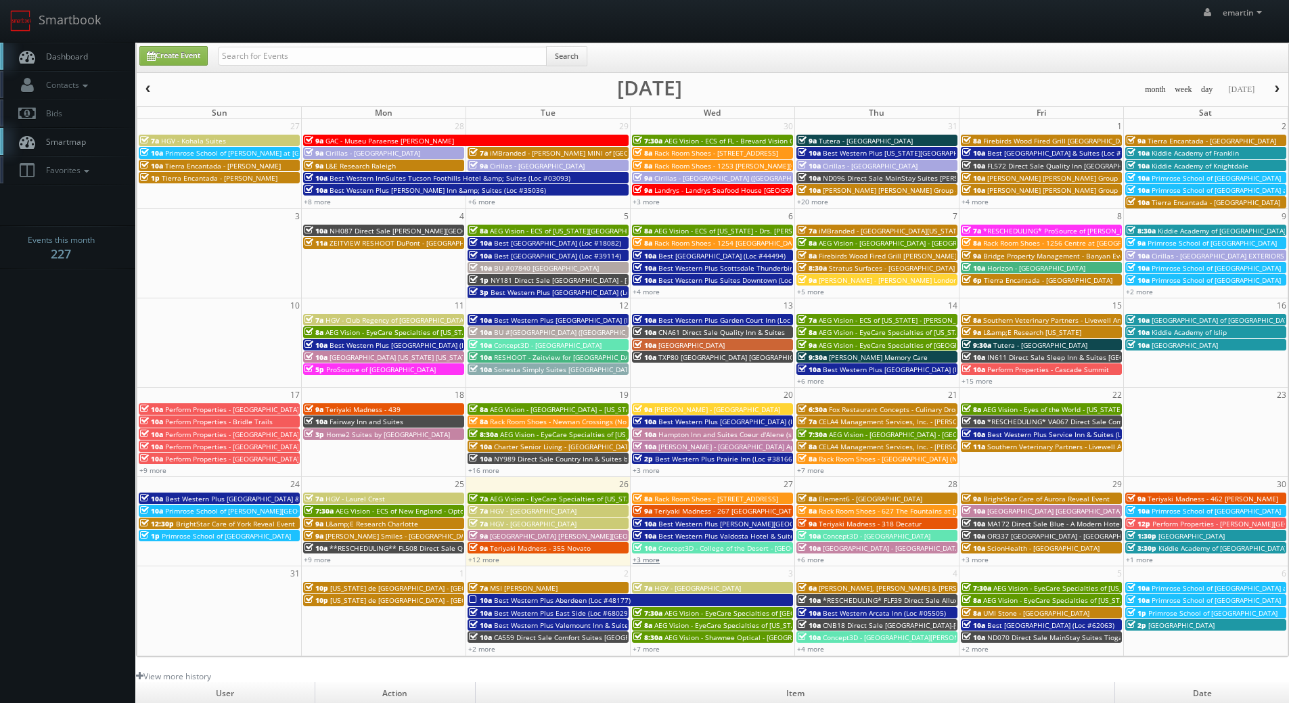
click at [655, 557] on link "+3 more" at bounding box center [646, 559] width 27 height 9
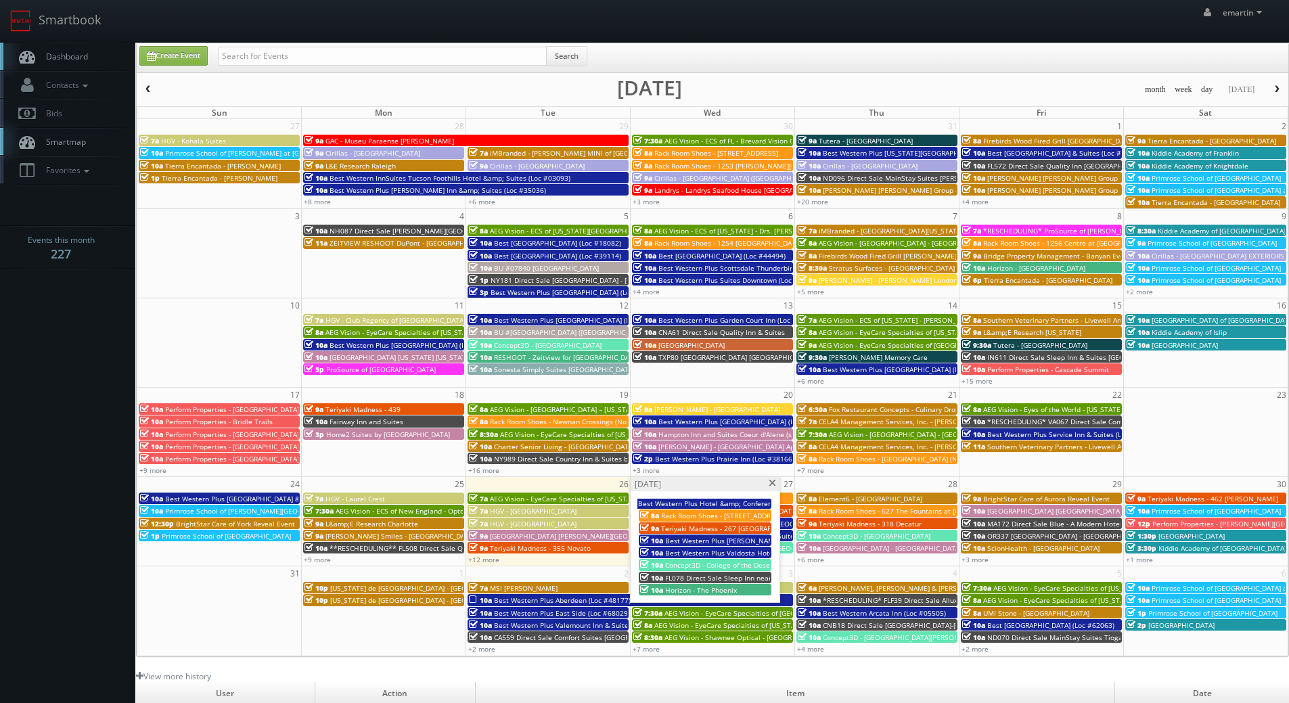
click at [685, 576] on span "FL078 Direct Sale Sleep Inn near [PERSON_NAME][GEOGRAPHIC_DATA] - USF" at bounding box center [788, 577] width 246 height 9
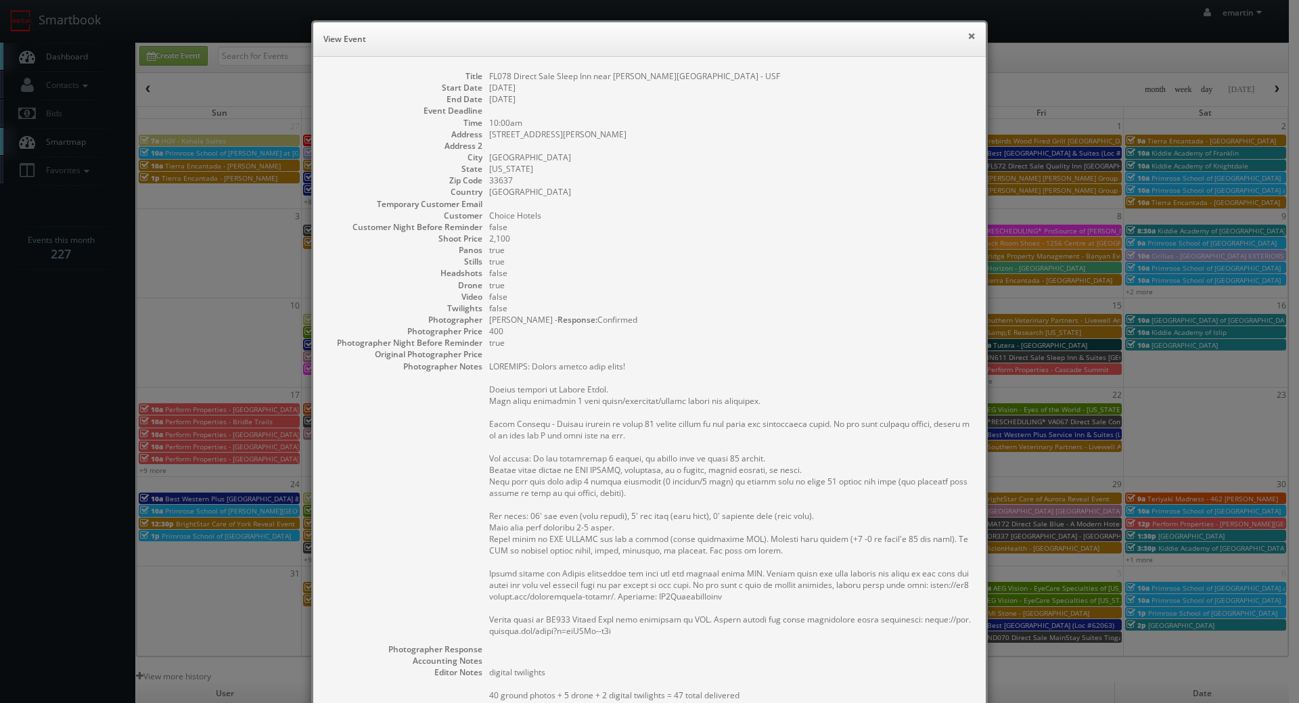
click at [967, 35] on button "×" at bounding box center [971, 35] width 8 height 9
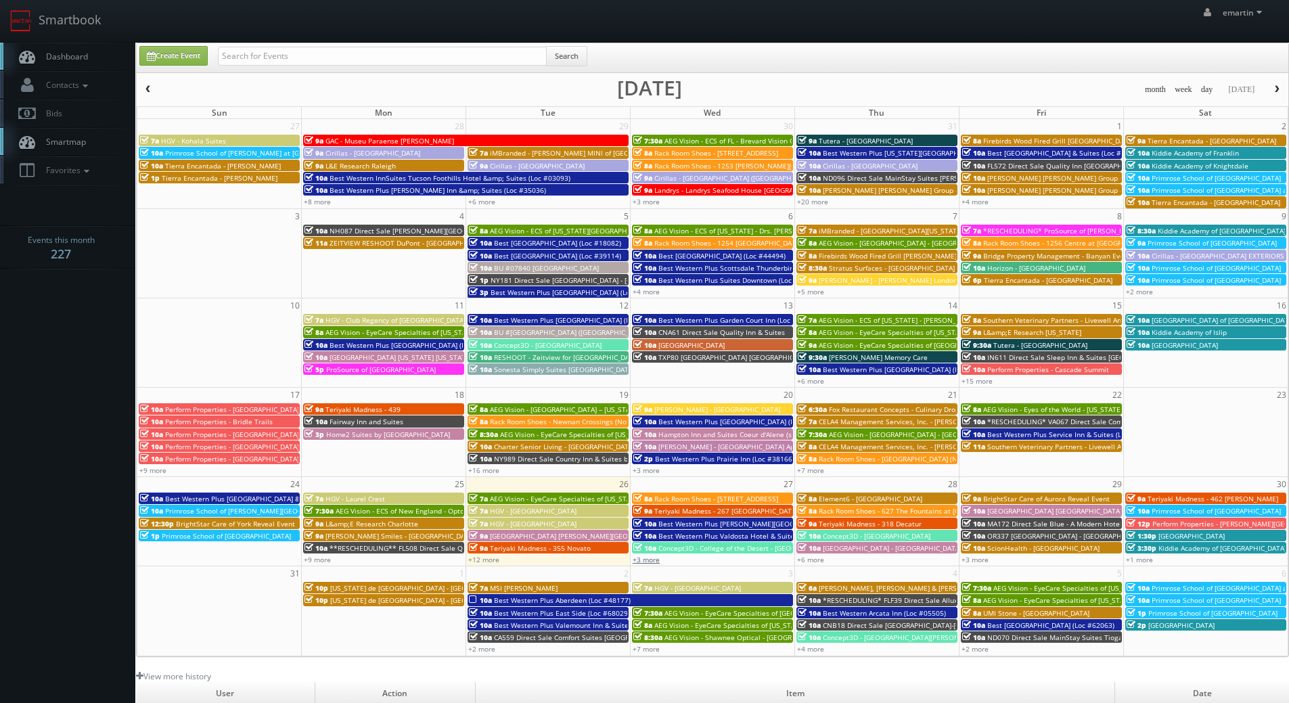
click at [645, 562] on link "+3 more" at bounding box center [646, 559] width 27 height 9
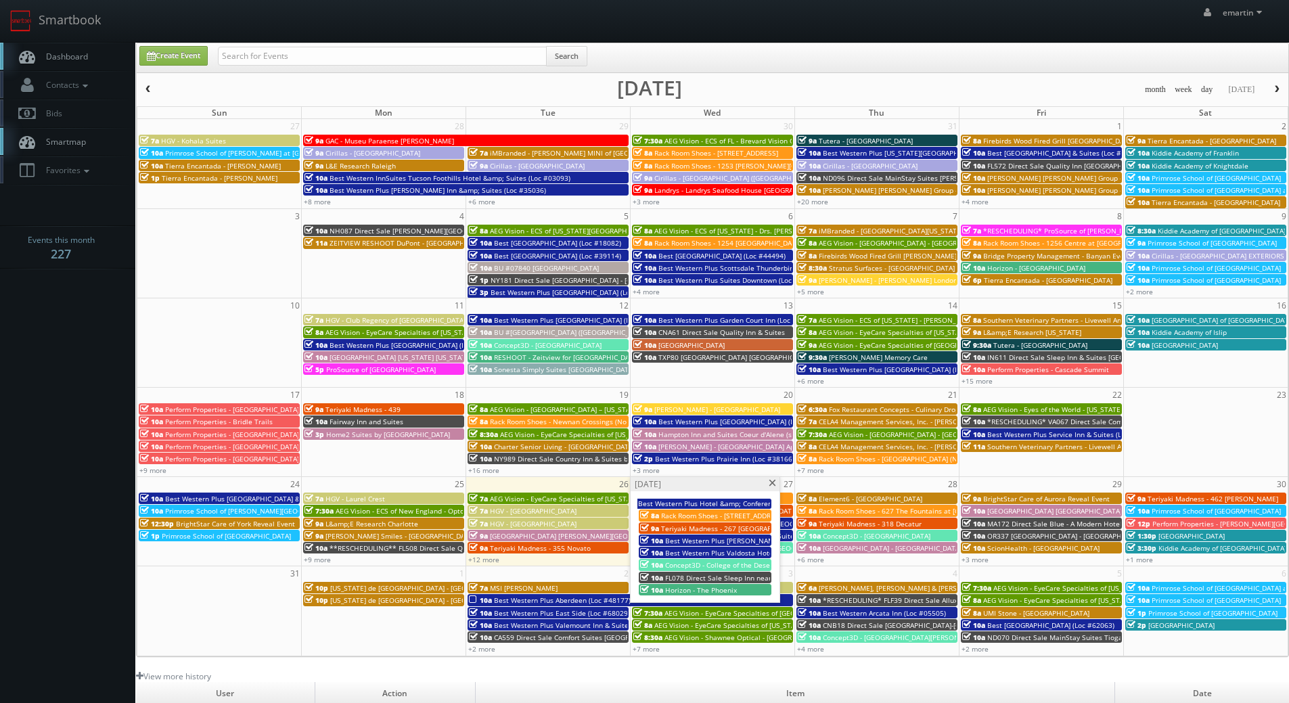
click at [672, 567] on span "Concept3D - College of the Desert - [GEOGRAPHIC_DATA]" at bounding box center [756, 564] width 183 height 9
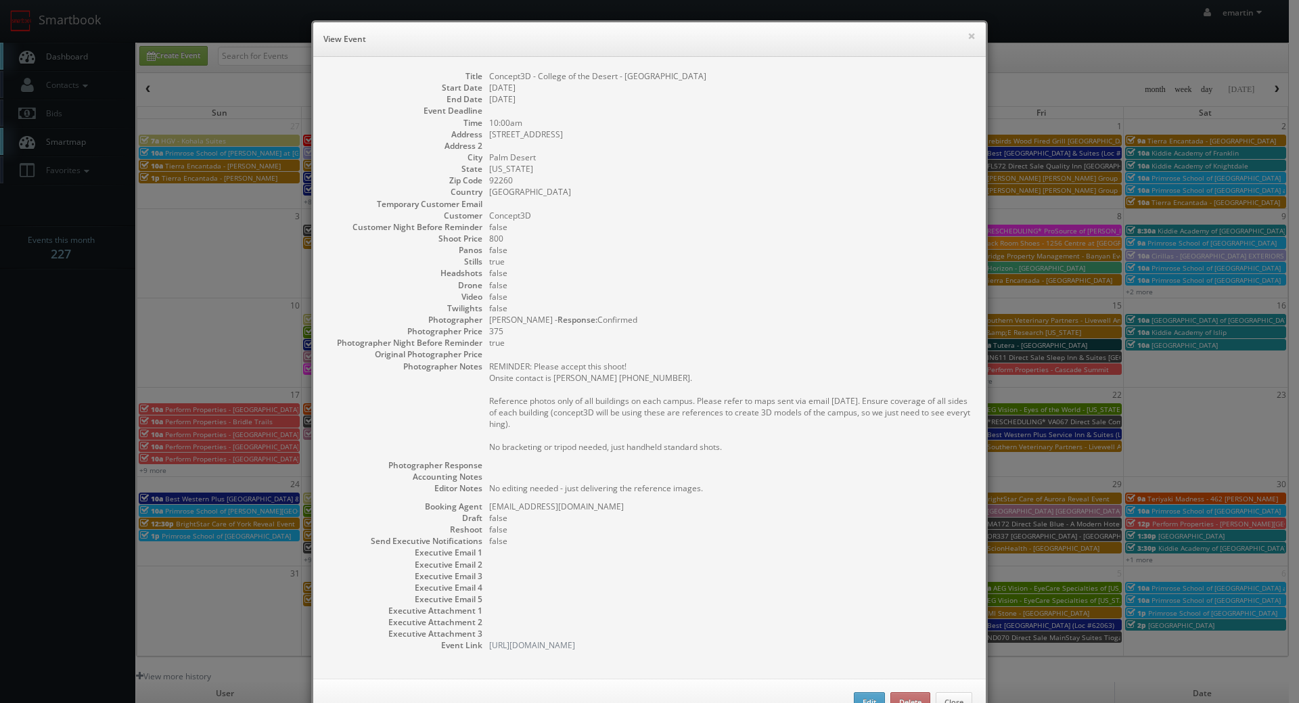
click at [789, 142] on dd at bounding box center [730, 146] width 483 height 12
click at [968, 32] on button "×" at bounding box center [971, 35] width 8 height 9
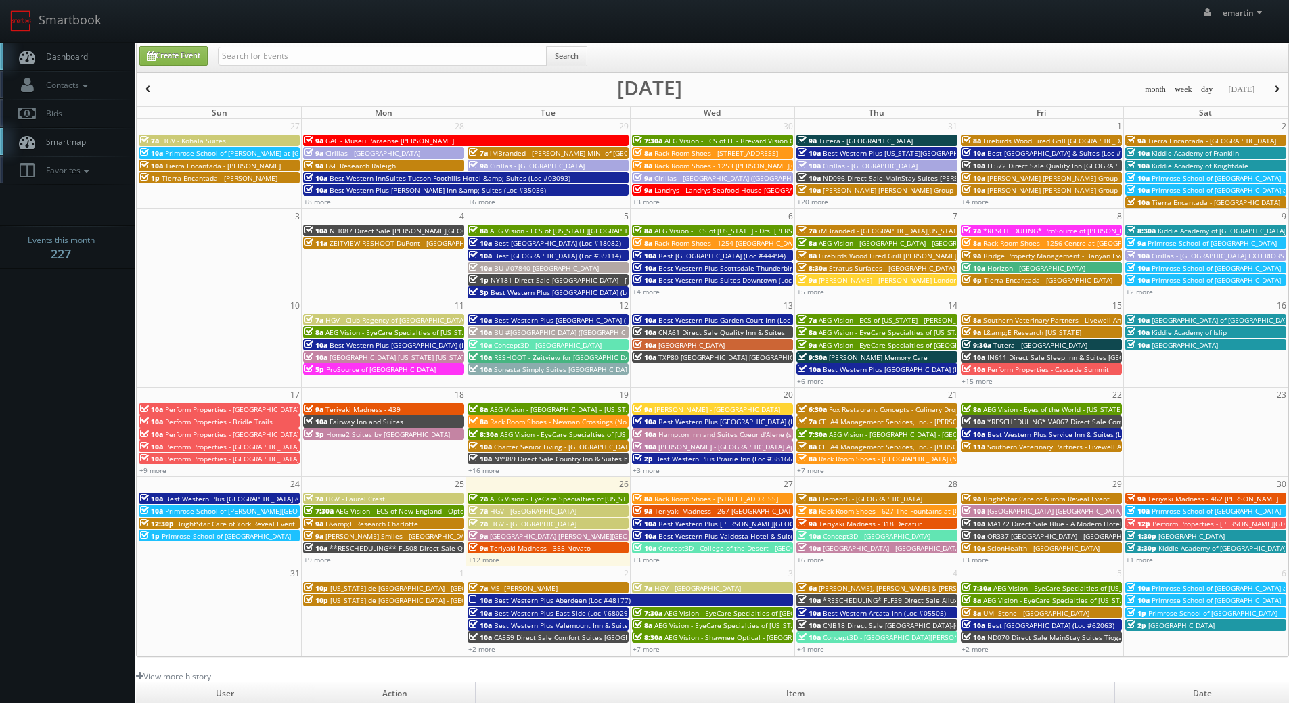
click at [72, 60] on span "Dashboard" at bounding box center [63, 57] width 49 height 12
click at [23, 55] on icon at bounding box center [27, 56] width 20 height 17
click at [124, 60] on link "Dashboard" at bounding box center [67, 57] width 135 height 28
click at [191, 58] on link "Create Event" at bounding box center [173, 56] width 68 height 20
type input "[DATE]"
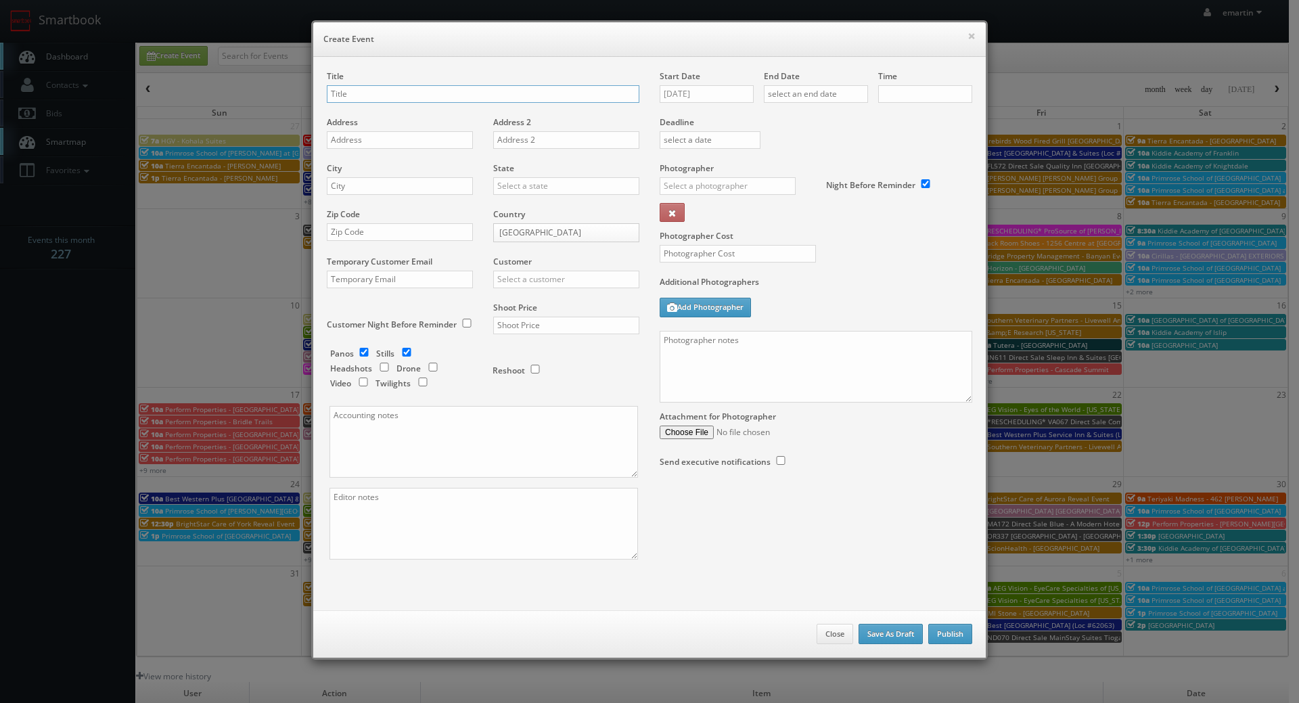
checkbox input "true"
type input "10:00am"
checkbox input "true"
click at [479, 93] on input "text" at bounding box center [483, 94] width 313 height 18
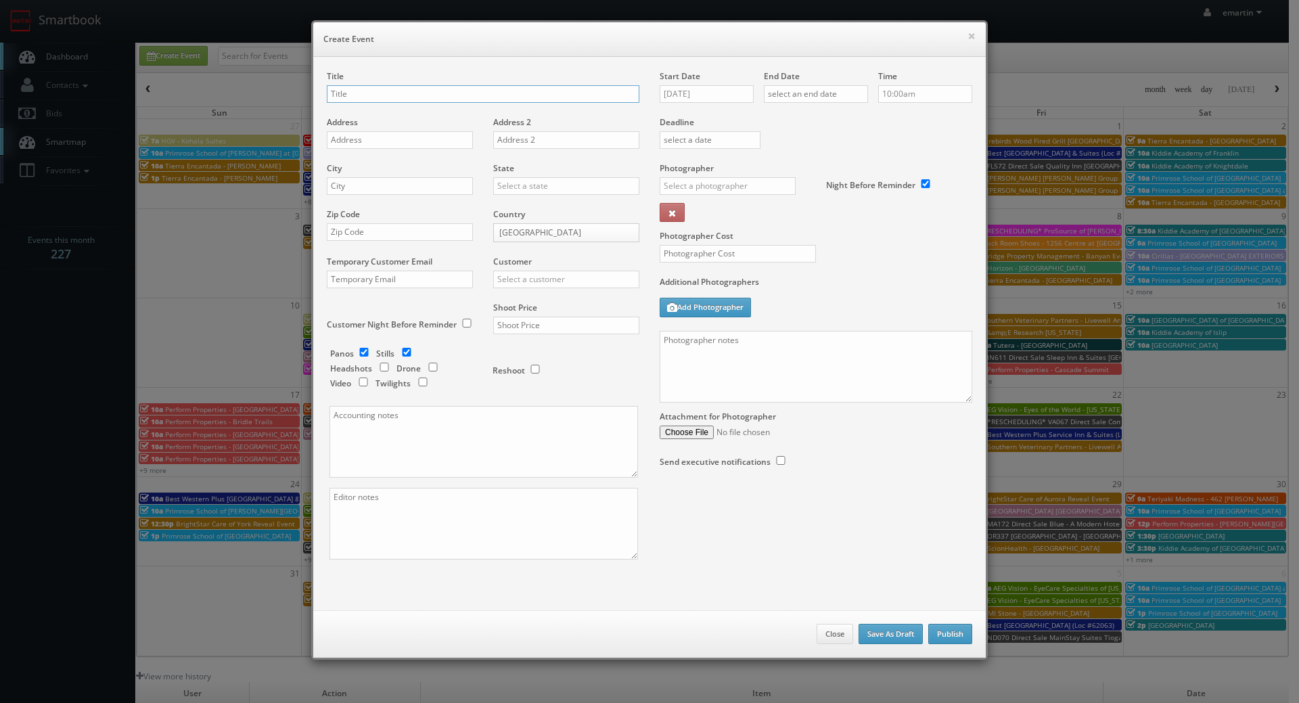
paste input "Best Western Plus [PERSON_NAME][GEOGRAPHIC_DATA]"
click at [580, 87] on input "Best Western Plus [PERSON_NAME][GEOGRAPHIC_DATA] (Loc #" at bounding box center [483, 94] width 313 height 18
paste input "66006"
type input "Best Western Plus [PERSON_NAME][GEOGRAPHIC_DATA] (Loc #66006)"
drag, startPoint x: 359, startPoint y: 129, endPoint x: 350, endPoint y: 135, distance: 10.3
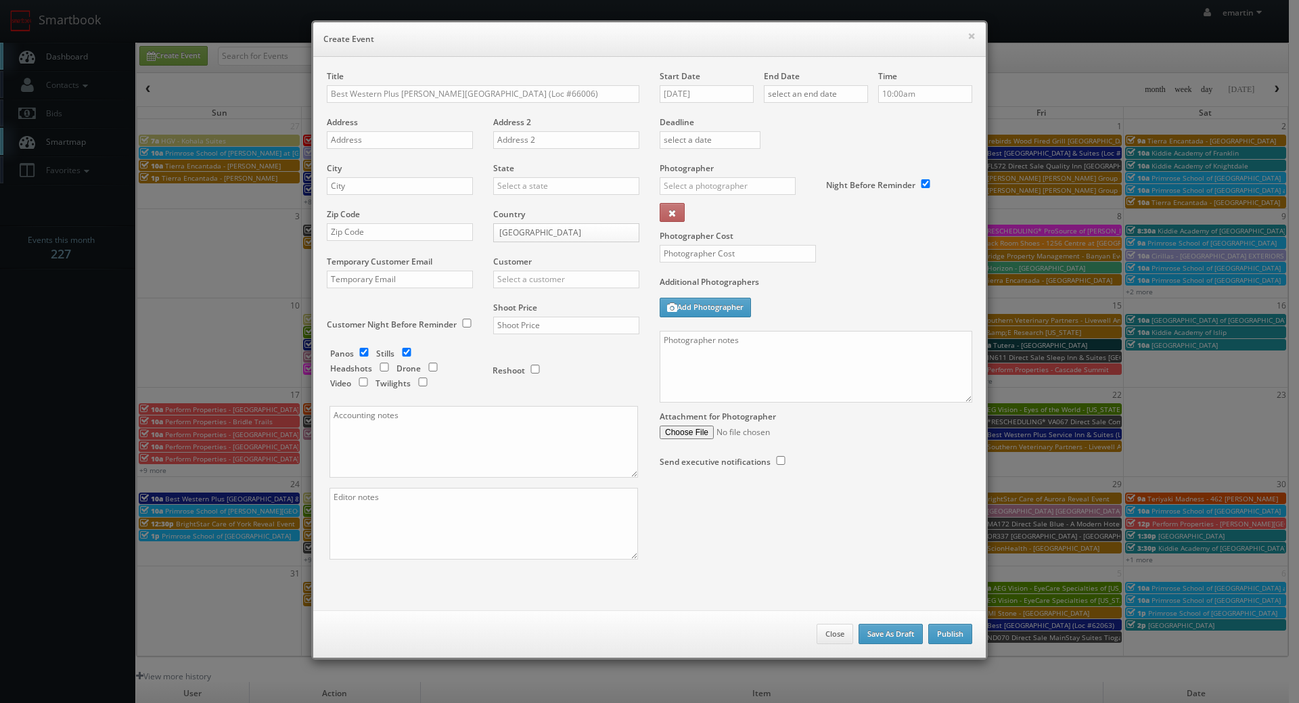
click at [359, 129] on div "Address" at bounding box center [405, 139] width 156 height 46
click at [331, 147] on input "text" at bounding box center [400, 140] width 146 height 18
paste input "[STREET_ADDRESS]"
type input "[STREET_ADDRESS]"
click at [386, 186] on input "text" at bounding box center [400, 186] width 146 height 18
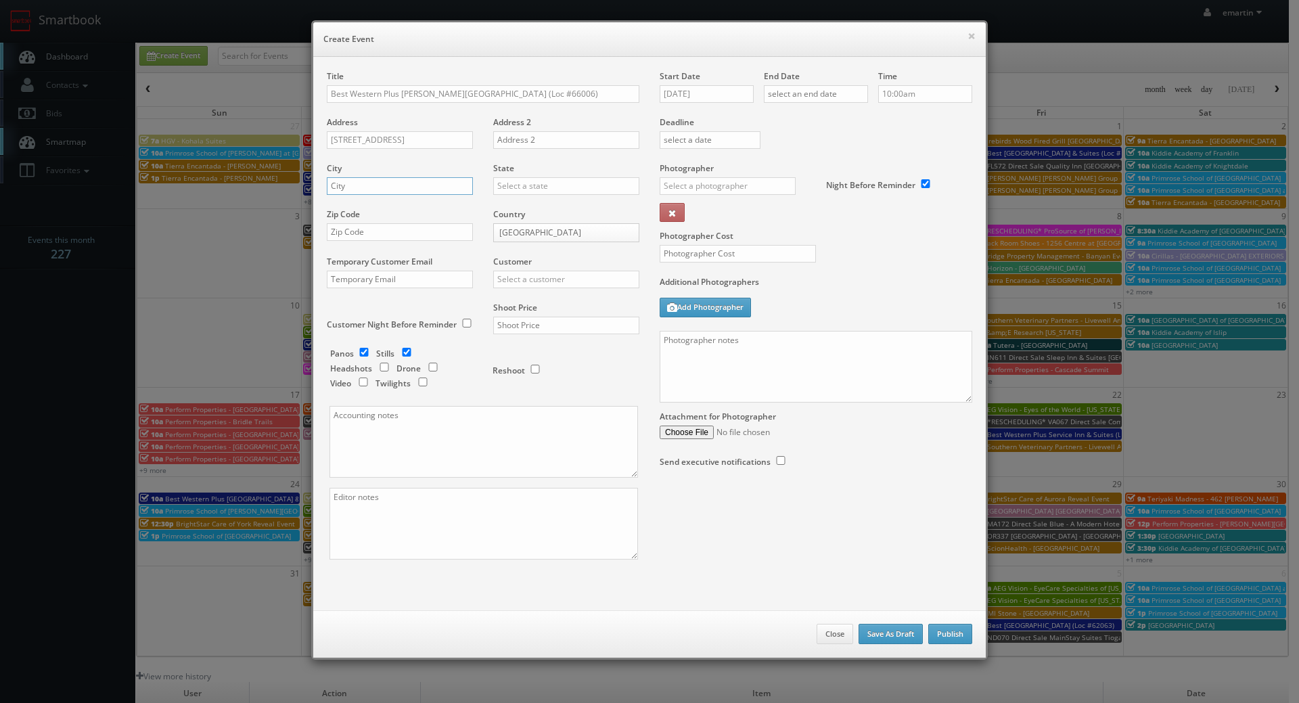
paste input "Dryden"
type input "Dryden"
click at [544, 230] on body "Smartbook Toggle Side Navigation Toggle Top Navigation emartin emartin Profile …" at bounding box center [644, 468] width 1289 height 936
select select "Canada"
click at [534, 182] on input "text" at bounding box center [566, 186] width 146 height 18
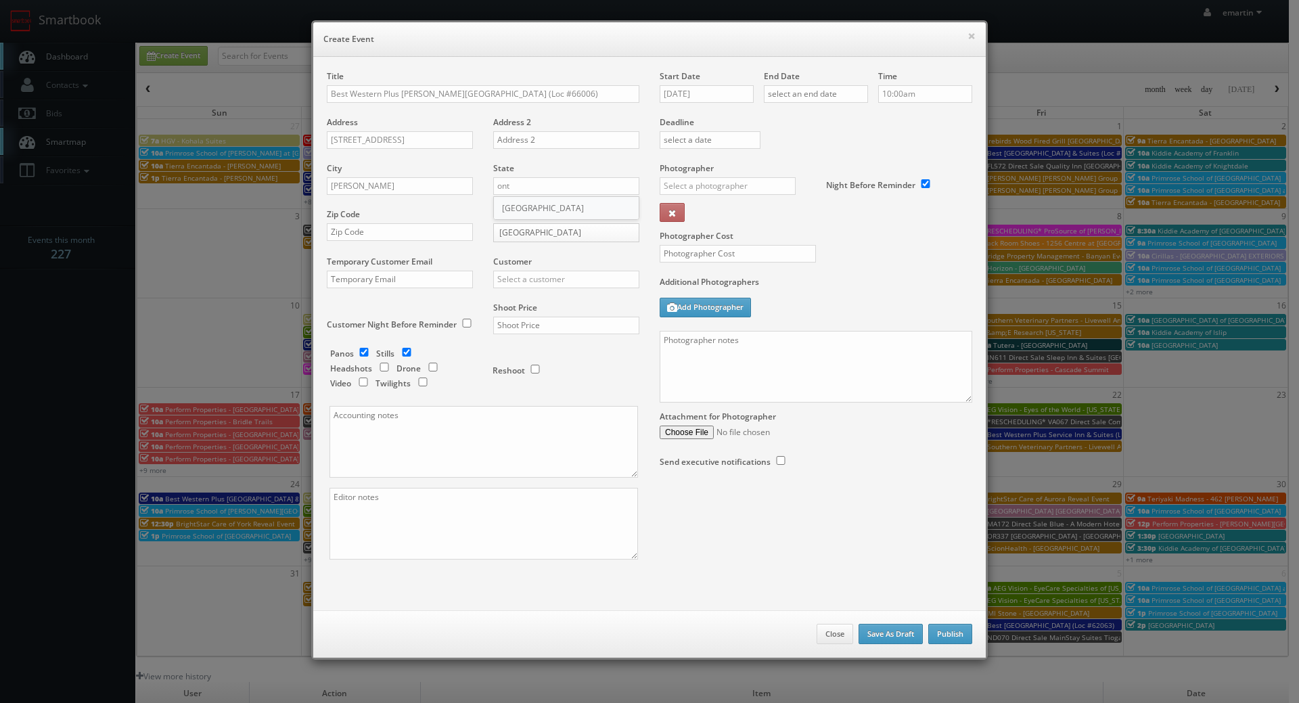
click at [517, 205] on div "Ontario" at bounding box center [566, 208] width 145 height 22
type input "Ontario"
click at [362, 237] on input "text" at bounding box center [400, 232] width 146 height 18
paste input "P8N 2P4"
type input "P8N 2P4"
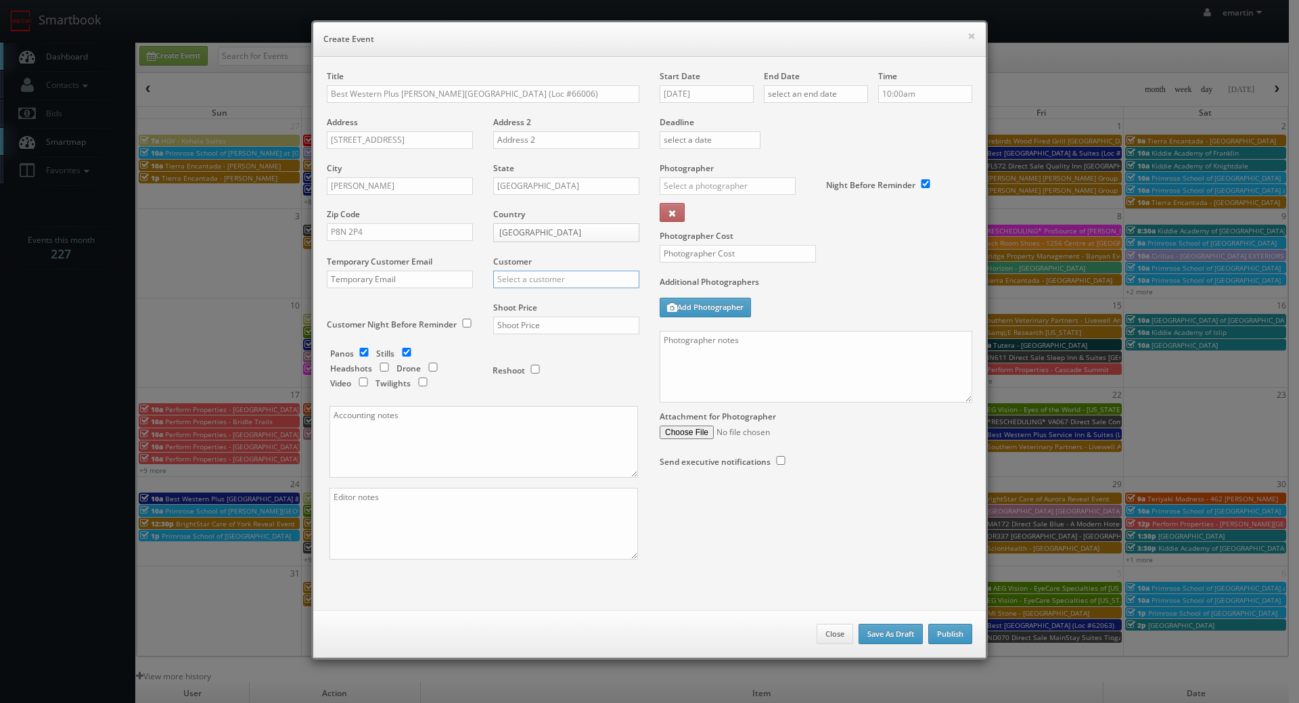
click at [514, 287] on input "text" at bounding box center [566, 280] width 146 height 18
type input "best we"
click at [514, 292] on div "Choice Hotels ACC Concept3D Firebirds GBV Choice Hotels Canada Heartland Dental…" at bounding box center [566, 302] width 146 height 24
click at [517, 306] on label "Shoot Price" at bounding box center [515, 308] width 44 height 12
click at [517, 325] on input "text" at bounding box center [566, 326] width 146 height 18
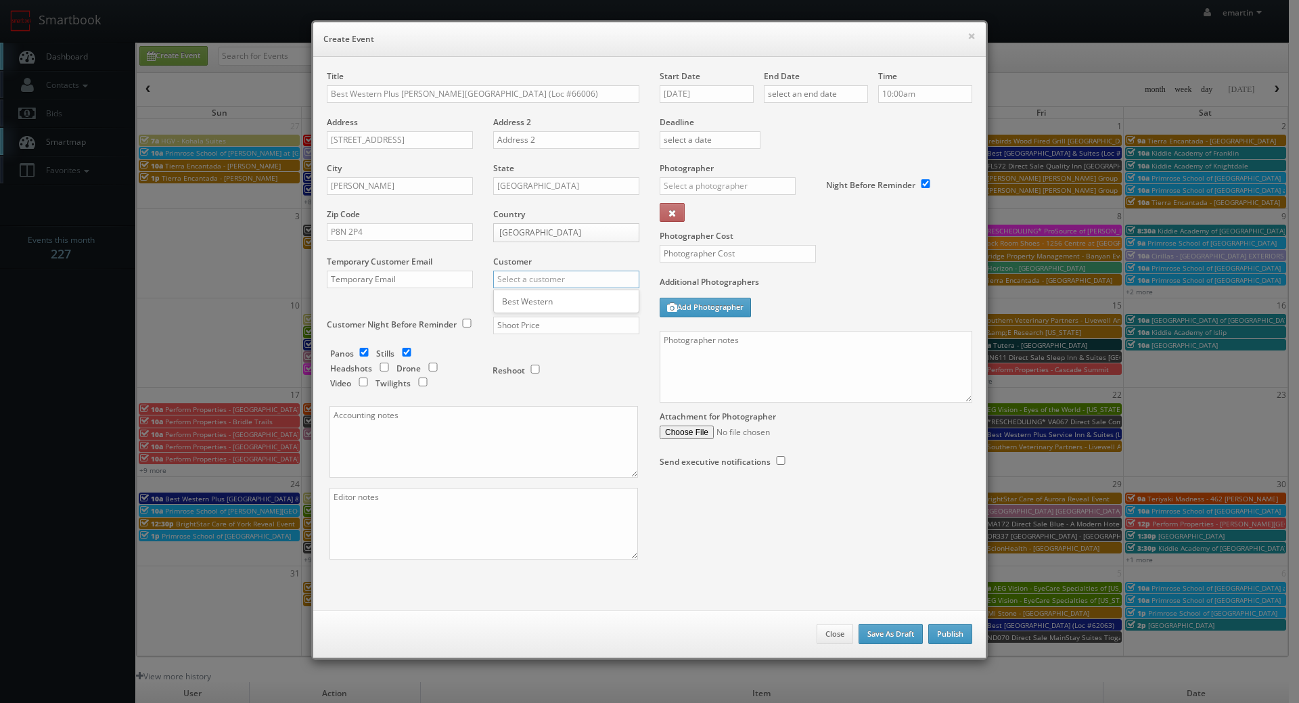
click at [522, 276] on input "text" at bounding box center [566, 280] width 146 height 18
click at [525, 296] on div "Best Western" at bounding box center [566, 301] width 145 height 22
type input "Best Western"
click at [523, 327] on input "text" at bounding box center [566, 326] width 146 height 18
type input "2,400"
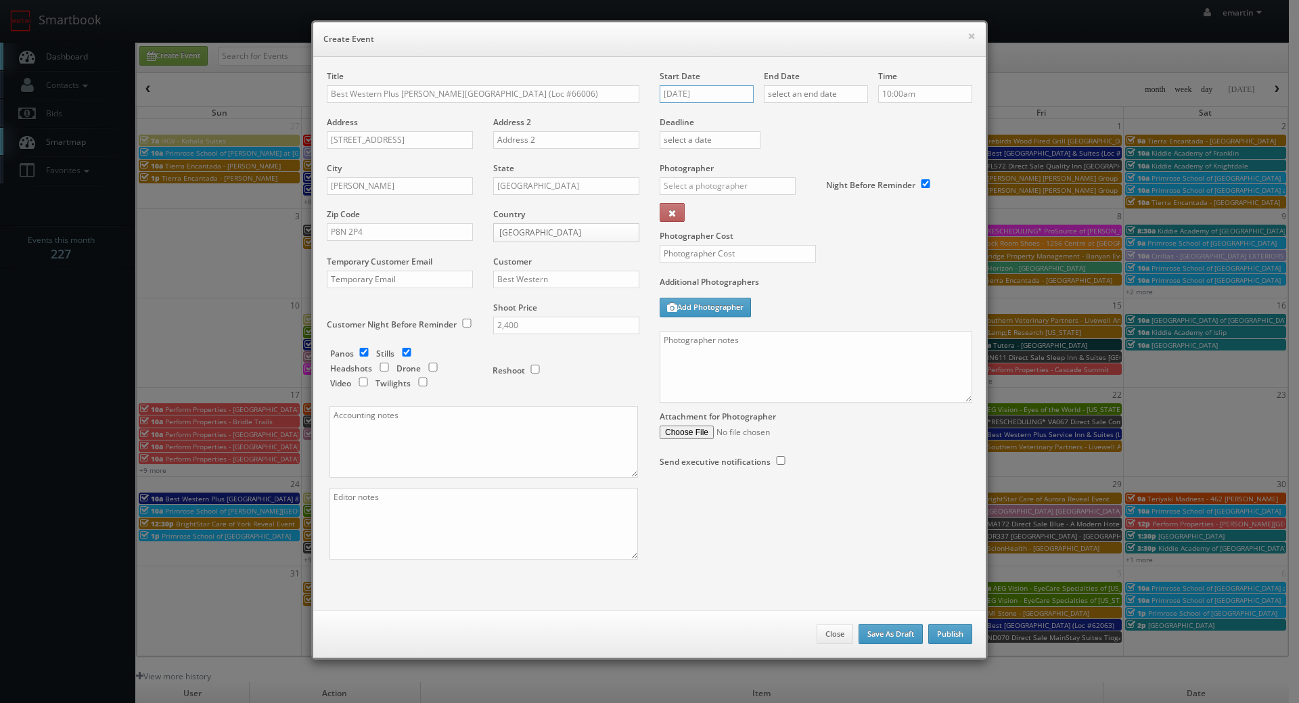
click at [698, 98] on input "08/26/2025" at bounding box center [707, 94] width 94 height 18
click at [790, 121] on th at bounding box center [784, 118] width 18 height 20
click at [700, 193] on td "16" at bounding box center [708, 197] width 18 height 20
type input "09/16/2025"
click at [841, 123] on label "Deadline" at bounding box center [815, 122] width 333 height 12
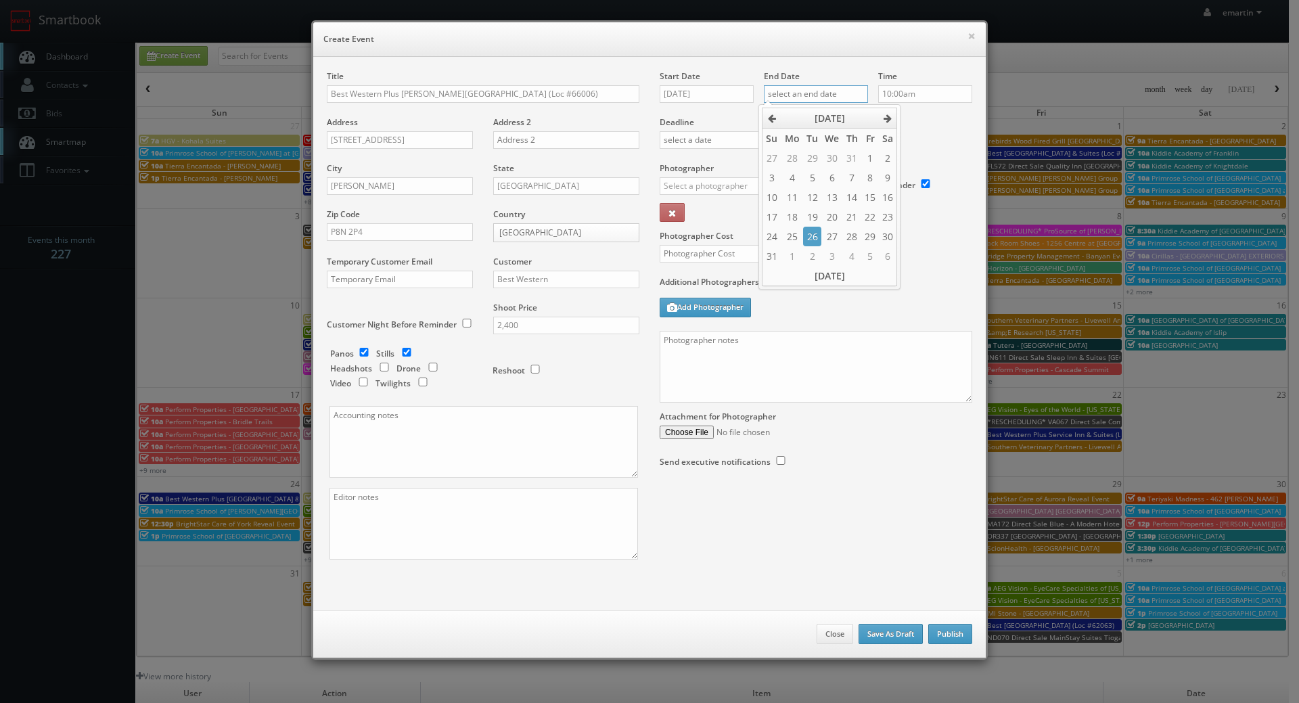
click at [839, 93] on input "text" at bounding box center [816, 94] width 104 height 18
click at [889, 113] on th at bounding box center [888, 118] width 18 height 20
click at [817, 191] on td "16" at bounding box center [812, 197] width 18 height 20
type input "09/16/2025"
click at [913, 141] on div "Deadline" at bounding box center [815, 116] width 333 height 92
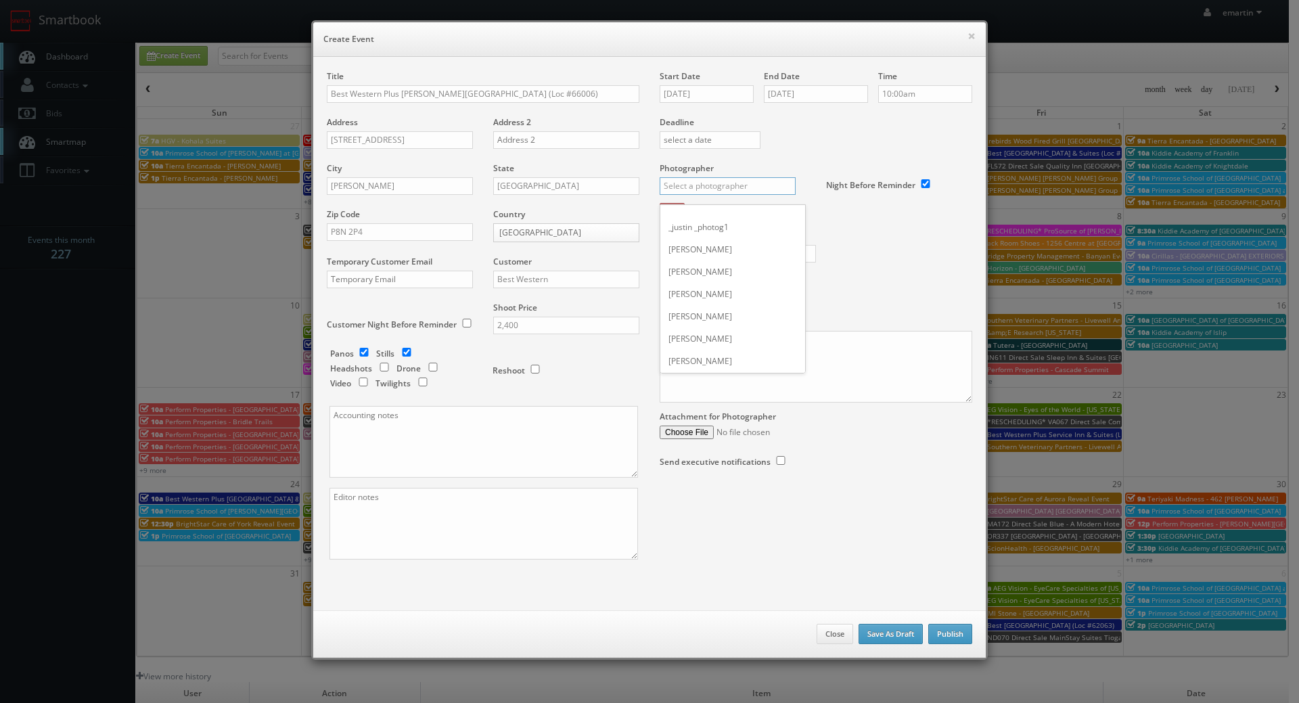
click at [735, 184] on input "text" at bounding box center [728, 186] width 136 height 18
type input "david gr"
click at [717, 204] on div "Photographer david gr _justin _photog1 Glen Aronwits Chris Dailey John Varnedor…" at bounding box center [738, 196] width 156 height 68
click at [714, 212] on div "Photographer _justin _photog1 Glen Aronwits Chris Dailey John Varnedore John Sa…" at bounding box center [738, 196] width 156 height 68
click at [710, 185] on input "text" at bounding box center [728, 186] width 136 height 18
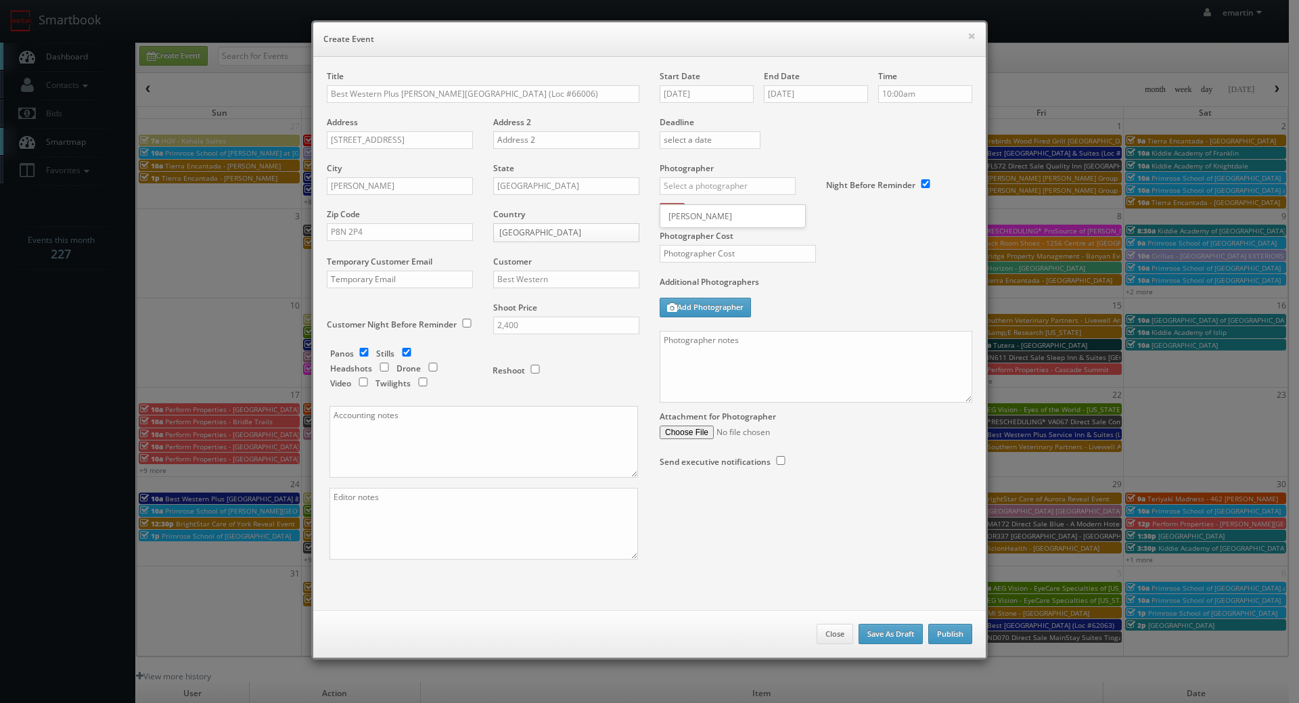
click at [716, 217] on div "David Grace" at bounding box center [732, 216] width 145 height 22
type input "David Grace"
click at [713, 252] on input "text" at bounding box center [738, 254] width 156 height 18
type input "900"
click at [794, 292] on label "Additional Photographers" at bounding box center [816, 285] width 313 height 18
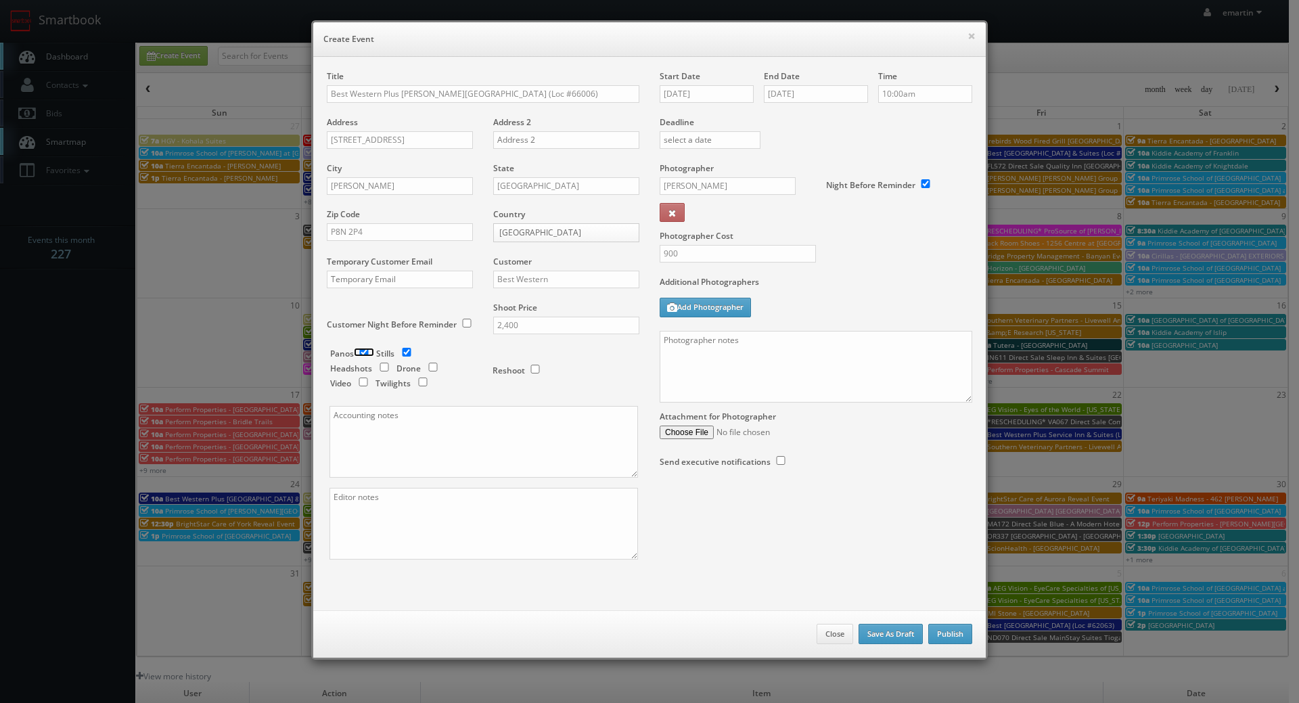
click at [363, 349] on input "checkbox" at bounding box center [364, 352] width 20 height 9
checkbox input "false"
click at [416, 380] on input "checkbox" at bounding box center [423, 382] width 20 height 9
checkbox input "true"
click at [762, 355] on textarea at bounding box center [816, 367] width 313 height 72
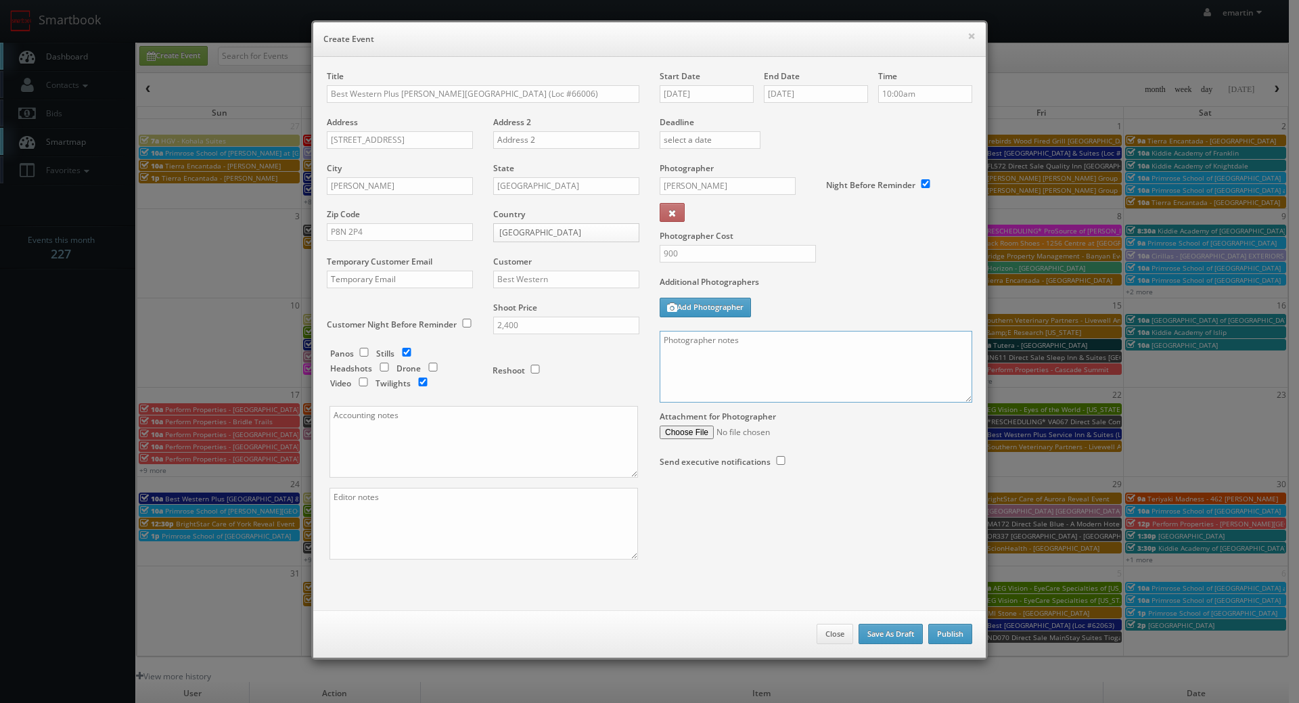
paste textarea "Onsite contact is ______. Overnight stay ___. Stills, and exterior twilights. F…"
drag, startPoint x: 966, startPoint y: 398, endPoint x: 963, endPoint y: 534, distance: 136.7
click at [965, 560] on div "Title Best Western Plus Dryden Hotel & Conference Centre (Loc #66006) Address 3…" at bounding box center [650, 326] width 666 height 513
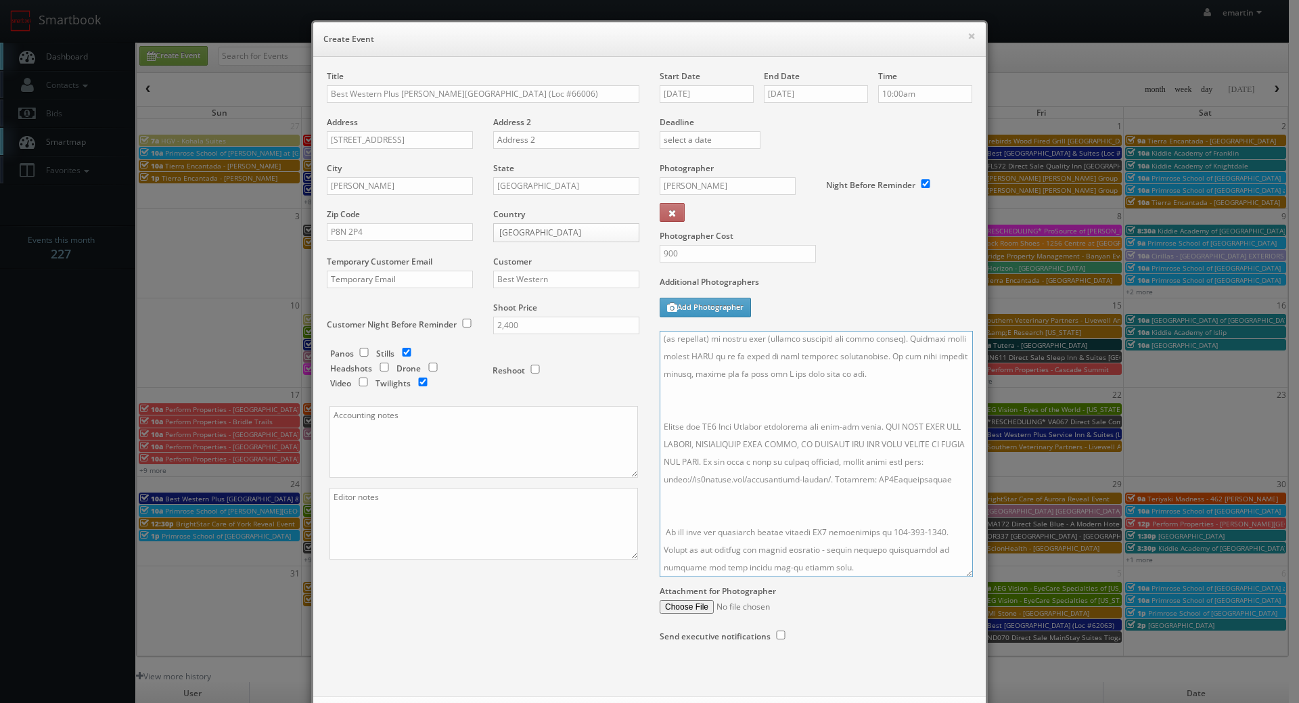
drag, startPoint x: 962, startPoint y: 400, endPoint x: 956, endPoint y: 613, distance: 213.2
click at [957, 577] on textarea at bounding box center [816, 454] width 313 height 246
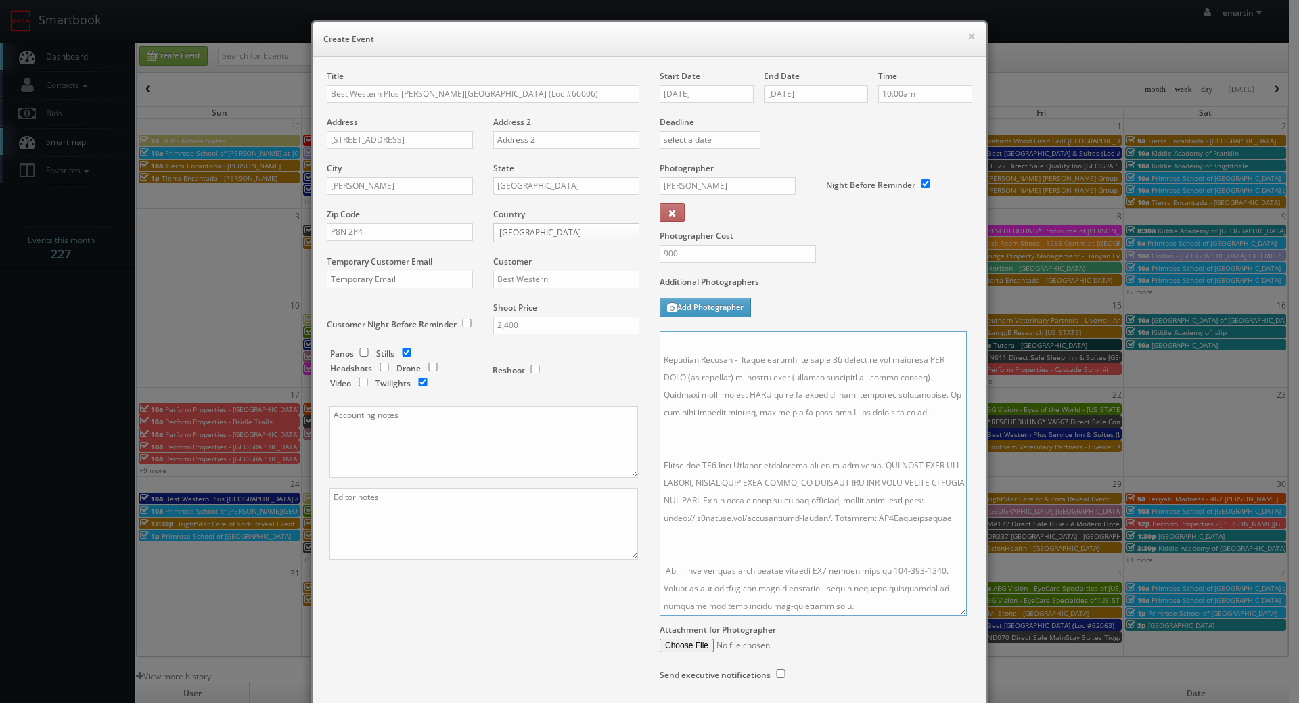
click at [808, 531] on textarea at bounding box center [813, 473] width 307 height 285
click at [687, 421] on textarea at bounding box center [813, 473] width 307 height 285
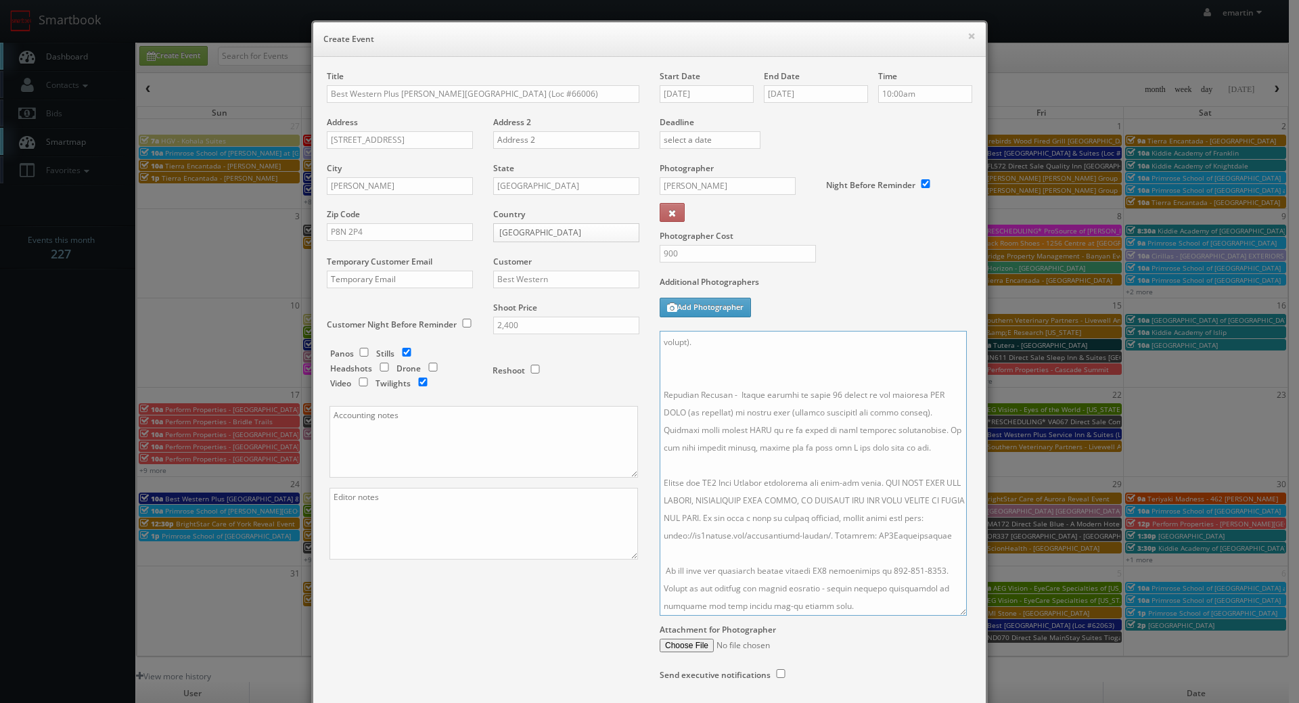
scroll to position [59, 0]
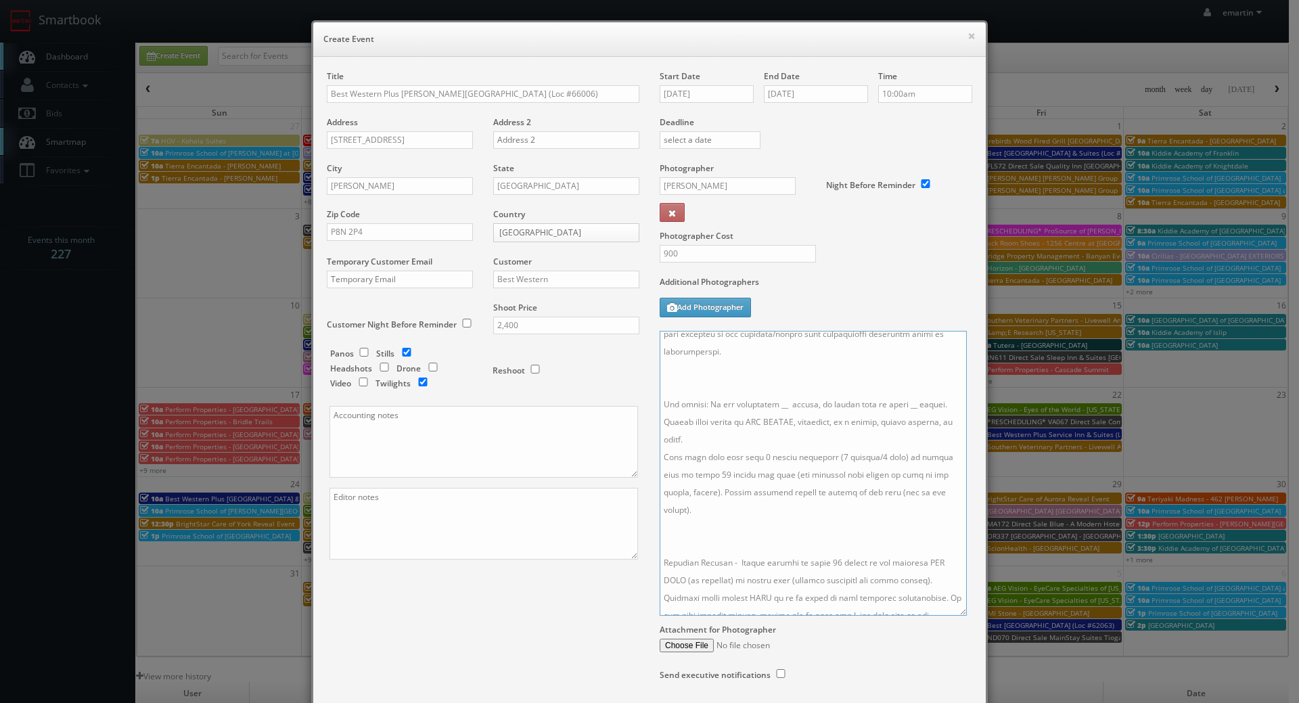
click at [712, 529] on textarea at bounding box center [813, 473] width 307 height 285
click at [700, 391] on textarea at bounding box center [813, 473] width 307 height 285
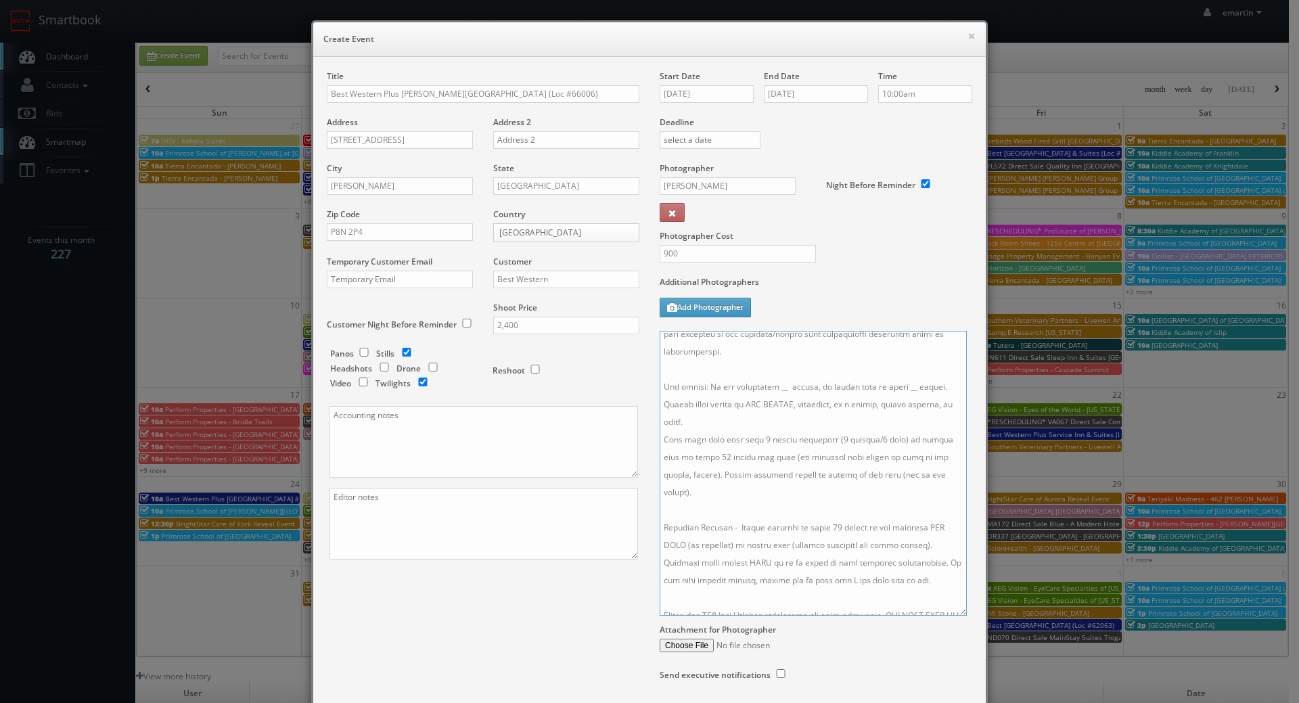
scroll to position [0, 0]
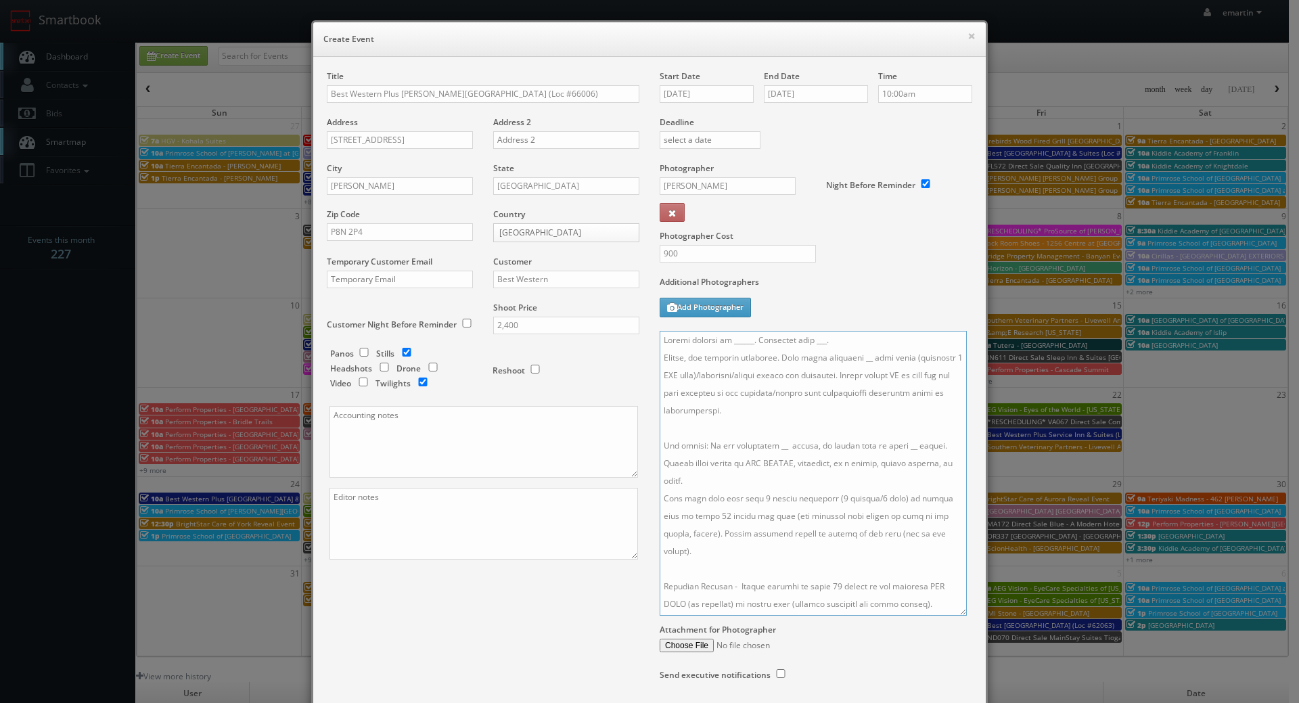
drag, startPoint x: 852, startPoint y: 347, endPoint x: 816, endPoint y: 342, distance: 36.8
click at [816, 342] on textarea at bounding box center [813, 473] width 307 height 285
click at [853, 356] on textarea at bounding box center [813, 473] width 307 height 285
click at [848, 361] on textarea at bounding box center [813, 473] width 307 height 285
click at [777, 444] on textarea at bounding box center [813, 473] width 307 height 285
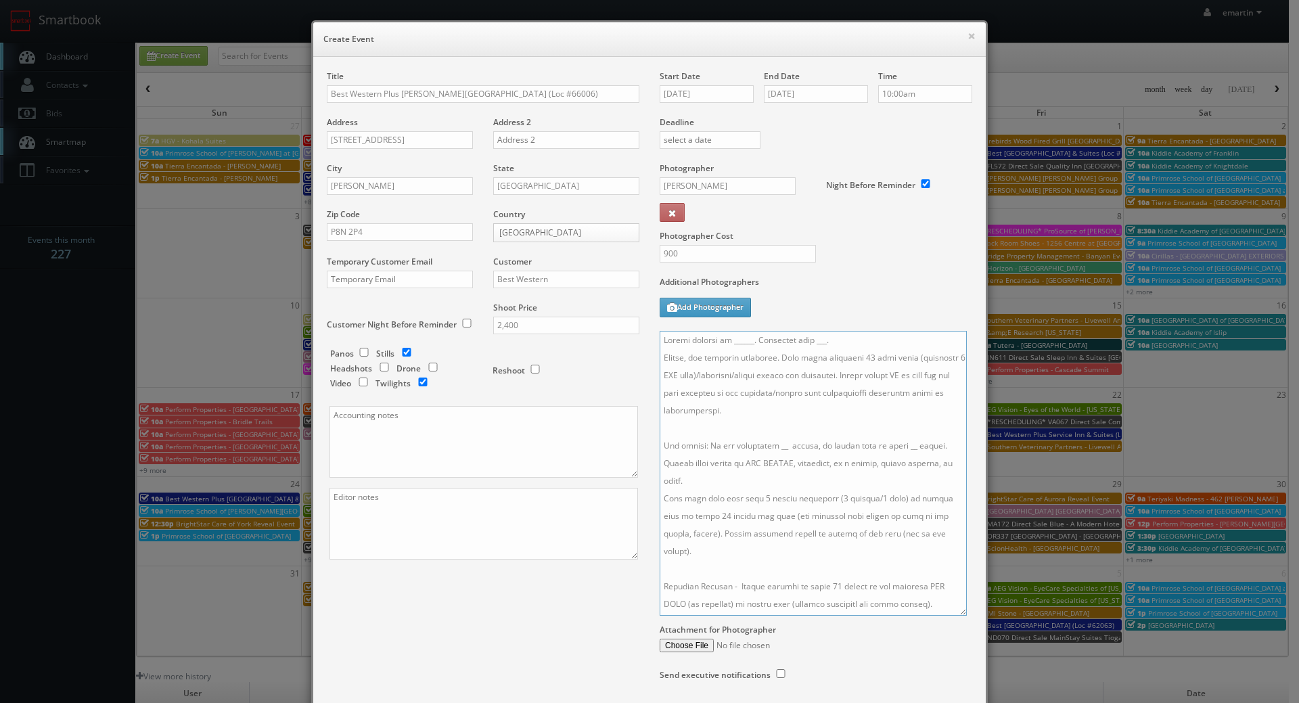
click at [770, 447] on textarea at bounding box center [813, 473] width 307 height 285
click at [895, 442] on textarea at bounding box center [813, 473] width 307 height 285
click at [854, 410] on textarea at bounding box center [813, 473] width 307 height 285
drag, startPoint x: 827, startPoint y: 329, endPoint x: 834, endPoint y: 346, distance: 18.5
click at [820, 333] on div "Start Date 09/16/2025 End Date 09/16/2025 Time 10:00am Deadline Photographer Da…" at bounding box center [815, 388] width 333 height 637
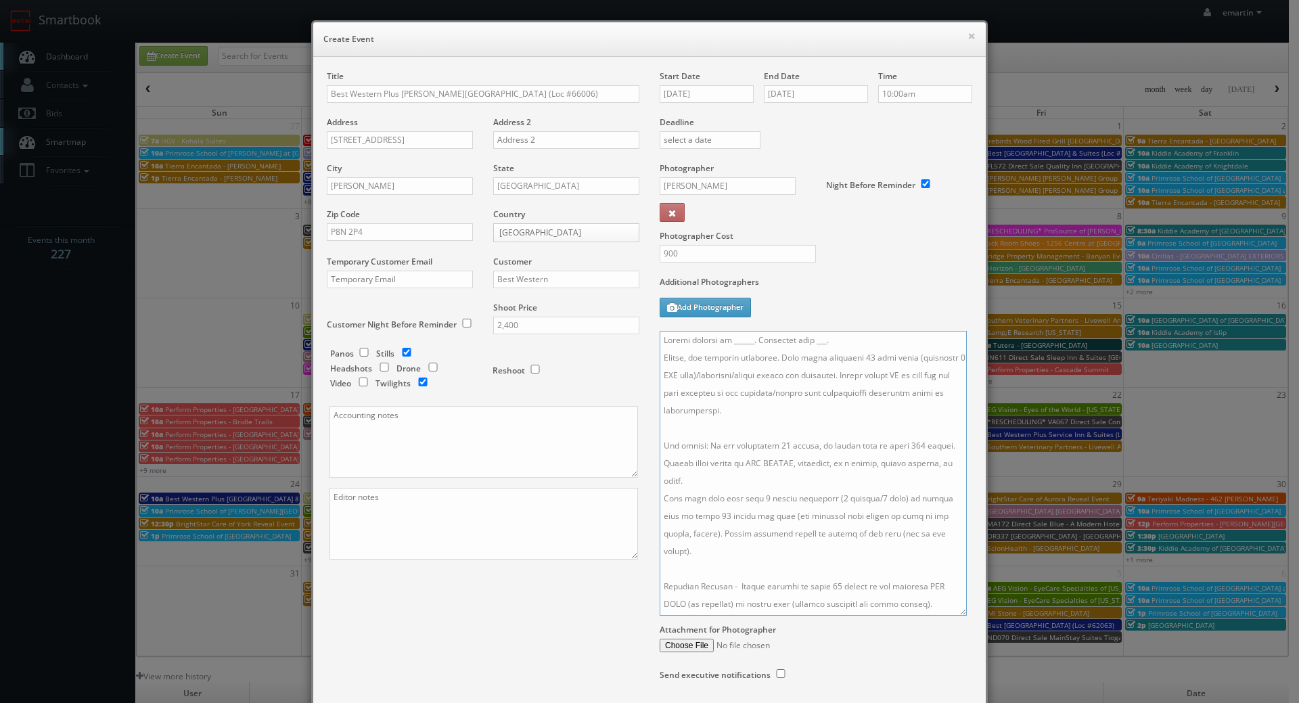
drag, startPoint x: 834, startPoint y: 346, endPoint x: 808, endPoint y: 345, distance: 26.4
click at [808, 345] on textarea at bounding box center [813, 473] width 307 height 285
drag, startPoint x: 744, startPoint y: 340, endPoint x: 726, endPoint y: 340, distance: 18.3
click at [726, 340] on textarea at bounding box center [813, 473] width 307 height 285
paste textarea "Michael Readman, generalmanager@bestwesterndryden.com, 807-223-4335"
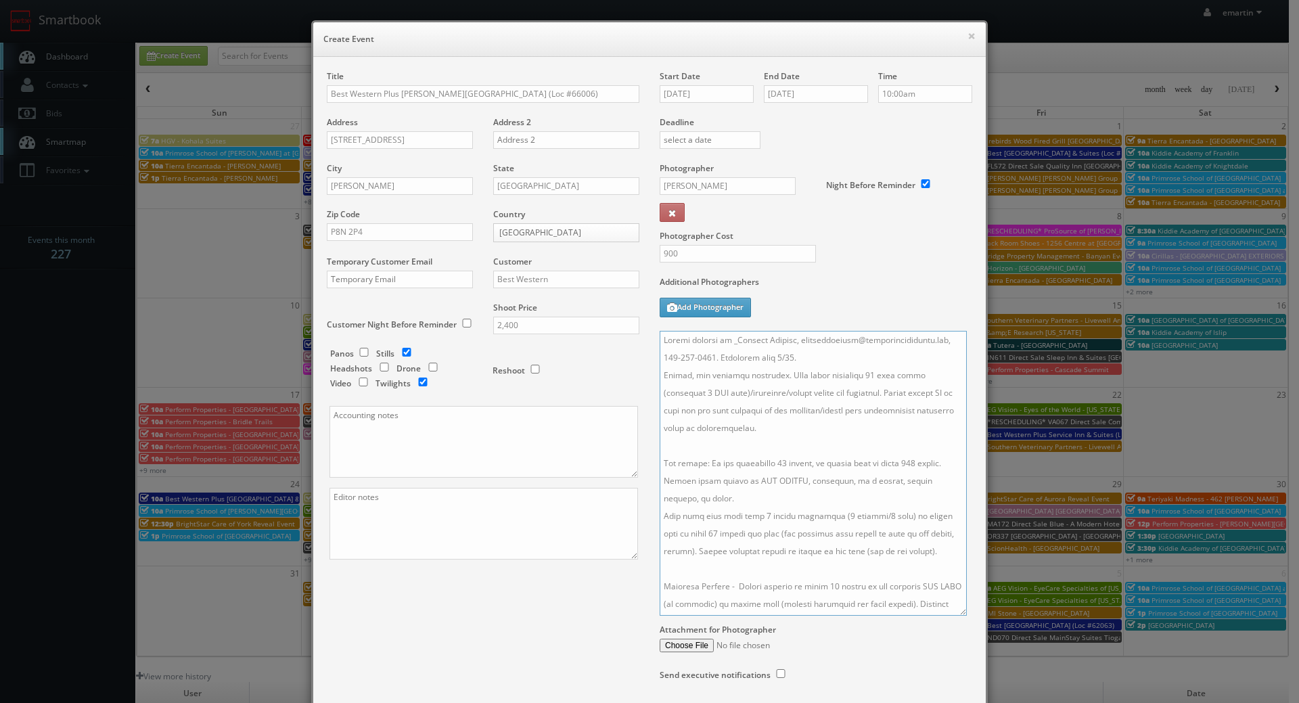
click at [728, 338] on textarea at bounding box center [813, 473] width 307 height 285
drag, startPoint x: 821, startPoint y: 355, endPoint x: 646, endPoint y: 361, distance: 175.3
click at [649, 361] on div "Start Date 09/16/2025 End Date 09/16/2025 Time 10:00am Deadline Photographer Da…" at bounding box center [815, 388] width 333 height 637
type textarea "Onsite contact is Michael Readman, 807-223-4335. Overnight stay 9/15. Stills, a…"
click at [698, 91] on input "09/16/2025" at bounding box center [707, 94] width 94 height 18
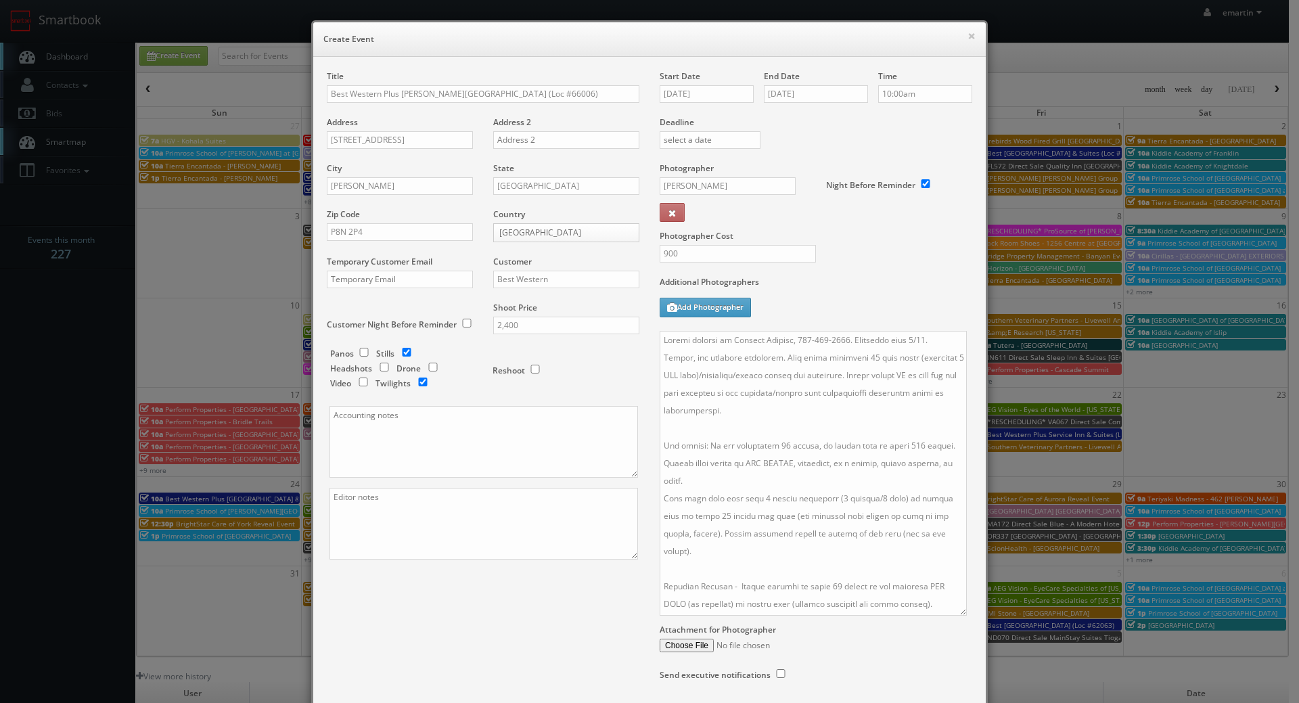
click at [875, 292] on label "Additional Photographers" at bounding box center [816, 285] width 313 height 18
click at [557, 606] on div "Title Best Western Plus Dryden Hotel & Conference Centre (Loc #66006) Address 3…" at bounding box center [650, 388] width 666 height 637
click at [509, 576] on div "Title Best Western Plus Dryden Hotel & Conference Centre (Loc #66006) Address 3…" at bounding box center [483, 326] width 333 height 513
click at [452, 618] on div "Title Best Western Plus Dryden Hotel & Conference Centre (Loc #66006) Address 3…" at bounding box center [650, 388] width 666 height 637
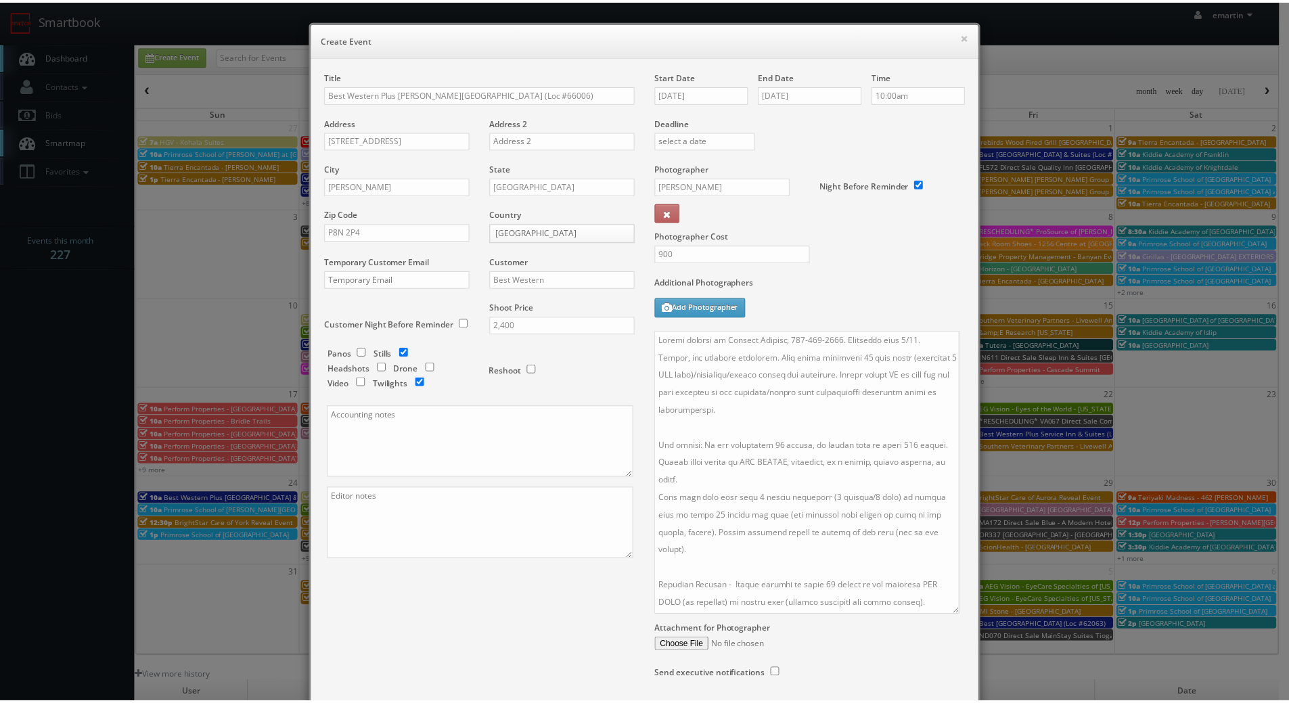
scroll to position [101, 0]
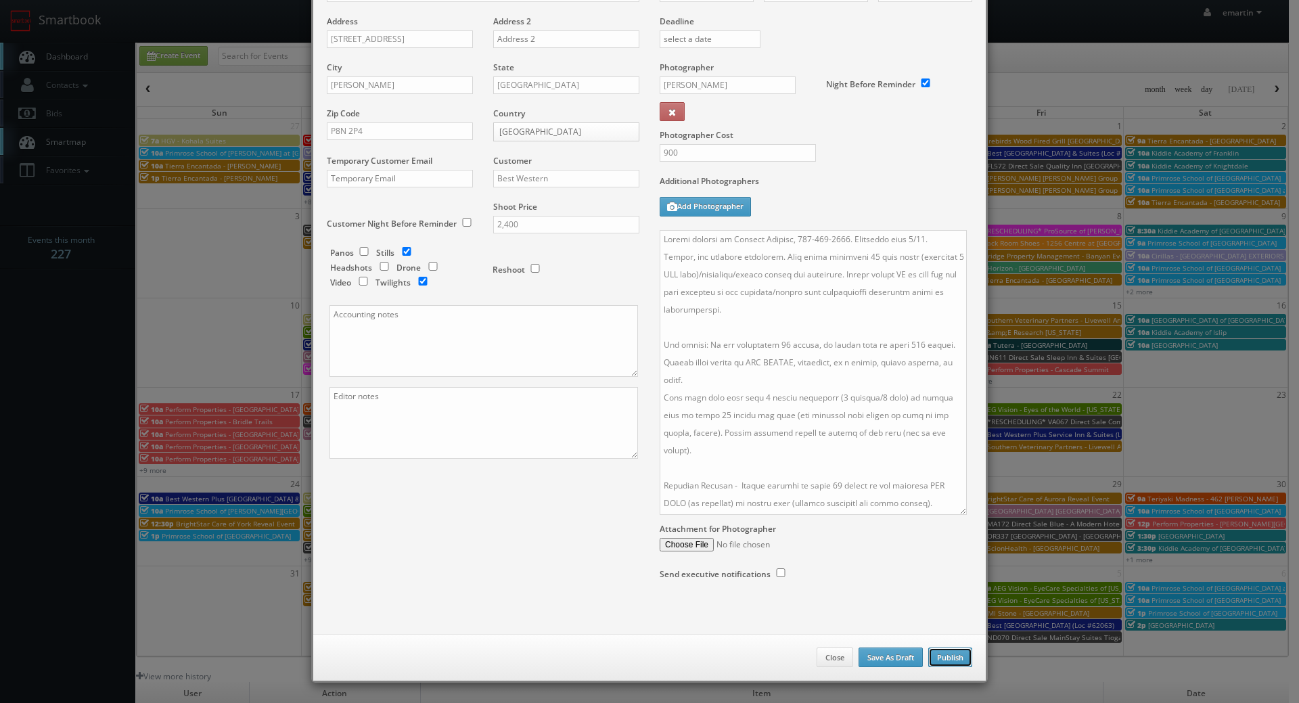
click at [965, 660] on button "Publish" at bounding box center [950, 657] width 44 height 20
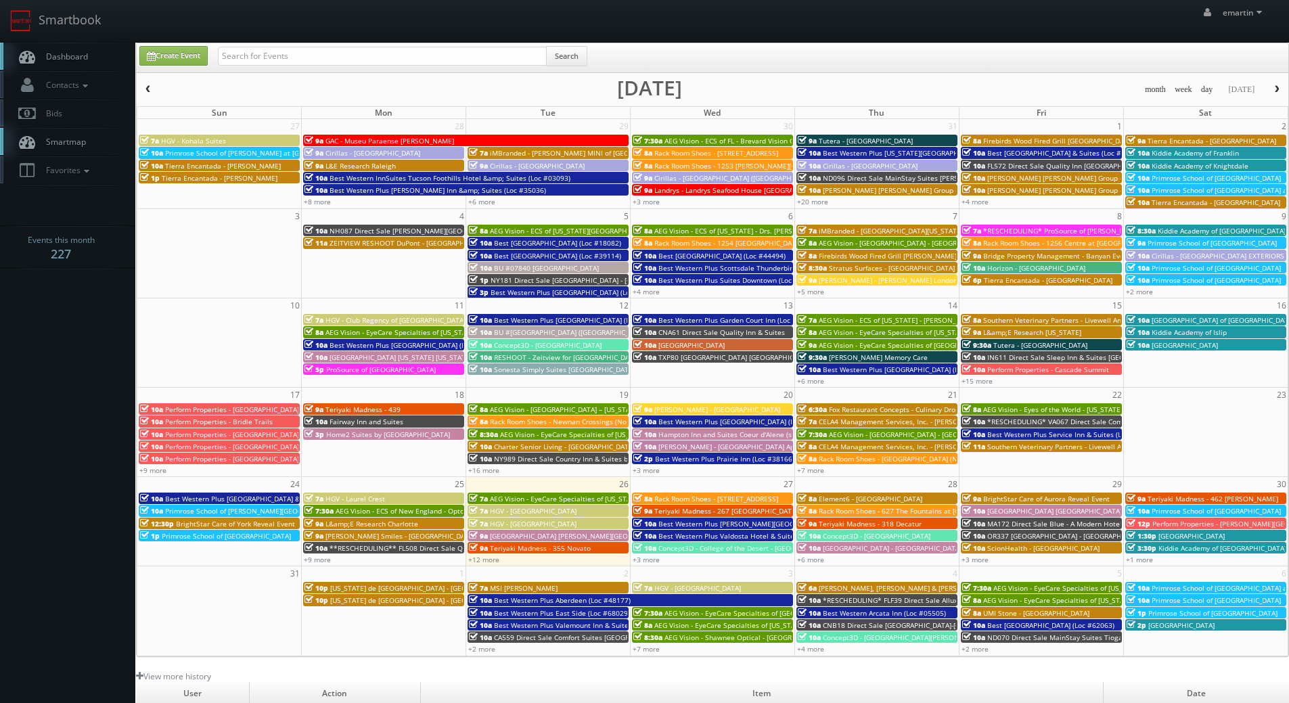
click at [64, 57] on span "Dashboard" at bounding box center [63, 57] width 49 height 12
click at [72, 49] on link "Dashboard" at bounding box center [67, 57] width 135 height 28
click at [74, 44] on link "Dashboard" at bounding box center [67, 57] width 135 height 28
click at [60, 54] on span "Dashboard" at bounding box center [63, 57] width 49 height 12
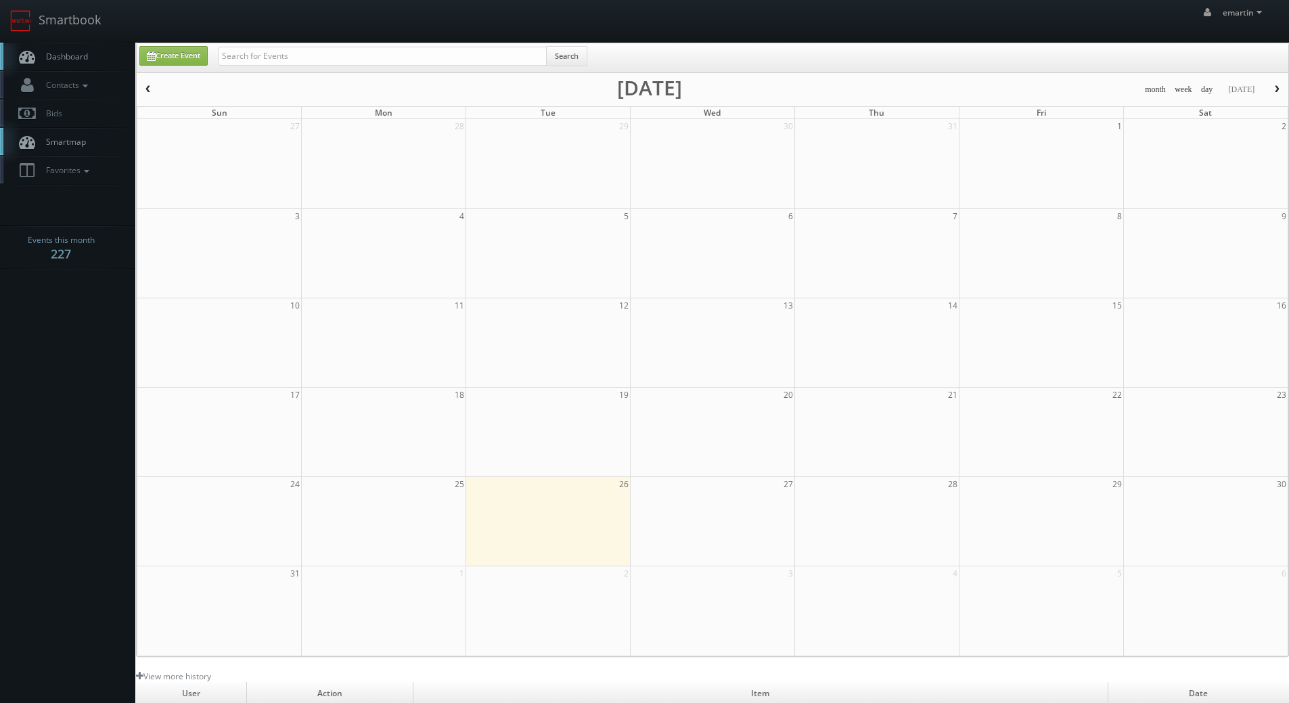
click at [65, 393] on body "Smartbook Toggle Side Navigation Toggle Top Navigation emartin emartin Profile …" at bounding box center [644, 468] width 1289 height 936
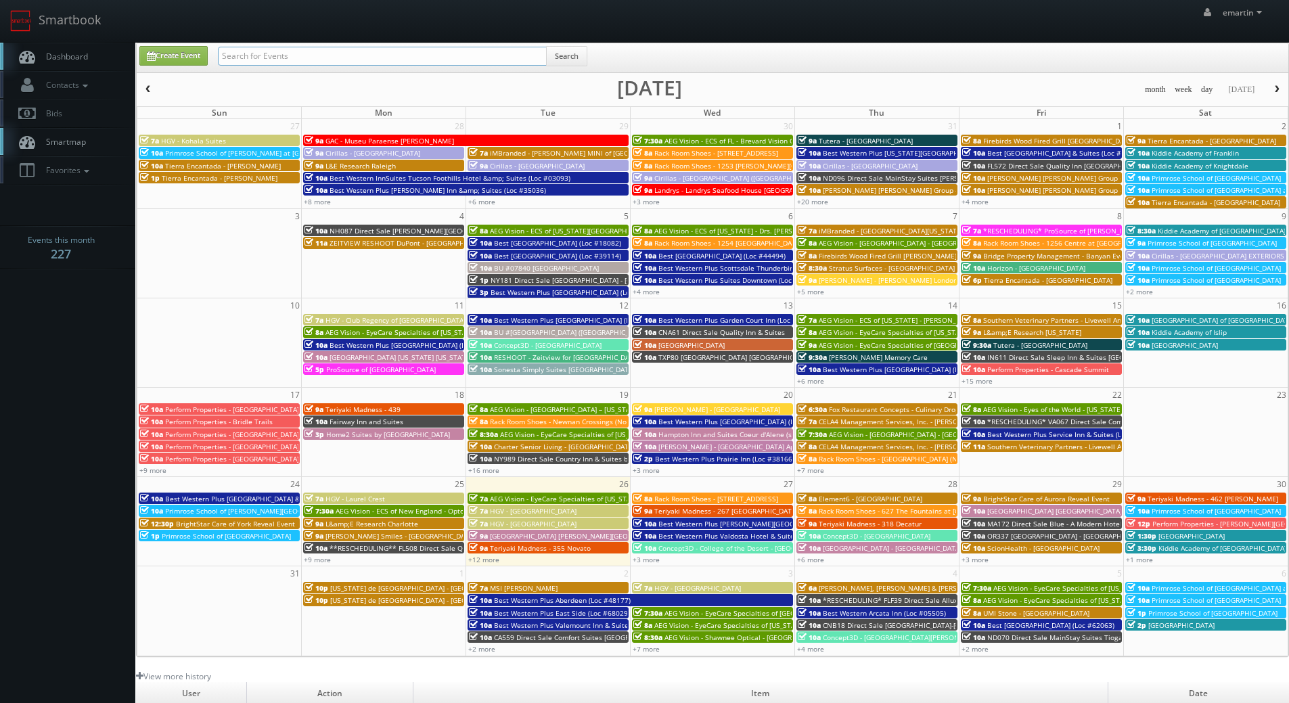
click at [269, 65] on input "text" at bounding box center [382, 56] width 329 height 19
click at [346, 53] on input "text" at bounding box center [382, 56] width 329 height 19
type input "curt lloyd"
